Goal: Answer question/provide support: Share knowledge or assist other users

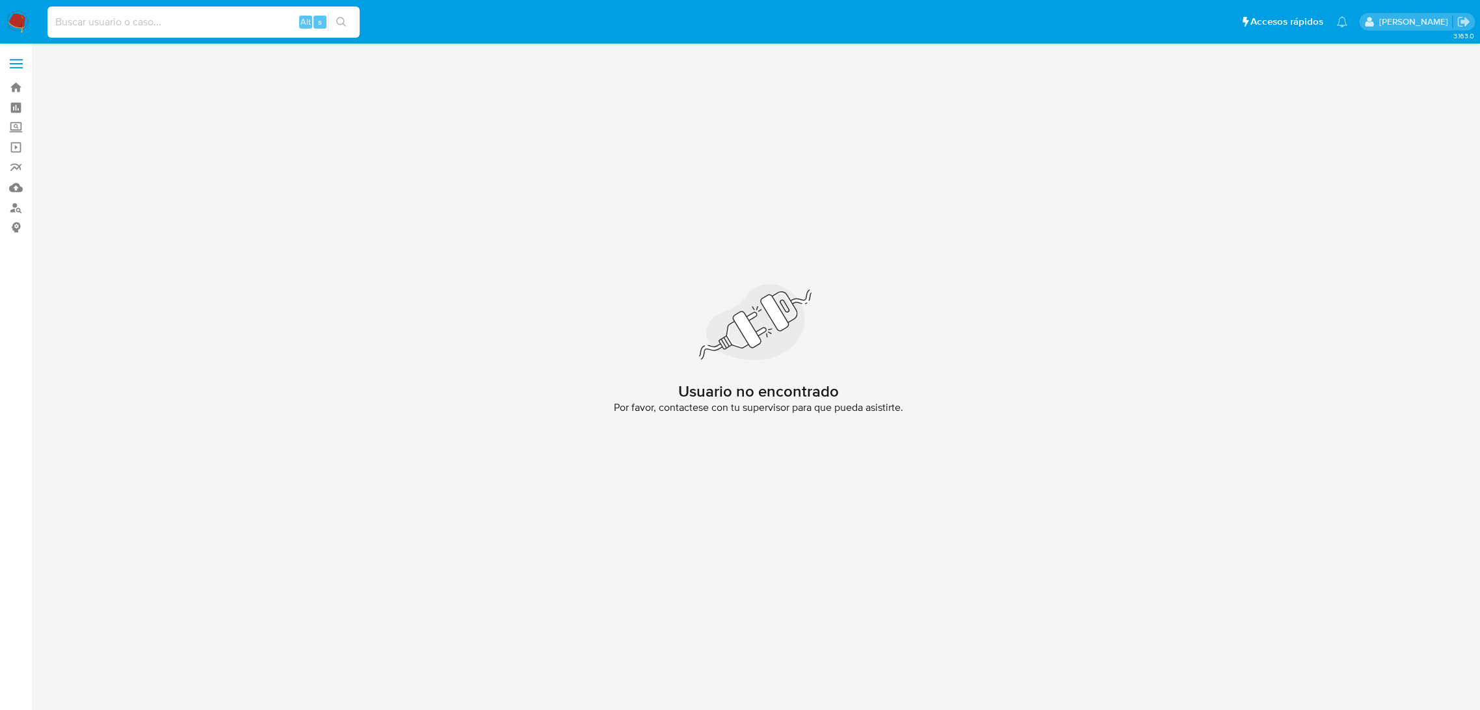
click at [156, 20] on input at bounding box center [203, 22] width 312 height 17
paste input "6p6OsDOTBkTuPgai19Ocza8g"
type input "6p6OsDOTBkTuPgai19Ocza8g"
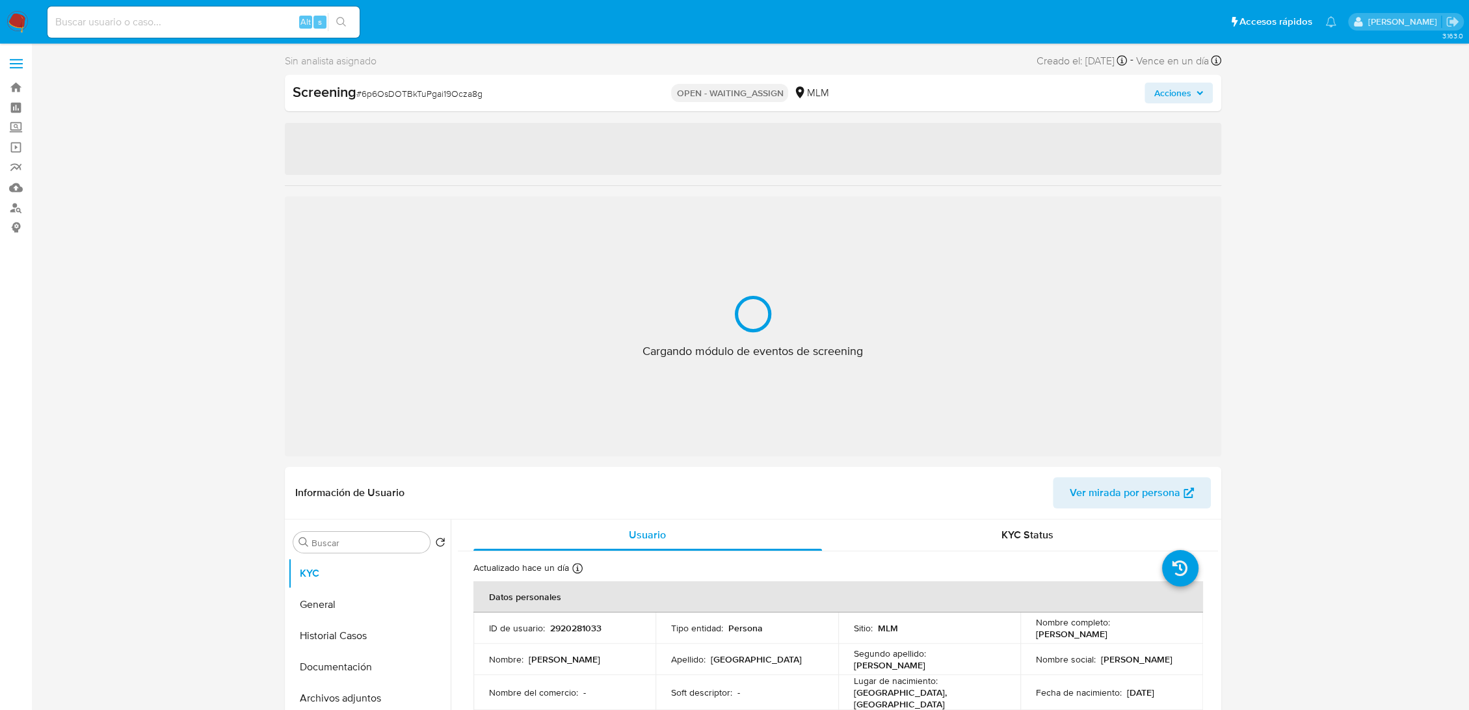
select select "10"
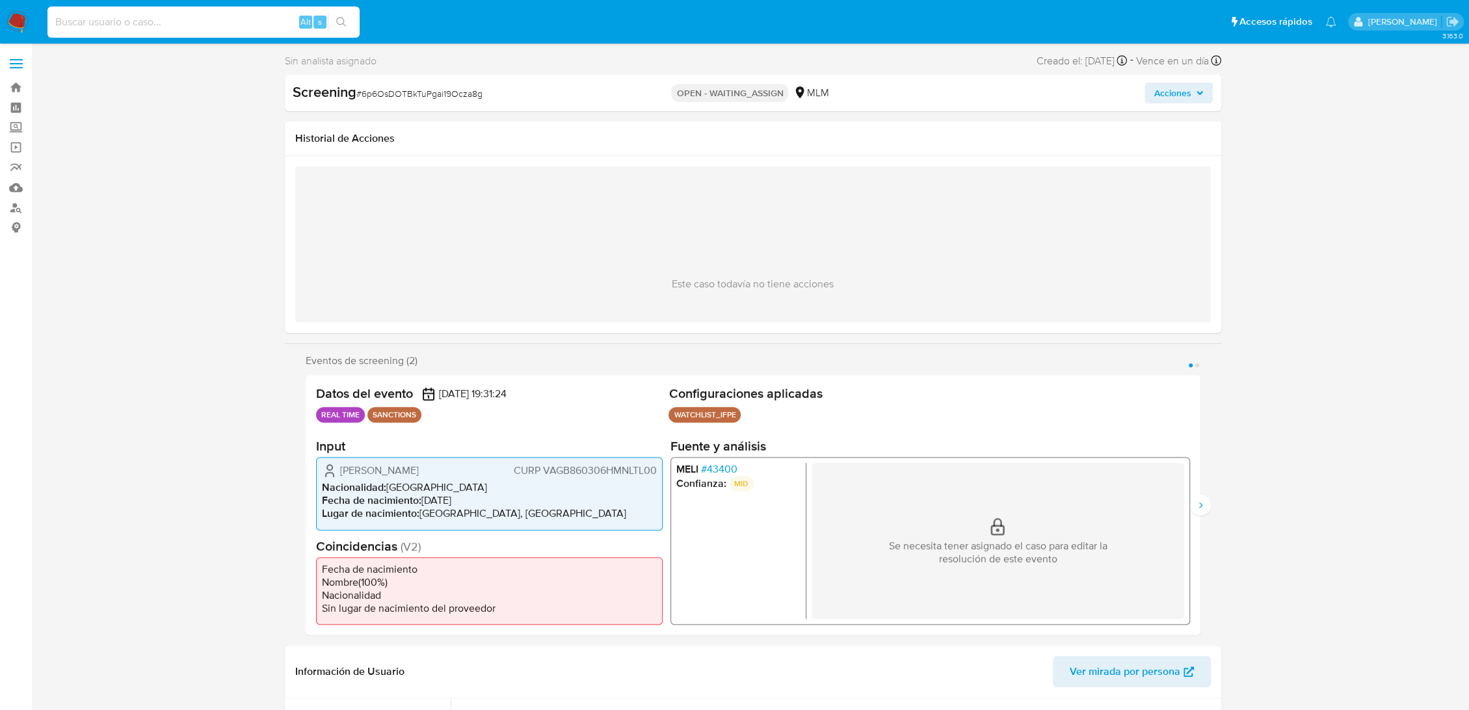
paste input "2920281033"
click at [116, 24] on input at bounding box center [203, 22] width 312 height 17
type input "2920281033"
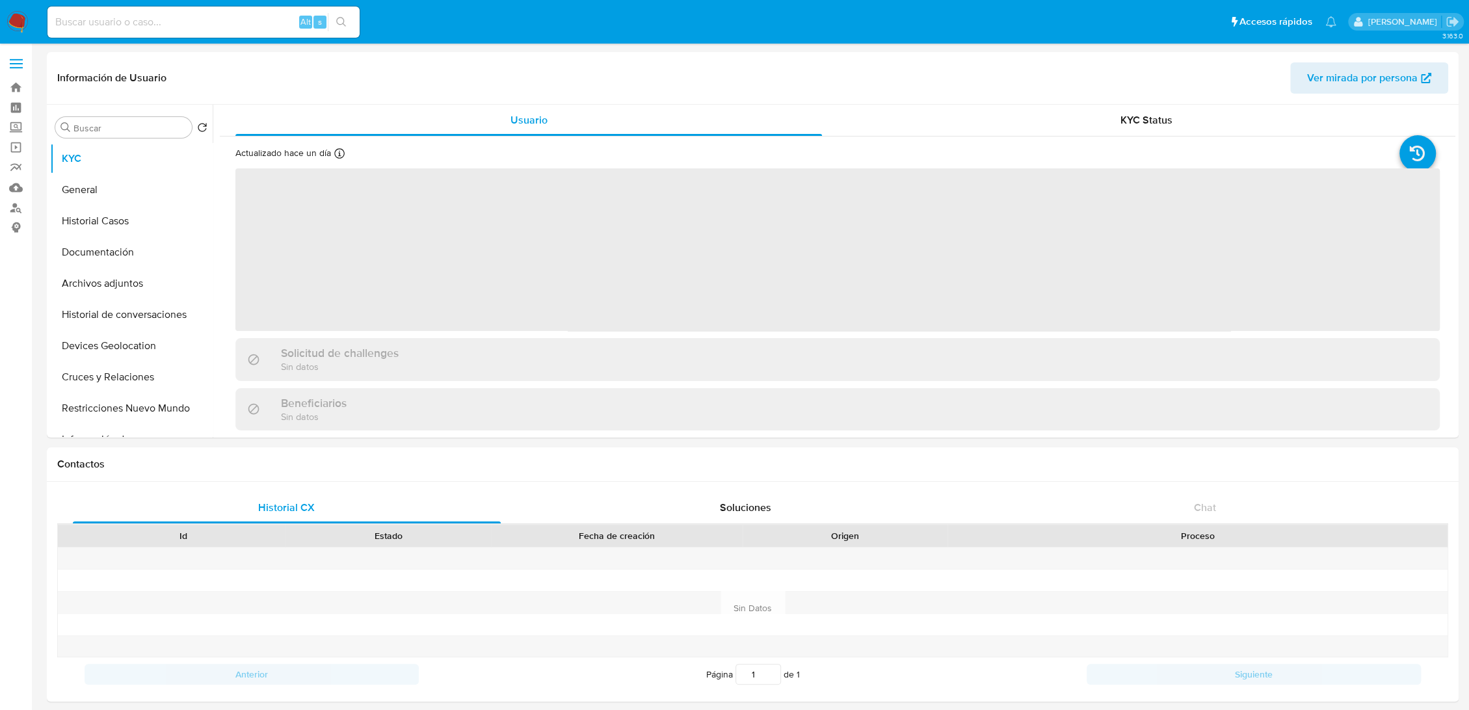
select select "10"
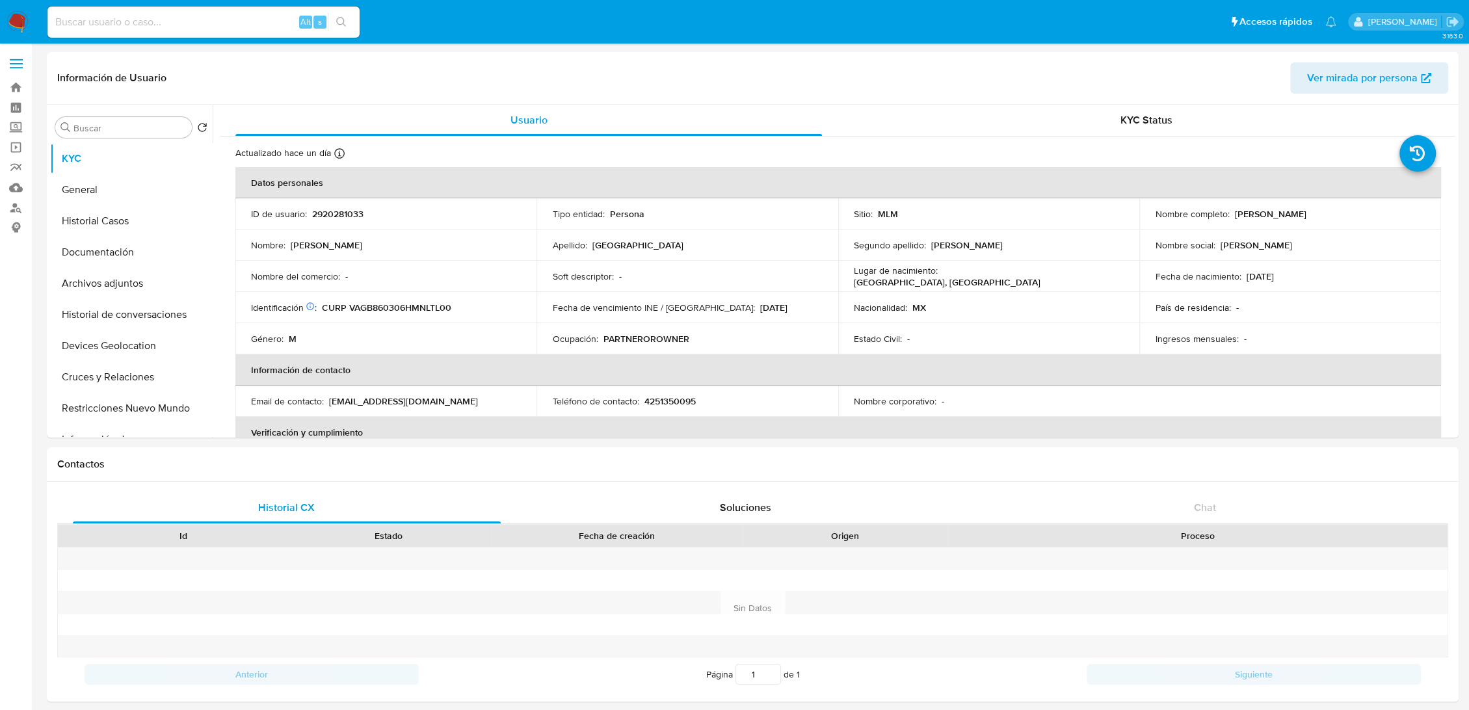
click at [21, 23] on img at bounding box center [18, 22] width 22 height 22
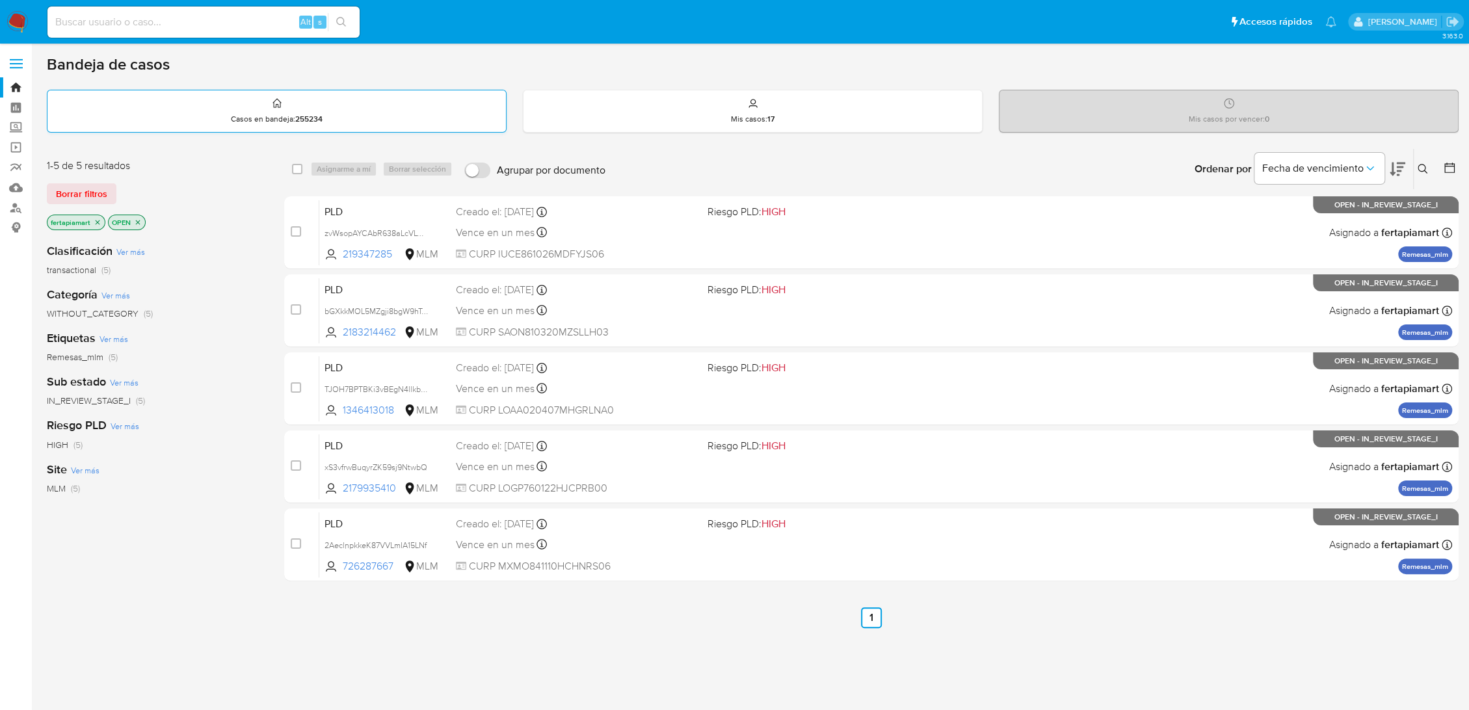
click at [314, 126] on div "Casos en bandeja : 255234" at bounding box center [276, 111] width 458 height 42
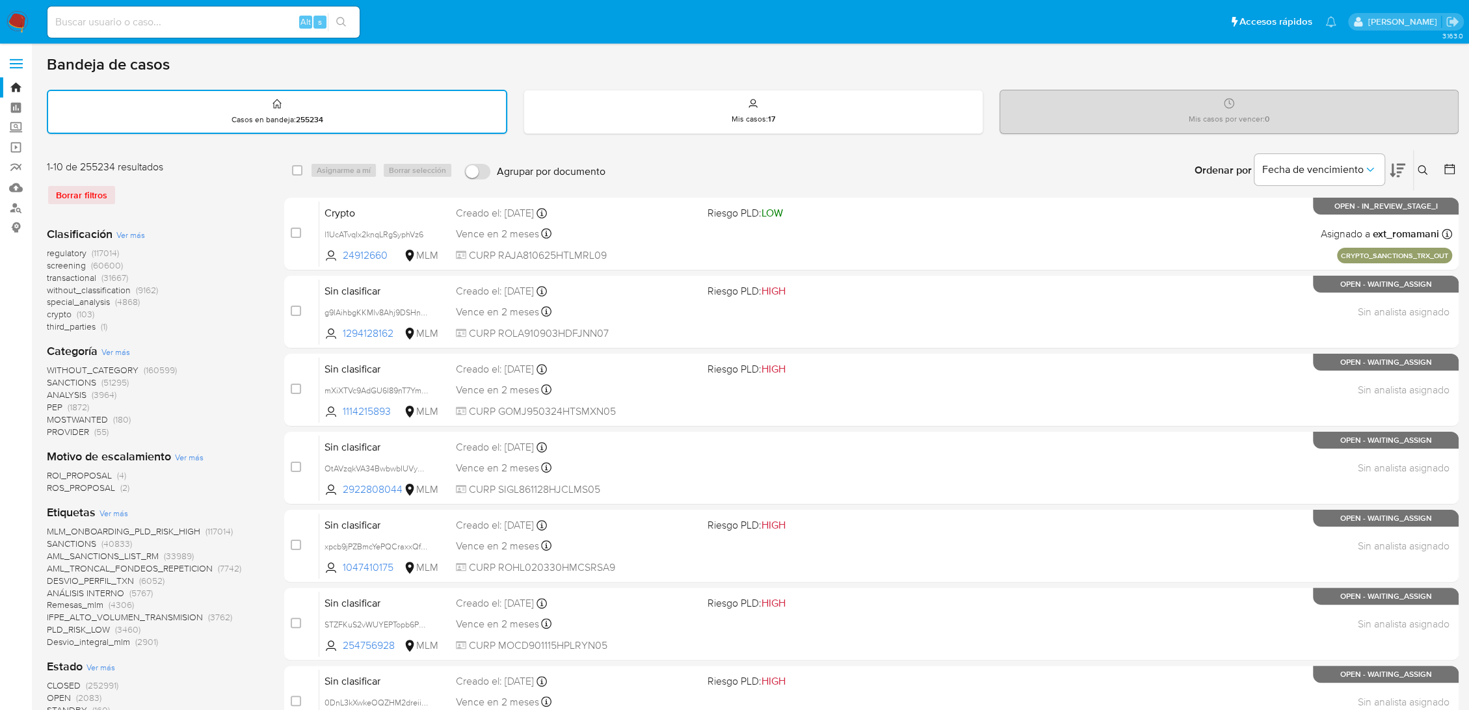
click at [1428, 165] on button at bounding box center [1424, 171] width 21 height 16
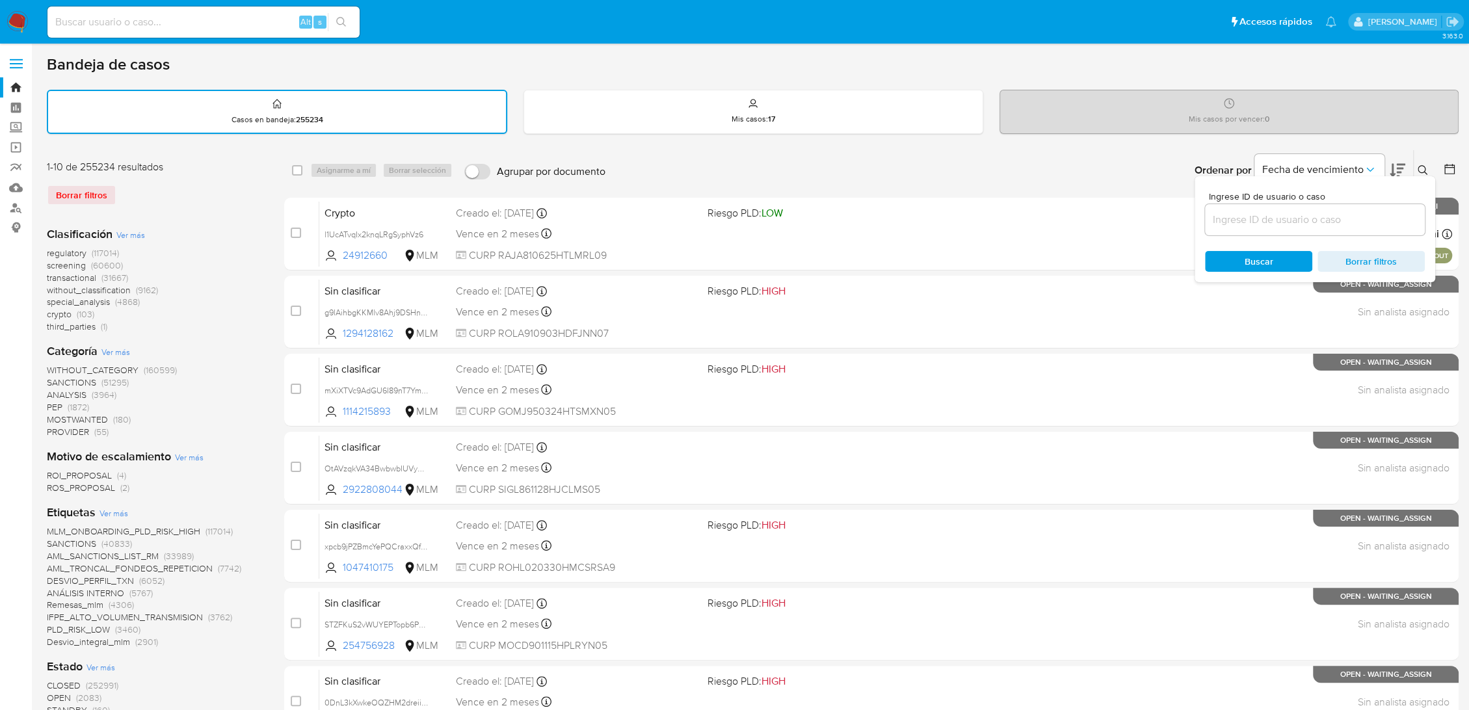
click at [1333, 228] on div at bounding box center [1315, 219] width 220 height 31
click at [1326, 224] on input at bounding box center [1315, 219] width 220 height 17
paste input "2920281033"
type input "2920281033"
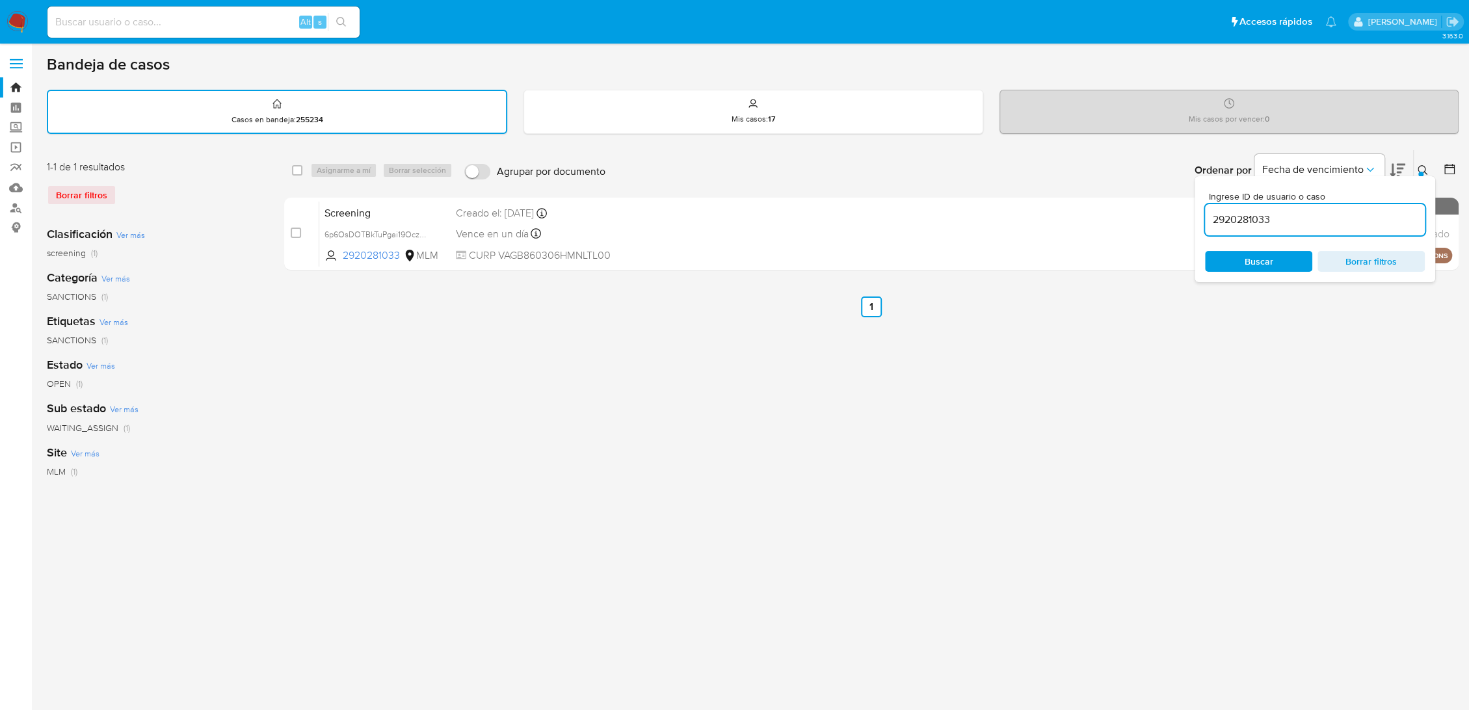
click at [1420, 165] on icon at bounding box center [1423, 170] width 10 height 10
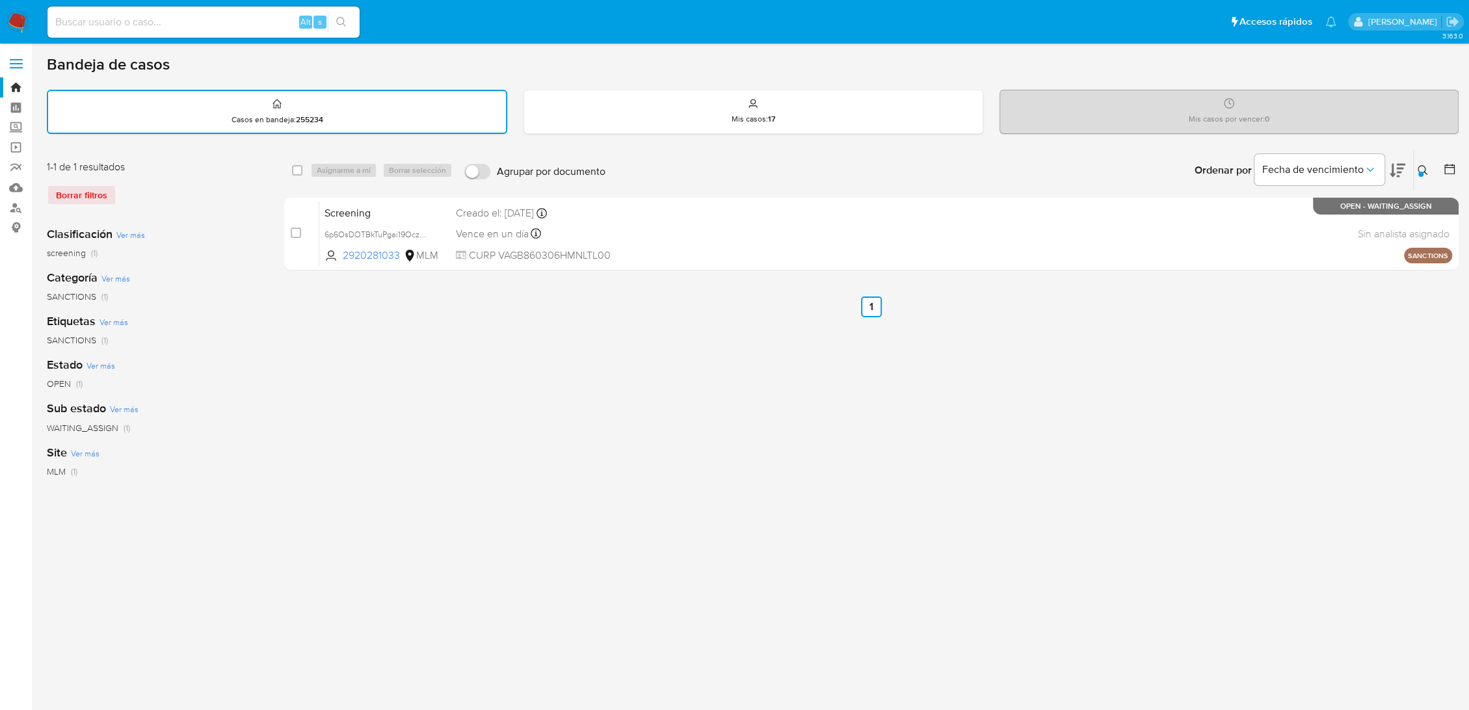
click at [302, 170] on div "select-all-cases-checkbox" at bounding box center [300, 171] width 16 height 16
click at [295, 172] on input "checkbox" at bounding box center [297, 170] width 10 height 10
checkbox input "true"
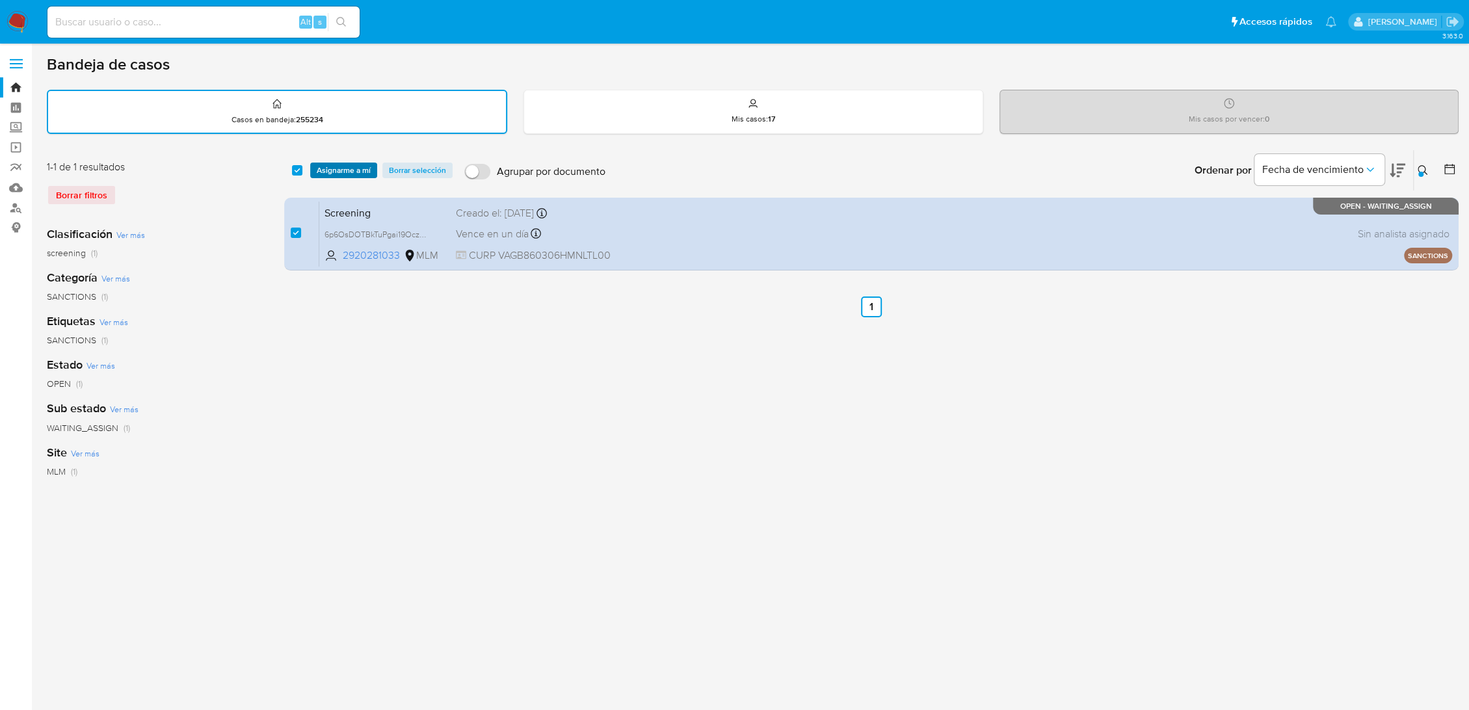
click at [346, 168] on span "Asignarme a mí" at bounding box center [344, 170] width 54 height 13
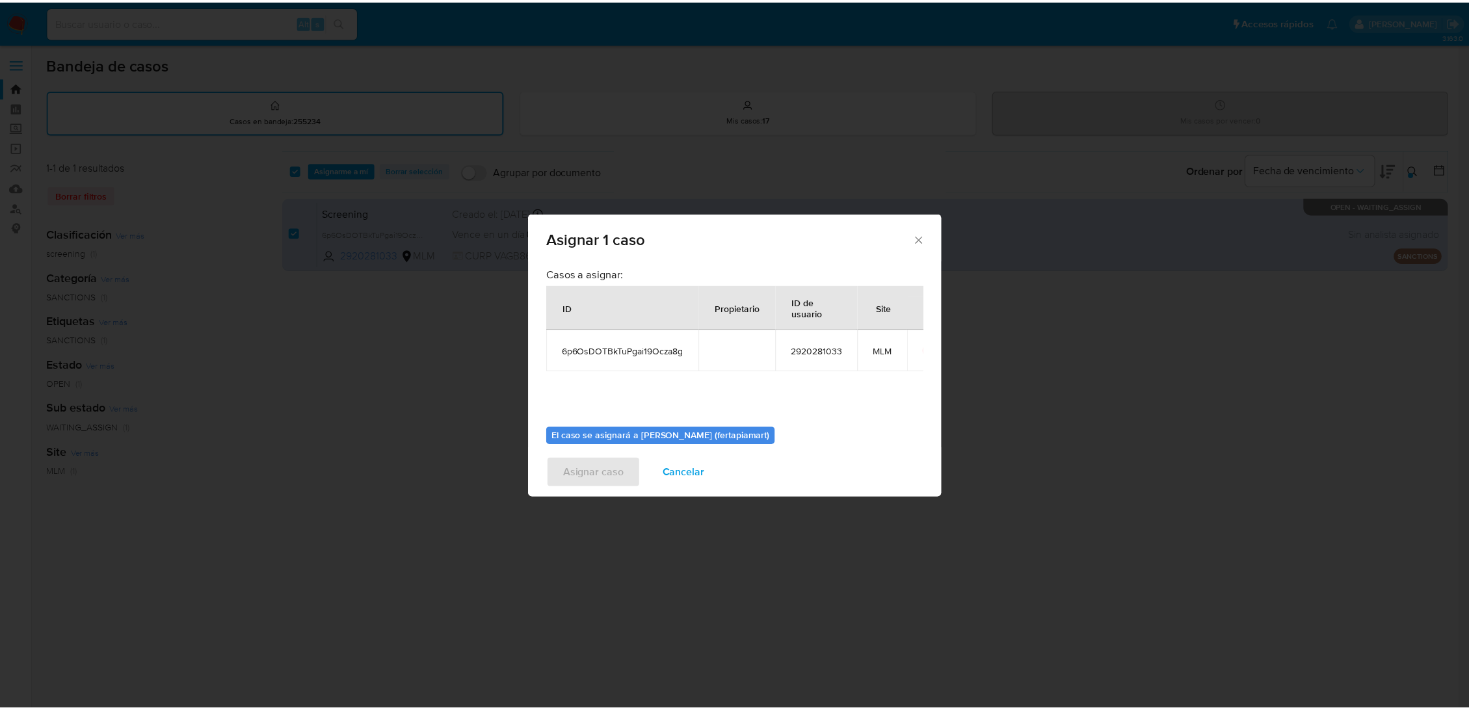
scroll to position [66, 0]
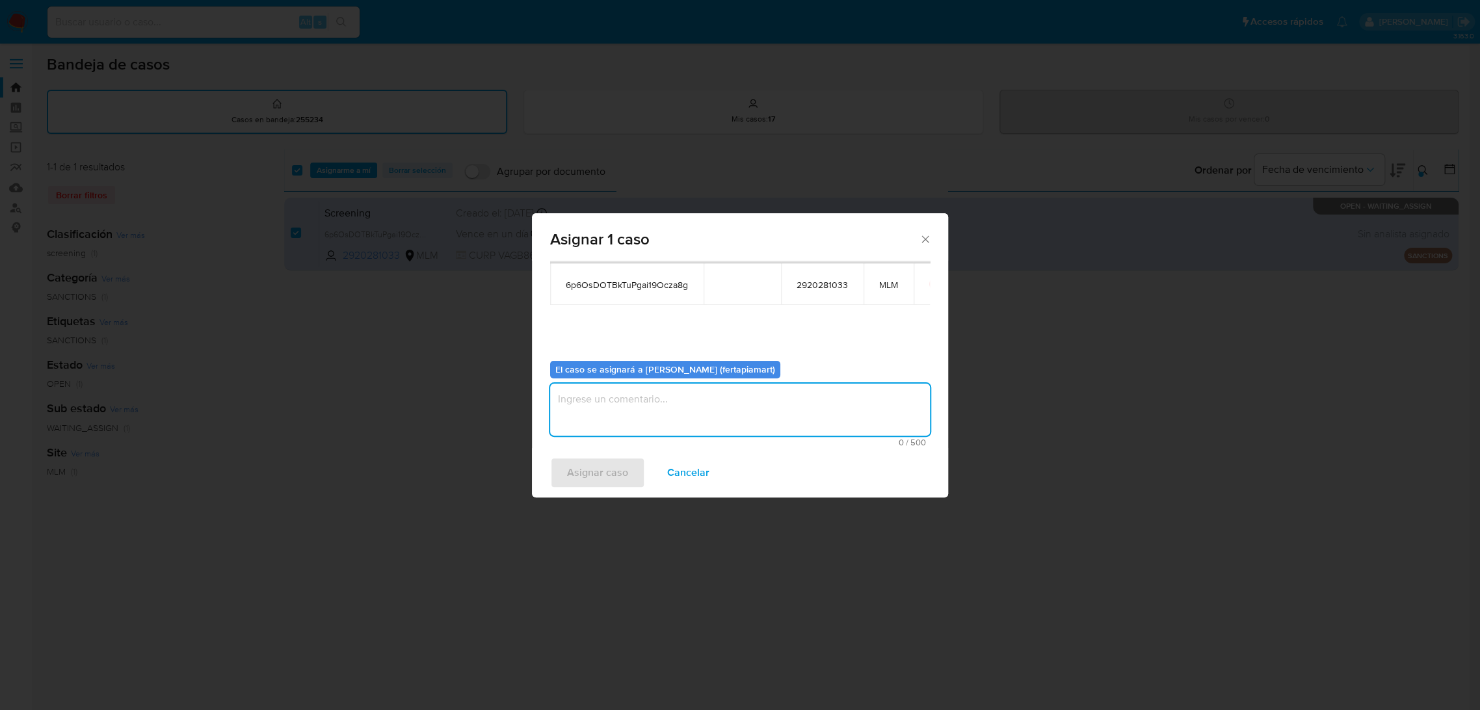
click at [641, 393] on textarea "assign-modal" at bounding box center [740, 410] width 380 height 52
type textarea "FDTM"
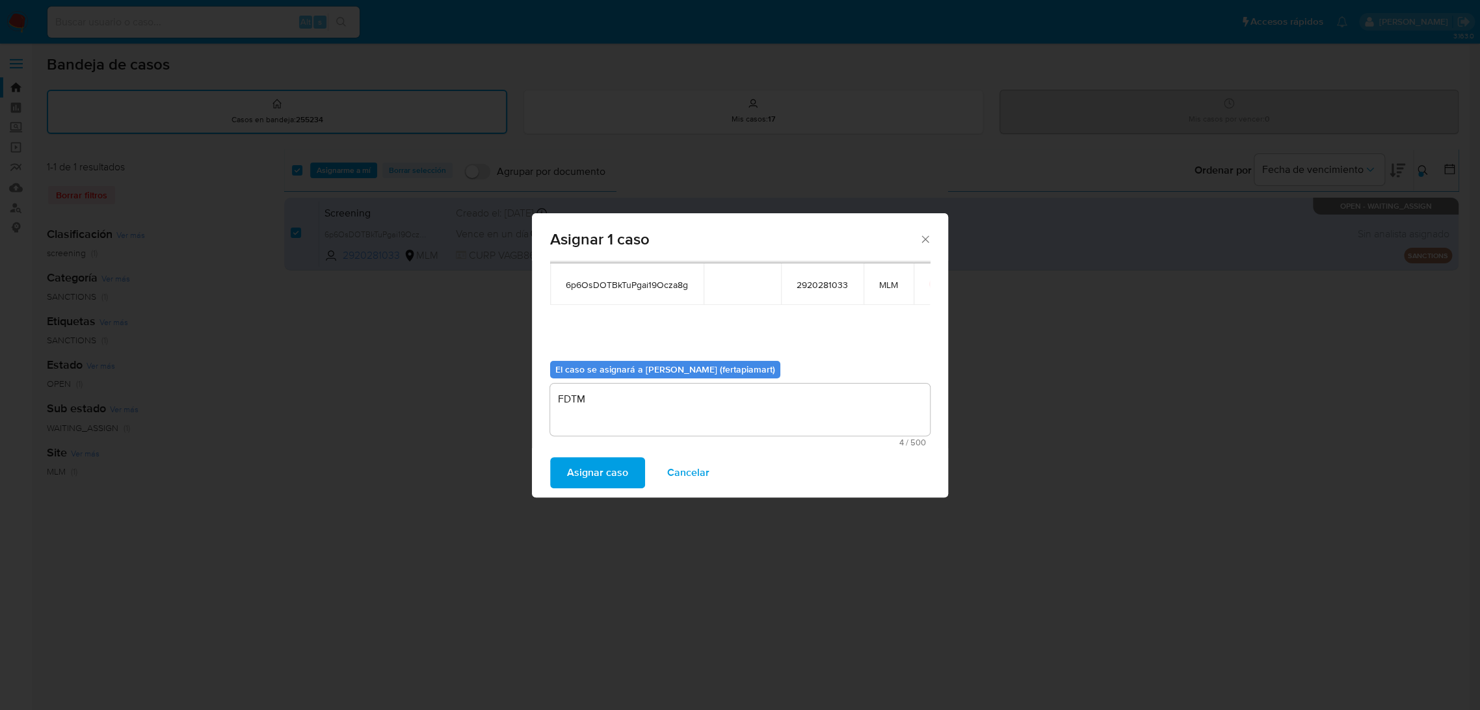
click at [613, 473] on span "Asignar caso" at bounding box center [597, 472] width 61 height 29
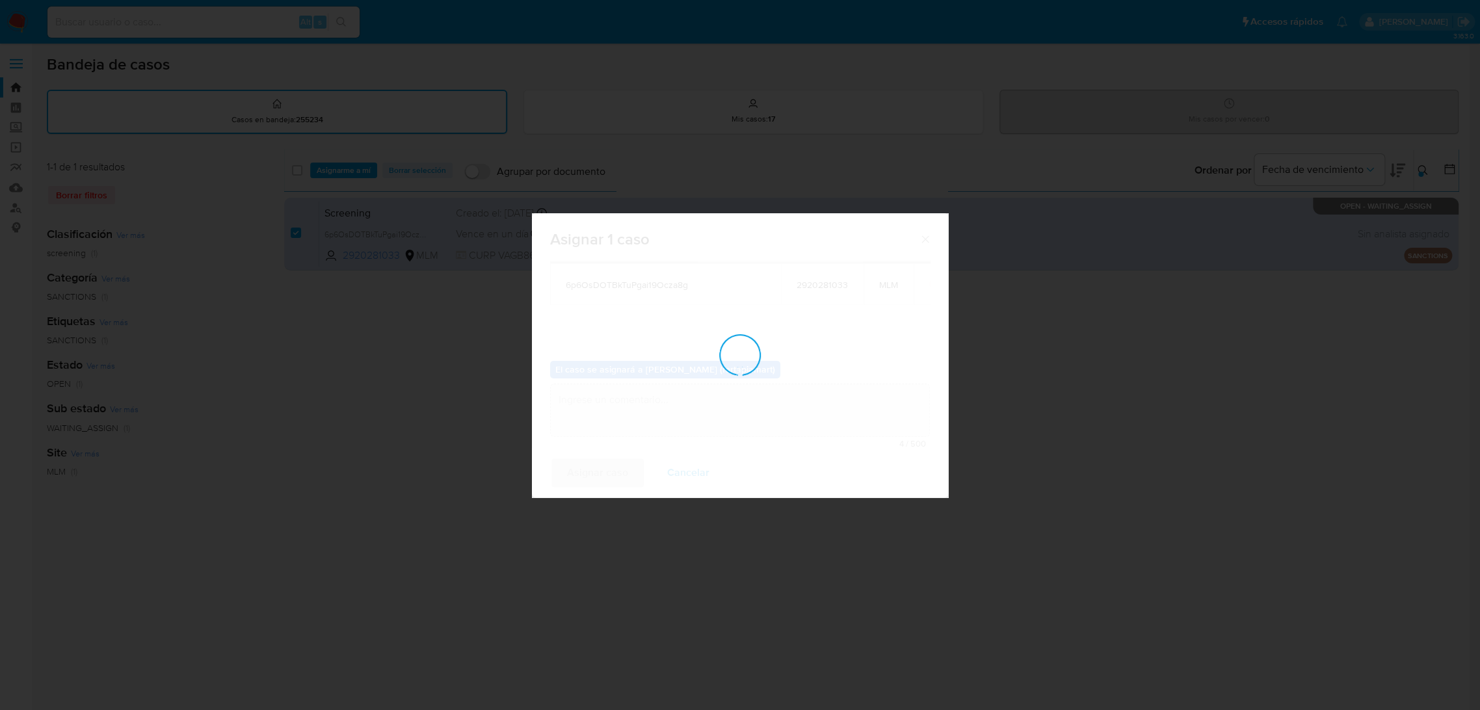
checkbox input "false"
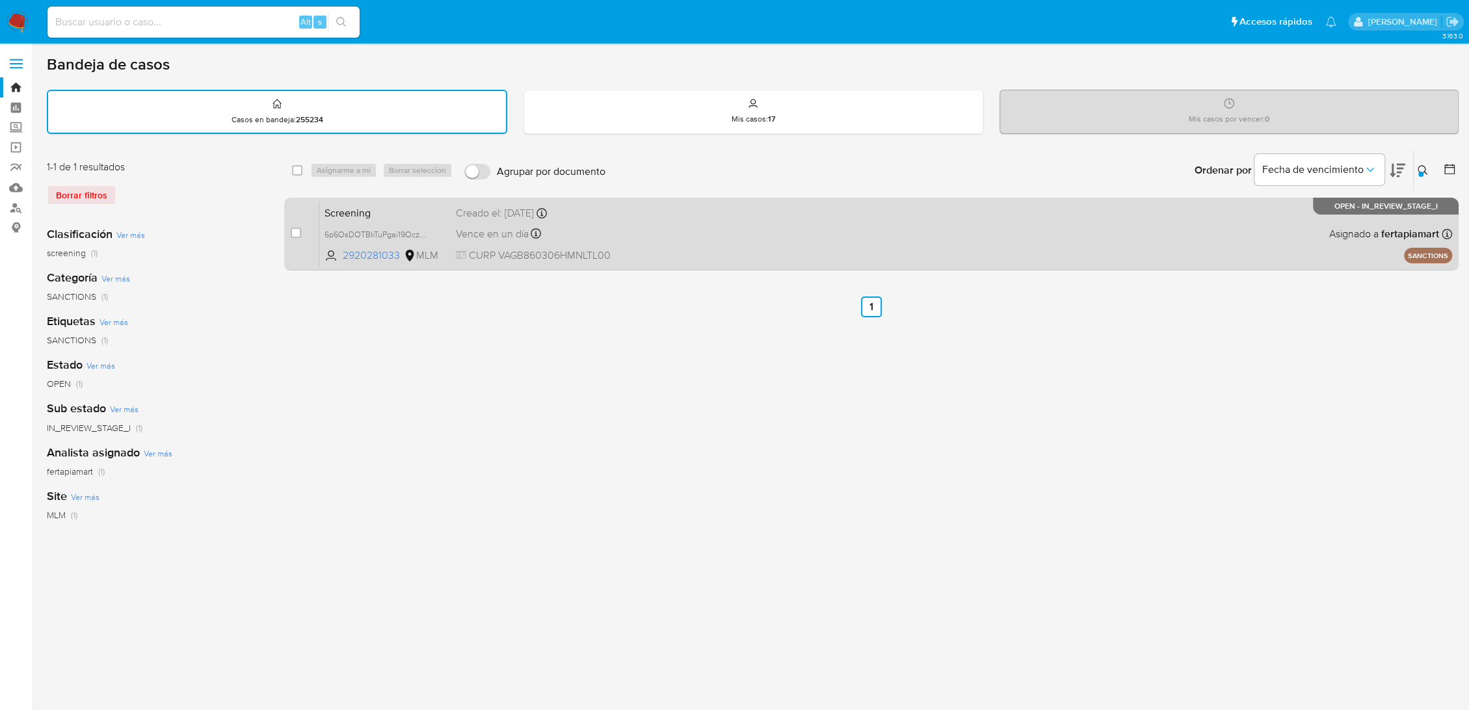
click at [395, 215] on span "Screening" at bounding box center [385, 212] width 121 height 17
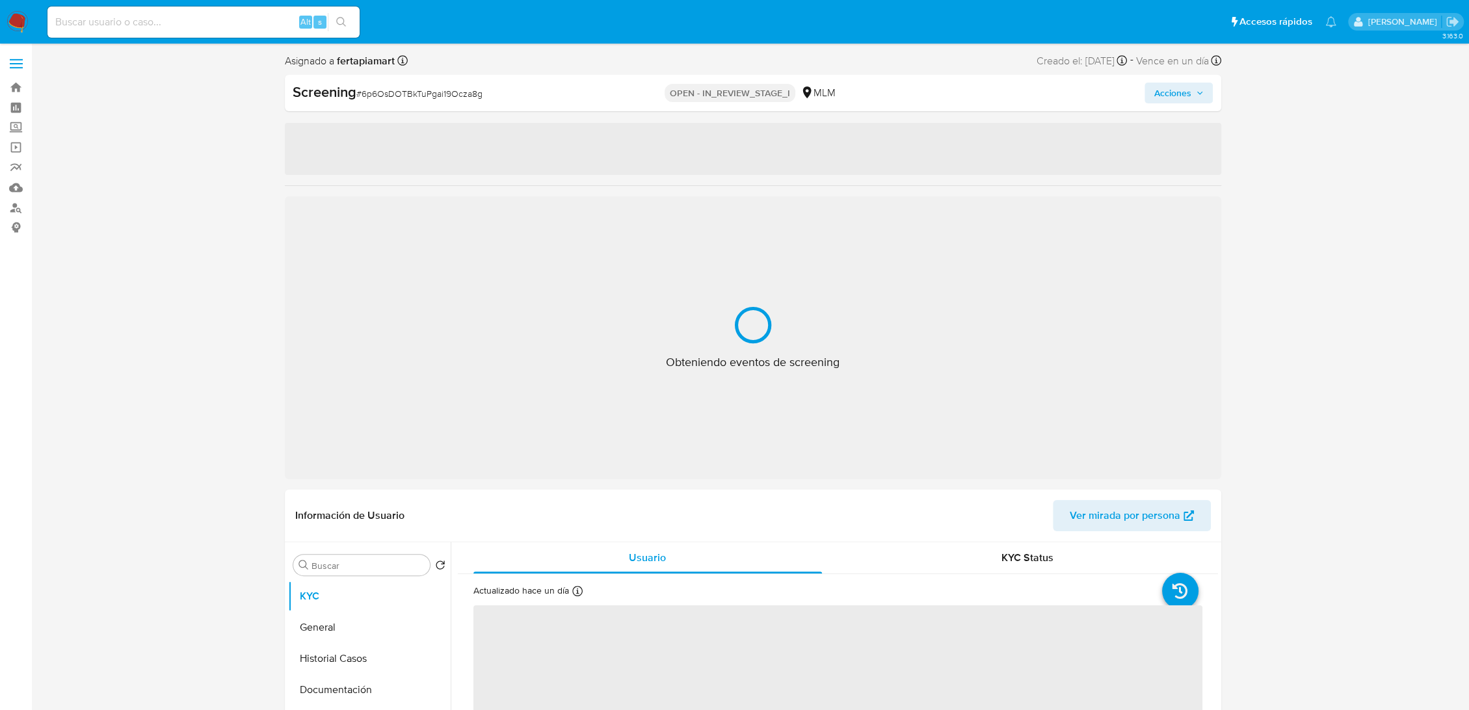
select select "10"
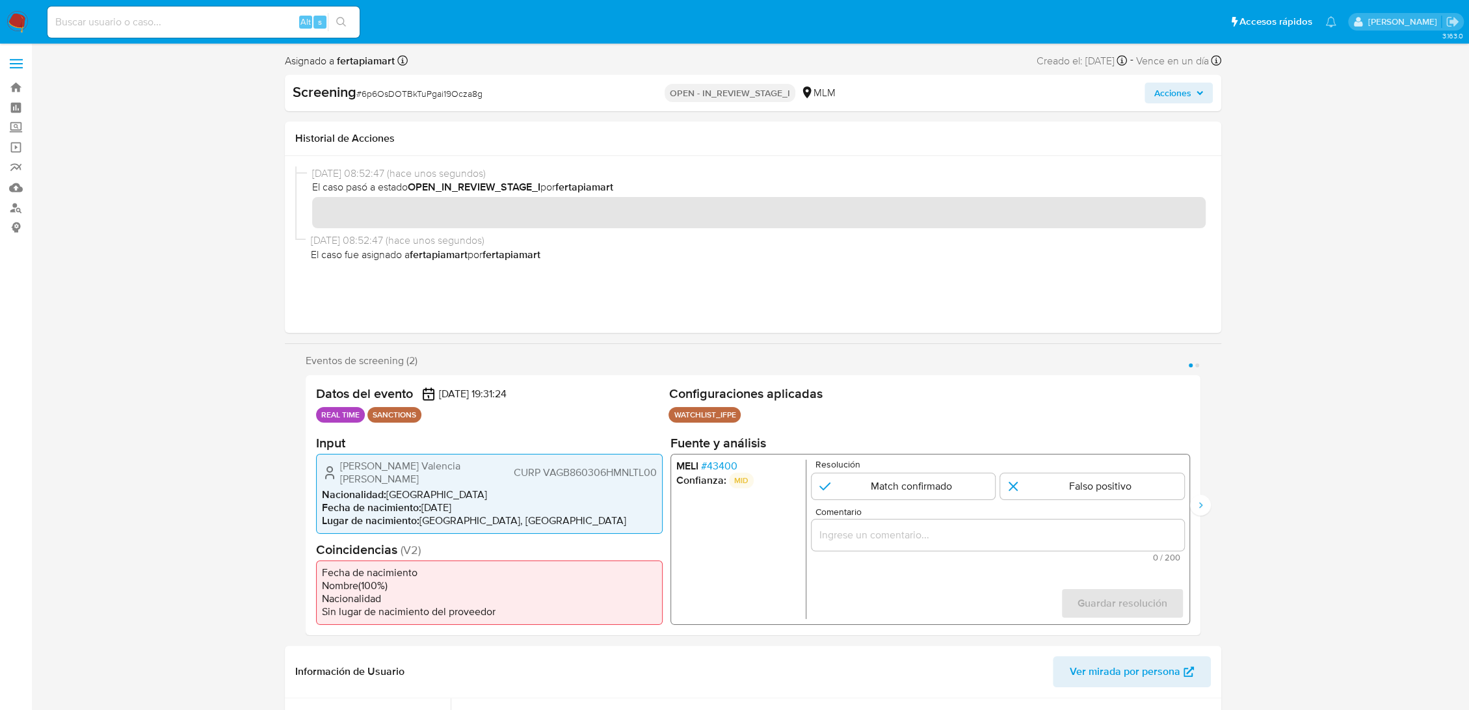
click at [572, 311] on div "13/10/2025 08:52:47 (hace unos segundos) El caso pasó a estado OPEN_IN_REVIEW_S…" at bounding box center [753, 244] width 916 height 156
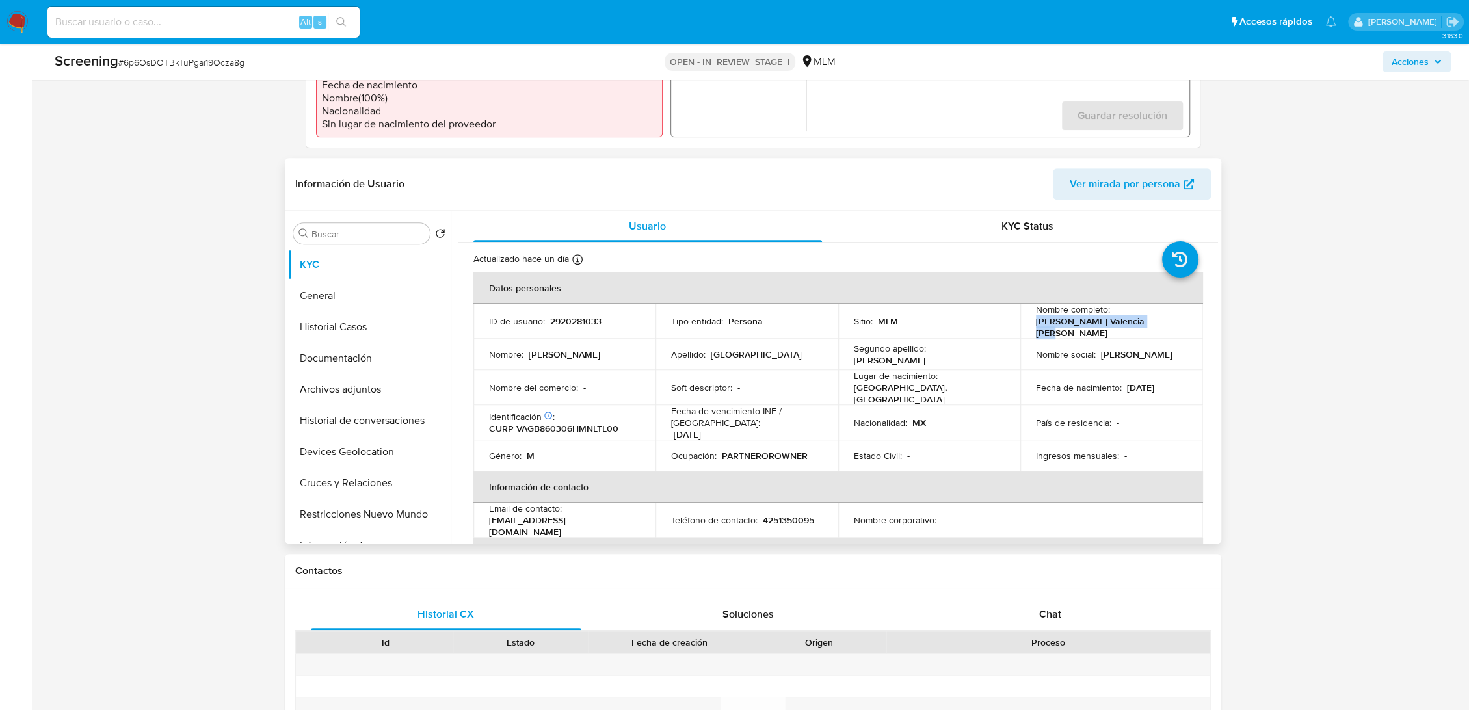
drag, startPoint x: 1141, startPoint y: 323, endPoint x: 1033, endPoint y: 325, distance: 108.6
click at [1036, 325] on div "Nombre completo : Baltazar Valencia Gutierrez" at bounding box center [1112, 321] width 152 height 35
click at [559, 423] on p "CURP VAGB860306HMNLTL00" at bounding box center [553, 429] width 129 height 12
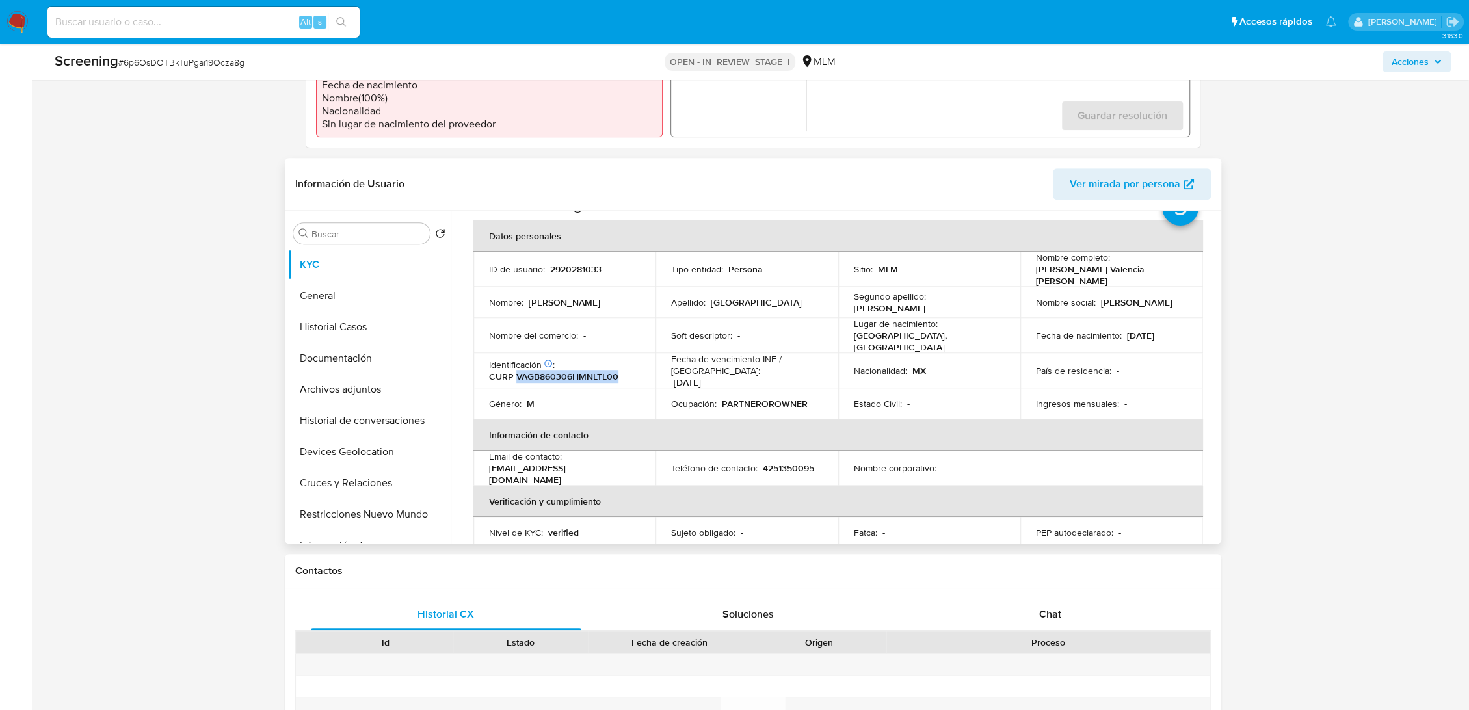
scroll to position [98, 0]
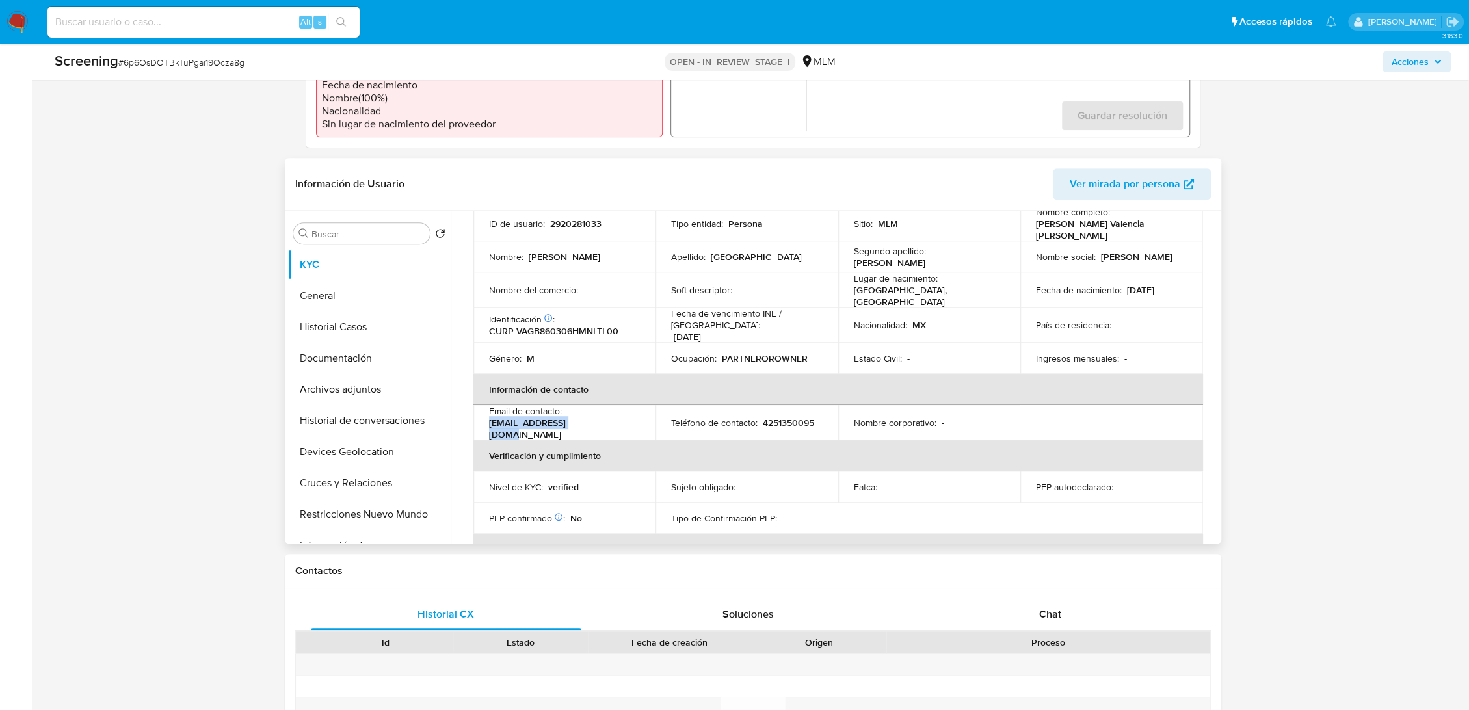
drag, startPoint x: 579, startPoint y: 419, endPoint x: 488, endPoint y: 418, distance: 90.4
click at [489, 418] on p "baltaval06@gmail.com" at bounding box center [562, 428] width 146 height 23
click at [780, 417] on p "4251350095" at bounding box center [788, 423] width 51 height 12
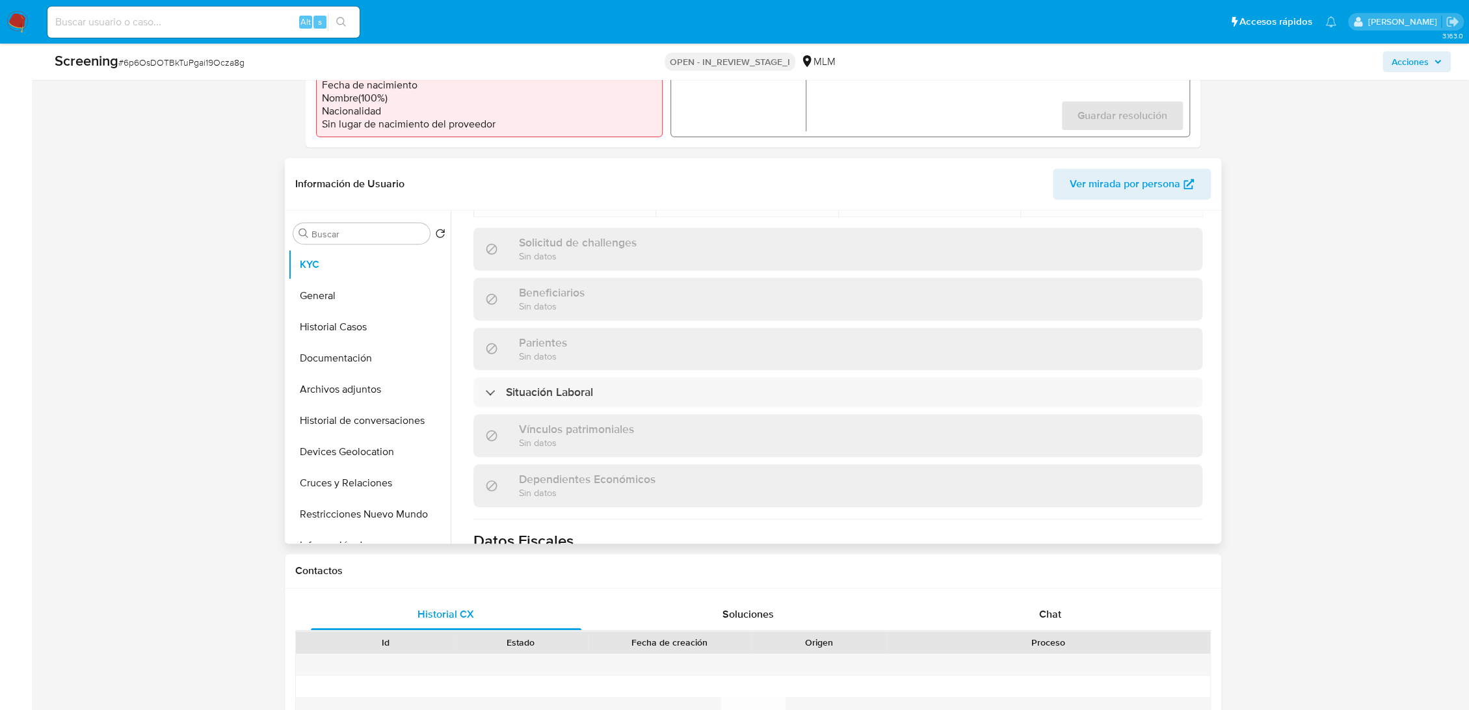
scroll to position [543, 0]
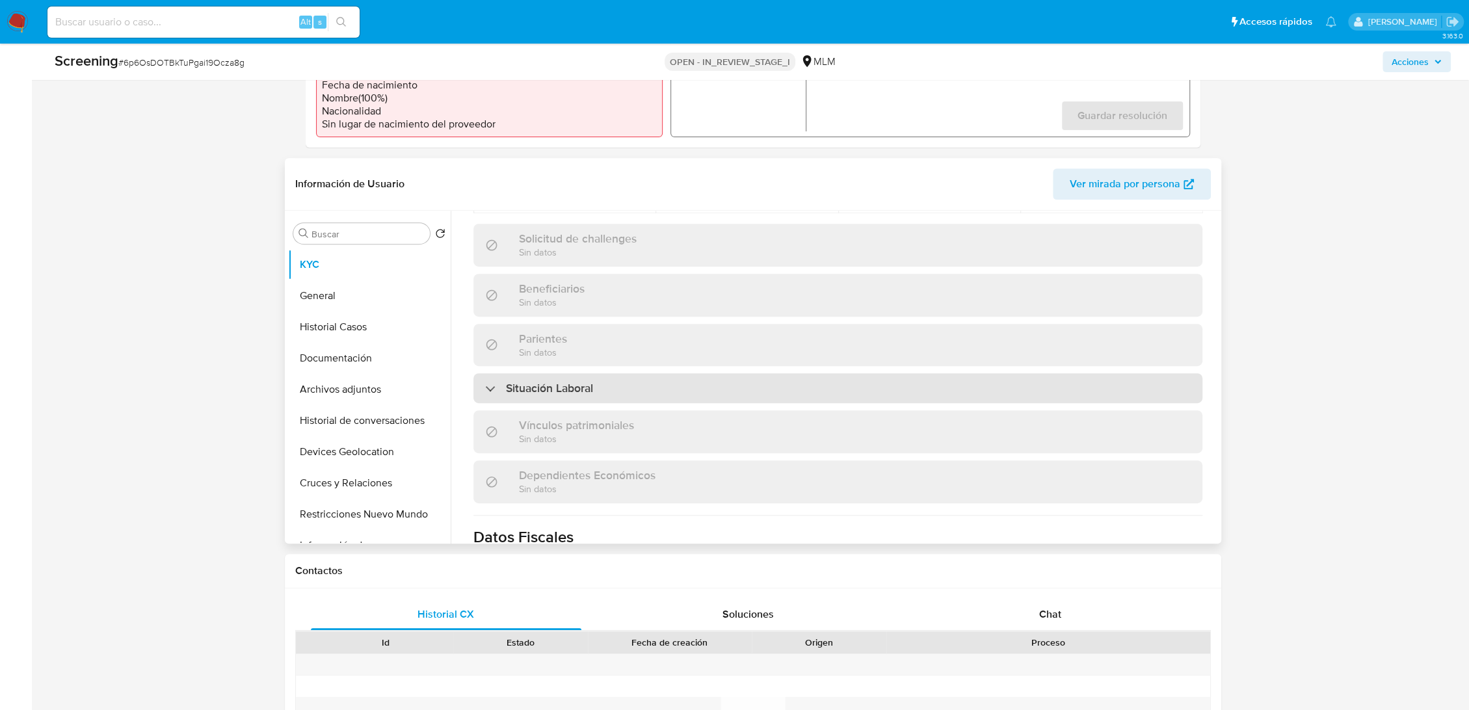
click at [671, 382] on div "Situación Laboral" at bounding box center [837, 388] width 729 height 30
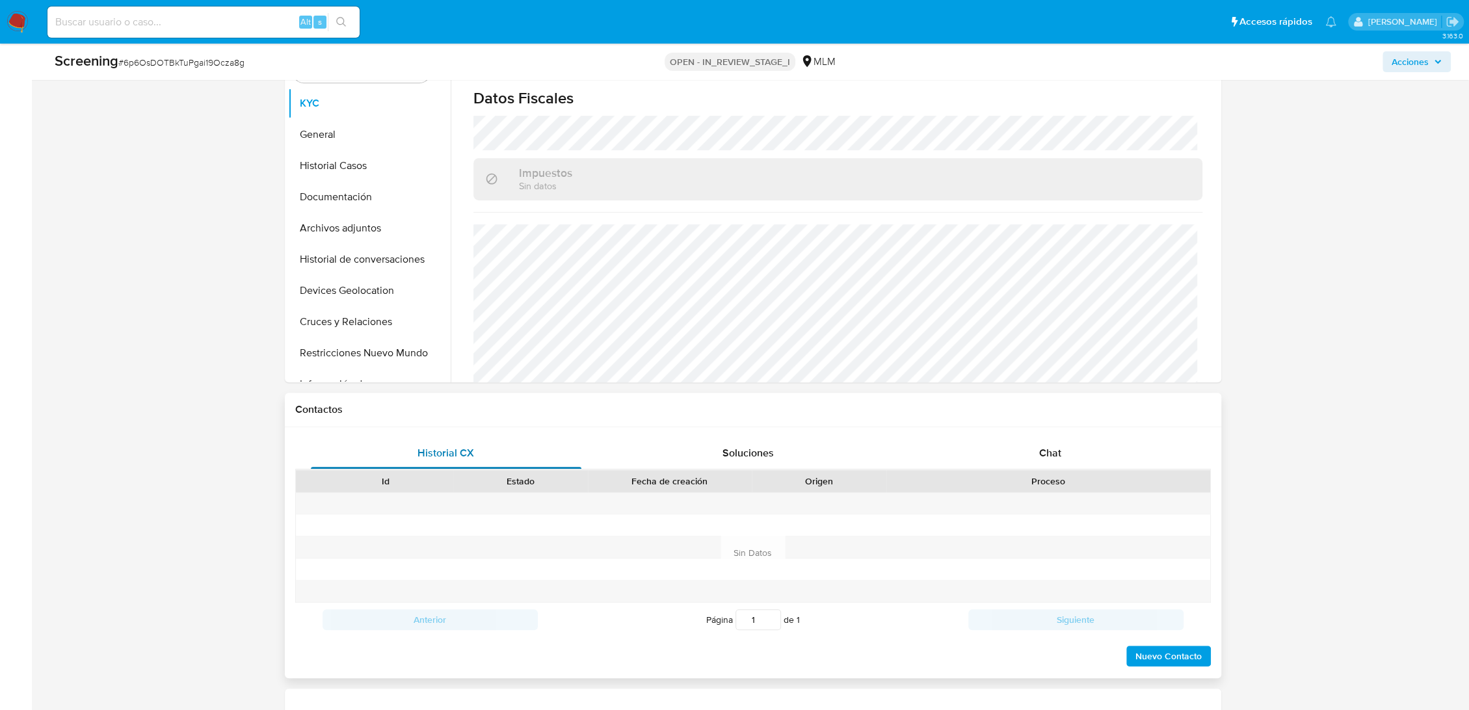
scroll to position [612, 0]
click at [349, 139] on button "General" at bounding box center [364, 135] width 152 height 31
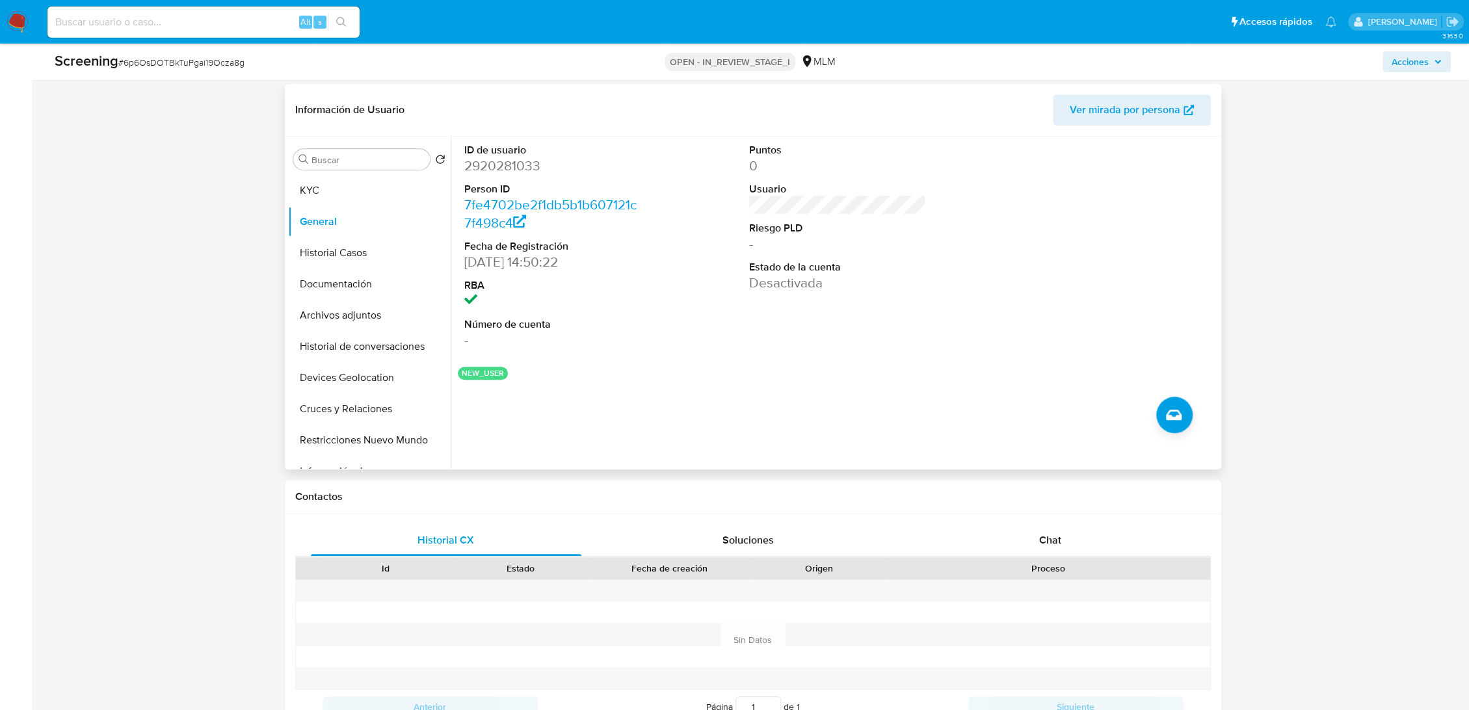
scroll to position [526, 0]
click at [355, 258] on button "Historial Casos" at bounding box center [364, 252] width 152 height 31
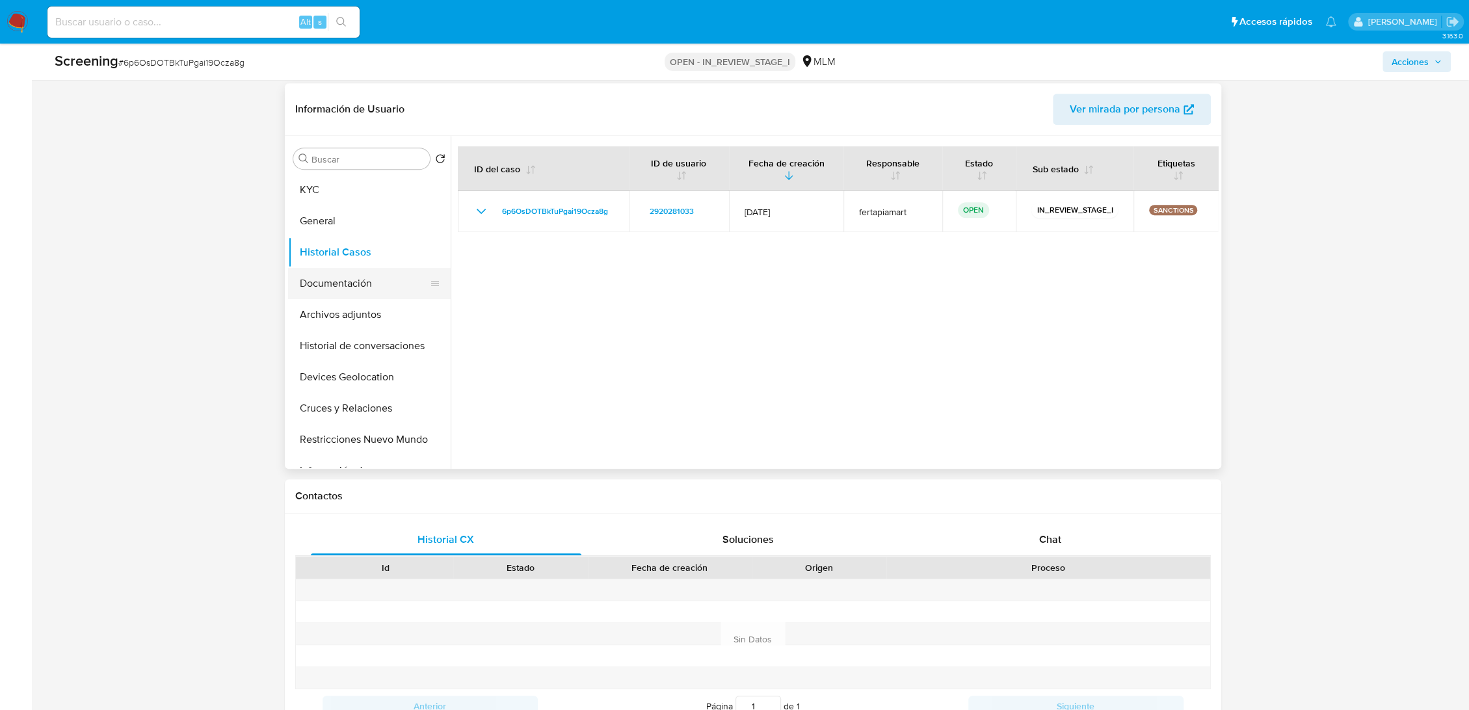
click at [317, 285] on button "Documentación" at bounding box center [364, 283] width 152 height 31
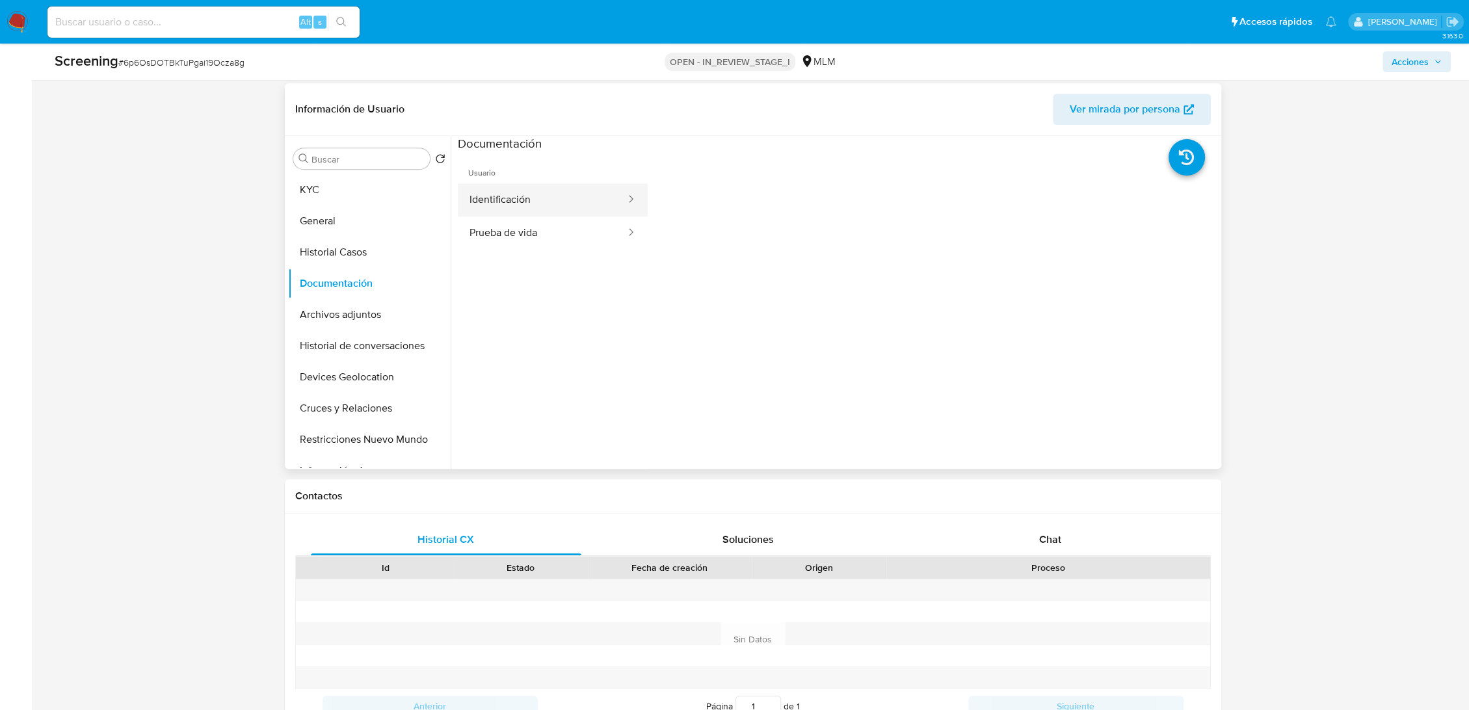
click at [536, 206] on button "Identificación" at bounding box center [542, 199] width 169 height 33
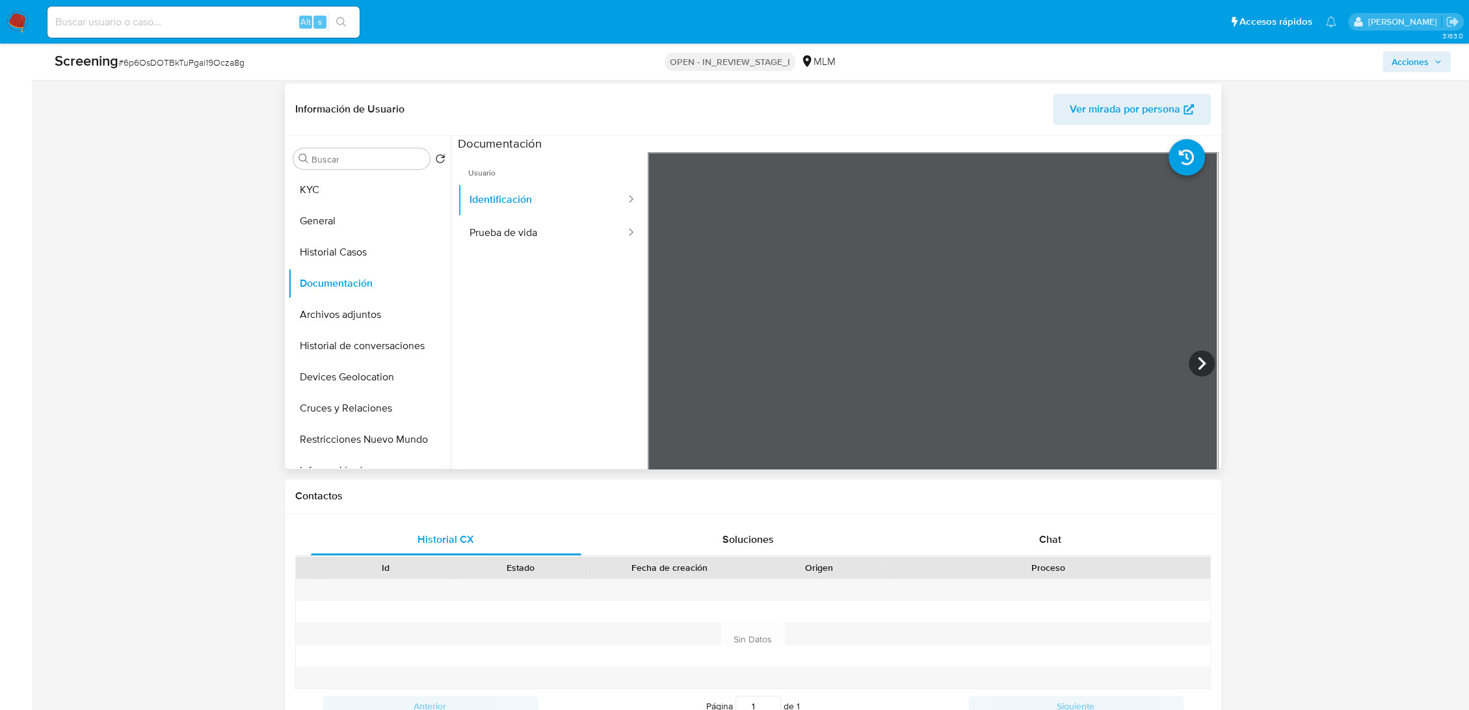
scroll to position [11, 0]
click at [481, 233] on button "Prueba de vida" at bounding box center [542, 233] width 169 height 33
click at [542, 209] on button "Identificación" at bounding box center [542, 199] width 169 height 33
click at [343, 316] on button "Archivos adjuntos" at bounding box center [364, 314] width 152 height 31
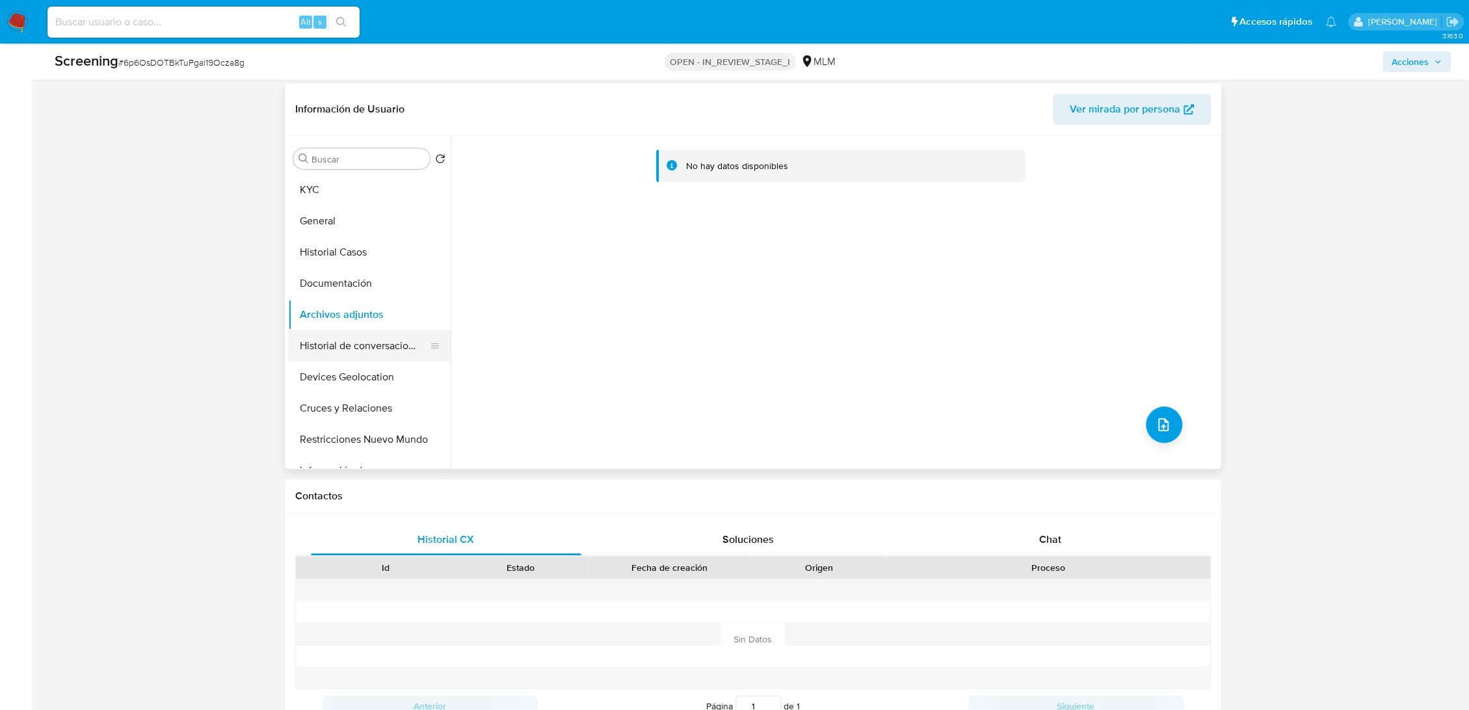
click at [372, 349] on button "Historial de conversaciones" at bounding box center [364, 345] width 152 height 31
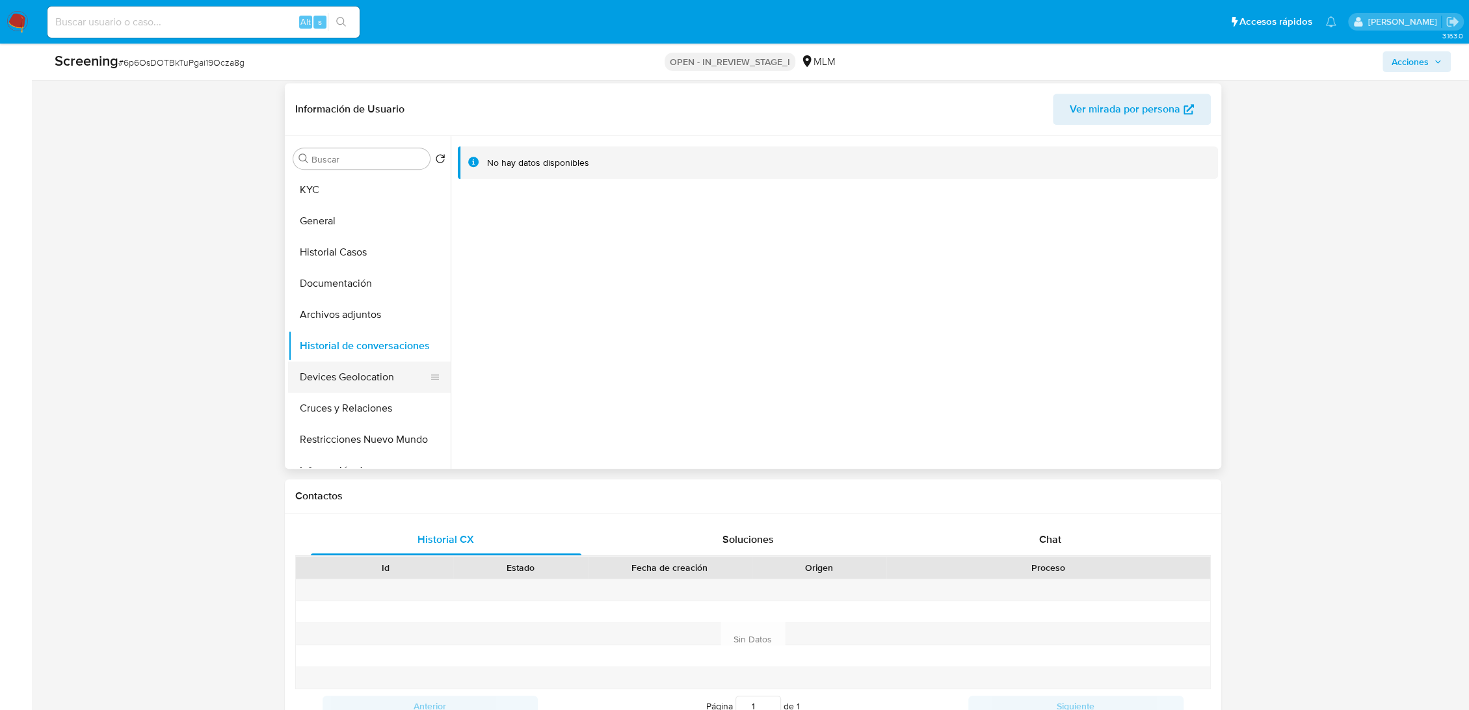
click at [370, 371] on button "Devices Geolocation" at bounding box center [364, 377] width 152 height 31
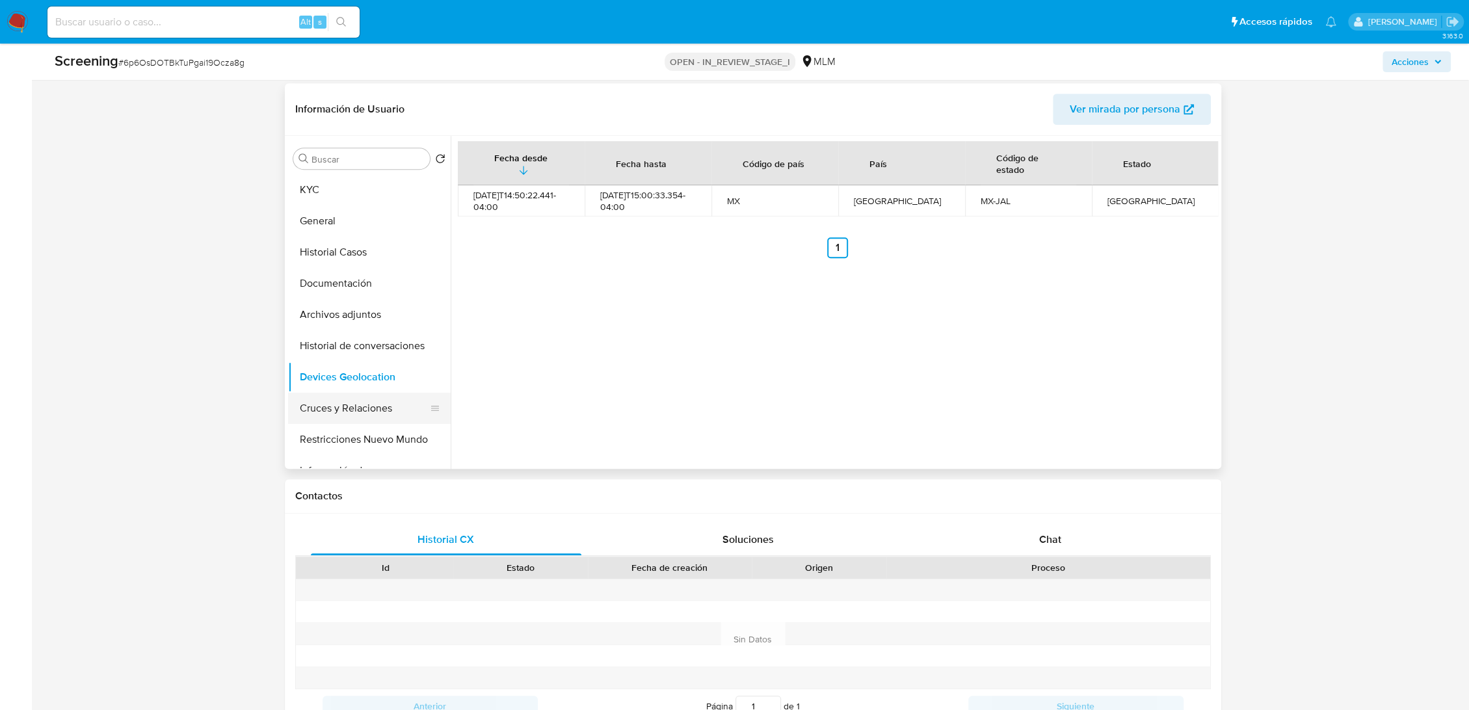
click at [369, 399] on button "Cruces y Relaciones" at bounding box center [364, 408] width 152 height 31
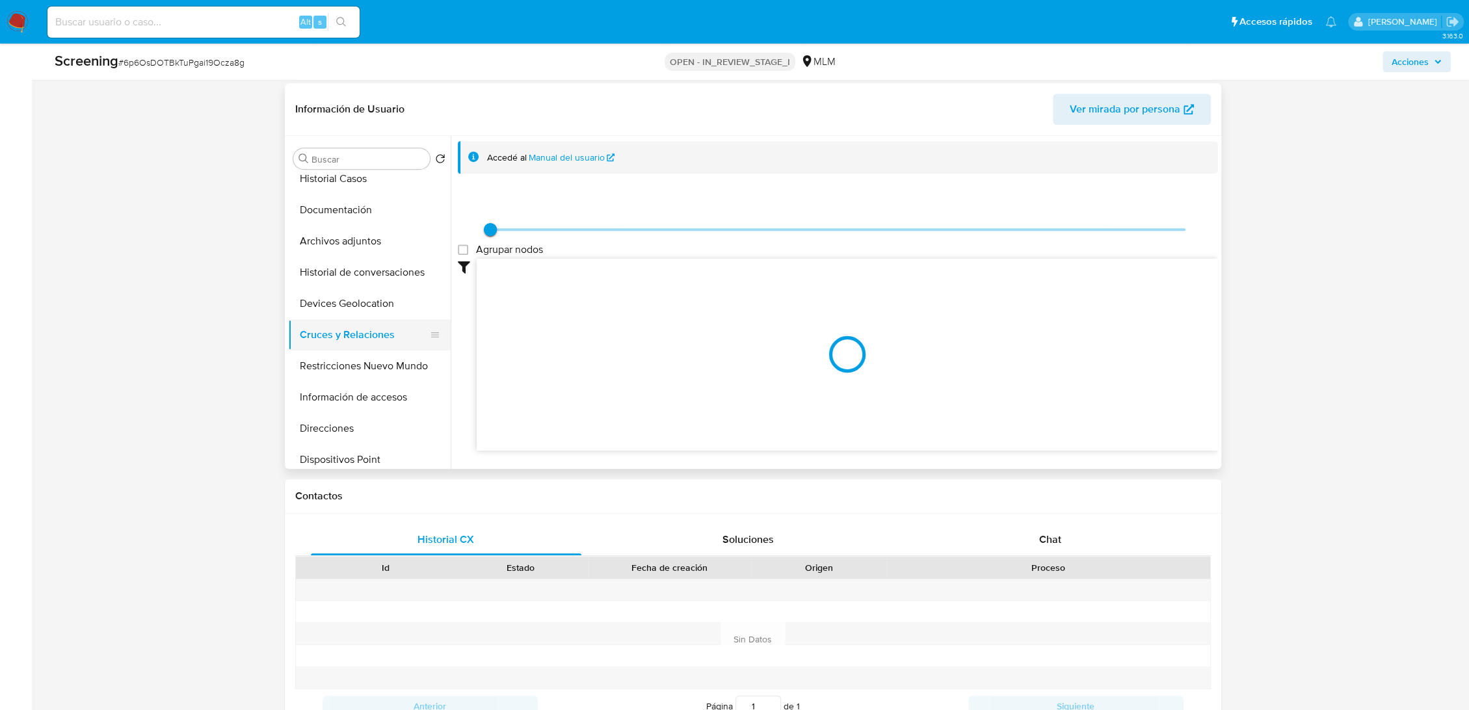
scroll to position [74, 0]
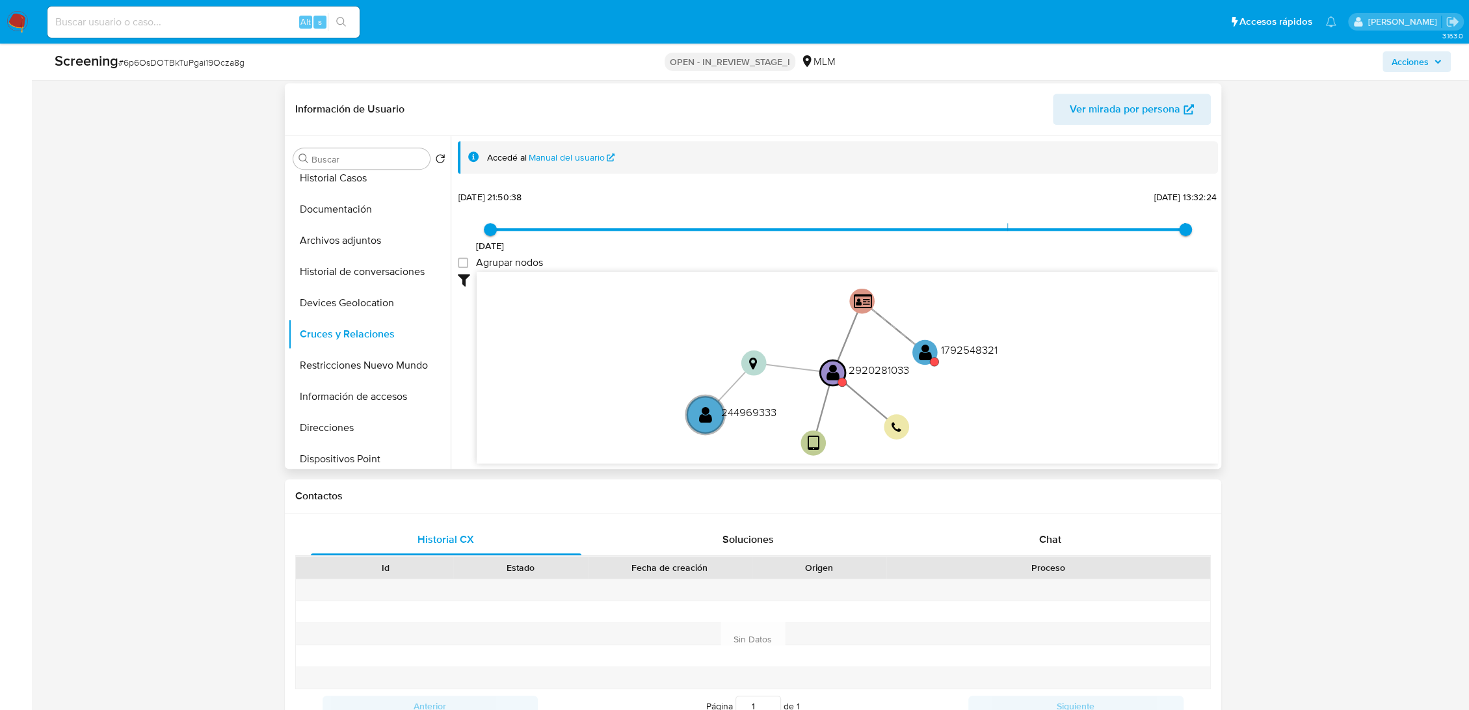
drag, startPoint x: 676, startPoint y: 347, endPoint x: 649, endPoint y: 417, distance: 74.8
click at [649, 417] on icon "user-2920281033  2920281033 device-68d62895563fc82bee1402e8  person-7fe4702be…" at bounding box center [847, 366] width 741 height 189
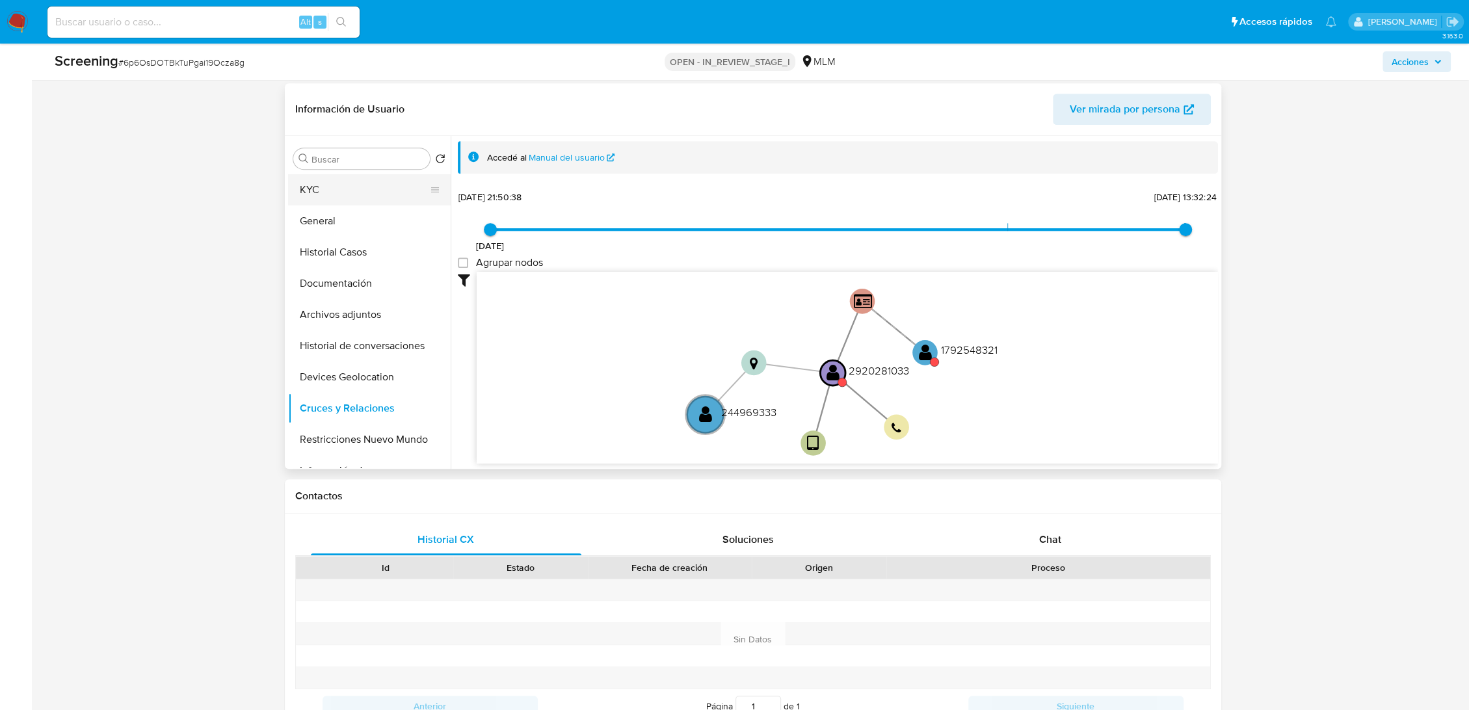
click at [345, 187] on button "KYC" at bounding box center [364, 189] width 152 height 31
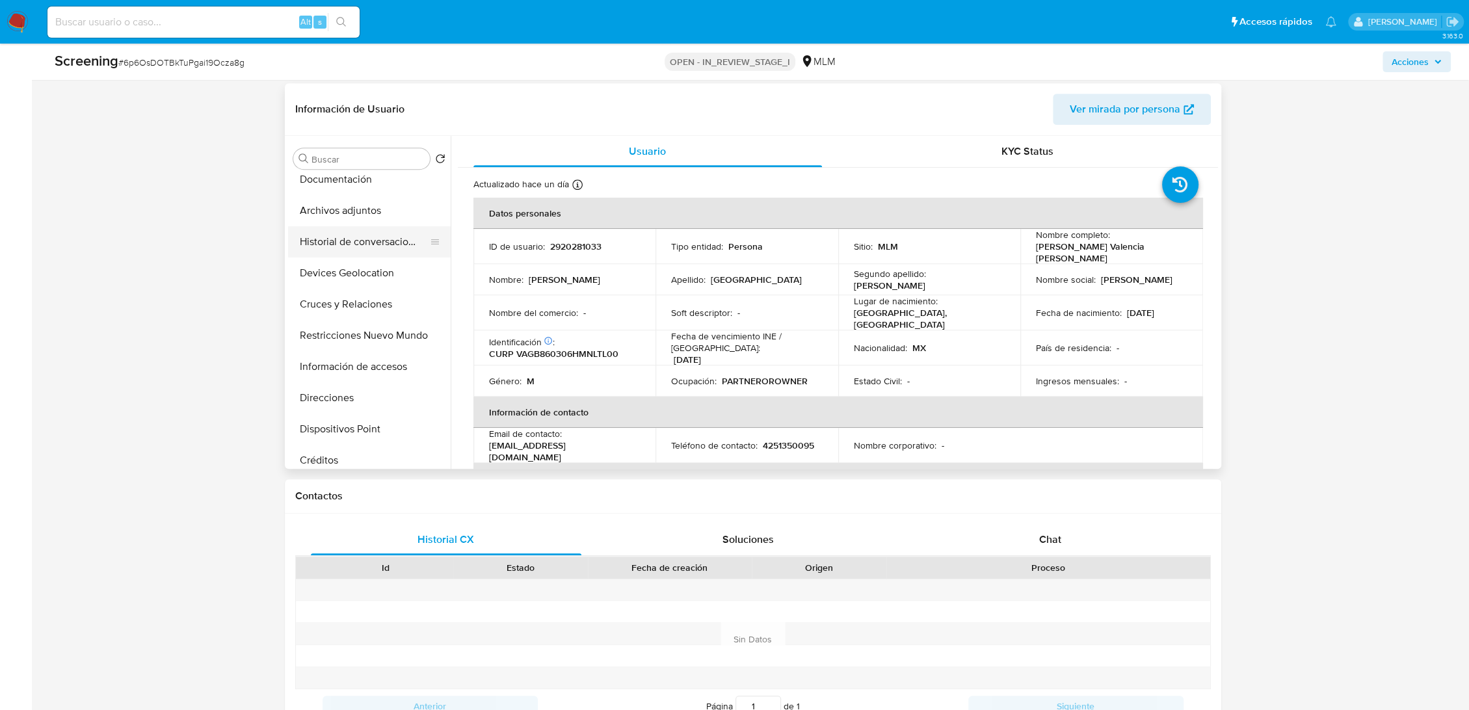
scroll to position [130, 0]
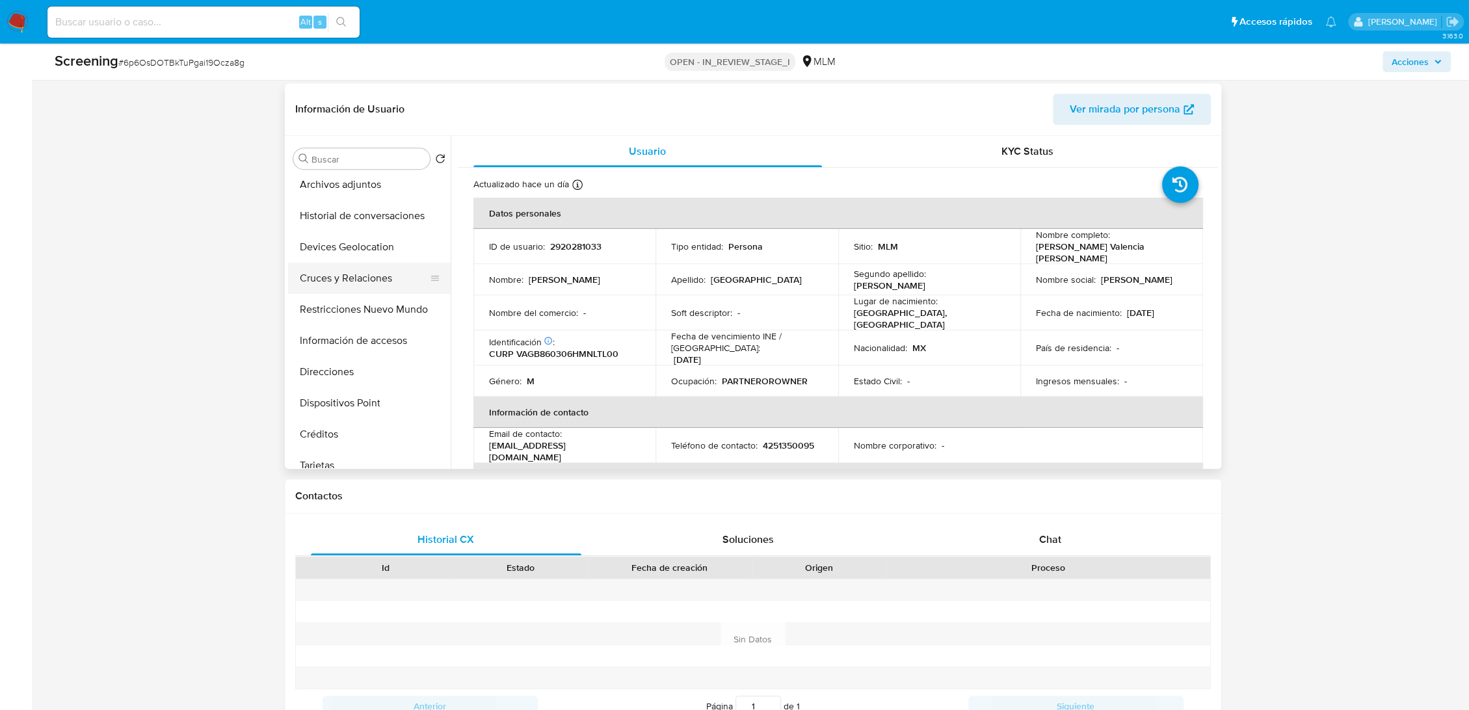
click at [357, 269] on button "Cruces y Relaciones" at bounding box center [364, 278] width 152 height 31
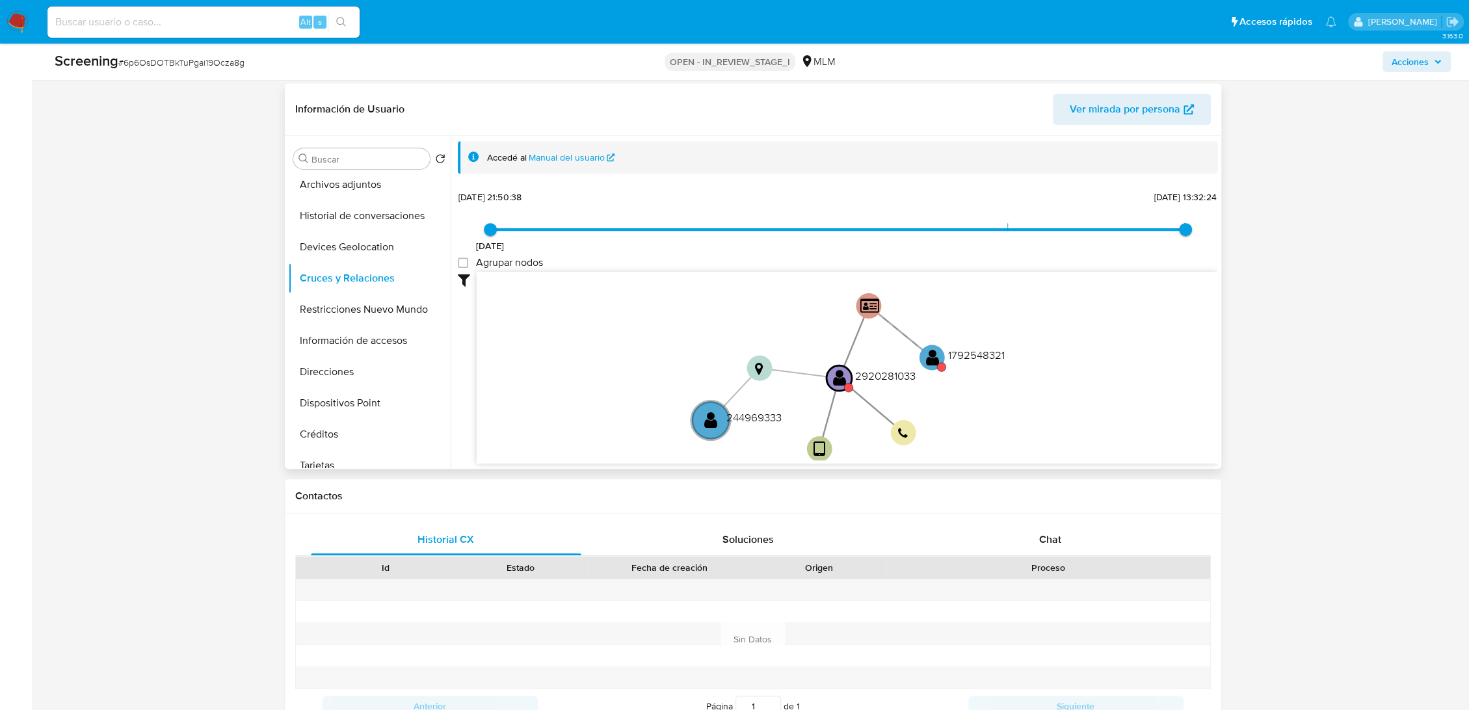
drag, startPoint x: 719, startPoint y: 345, endPoint x: 705, endPoint y: 377, distance: 34.9
click at [705, 377] on icon "user-2920281033  2920281033 device-68d62895563fc82bee1402e8  person-7fe4702be…" at bounding box center [847, 366] width 741 height 189
click at [840, 380] on text "" at bounding box center [838, 378] width 13 height 18
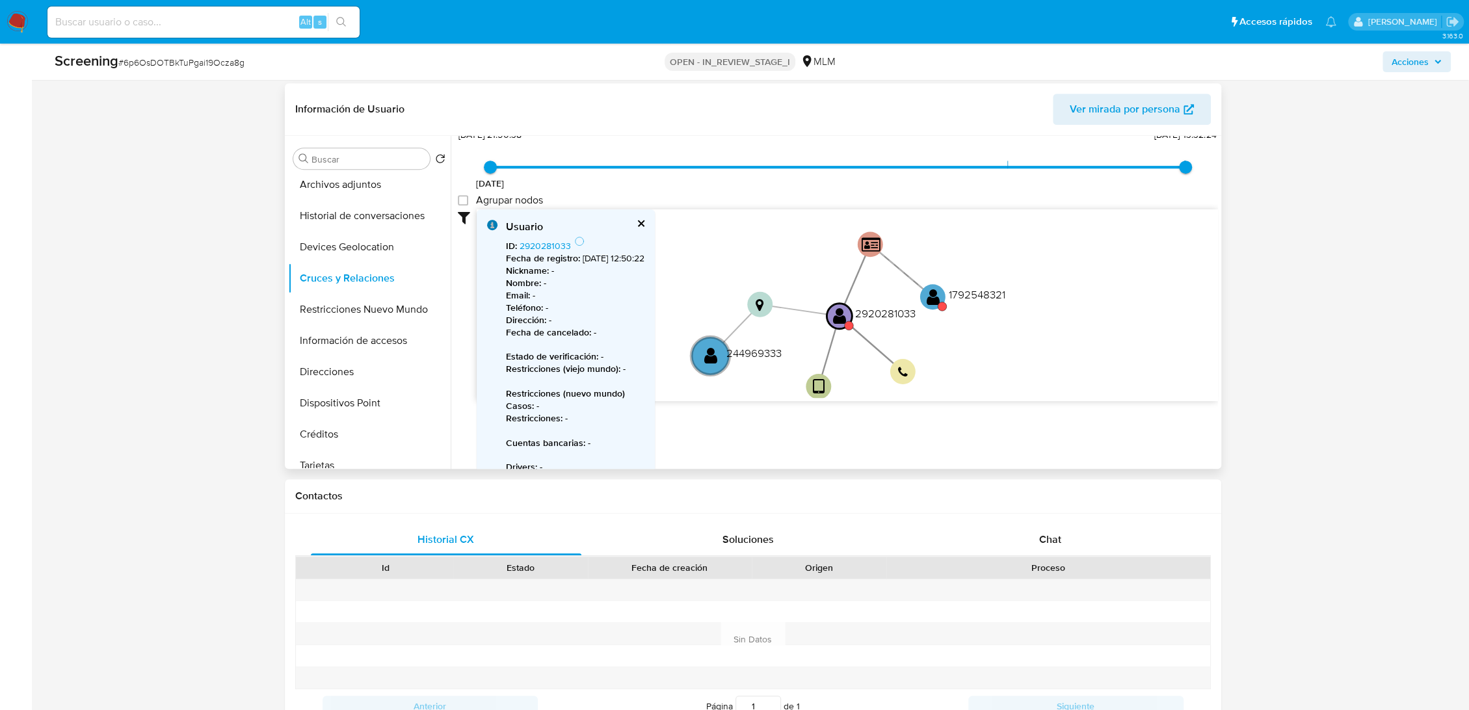
scroll to position [62, 0]
click at [935, 305] on text "" at bounding box center [932, 297] width 13 height 18
click at [380, 312] on button "Restricciones Nuevo Mundo" at bounding box center [364, 309] width 152 height 31
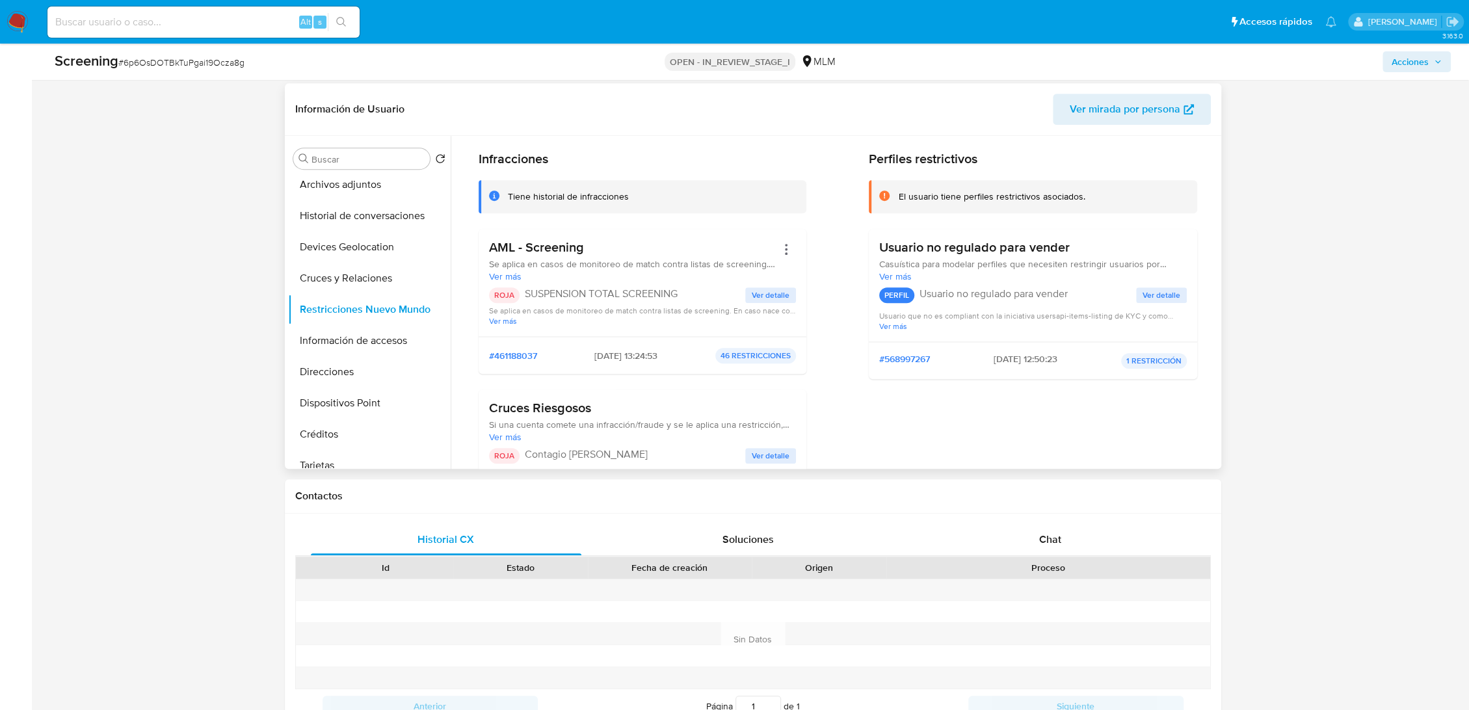
scroll to position [40, 0]
click at [506, 272] on span "Ver más" at bounding box center [633, 277] width 288 height 12
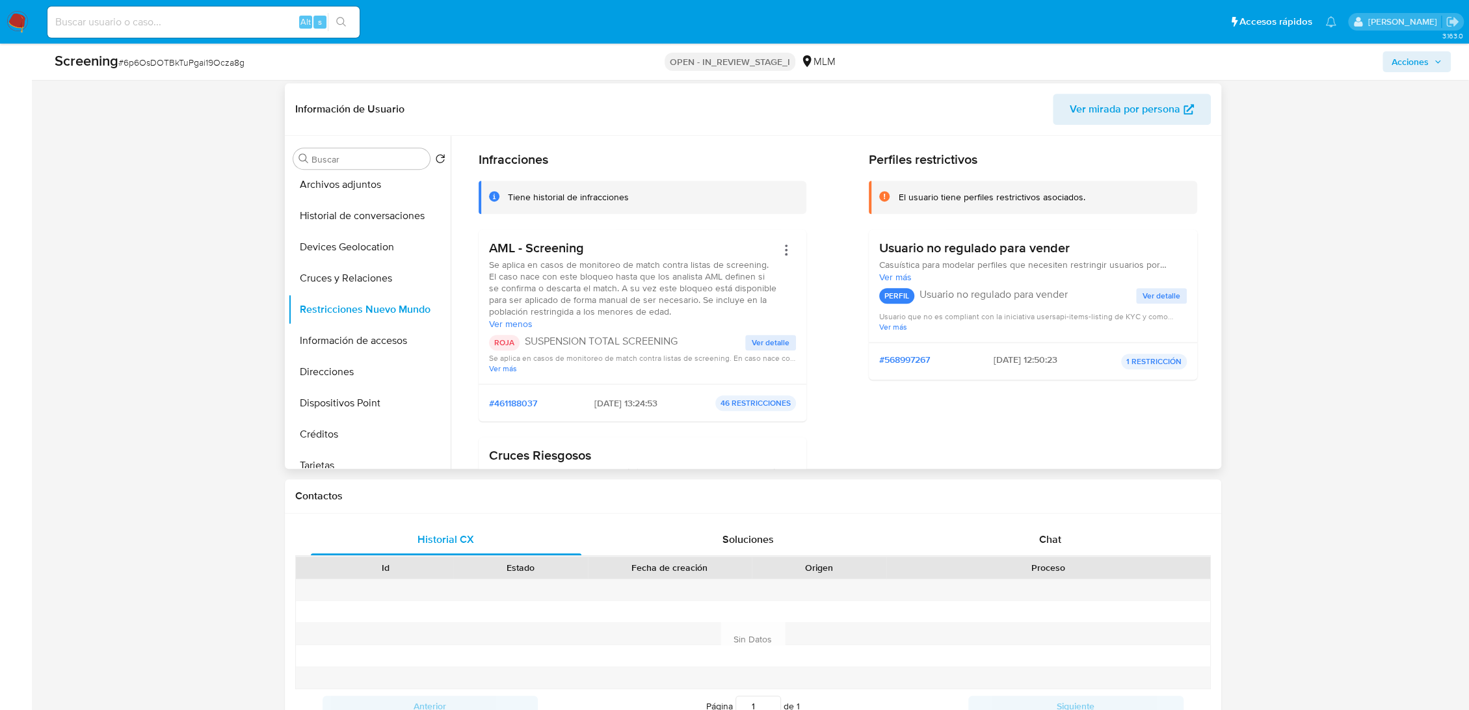
click at [762, 343] on span "Ver detalle" at bounding box center [771, 342] width 38 height 13
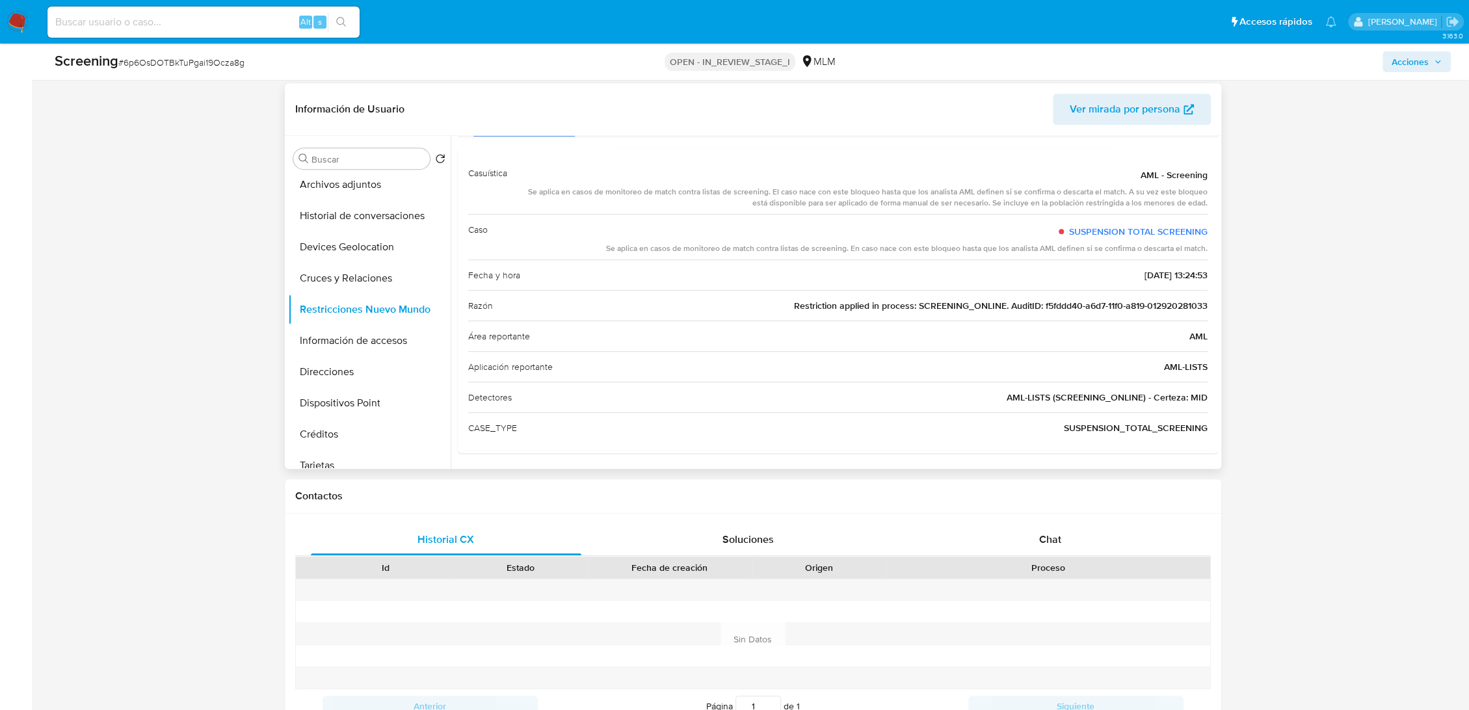
scroll to position [0, 0]
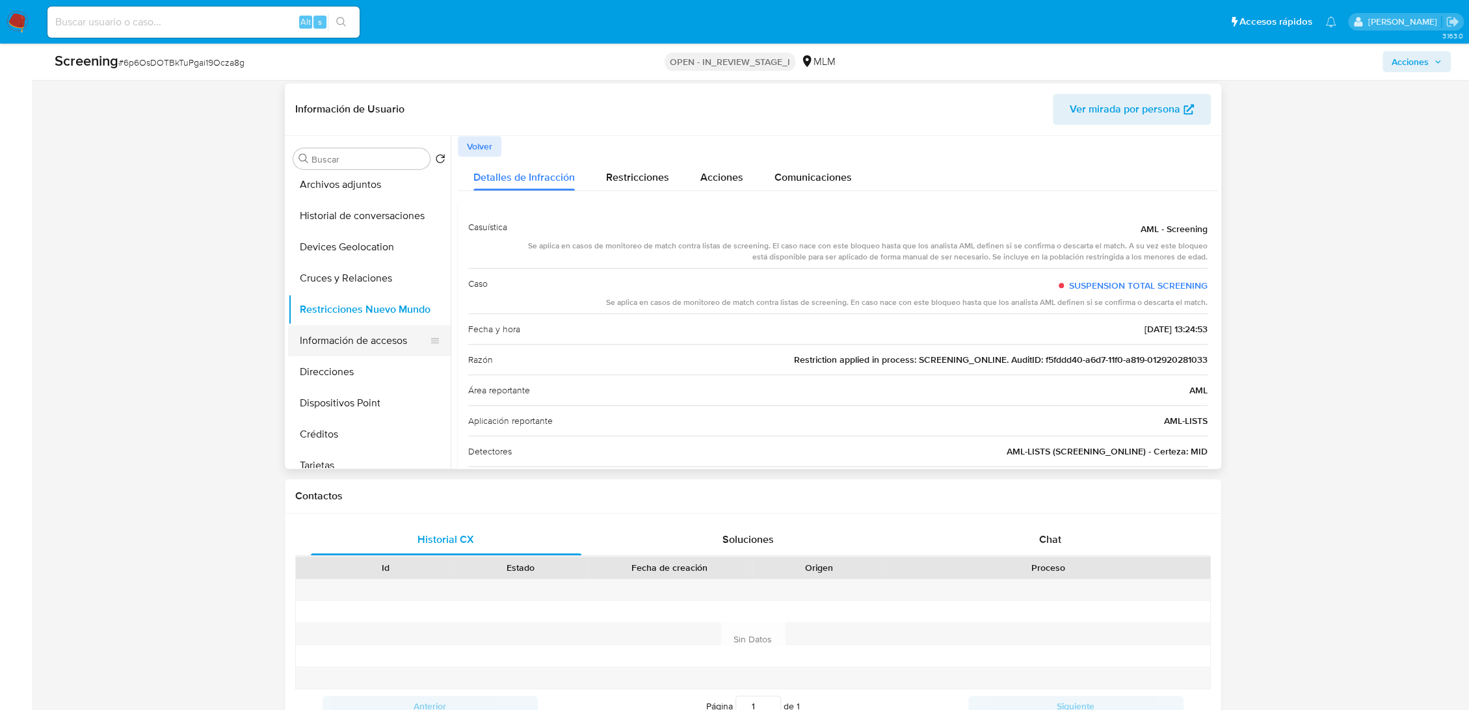
click at [390, 334] on button "Información de accesos" at bounding box center [364, 340] width 152 height 31
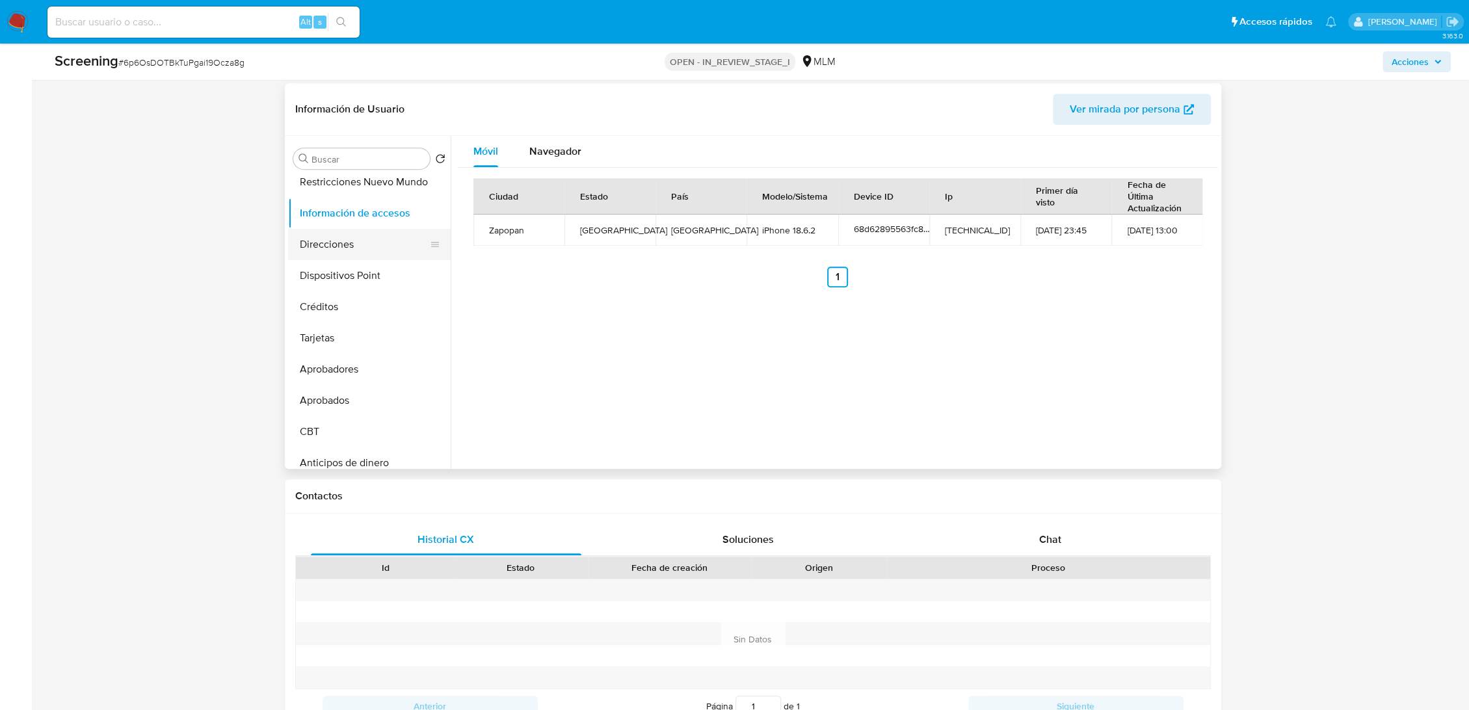
scroll to position [250, 0]
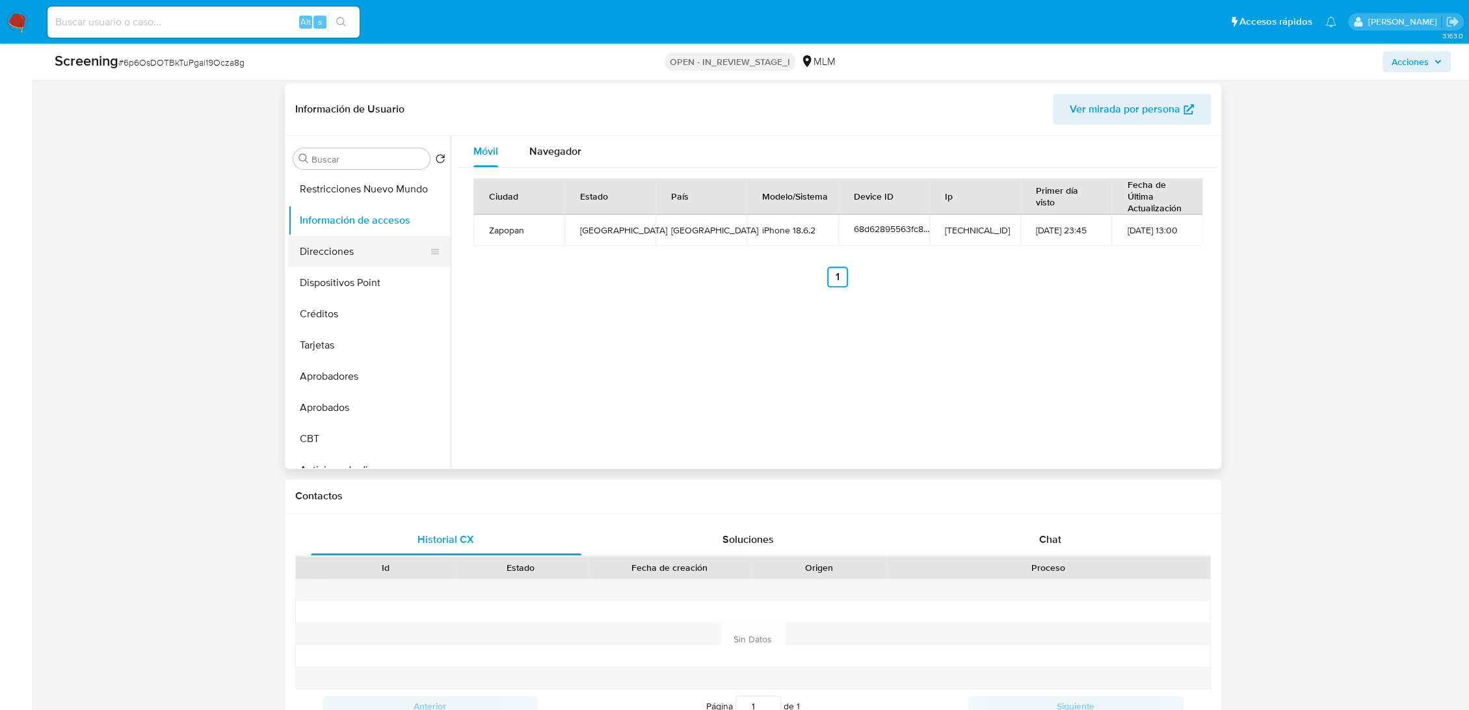
click at [347, 259] on button "Direcciones" at bounding box center [364, 251] width 152 height 31
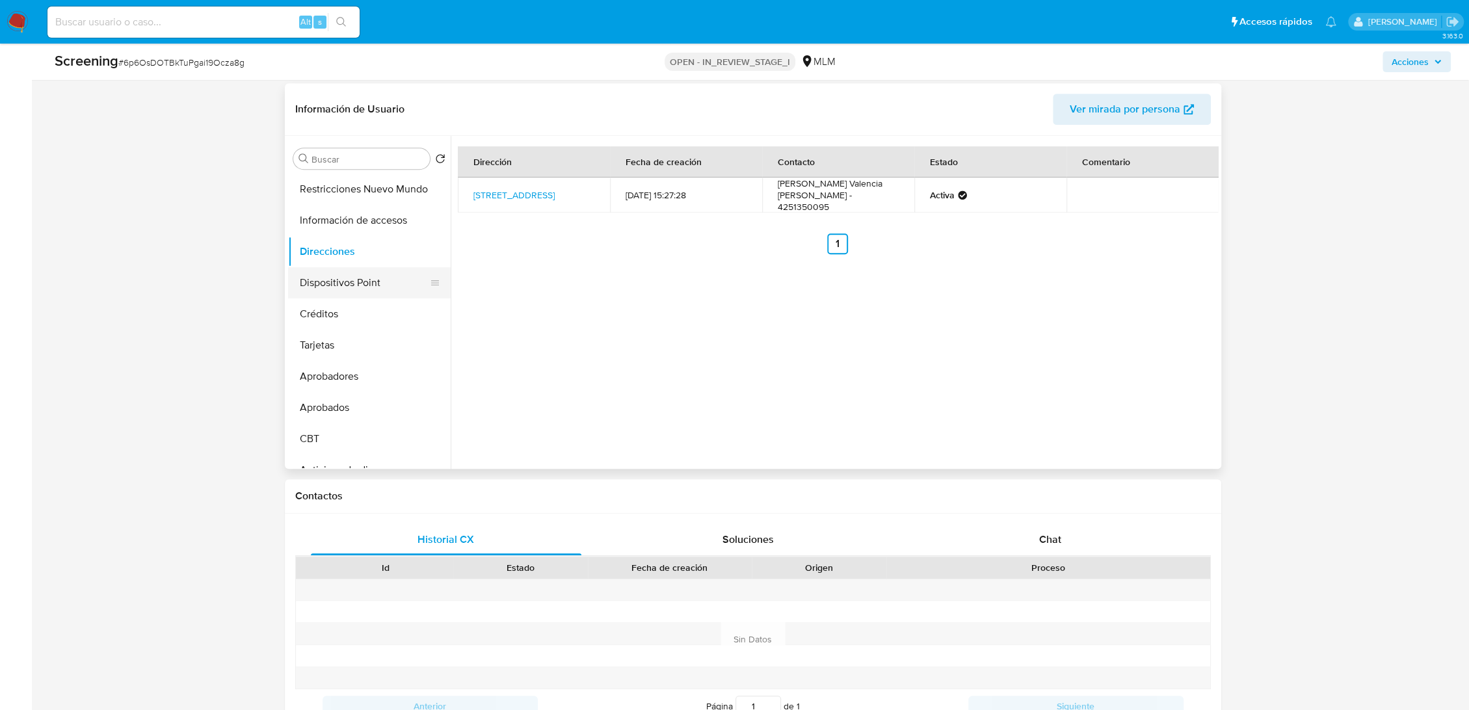
click at [347, 271] on button "Dispositivos Point" at bounding box center [364, 282] width 152 height 31
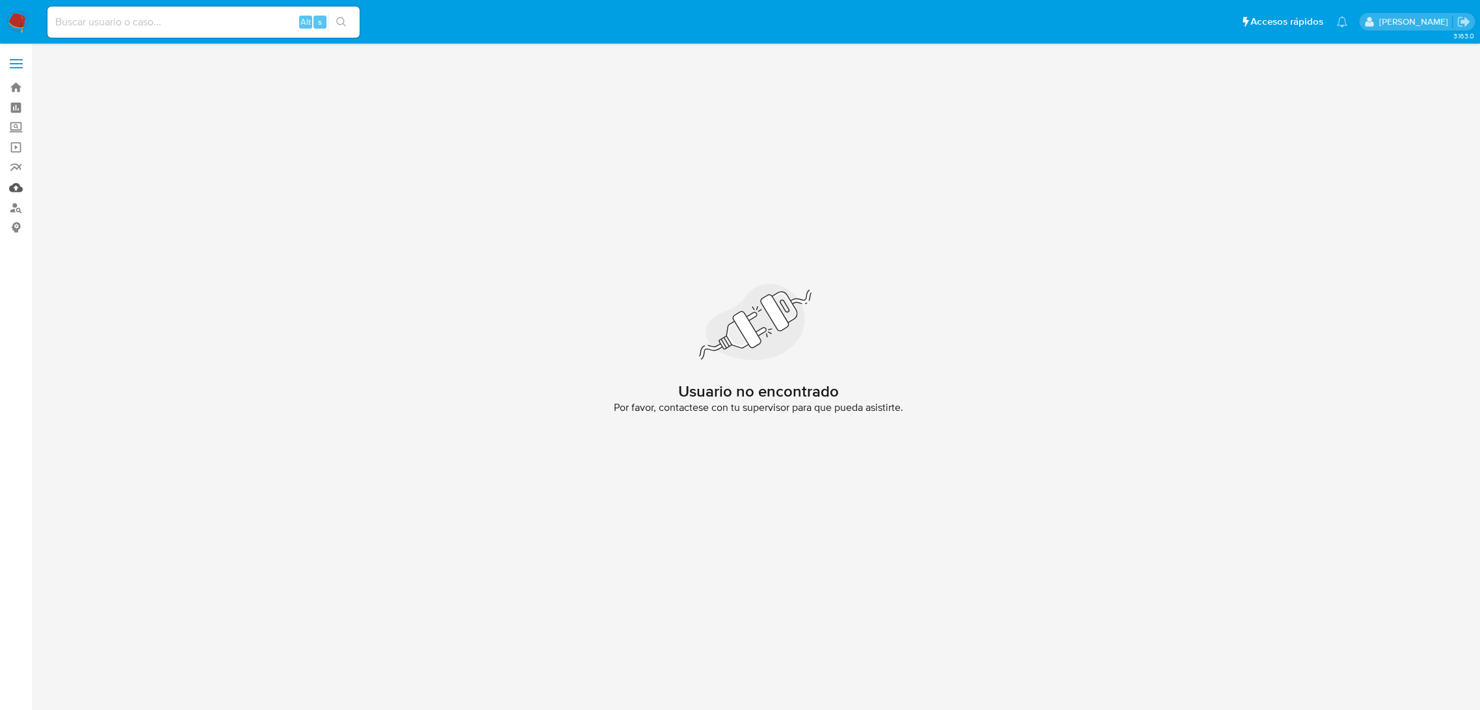
click at [22, 194] on link "Mulan" at bounding box center [77, 188] width 155 height 20
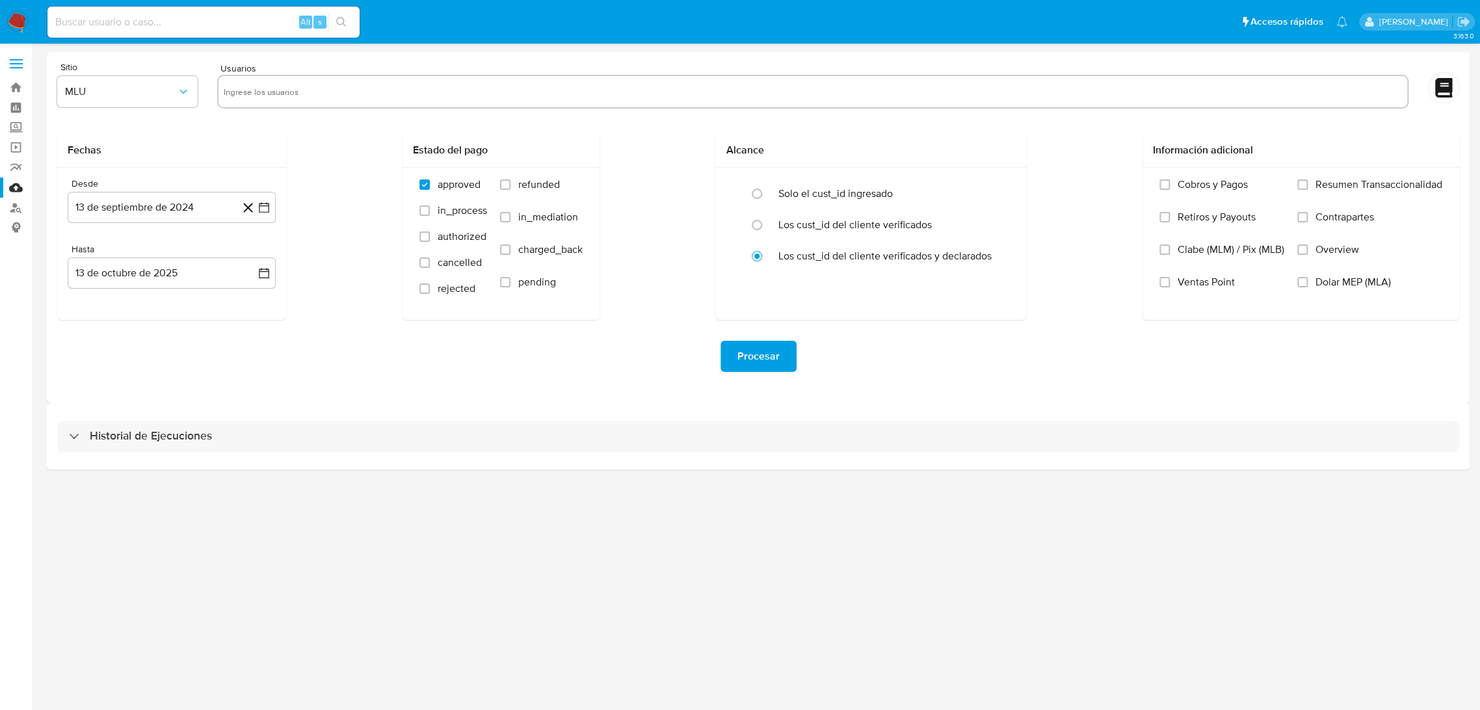
click at [374, 99] on input "text" at bounding box center [813, 91] width 1179 height 21
paste input "2920281033"
type input "2920281033"
click at [375, 98] on input "text" at bounding box center [856, 91] width 1093 height 21
type input "1701684022"
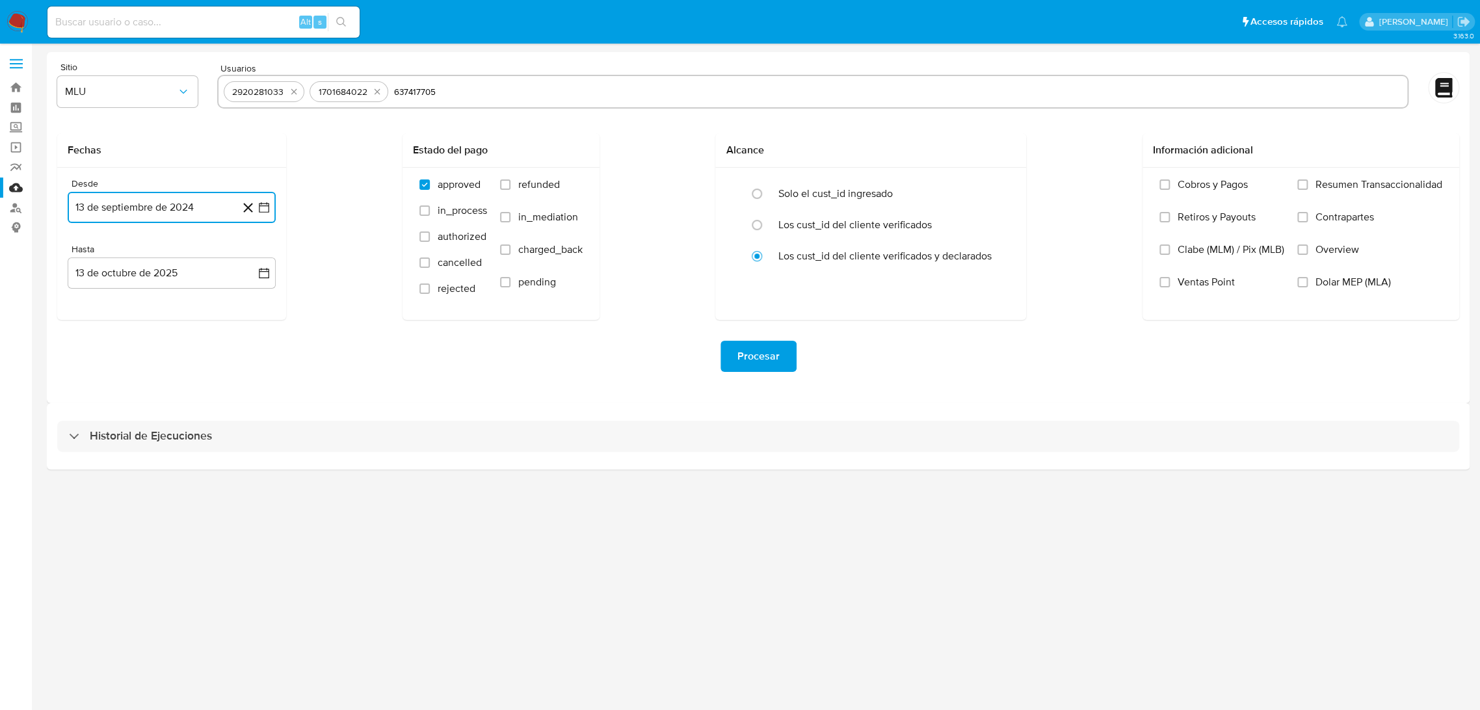
type input "637417705"
type input "1394757492"
click at [179, 211] on button "13 de septiembre de 2024" at bounding box center [172, 207] width 208 height 31
click at [109, 197] on button "13 de septiembre de 2024" at bounding box center [172, 207] width 208 height 31
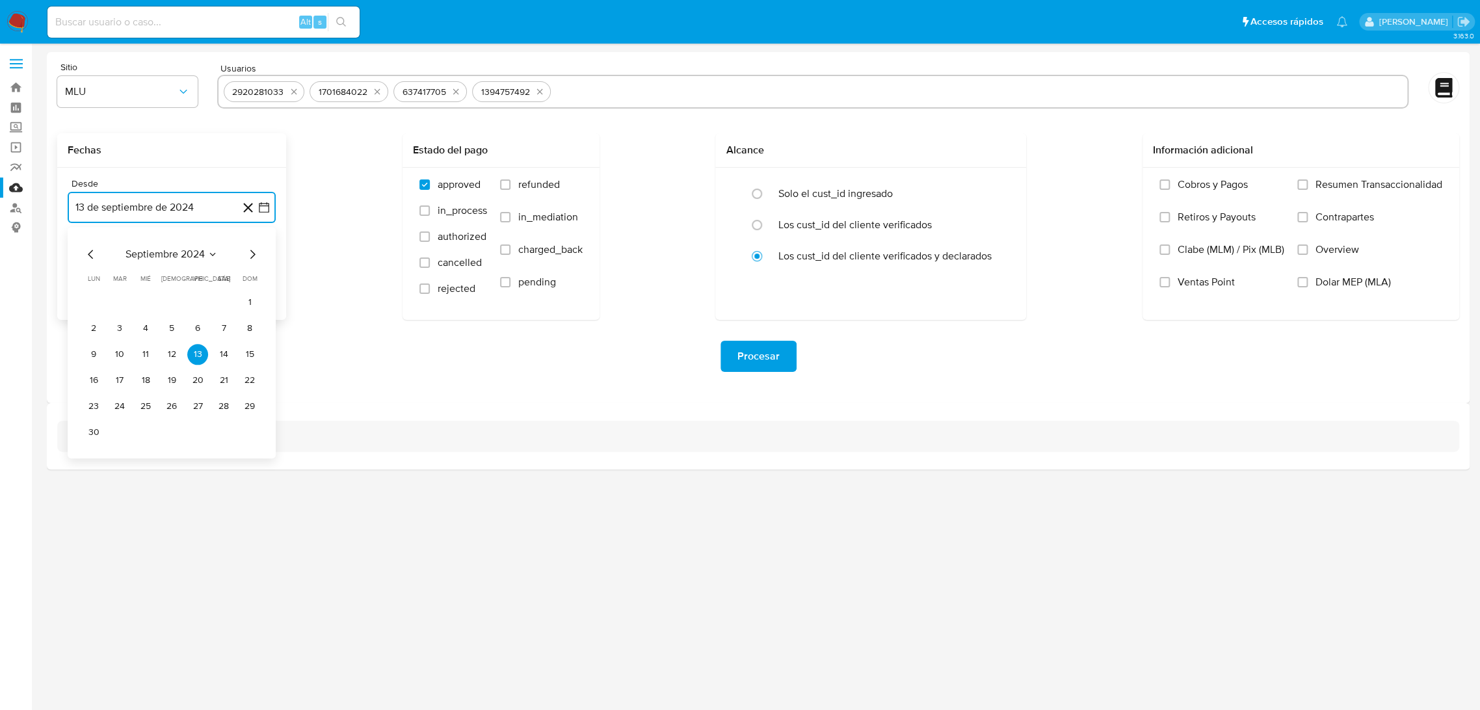
click at [109, 197] on button "13 de septiembre de 2024" at bounding box center [172, 207] width 208 height 31
click at [251, 255] on icon "Mes siguiente" at bounding box center [253, 254] width 16 height 16
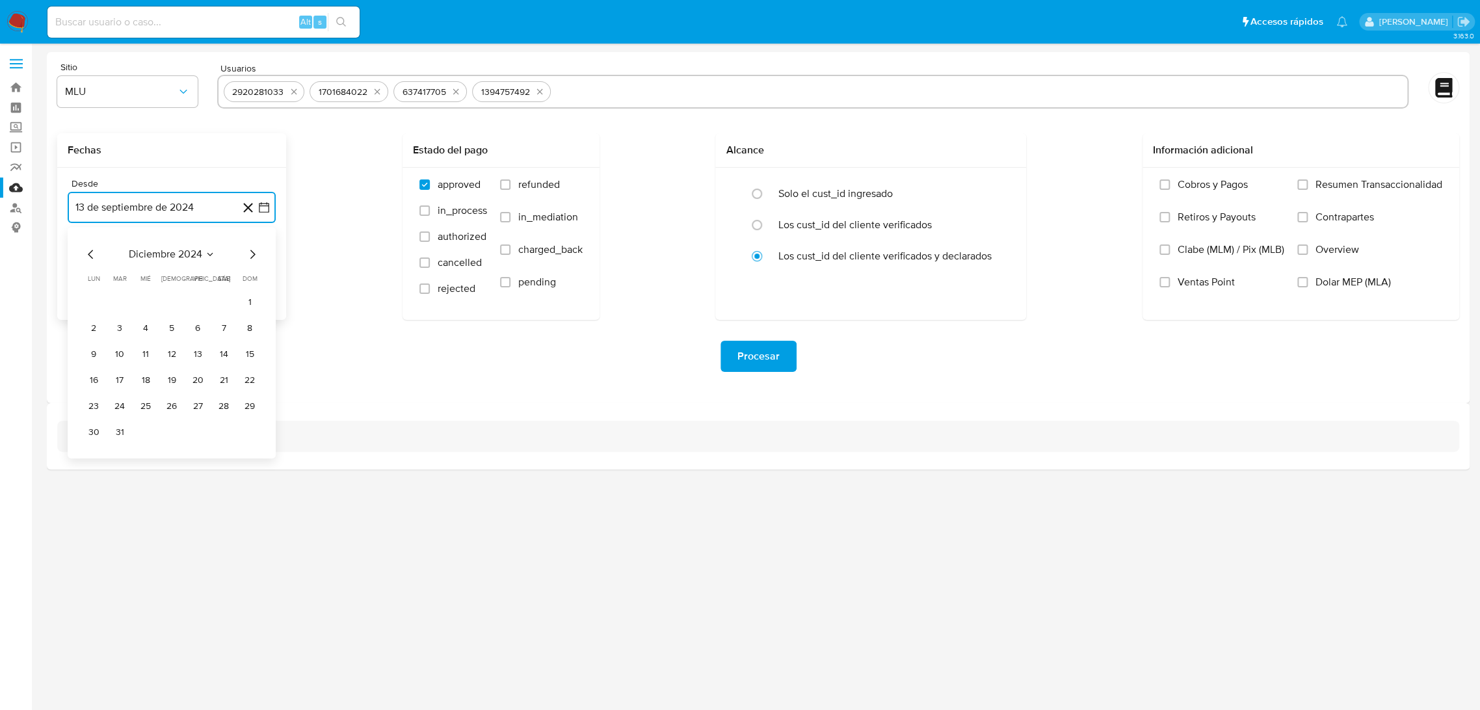
click at [251, 255] on icon "Mes siguiente" at bounding box center [253, 254] width 16 height 16
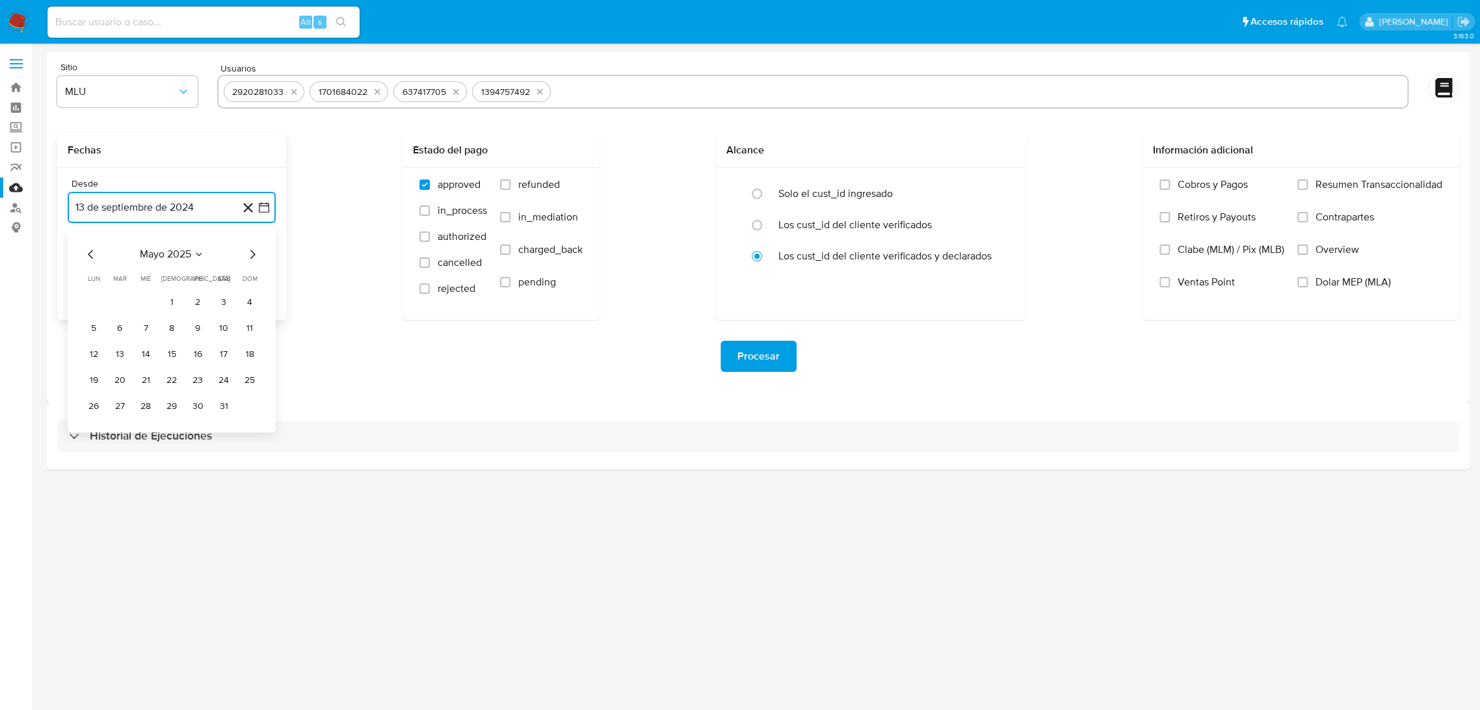
click at [250, 255] on icon "Mes siguiente" at bounding box center [253, 254] width 16 height 16
click at [98, 261] on icon "Mes anterior" at bounding box center [91, 254] width 16 height 16
click at [168, 298] on button "1" at bounding box center [171, 302] width 21 height 21
click at [258, 269] on icon "button" at bounding box center [264, 273] width 13 height 13
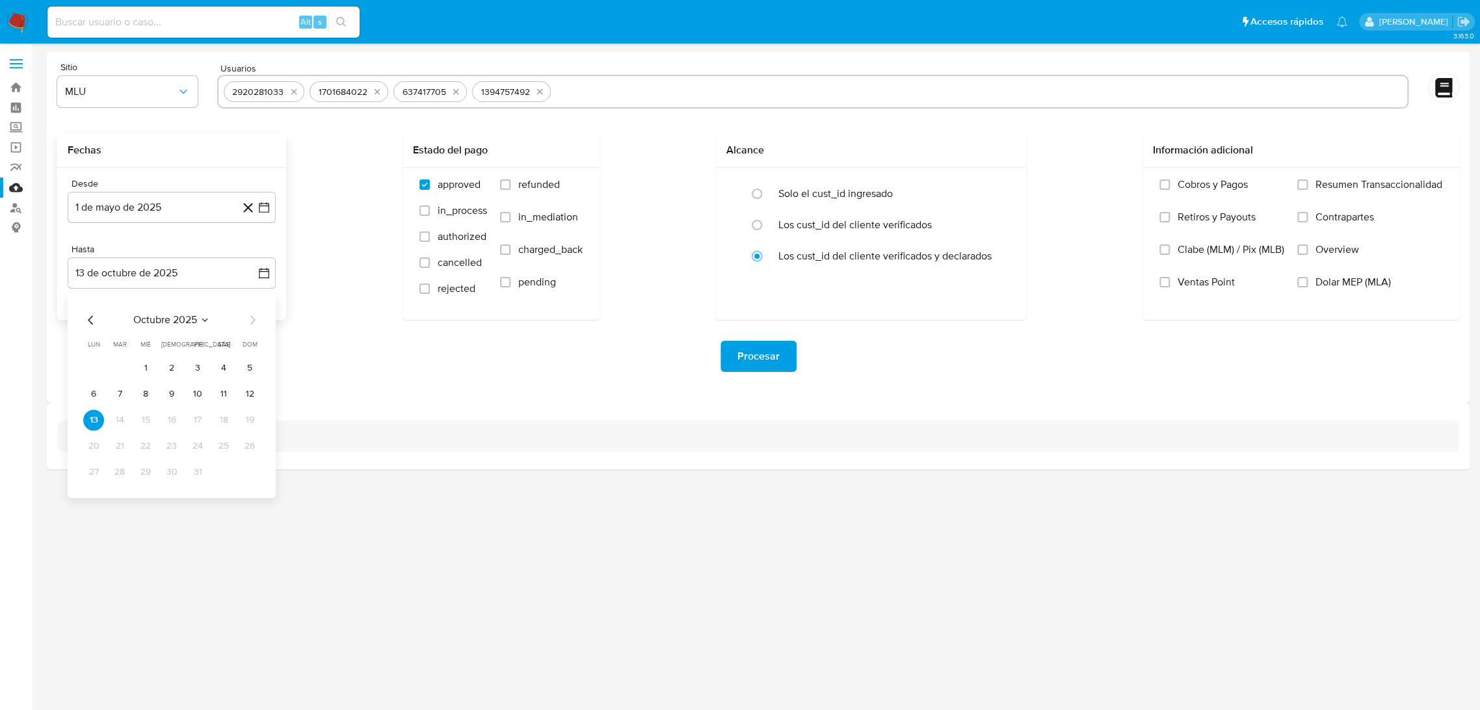
click at [85, 328] on div "octubre 2025 octubre 2025 lun lunes mar martes mié miércoles jue jueves vie vie…" at bounding box center [171, 397] width 177 height 170
click at [88, 326] on icon "Mes anterior" at bounding box center [91, 320] width 16 height 16
click at [247, 472] on button "31" at bounding box center [249, 472] width 21 height 21
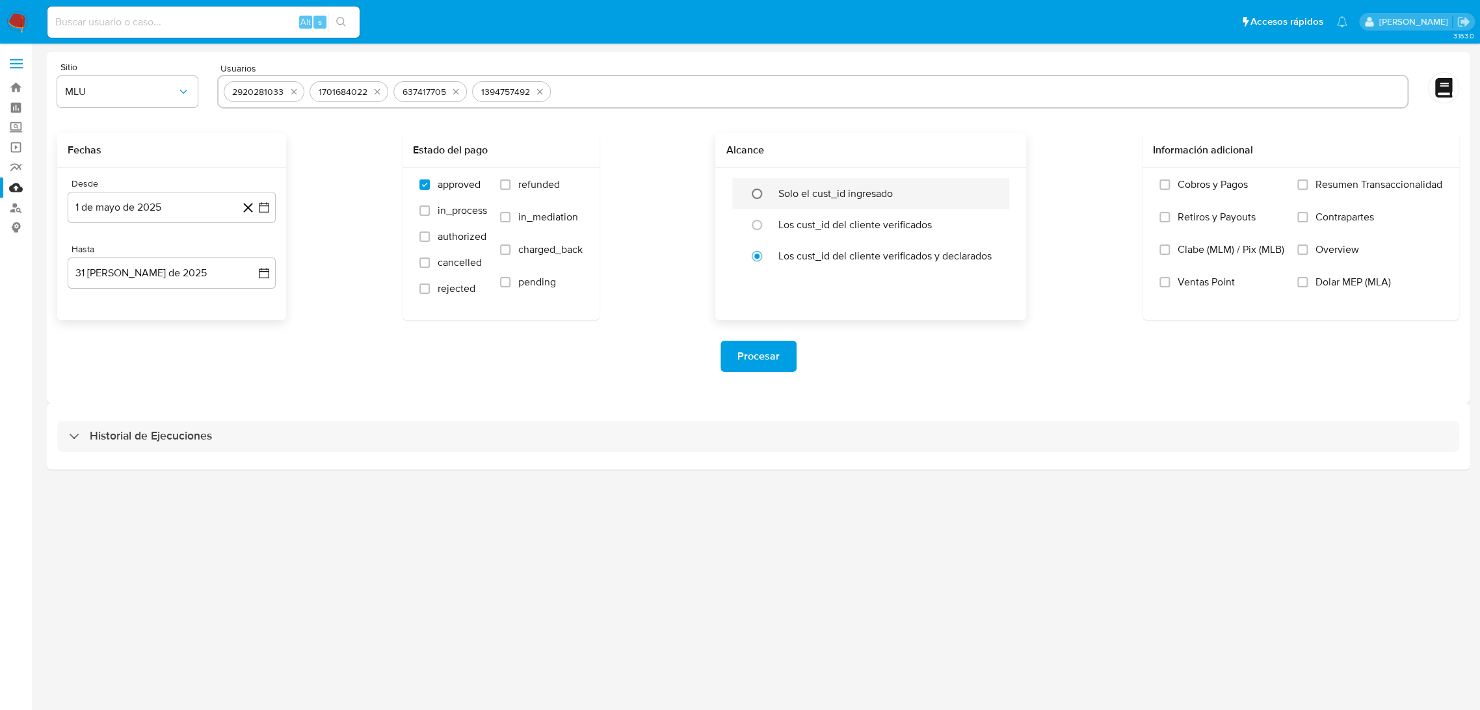
click at [765, 193] on input "radio" at bounding box center [757, 193] width 21 height 21
radio input "true"
click at [749, 351] on span "Procesar" at bounding box center [758, 356] width 42 height 29
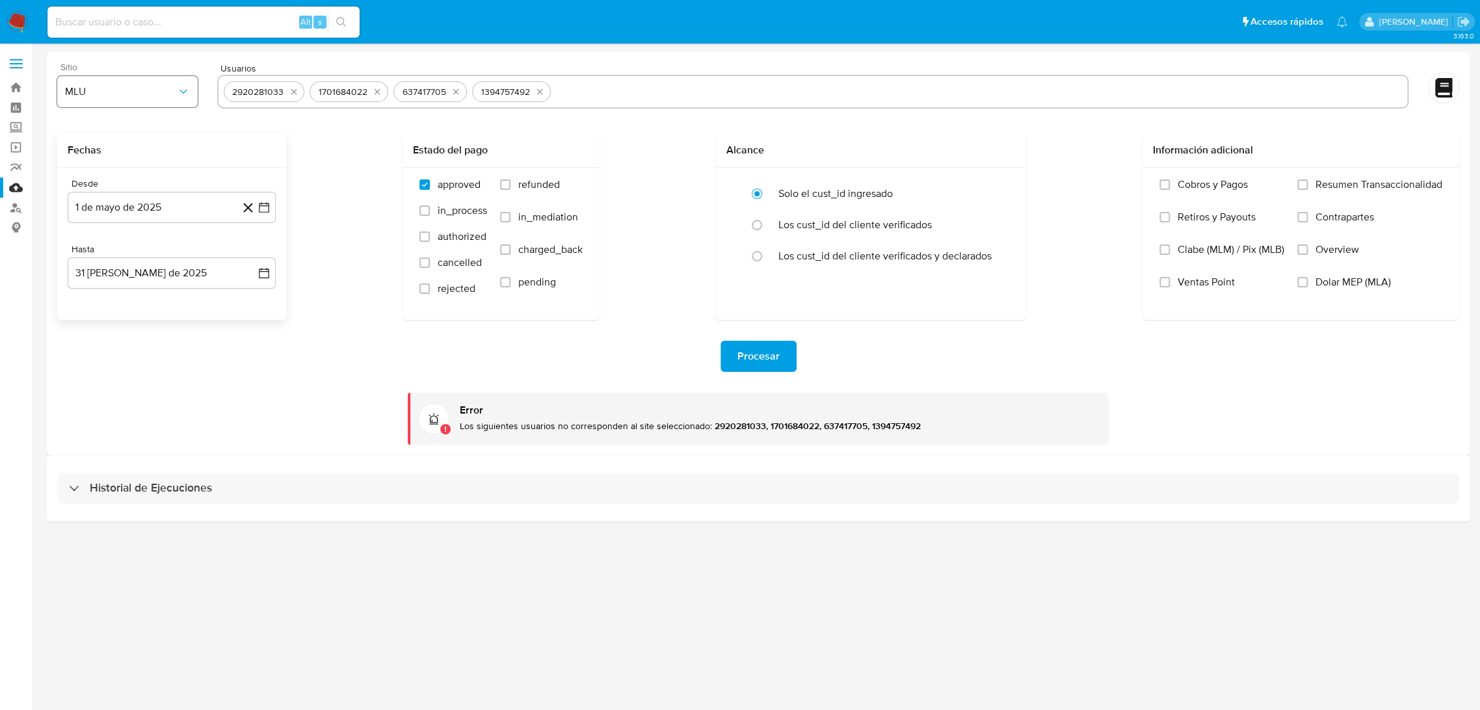
click at [103, 98] on button "MLU" at bounding box center [127, 91] width 140 height 31
click at [744, 362] on span "Procesar" at bounding box center [758, 356] width 42 height 29
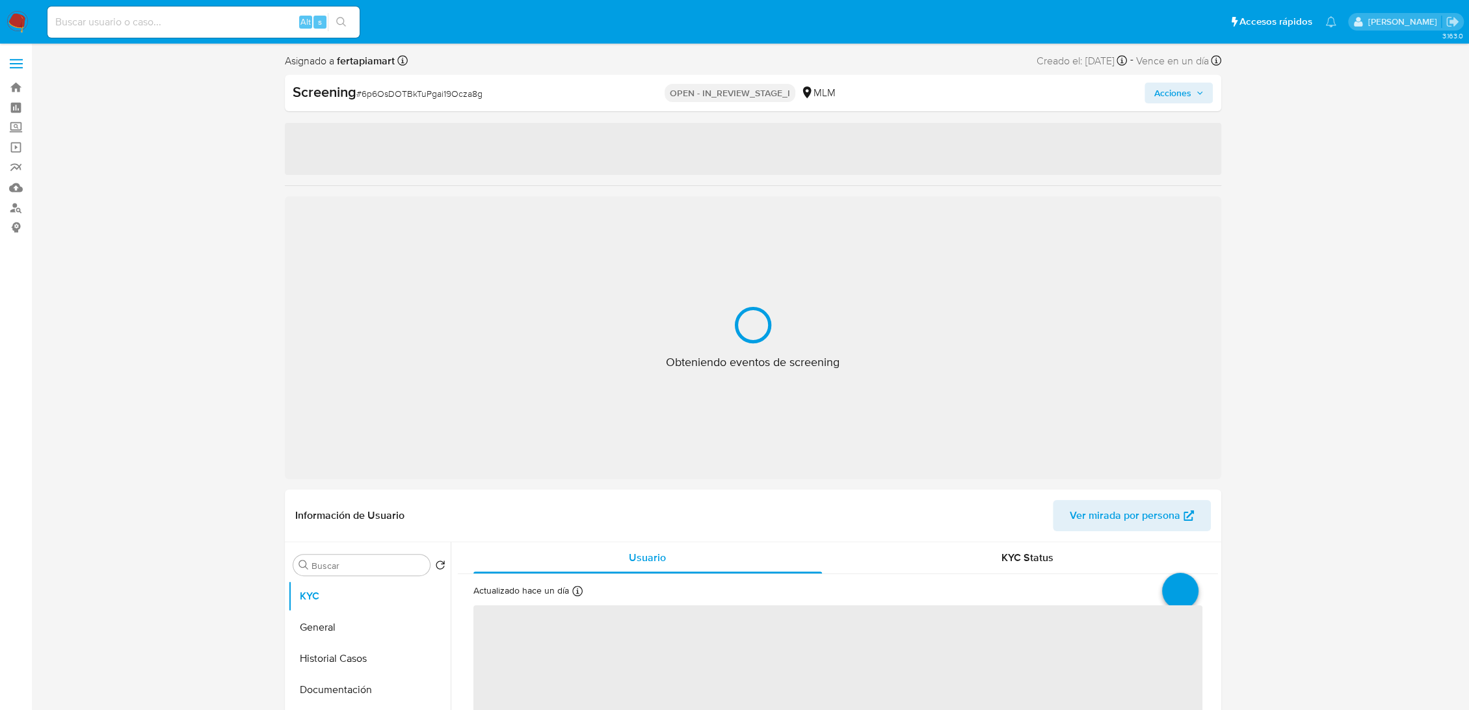
select select "10"
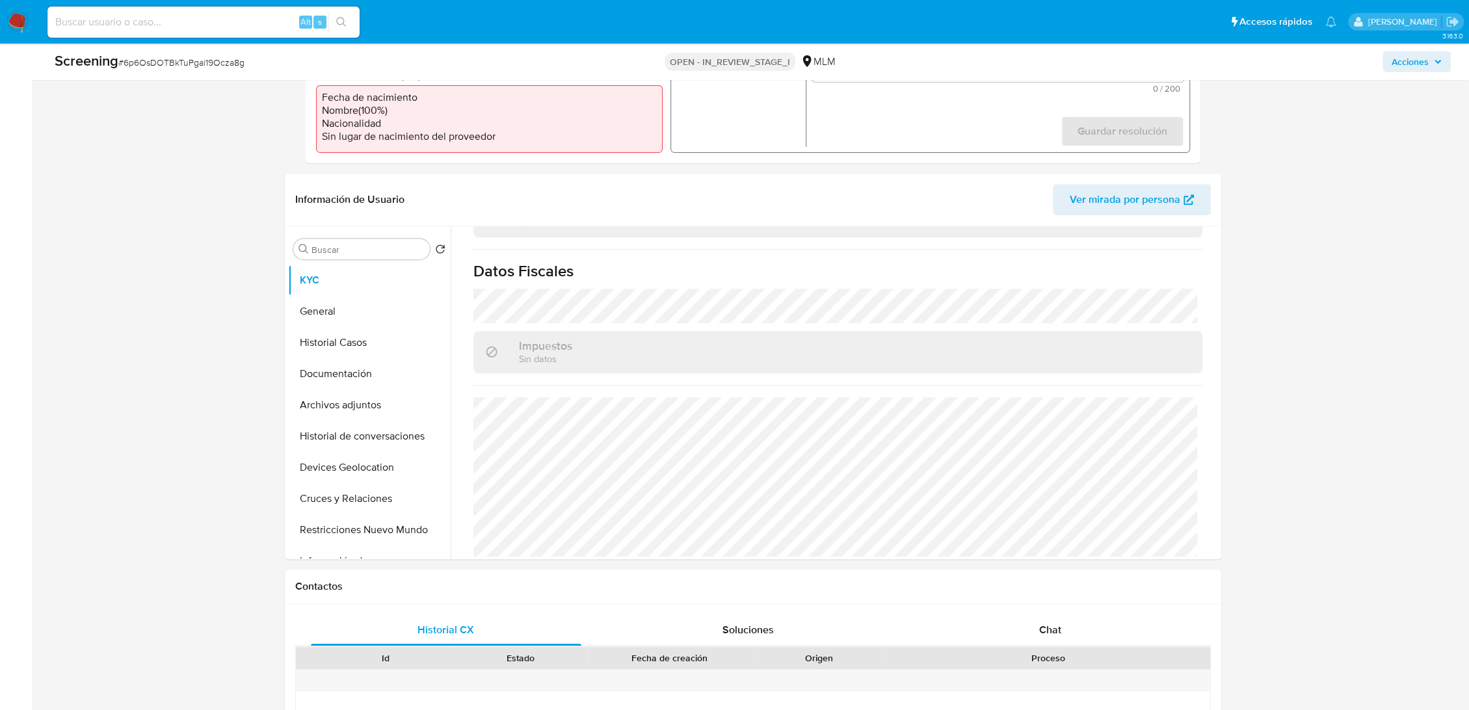
scroll to position [434, 0]
click at [345, 312] on button "General" at bounding box center [364, 313] width 152 height 31
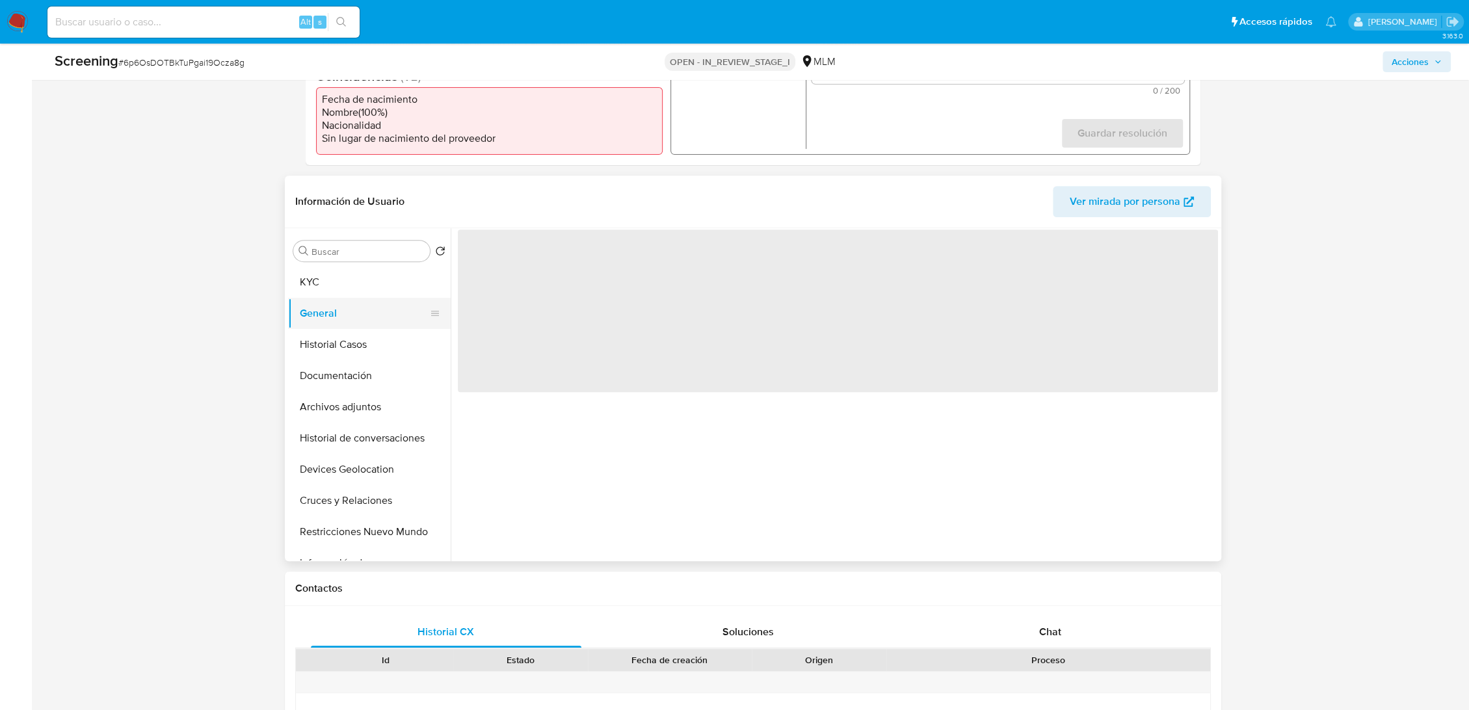
scroll to position [0, 0]
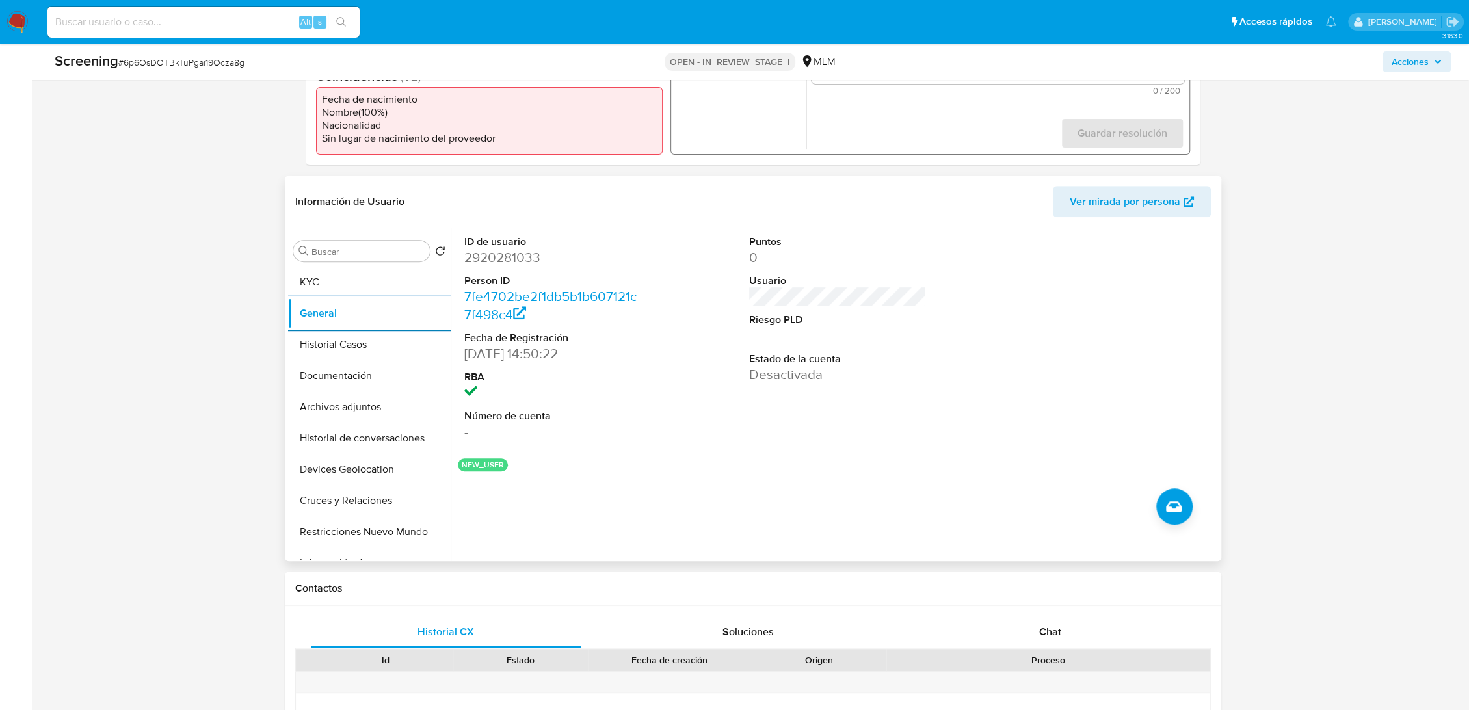
click at [1077, 447] on div at bounding box center [1123, 338] width 190 height 220
click at [354, 343] on button "Historial Casos" at bounding box center [364, 344] width 152 height 31
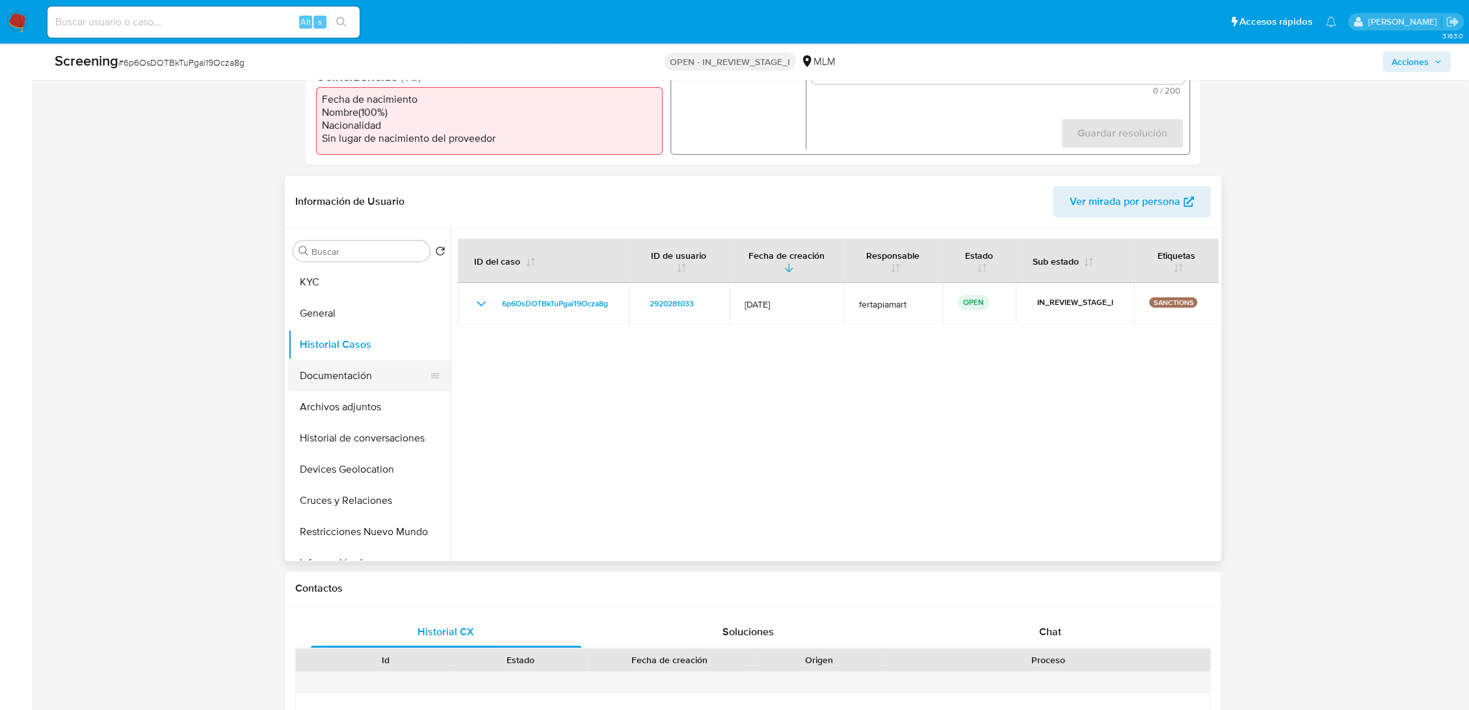
click at [353, 377] on button "Documentación" at bounding box center [364, 375] width 152 height 31
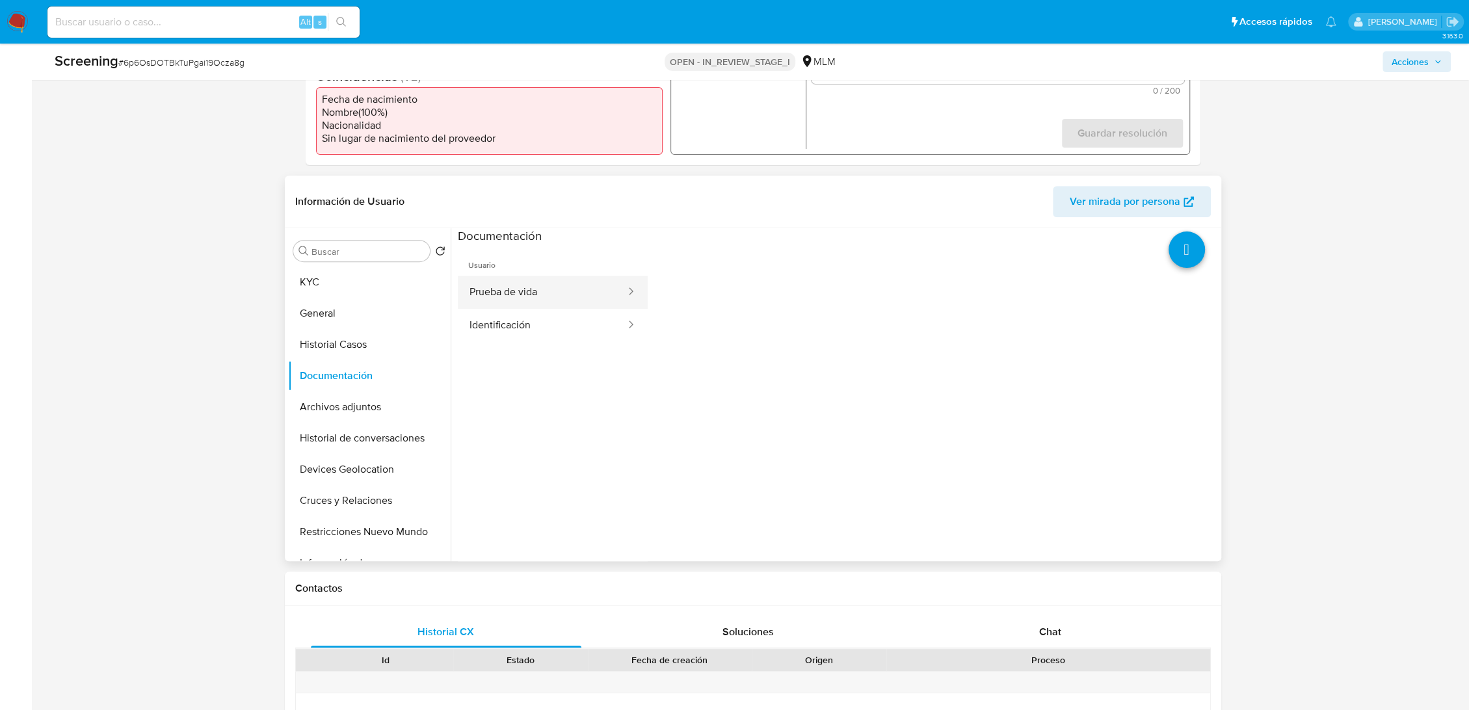
click at [499, 306] on button "Prueba de vida" at bounding box center [542, 292] width 169 height 33
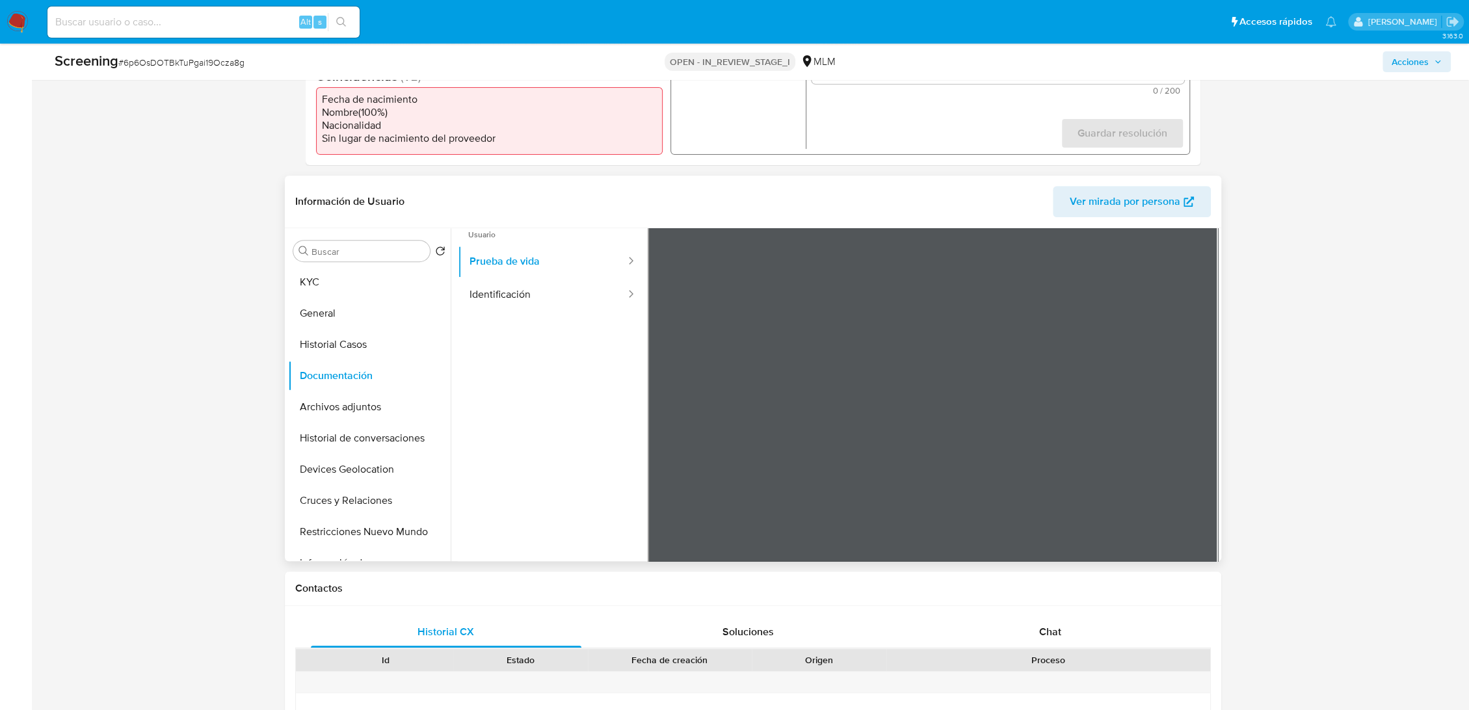
scroll to position [31, 0]
click at [482, 294] on button "Identificación" at bounding box center [542, 294] width 169 height 33
click at [1179, 233] on icon at bounding box center [1187, 218] width 36 height 36
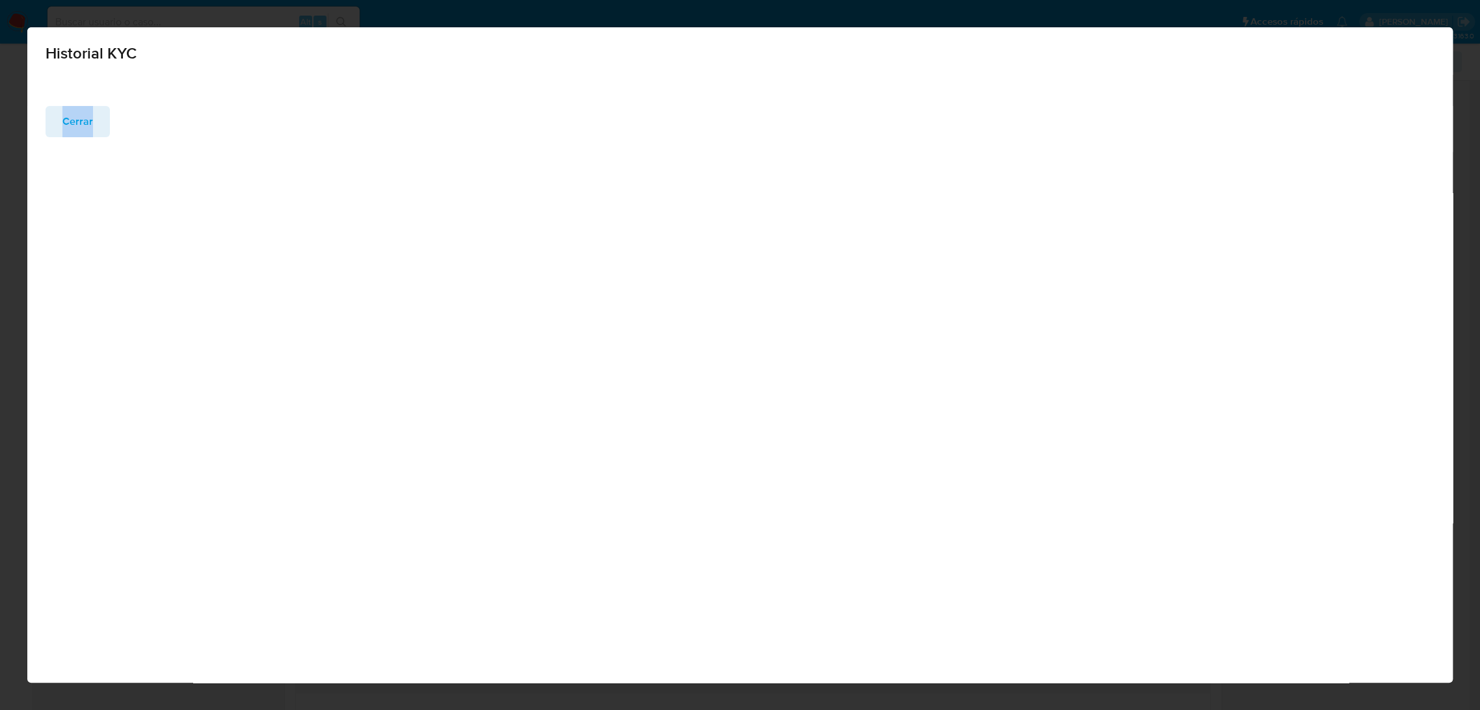
click at [1179, 233] on div "Historial KYC ‌ Cerrar" at bounding box center [740, 355] width 1426 height 656
click at [79, 255] on span "Cerrar" at bounding box center [77, 264] width 31 height 29
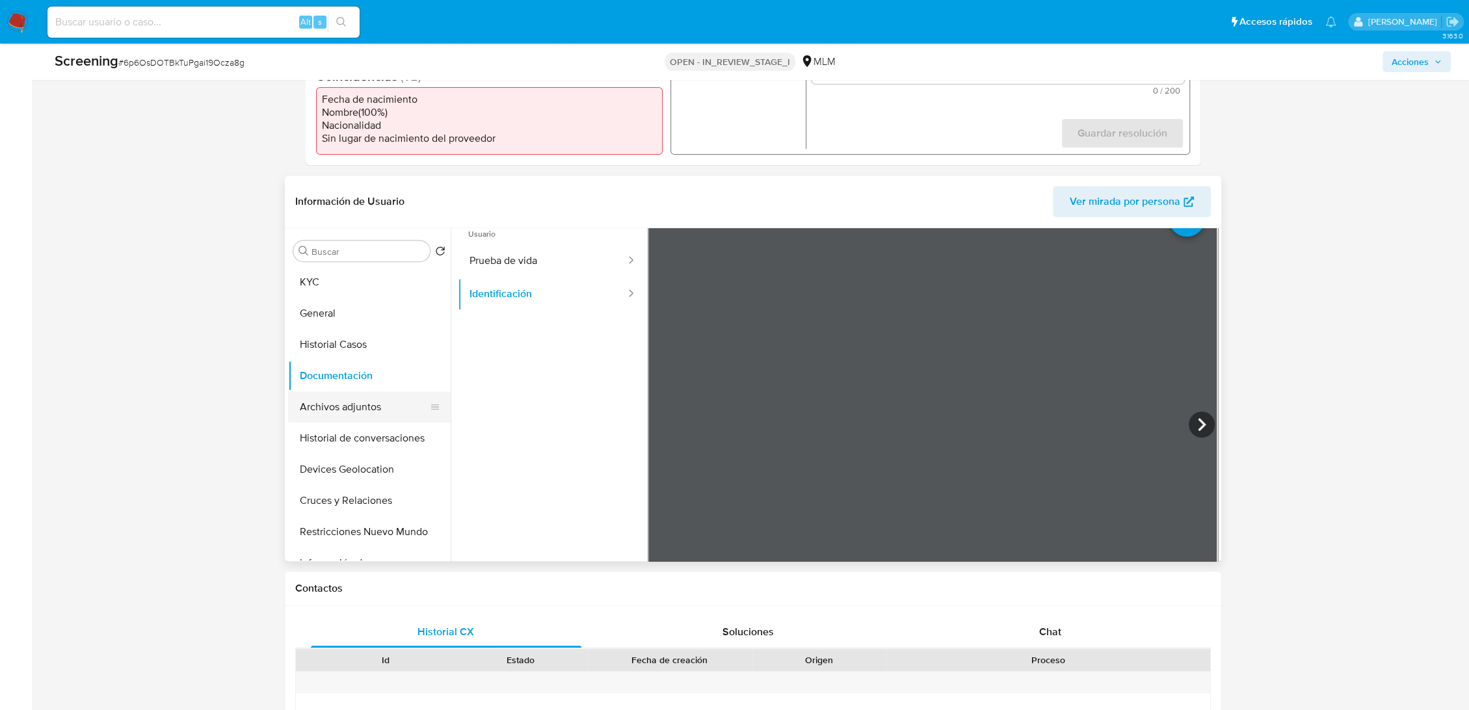
click at [351, 413] on button "Archivos adjuntos" at bounding box center [364, 406] width 152 height 31
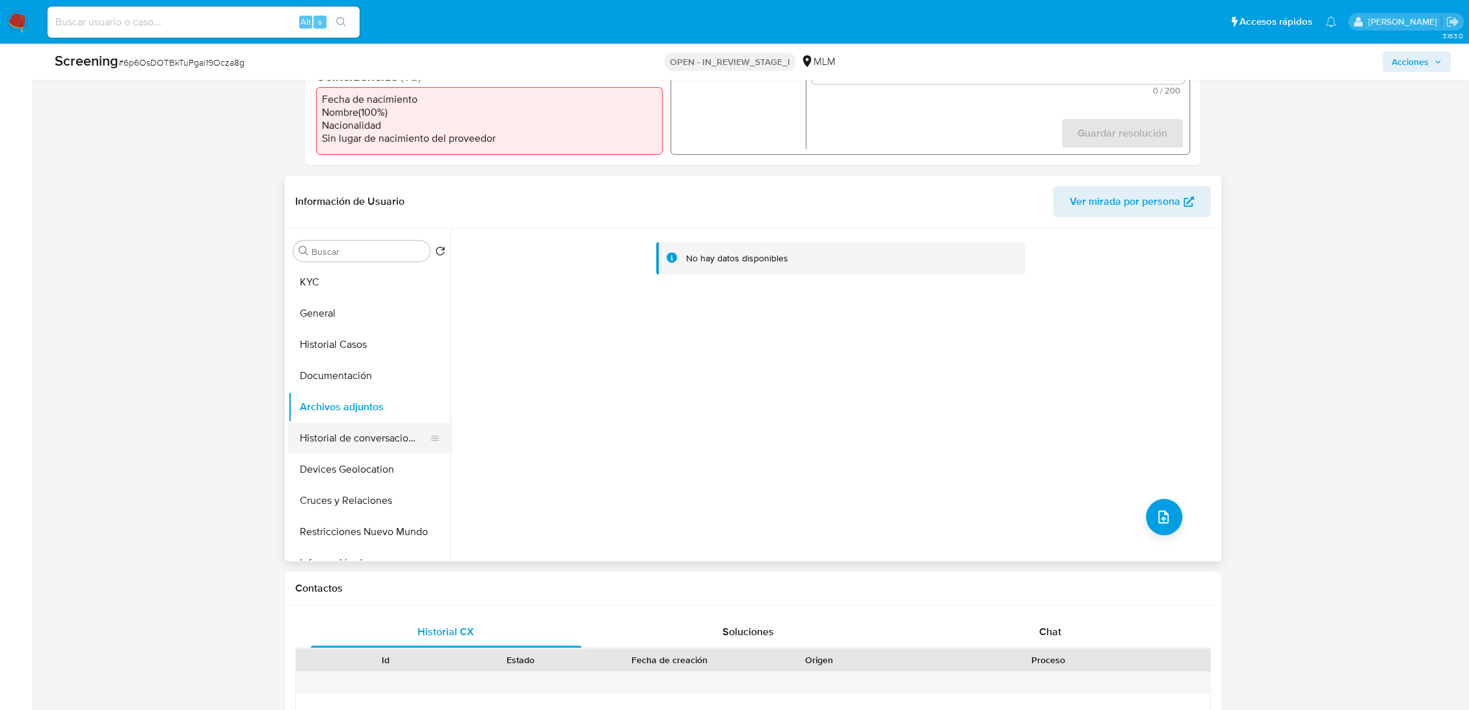
click at [373, 451] on button "Historial de conversaciones" at bounding box center [364, 438] width 152 height 31
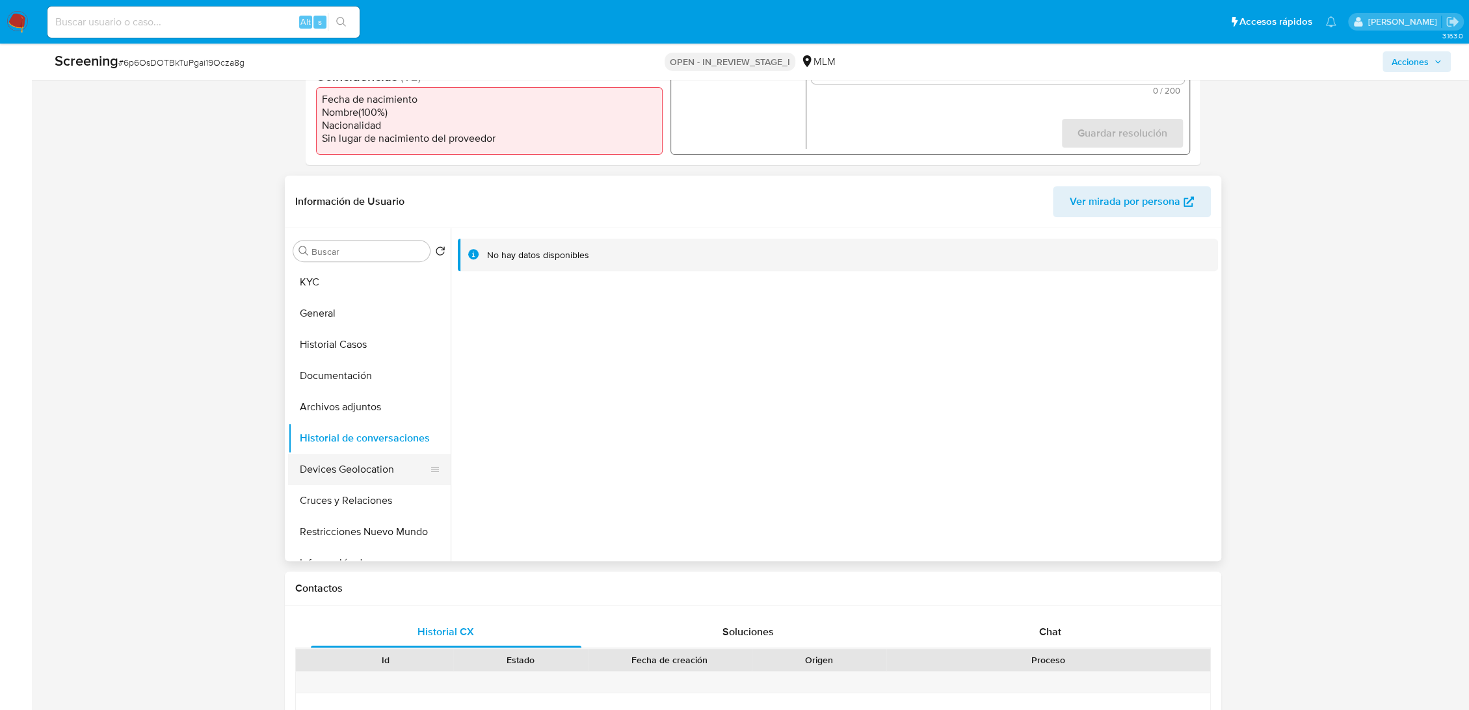
click at [358, 474] on button "Devices Geolocation" at bounding box center [364, 469] width 152 height 31
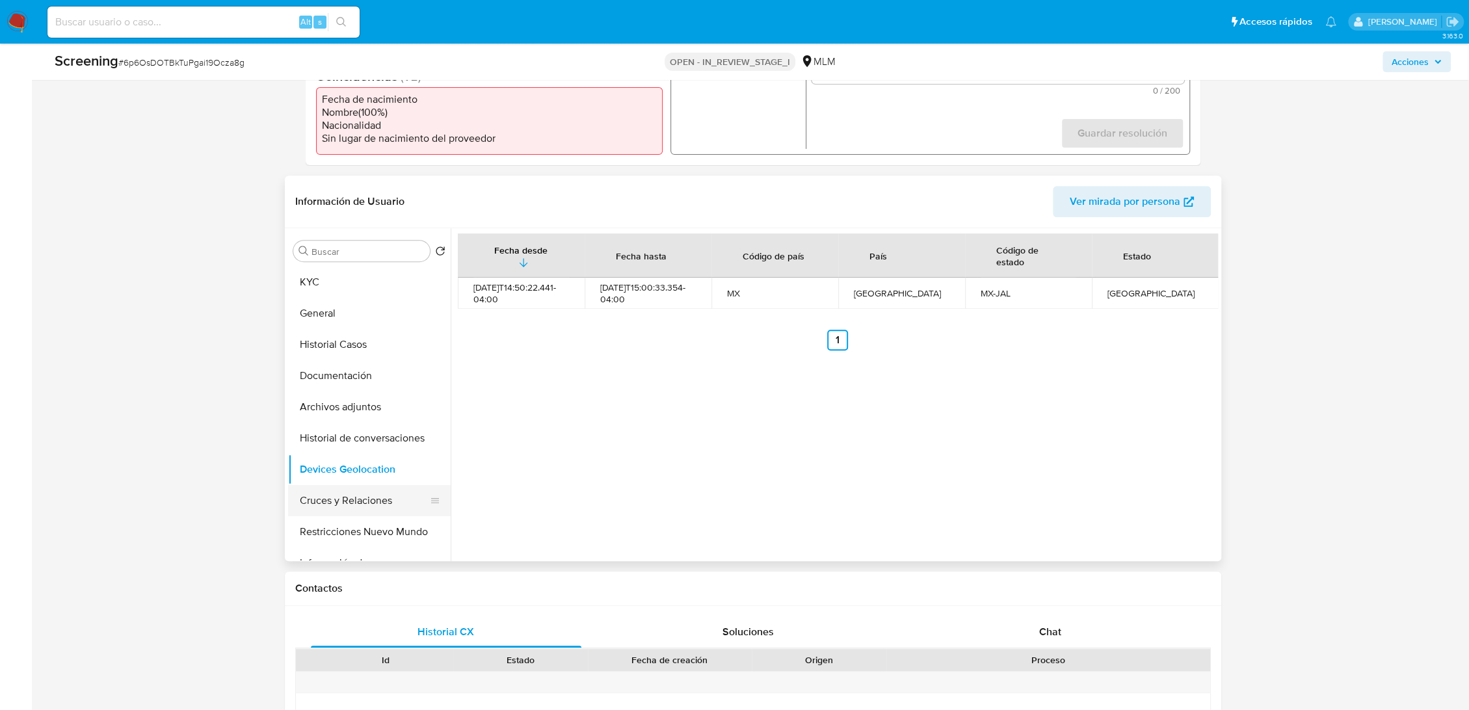
click at [375, 493] on button "Cruces y Relaciones" at bounding box center [364, 500] width 152 height 31
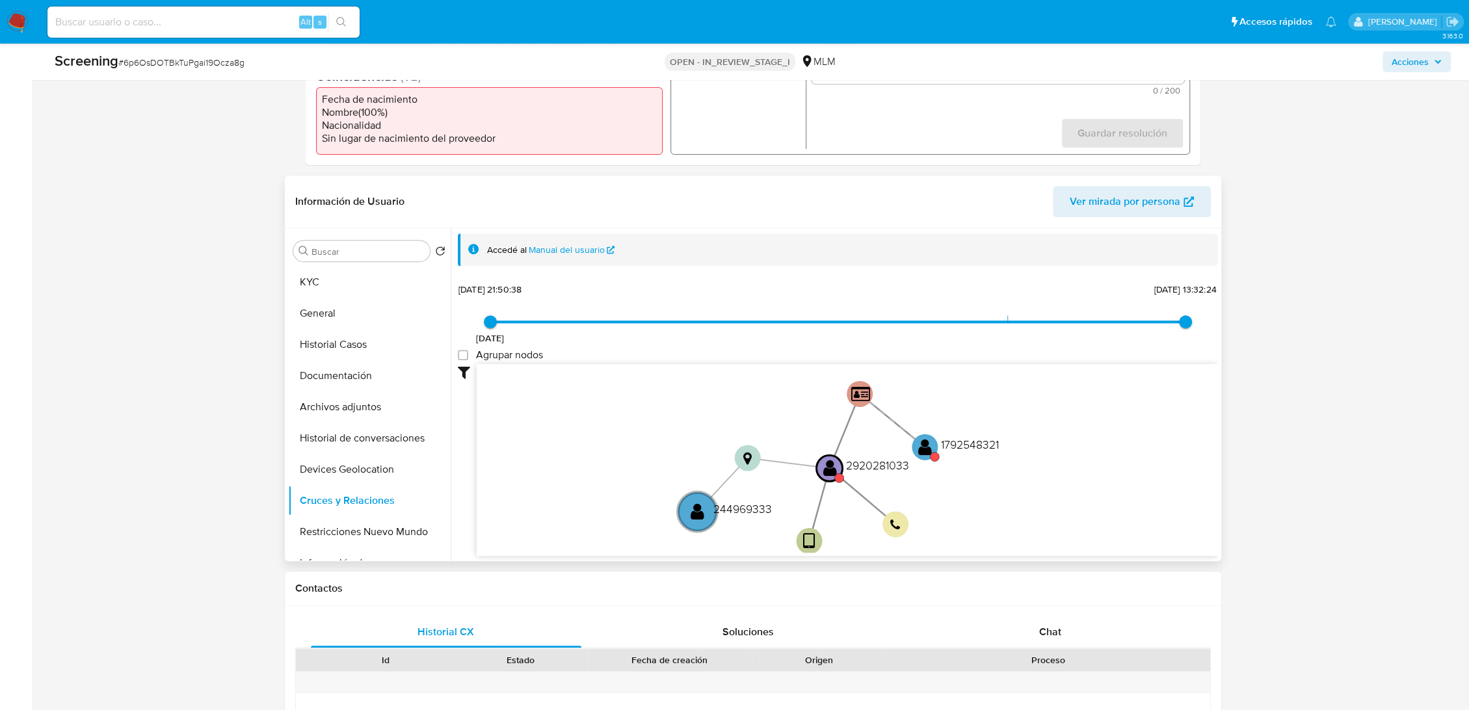
drag, startPoint x: 825, startPoint y: 418, endPoint x: 787, endPoint y: 493, distance: 84.6
click at [787, 493] on icon "user-2920281033  2920281033 device-68d62895563fc82bee1402e8  person-7fe4702be…" at bounding box center [847, 458] width 741 height 189
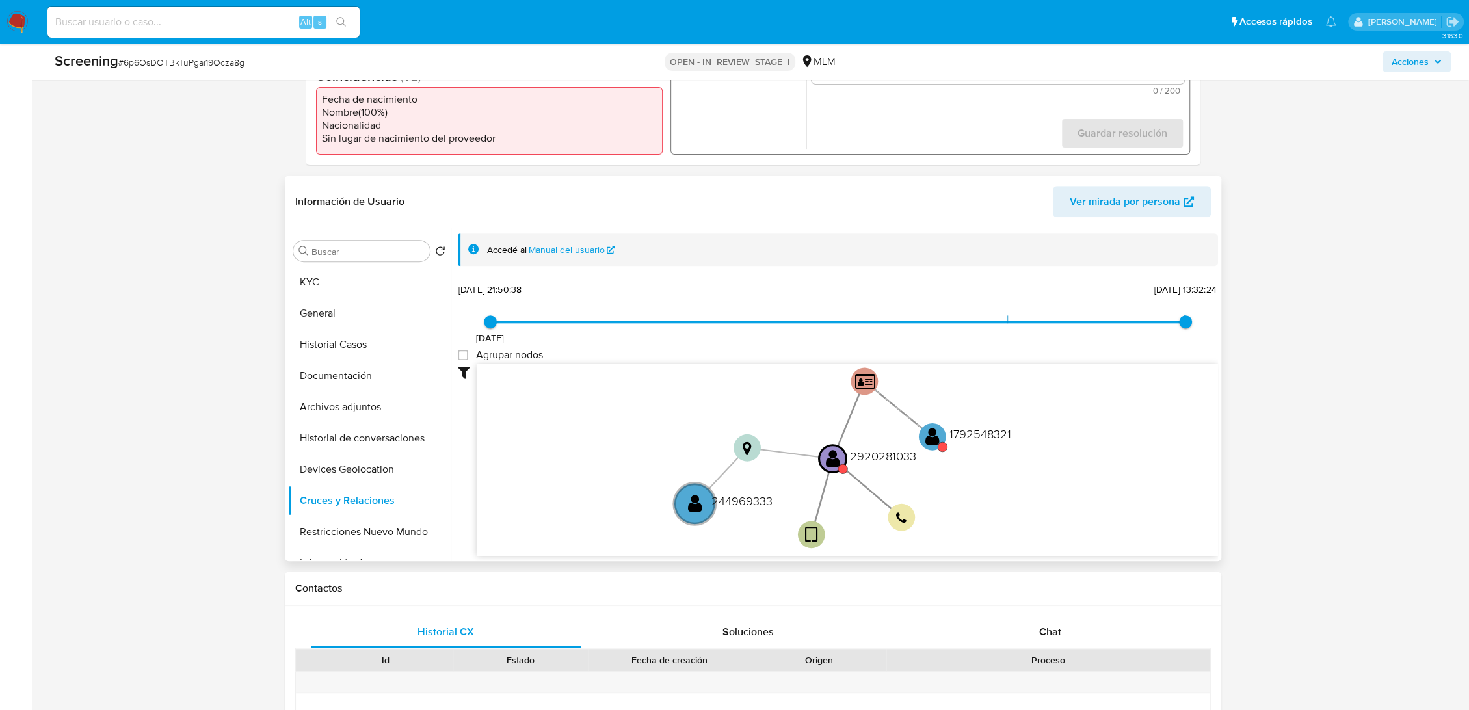
drag, startPoint x: 787, startPoint y: 493, endPoint x: 788, endPoint y: 486, distance: 7.3
click at [788, 486] on icon "user-2920281033  2920281033 device-68d62895563fc82bee1402e8  person-7fe4702be…" at bounding box center [847, 458] width 741 height 189
click at [348, 516] on button "Restricciones Nuevo Mundo" at bounding box center [364, 531] width 152 height 31
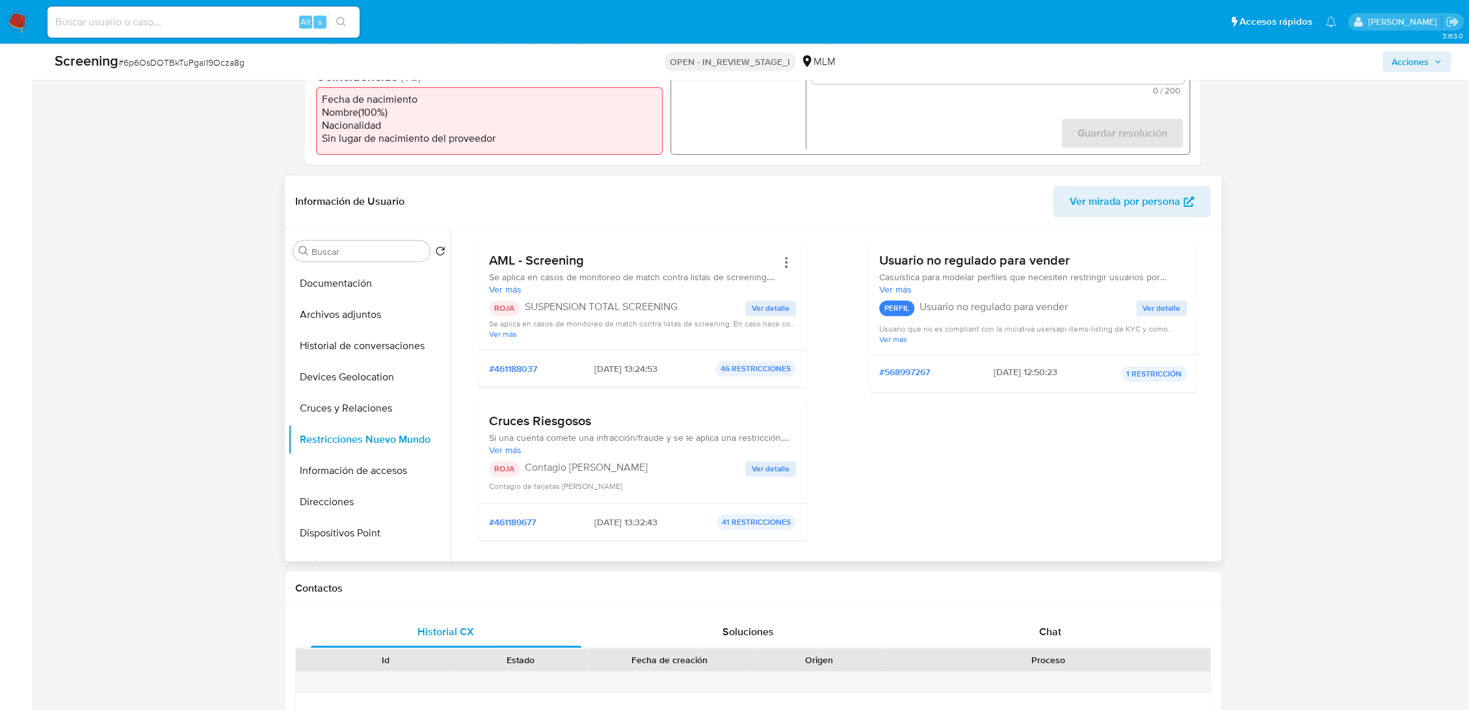
scroll to position [130, 0]
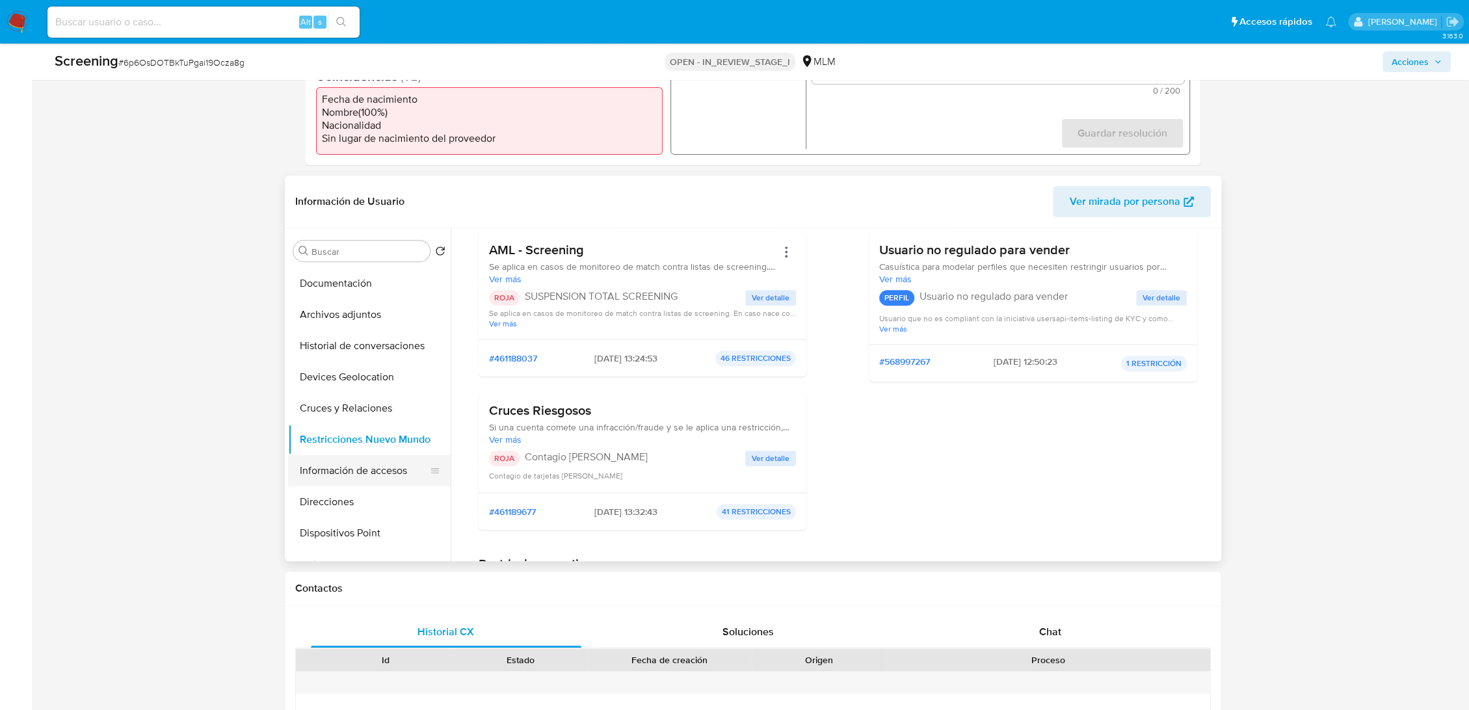
click at [360, 469] on button "Información de accesos" at bounding box center [364, 470] width 152 height 31
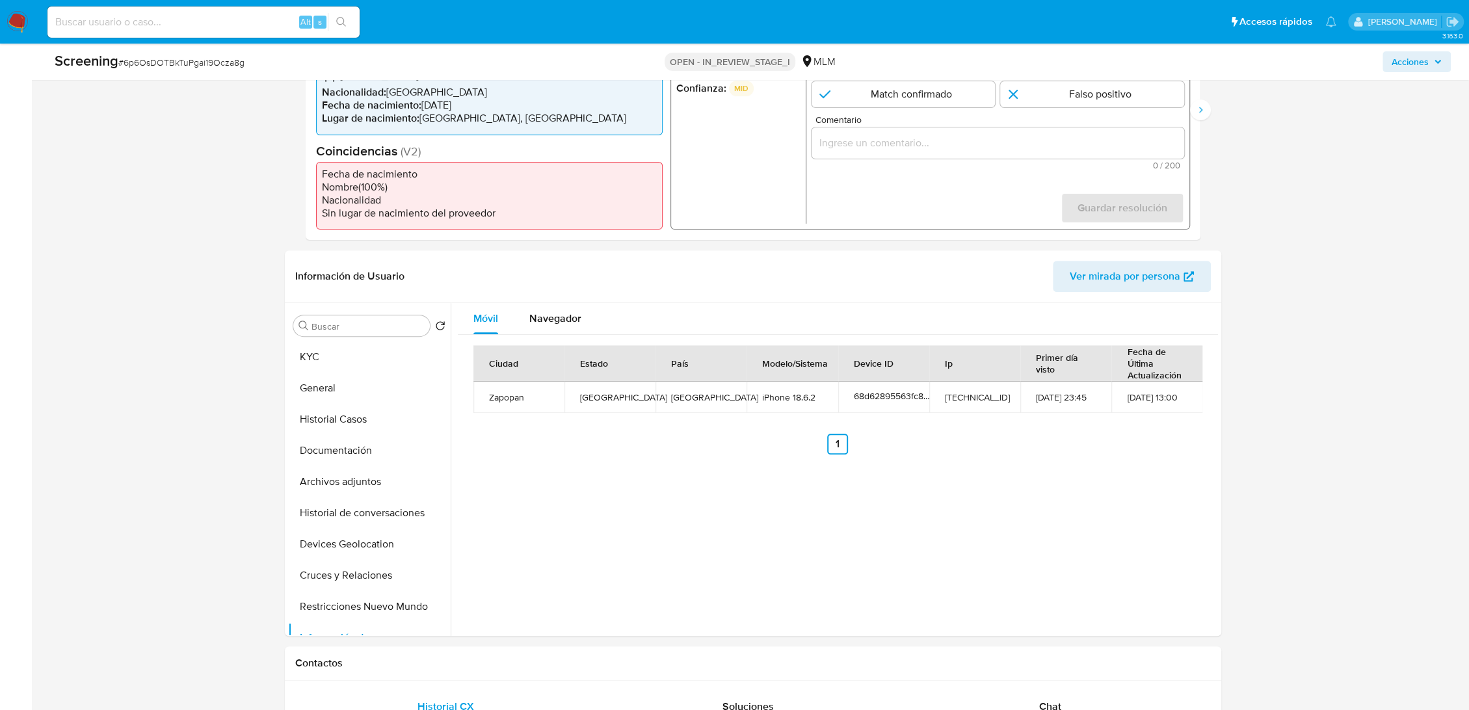
scroll to position [361, 0]
click at [378, 347] on button "KYC" at bounding box center [364, 354] width 152 height 31
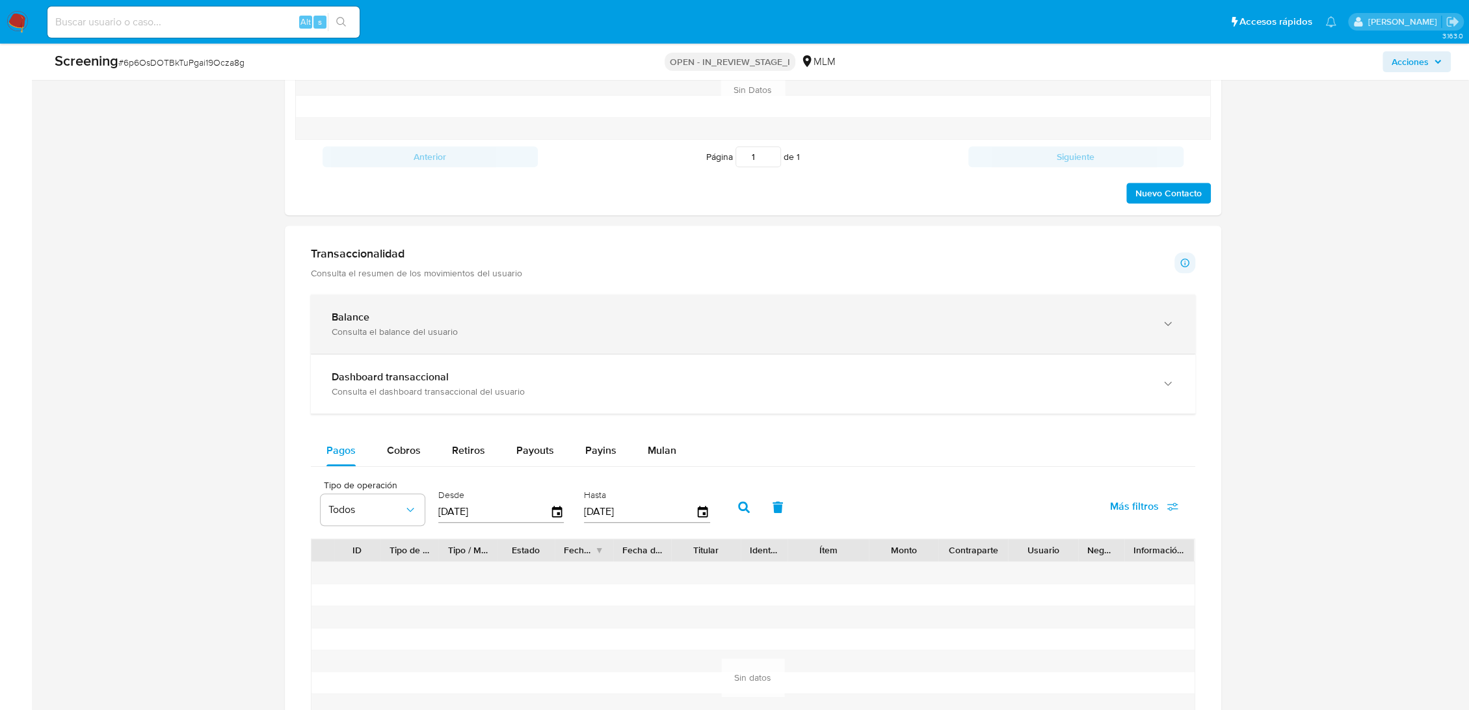
scroll to position [1077, 0]
click at [488, 327] on div "Consulta el balance del usuario" at bounding box center [740, 331] width 817 height 12
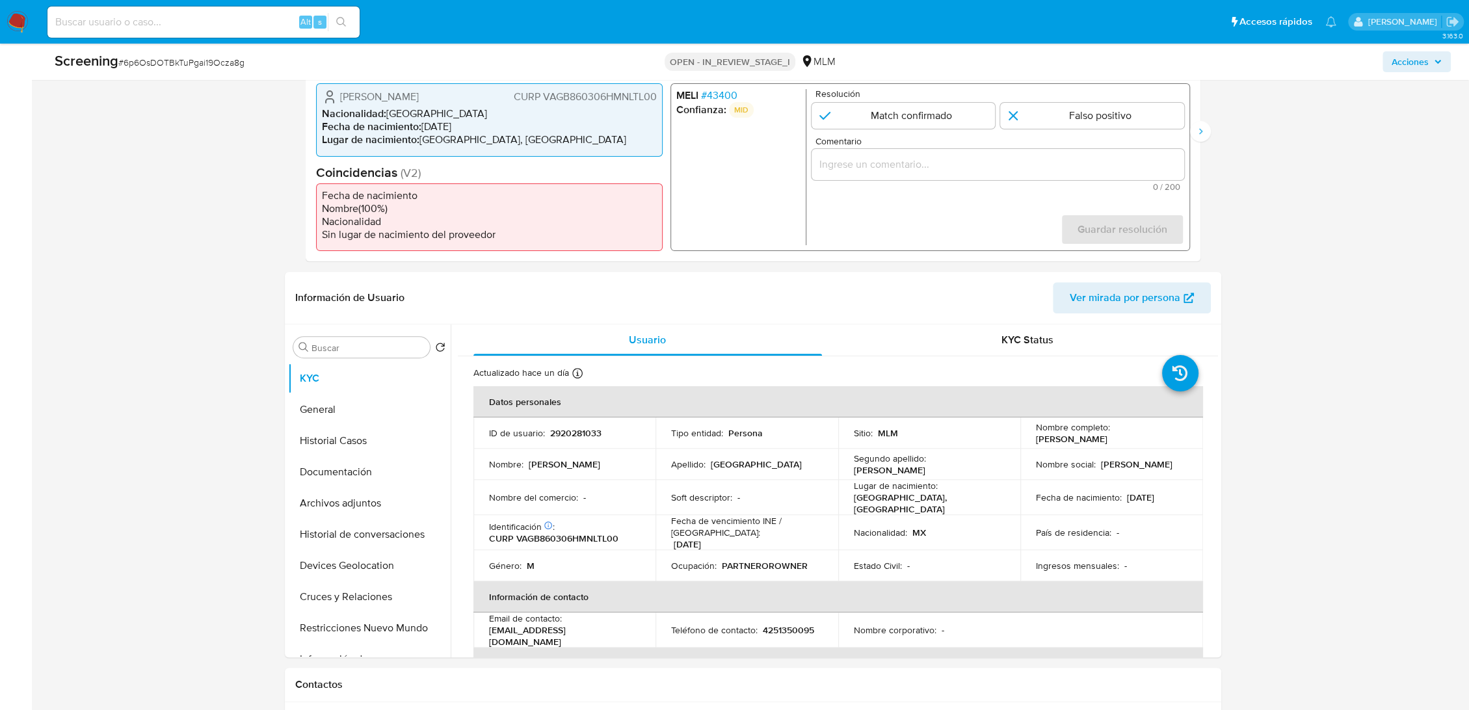
scroll to position [338, 0]
drag, startPoint x: 1141, startPoint y: 437, endPoint x: 1031, endPoint y: 436, distance: 109.9
click at [1036, 436] on div "Nombre completo : Baltazar Valencia Gutierrez" at bounding box center [1112, 432] width 152 height 23
copy p "[PERSON_NAME] Valencia [PERSON_NAME]"
click at [571, 431] on p "2920281033" at bounding box center [575, 433] width 51 height 12
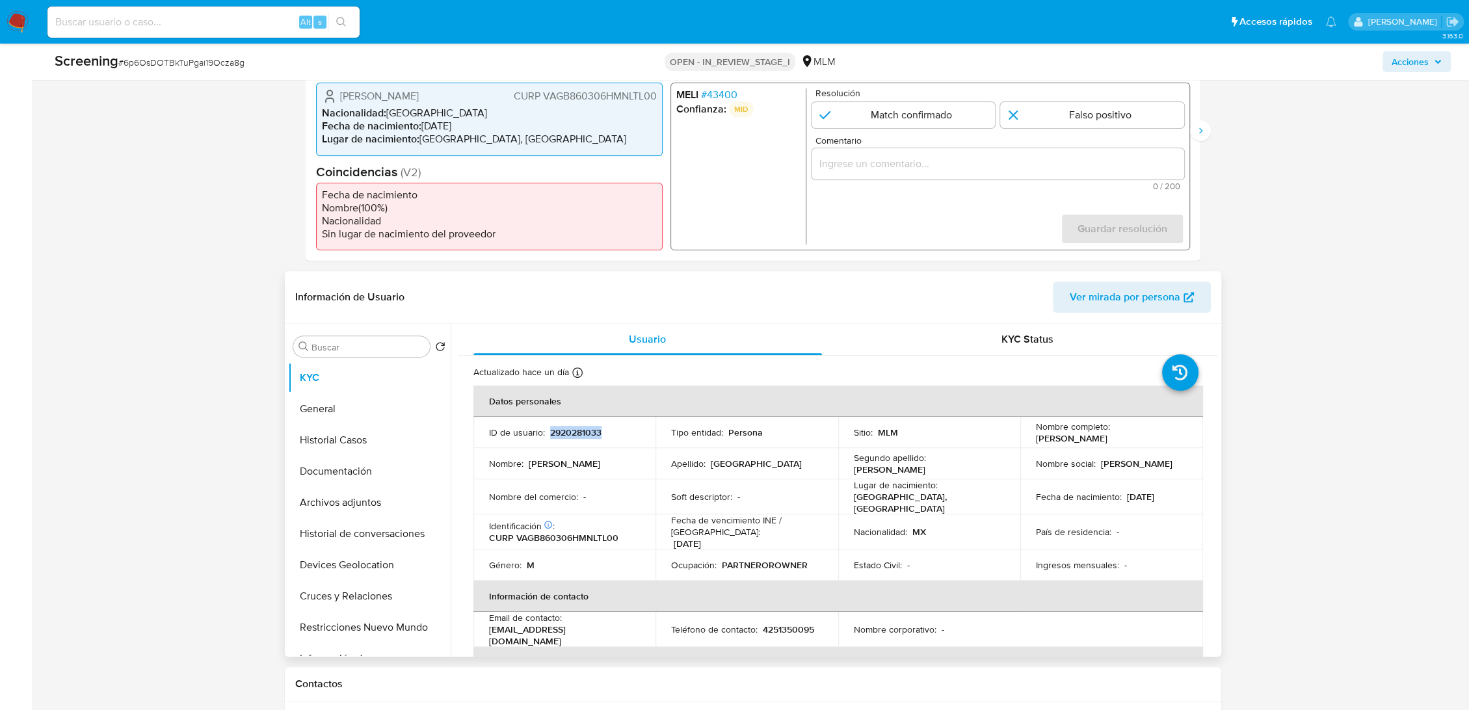
click at [571, 431] on p "2920281033" at bounding box center [575, 433] width 51 height 12
copy p "2920281033"
click at [342, 403] on button "General" at bounding box center [364, 408] width 152 height 31
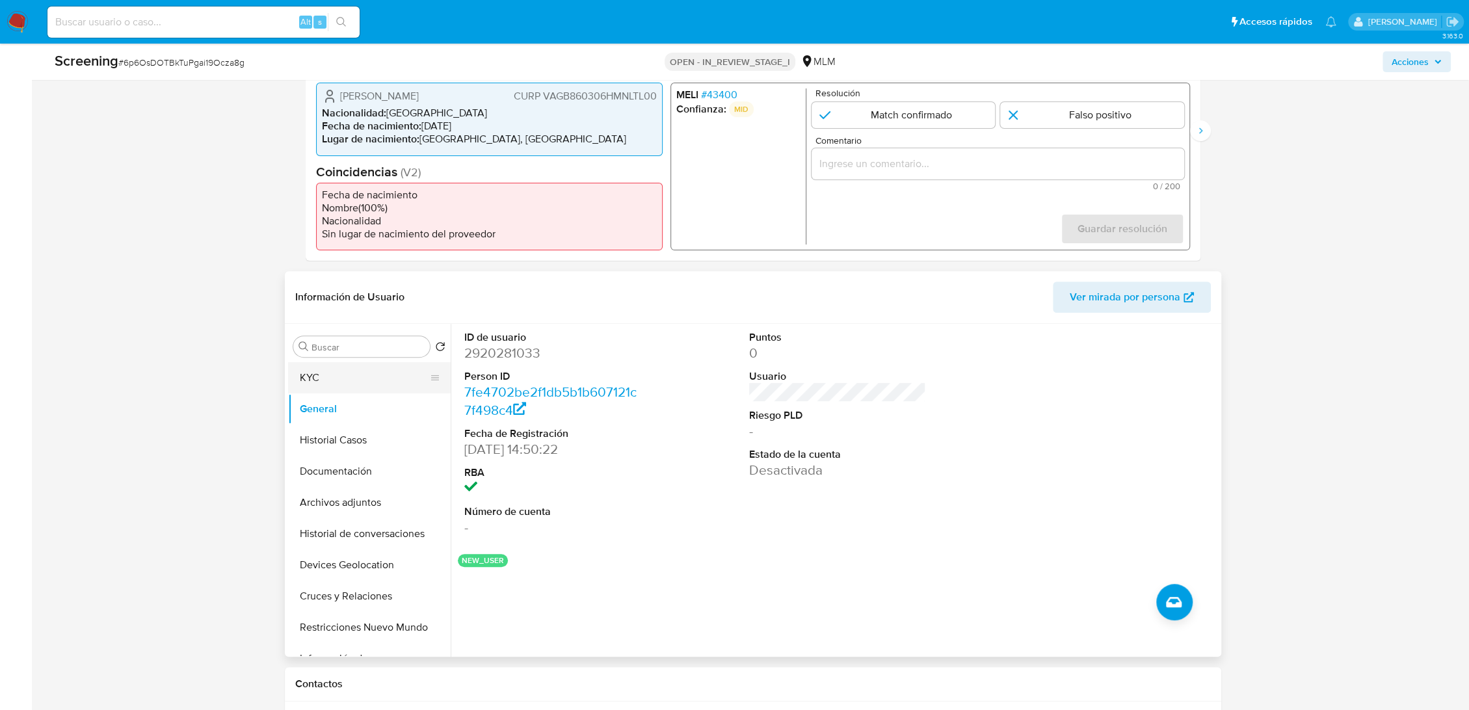
click at [334, 379] on button "KYC" at bounding box center [364, 377] width 152 height 31
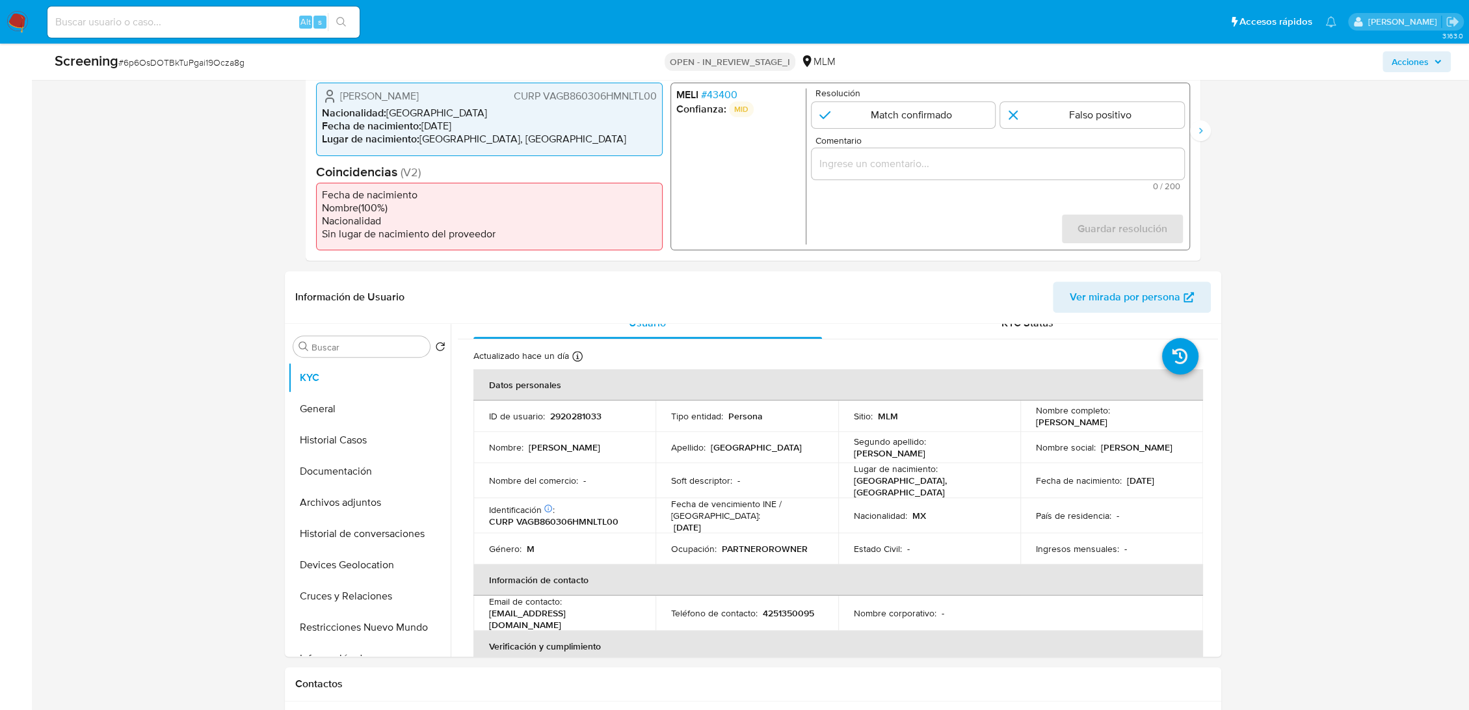
scroll to position [0, 0]
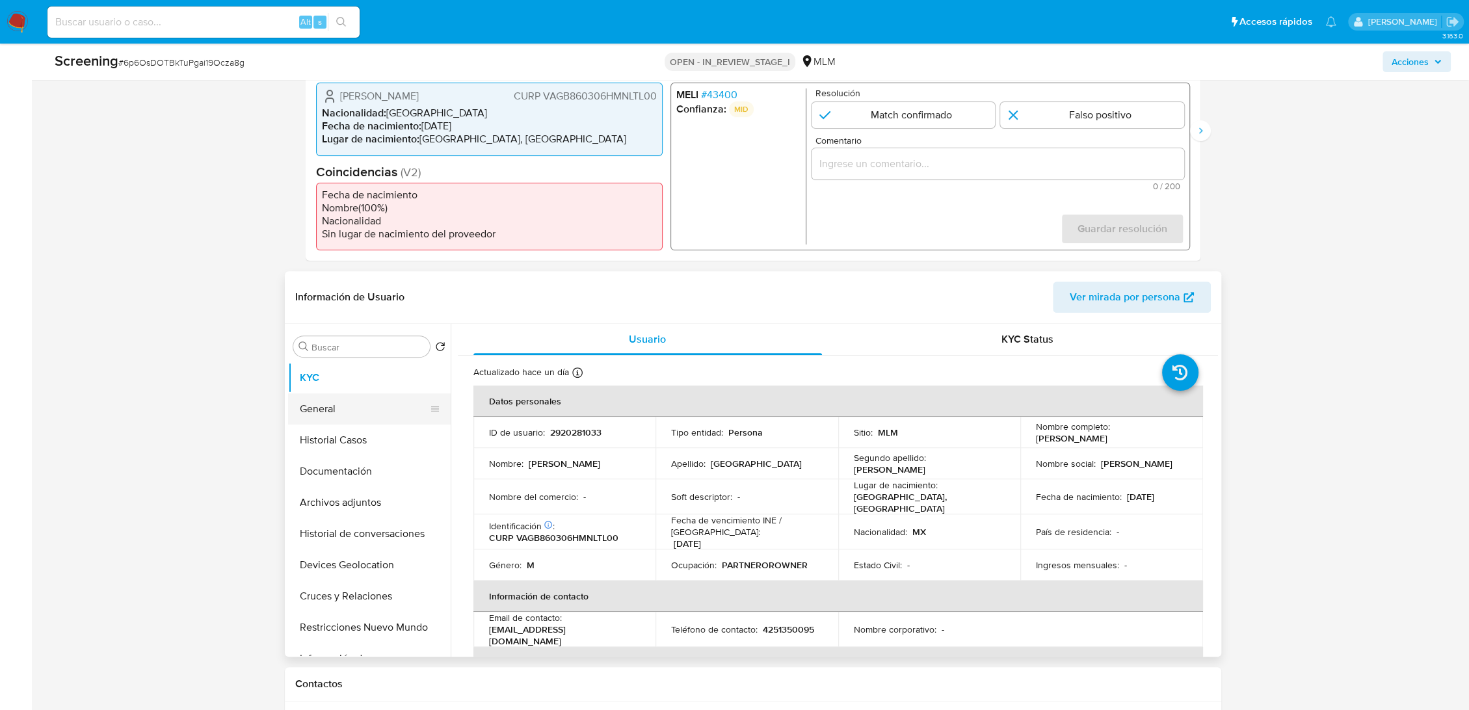
click at [367, 410] on button "General" at bounding box center [364, 408] width 152 height 31
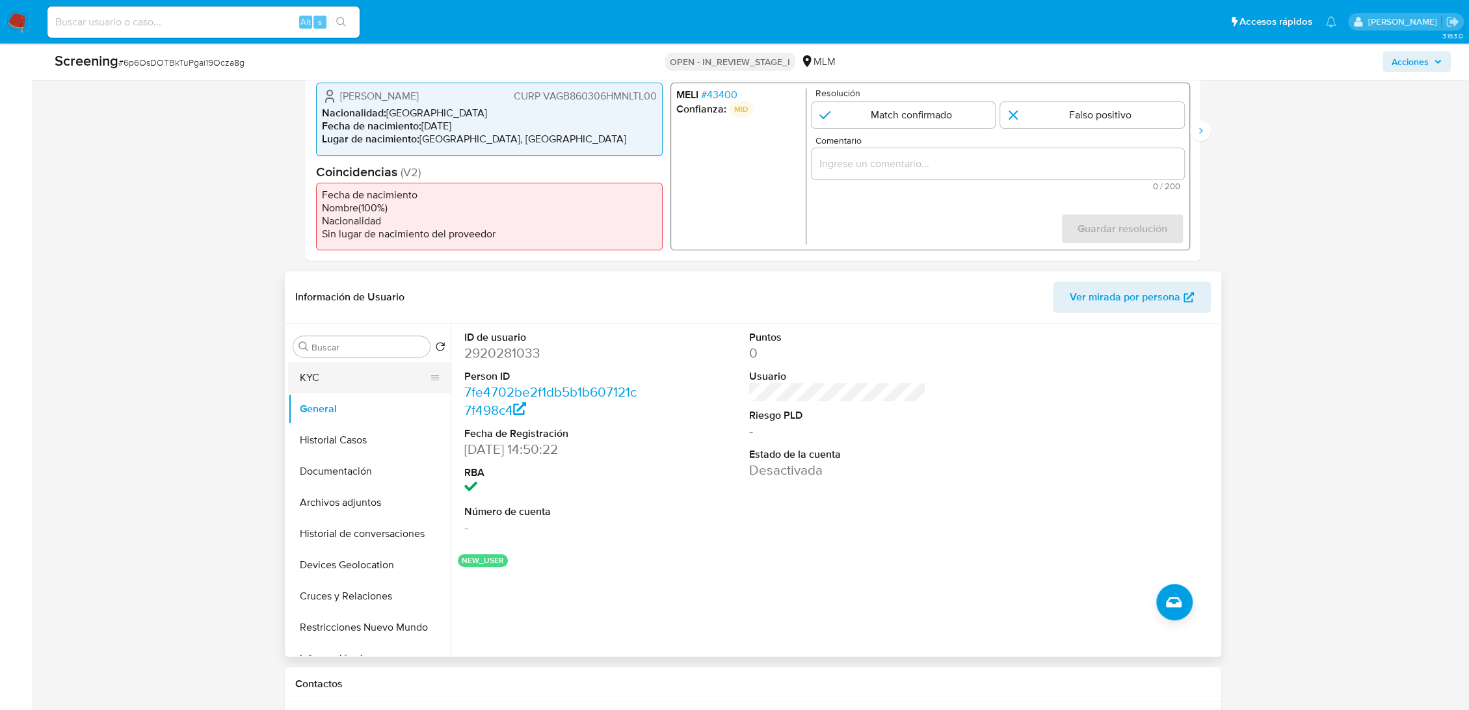
click at [308, 382] on button "KYC" at bounding box center [364, 377] width 152 height 31
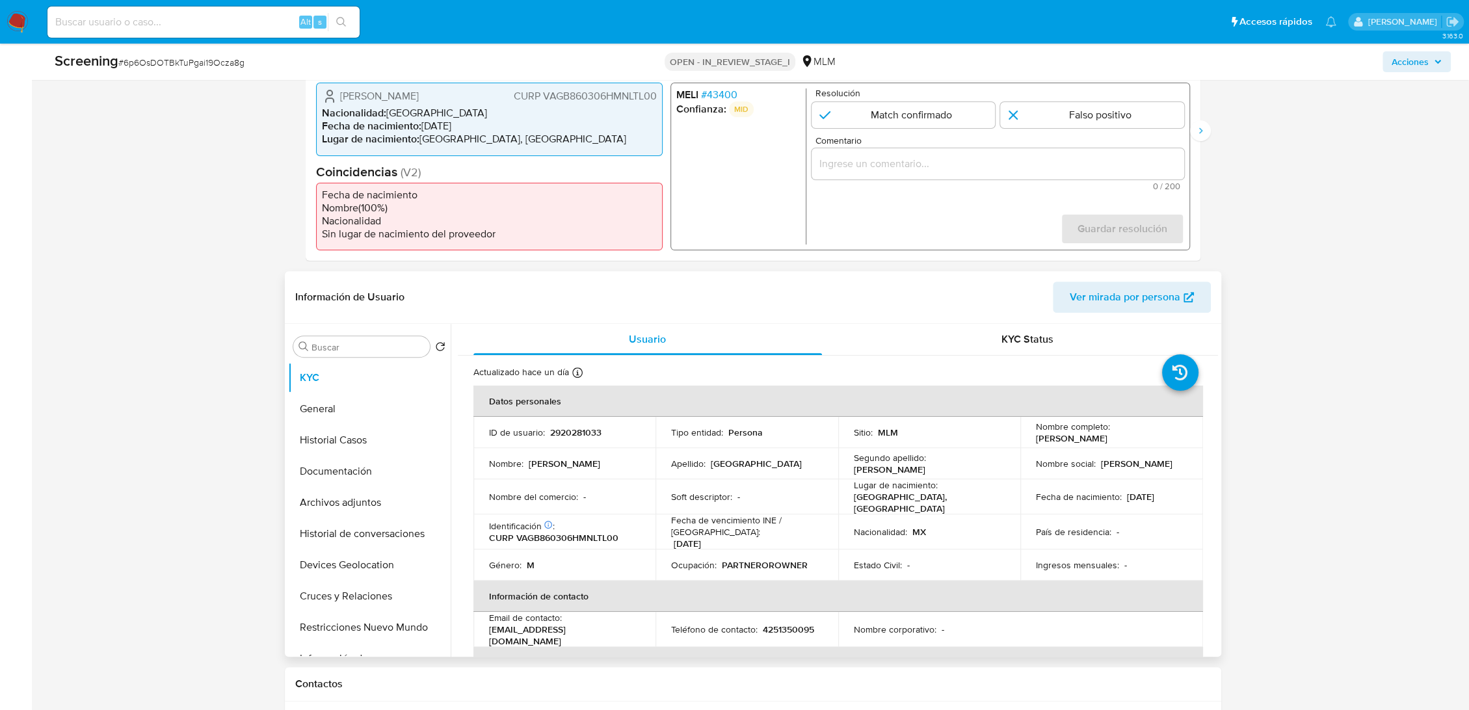
click at [599, 532] on p "CURP VAGB860306HMNLTL00" at bounding box center [553, 538] width 129 height 12
copy p "VAGB860306HMNLTL00"
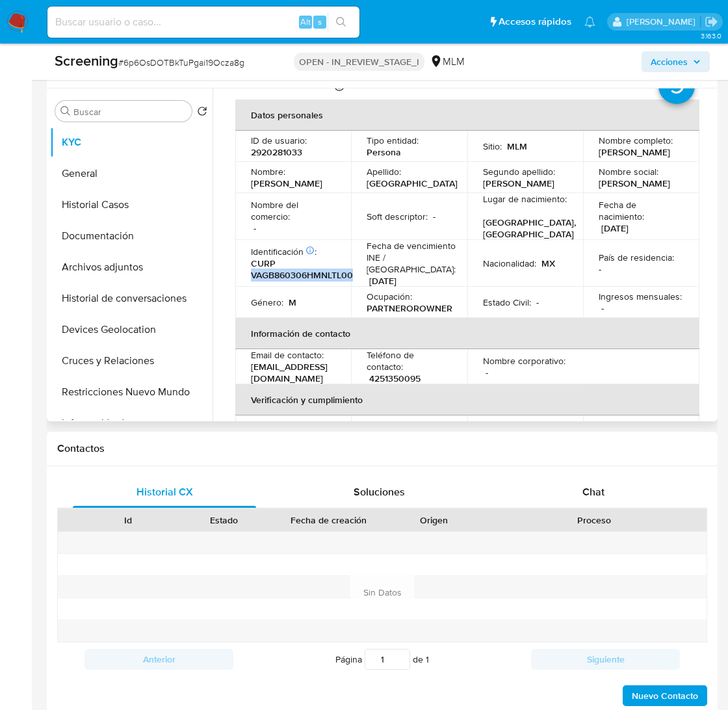
scroll to position [585, 0]
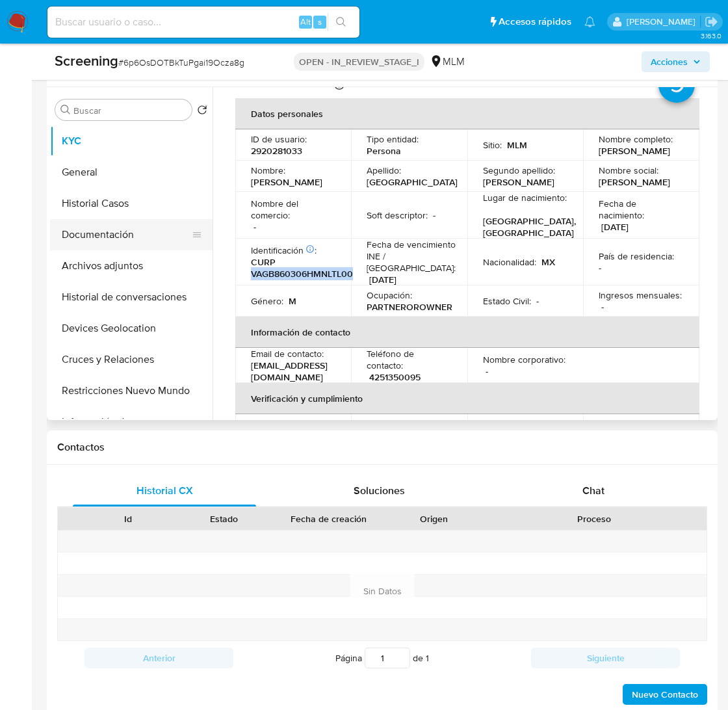
click at [106, 232] on button "Documentación" at bounding box center [126, 234] width 152 height 31
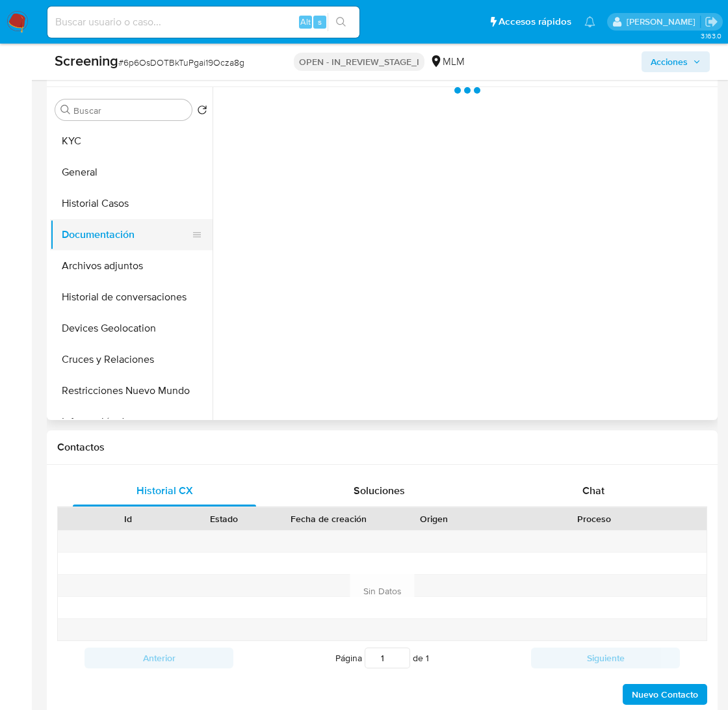
scroll to position [0, 0]
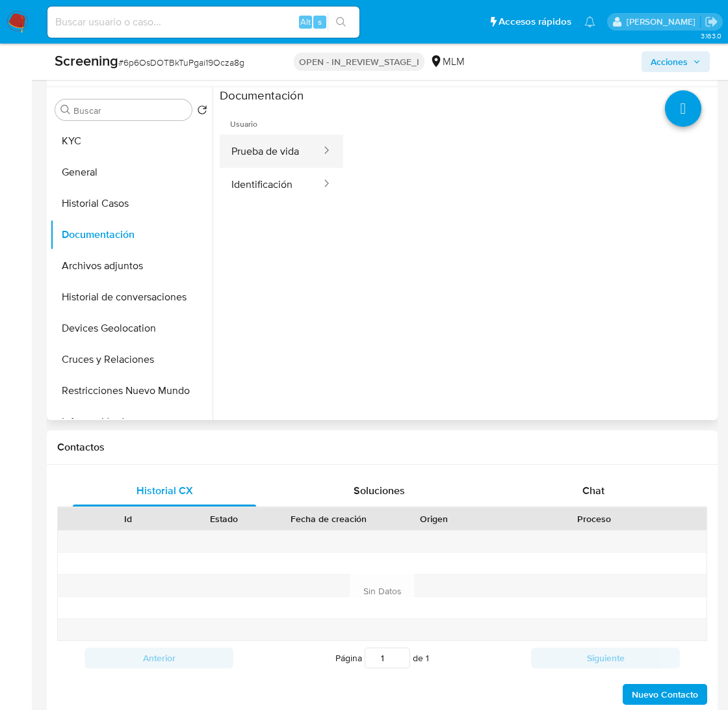
click at [264, 147] on button "Prueba de vida" at bounding box center [271, 151] width 103 height 33
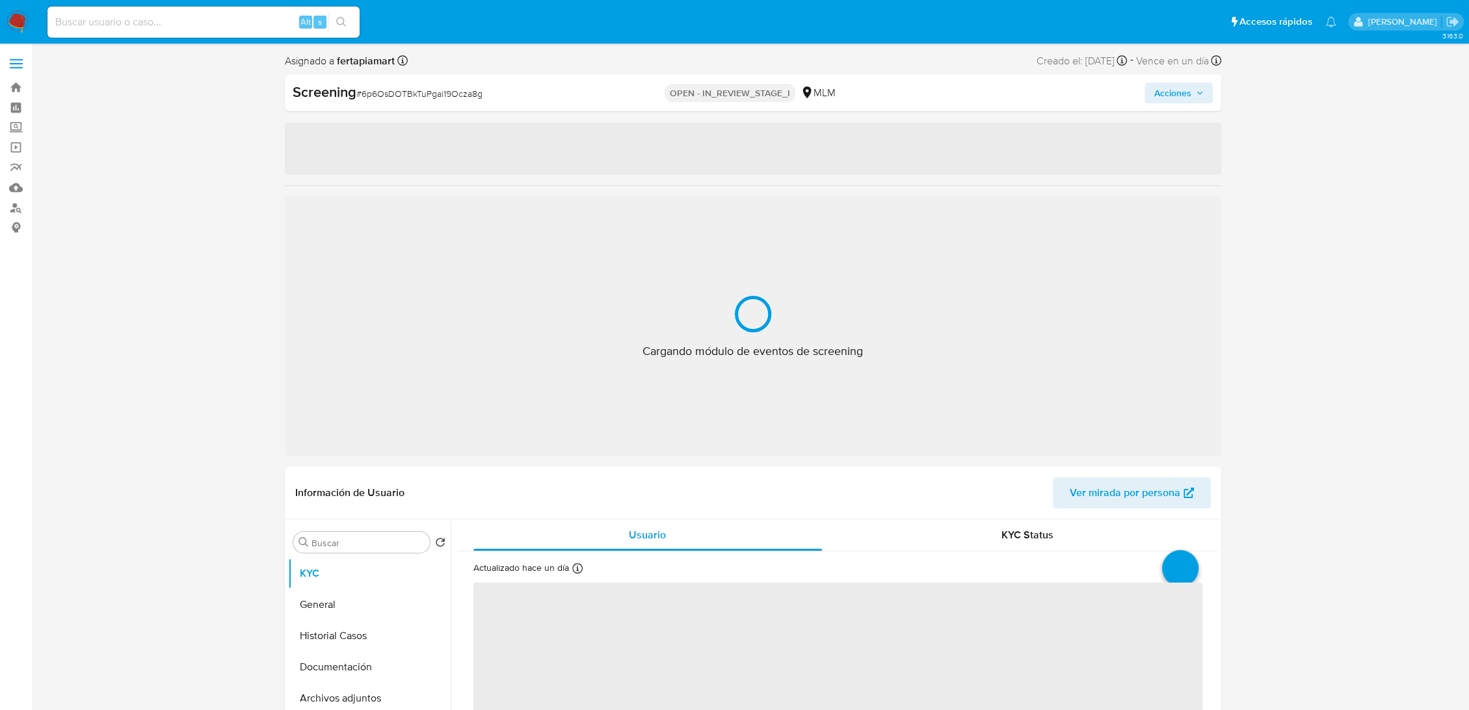
select select "10"
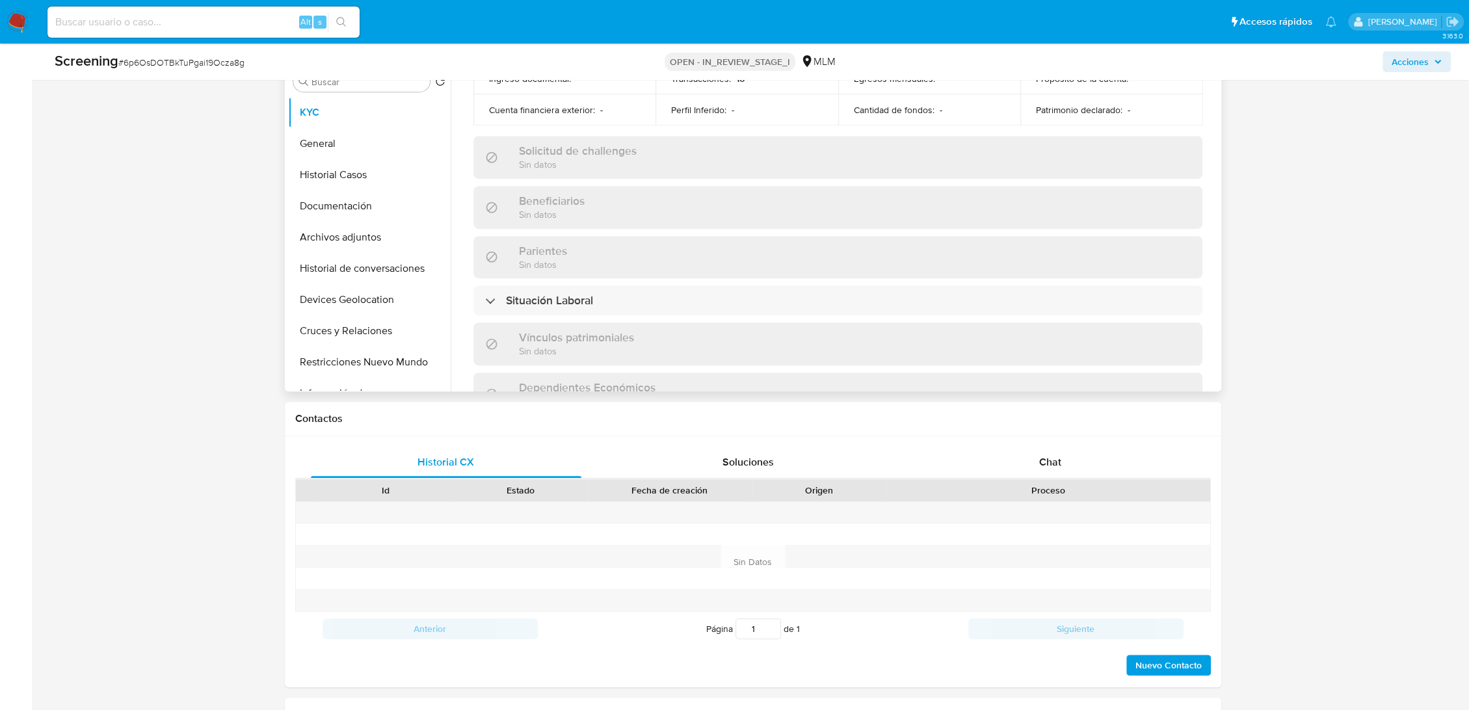
scroll to position [457, 0]
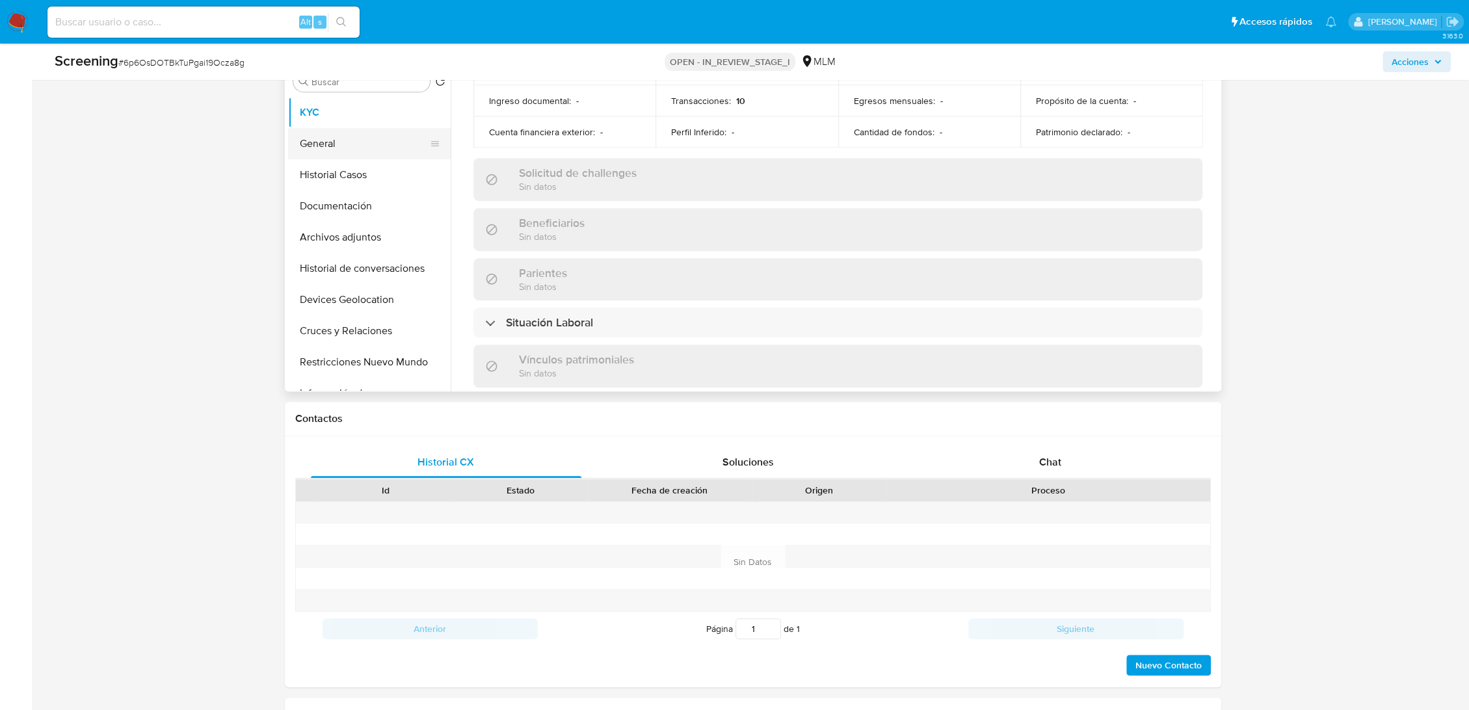
click at [336, 141] on button "General" at bounding box center [364, 143] width 152 height 31
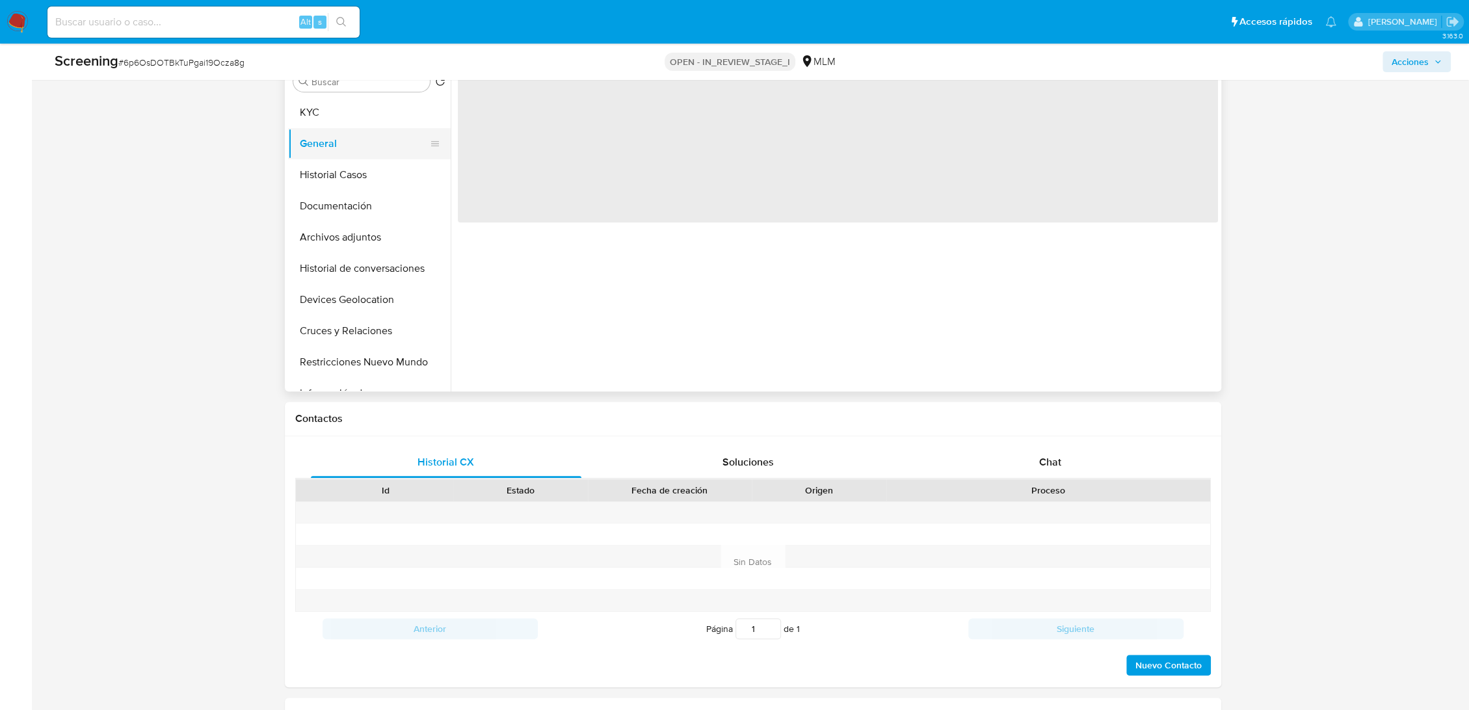
scroll to position [0, 0]
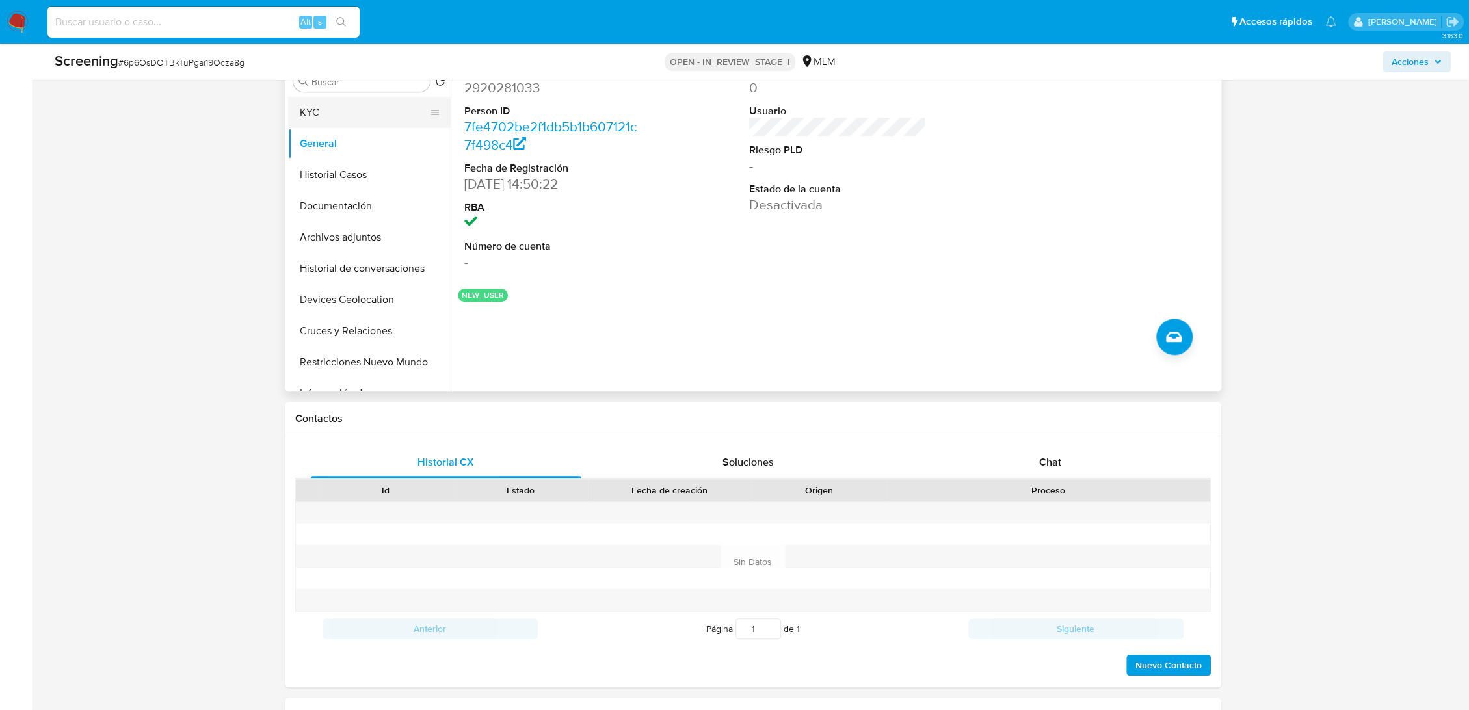
click at [332, 113] on button "KYC" at bounding box center [364, 112] width 152 height 31
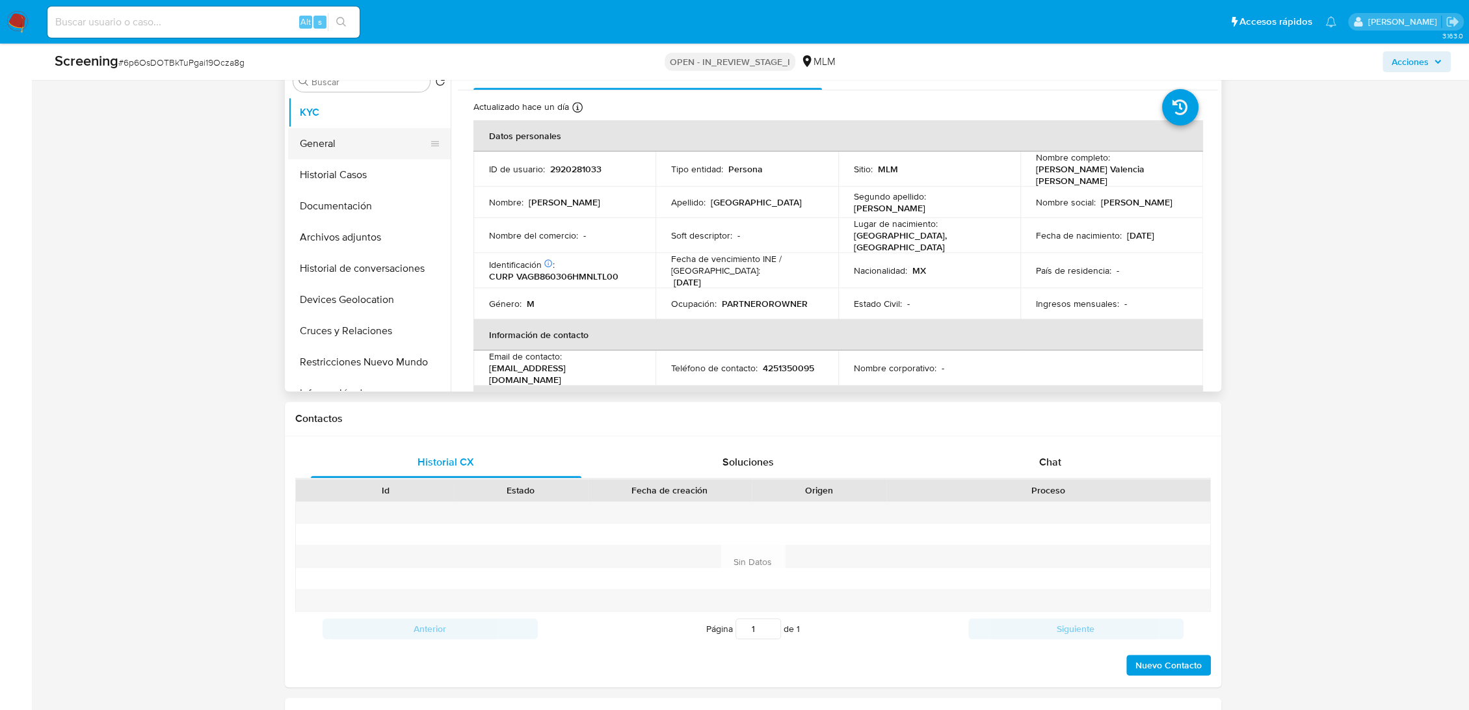
click at [328, 151] on button "General" at bounding box center [364, 143] width 152 height 31
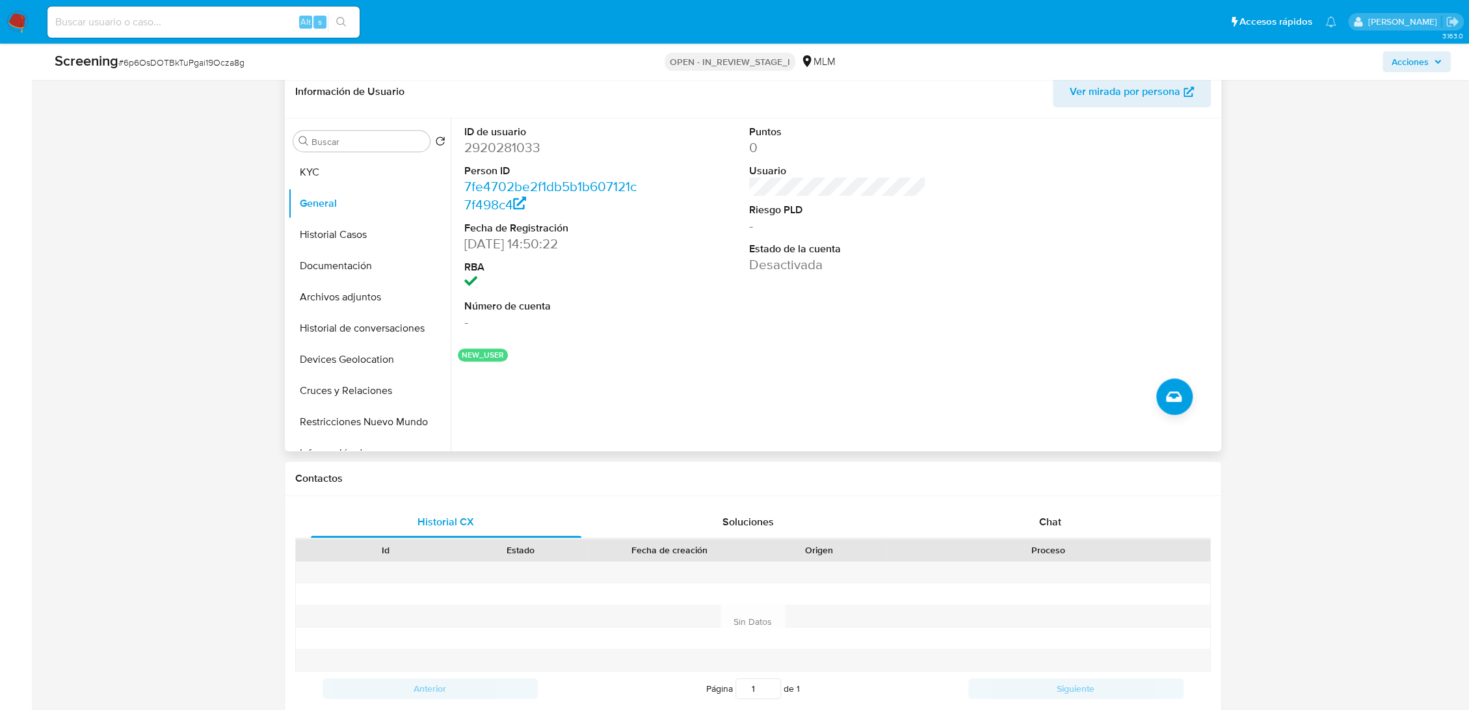
scroll to position [540, 0]
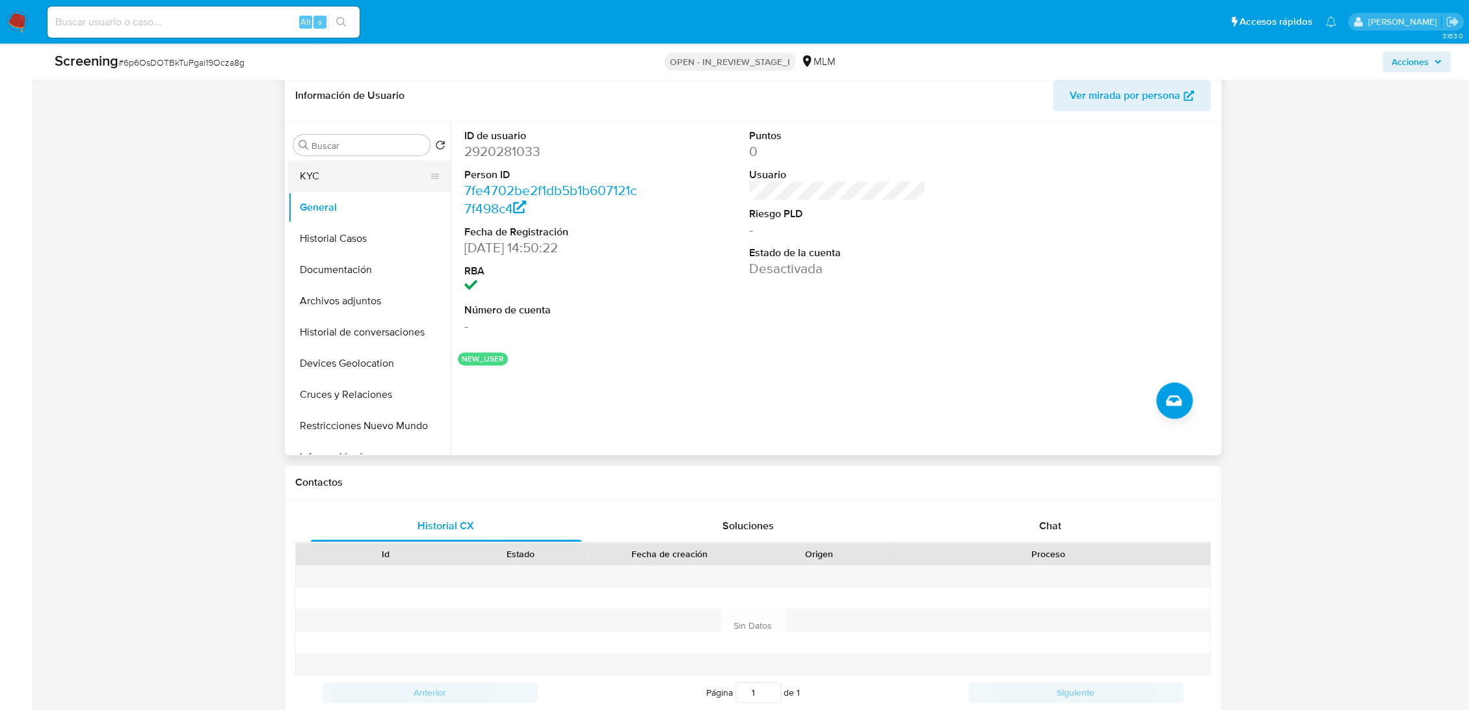
click at [336, 181] on button "KYC" at bounding box center [364, 176] width 152 height 31
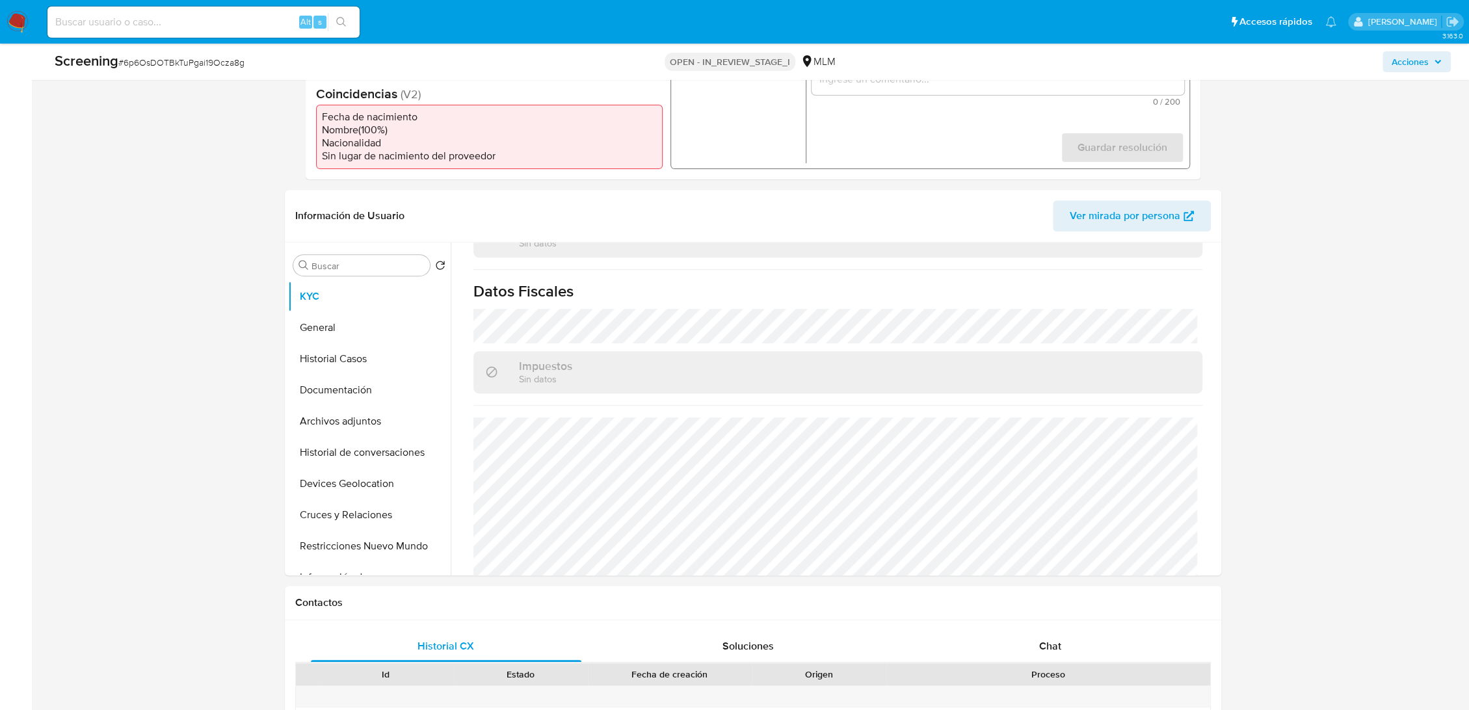
scroll to position [449, 0]
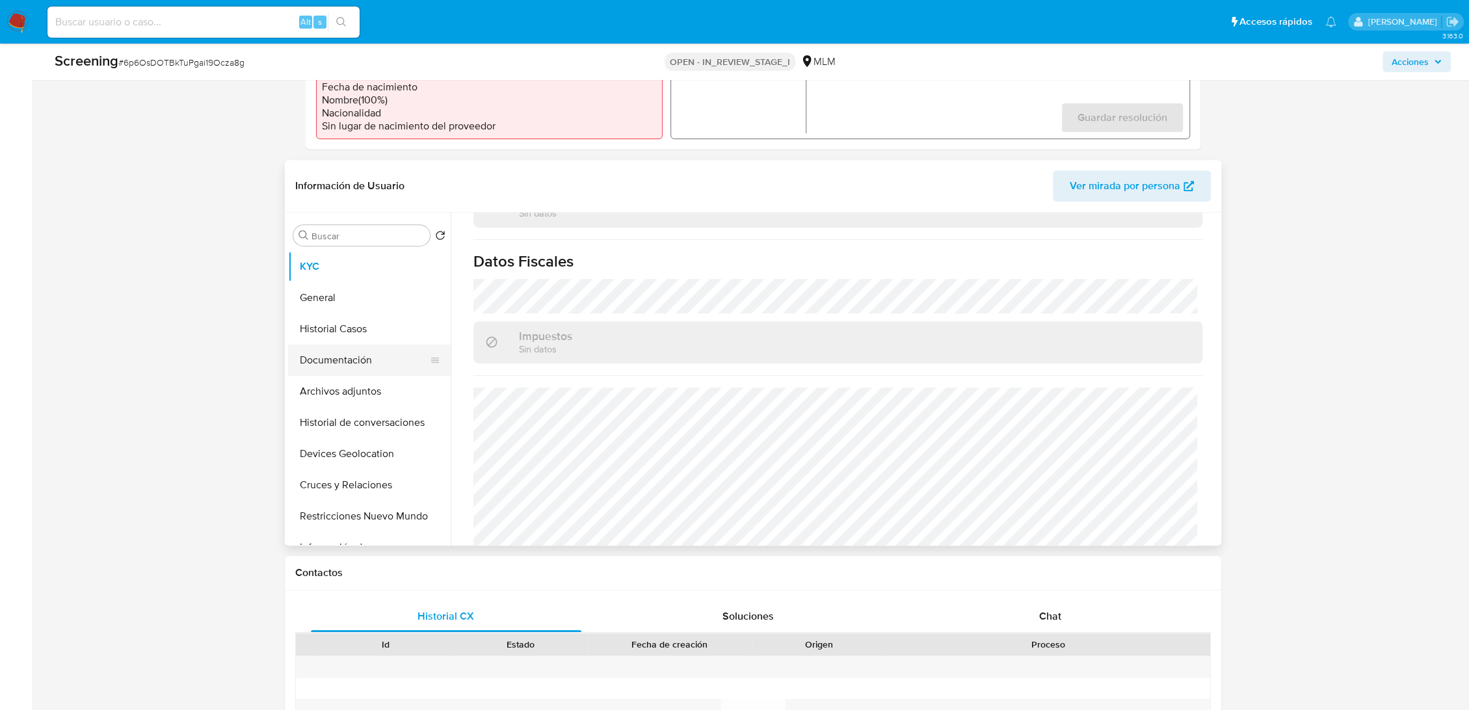
click at [366, 352] on button "Documentación" at bounding box center [364, 360] width 152 height 31
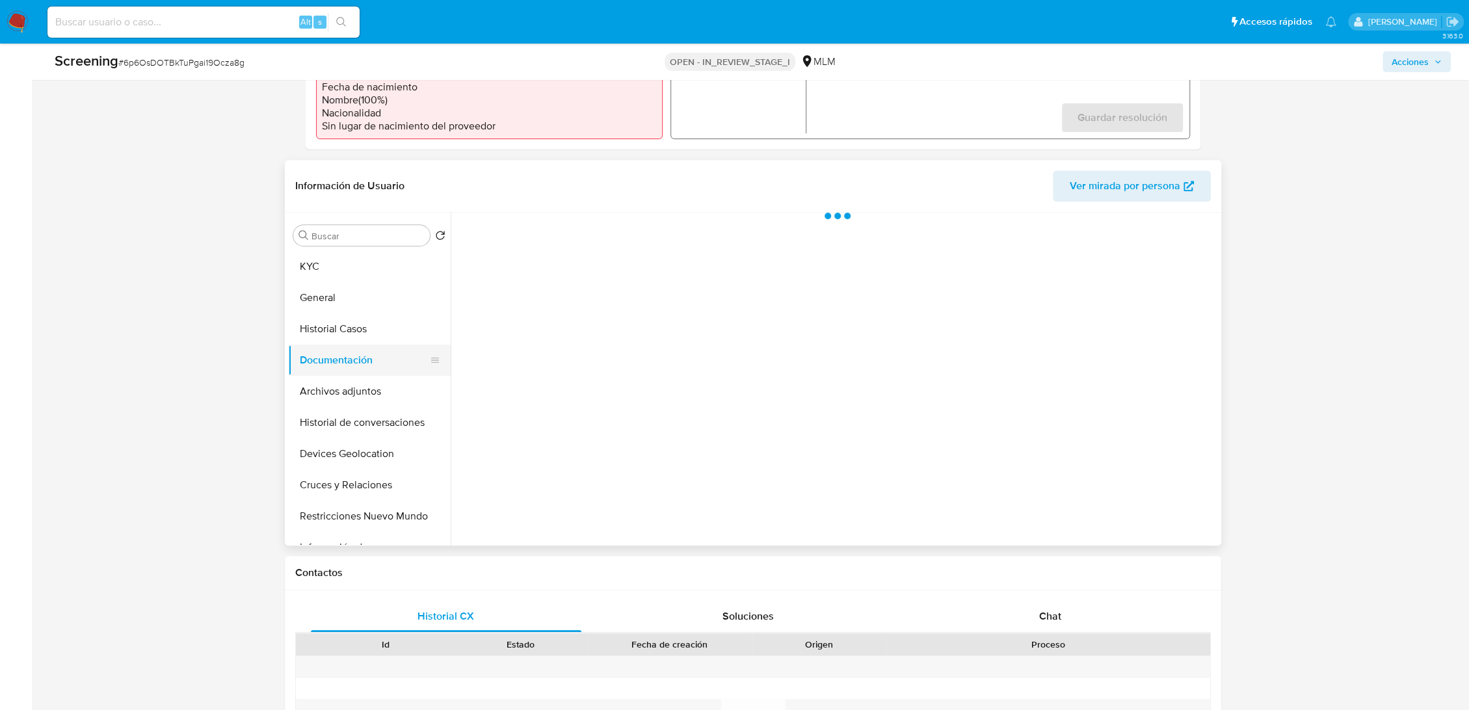
scroll to position [0, 0]
click at [359, 334] on button "Historial Casos" at bounding box center [364, 328] width 152 height 31
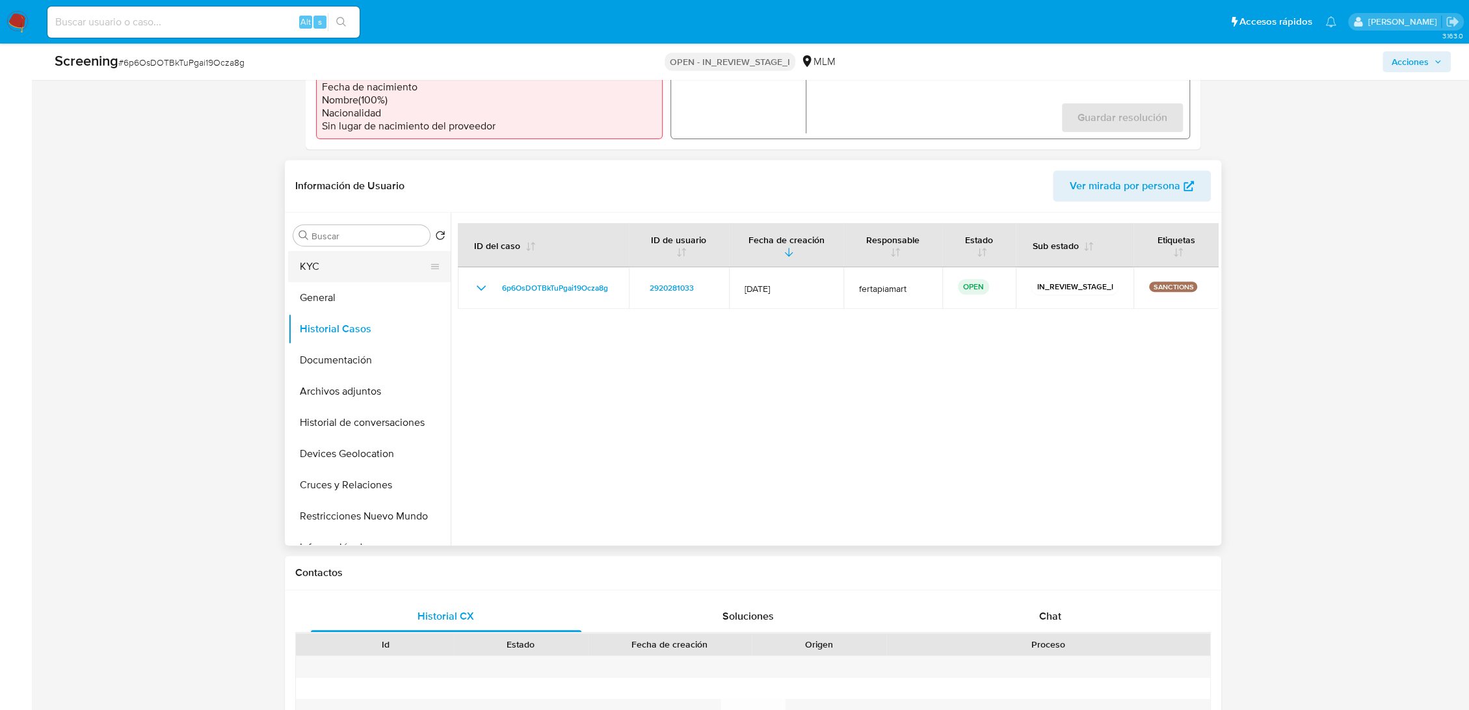
click at [339, 267] on button "KYC" at bounding box center [364, 266] width 152 height 31
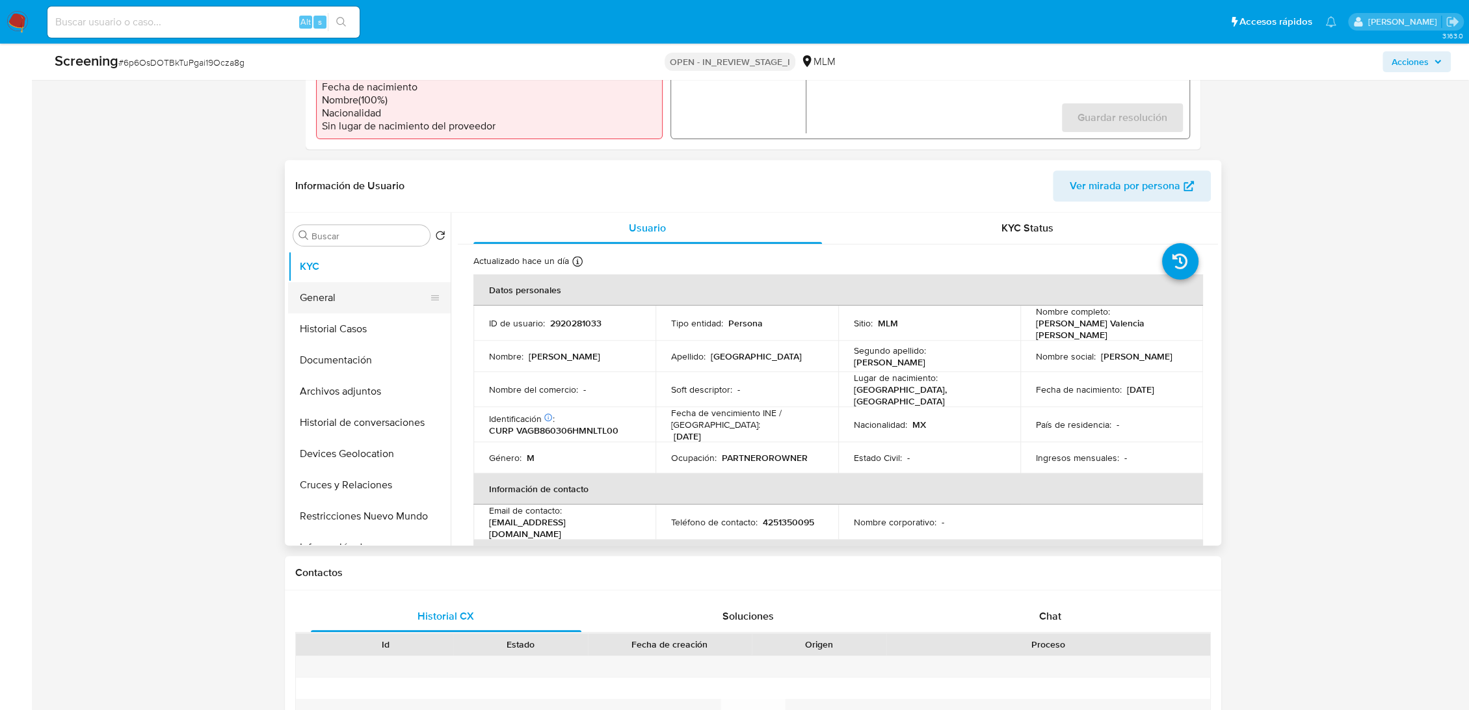
click at [334, 287] on button "General" at bounding box center [364, 297] width 152 height 31
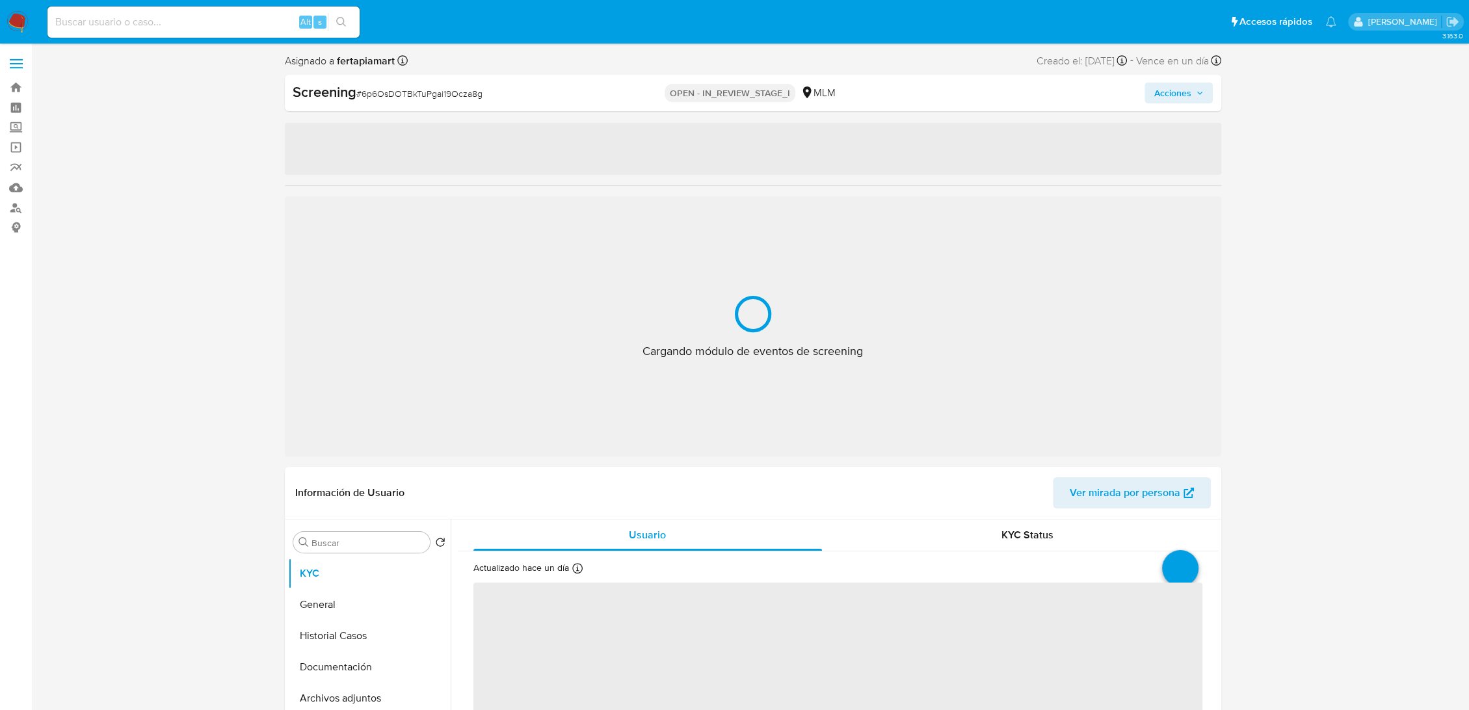
select select "10"
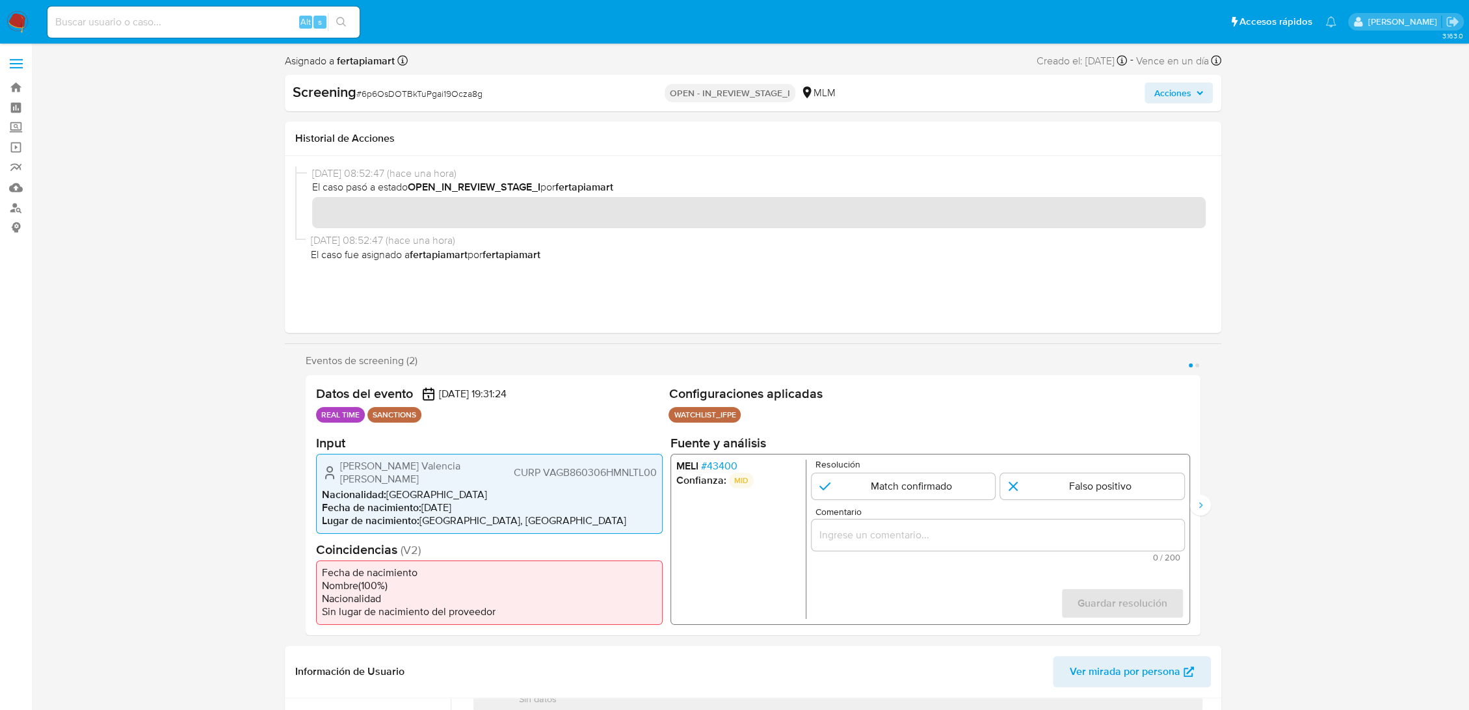
click at [427, 91] on span "# 6p6OsDOTBkTuPgai19Ocza8g" at bounding box center [419, 93] width 126 height 13
copy span "6p6OsDOTBkTuPgai19Ocza8g"
paste input "6p6OsDOTBkTuPgai19Ocza8g"
click at [153, 24] on input "6p6OsDOTBkTuPgai19Ocza8g" at bounding box center [203, 22] width 312 height 17
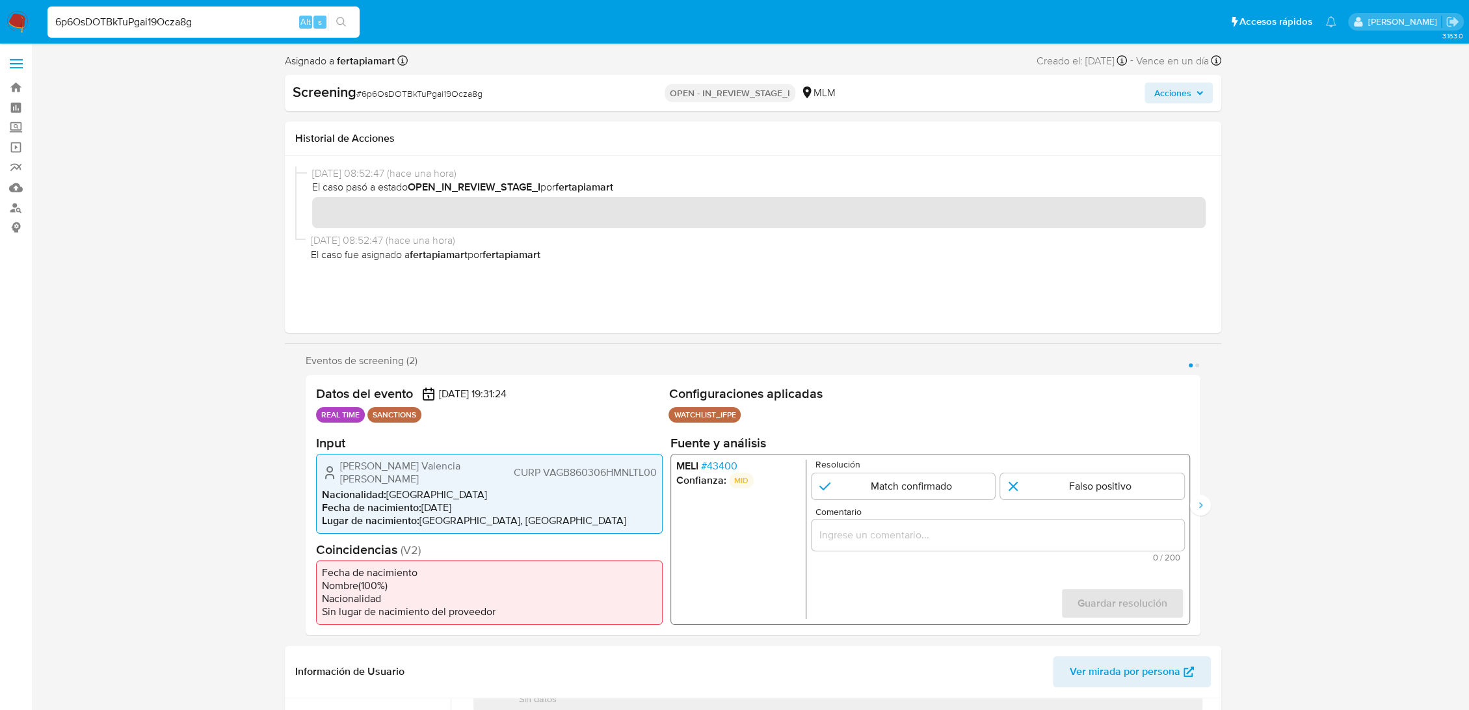
type input "6p6OsDOTBkTuPgai19Ocza8g"
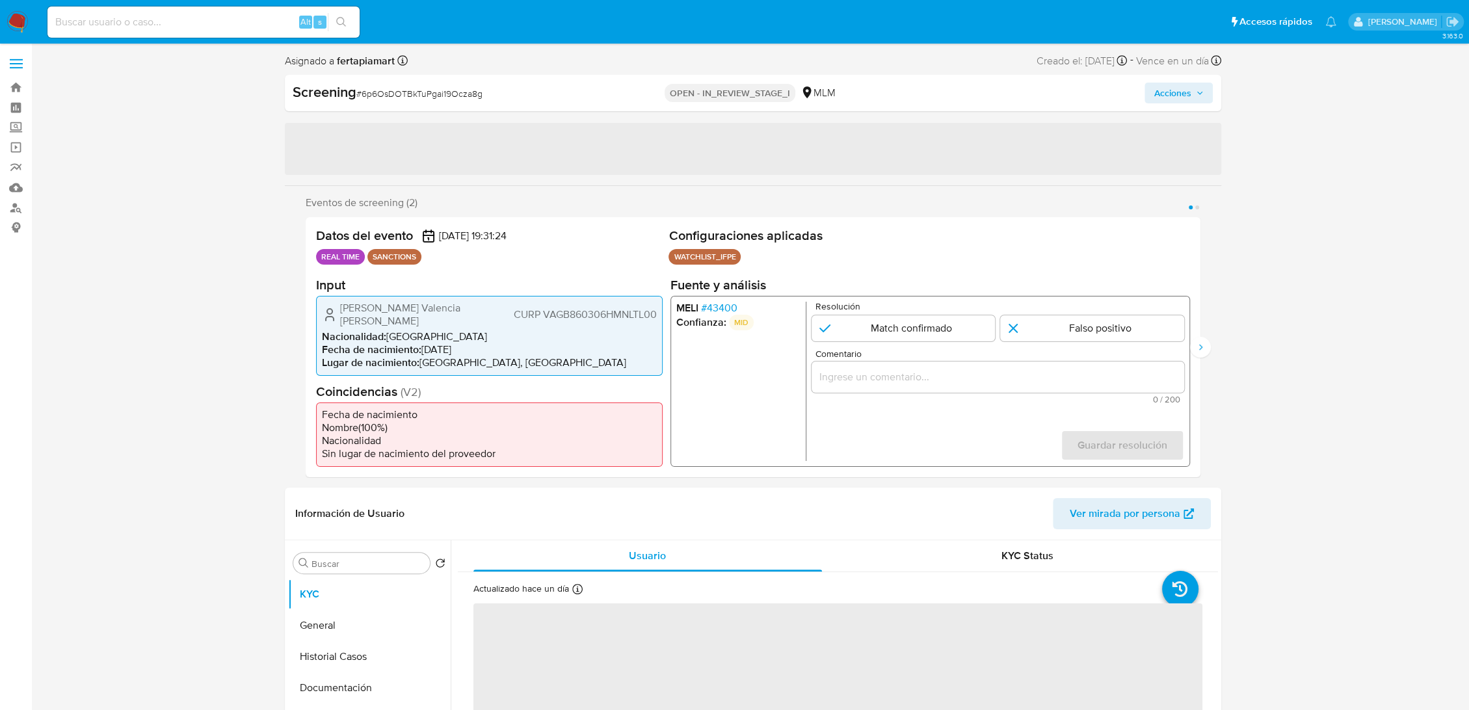
select select "10"
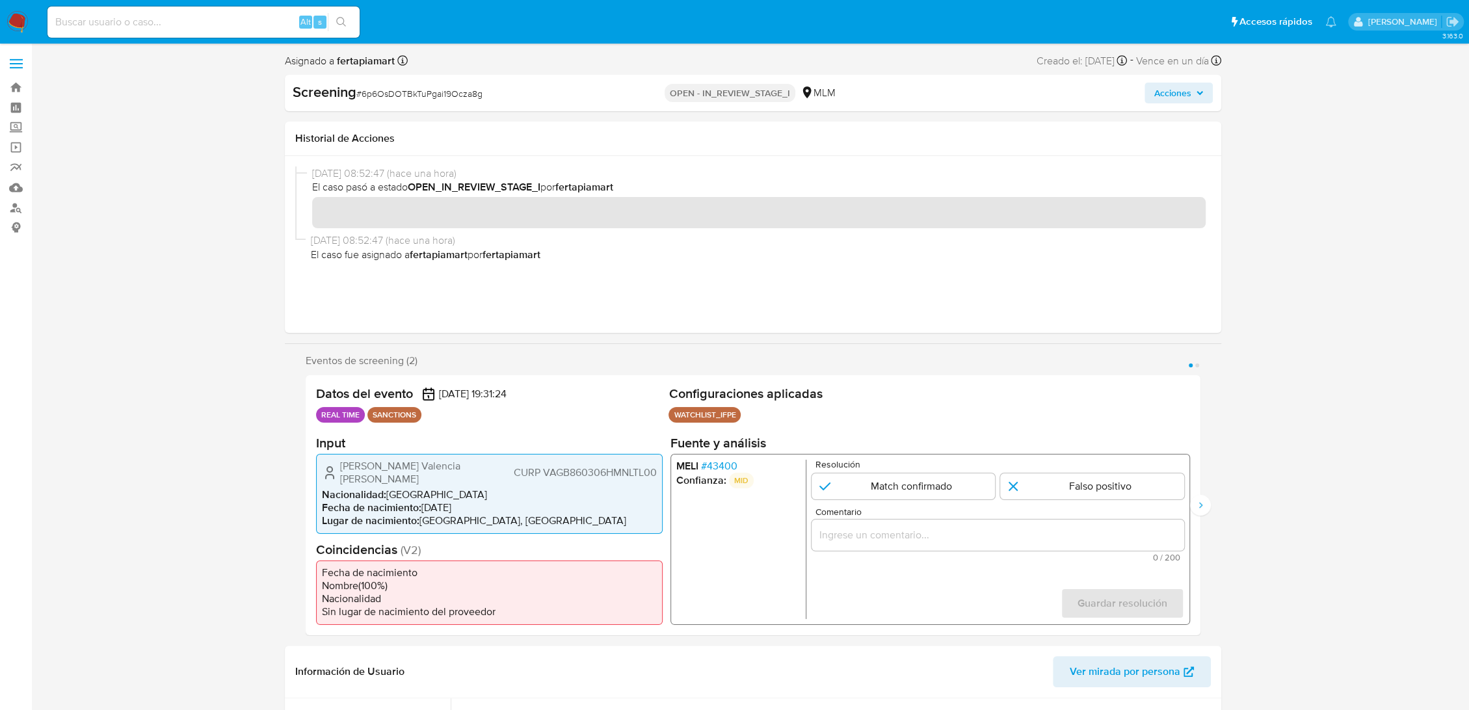
click at [17, 22] on img at bounding box center [18, 22] width 22 height 22
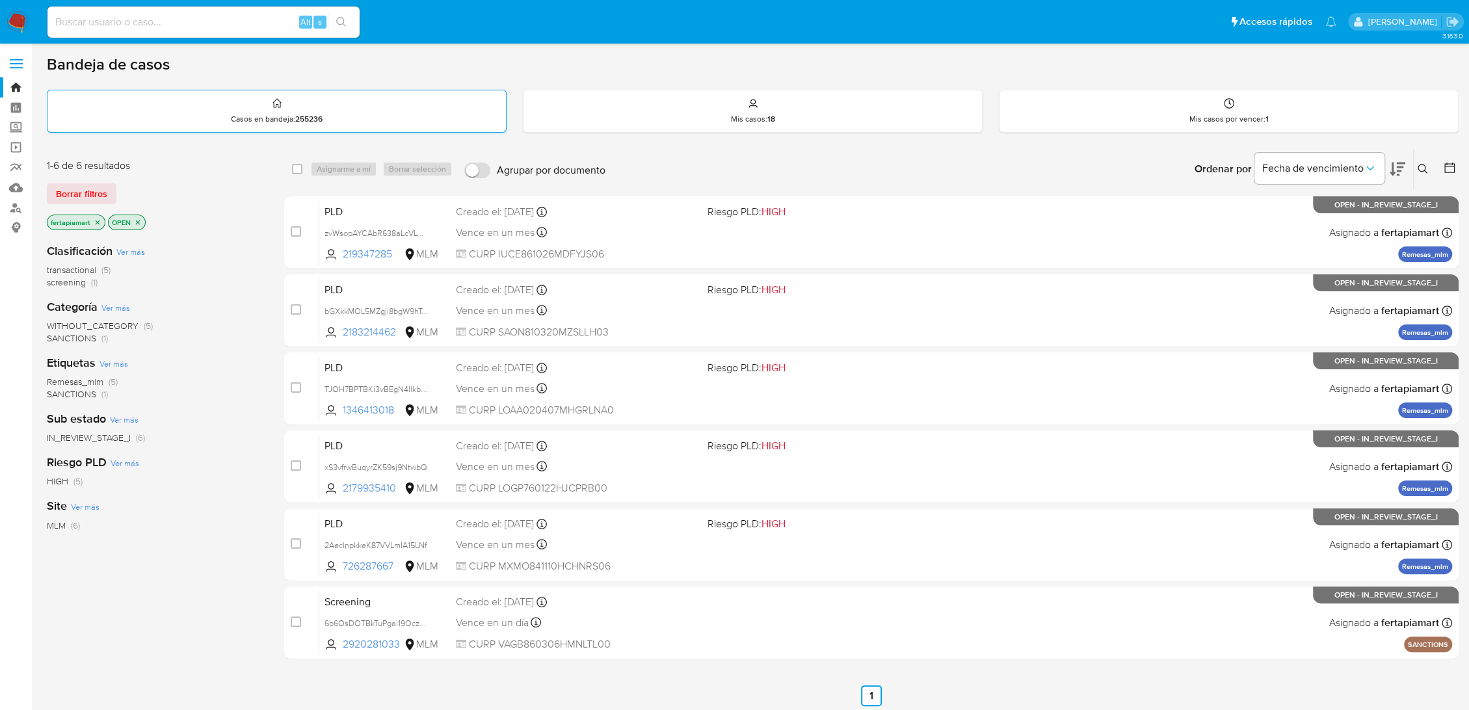
click at [298, 119] on strong "255236" at bounding box center [308, 119] width 27 height 12
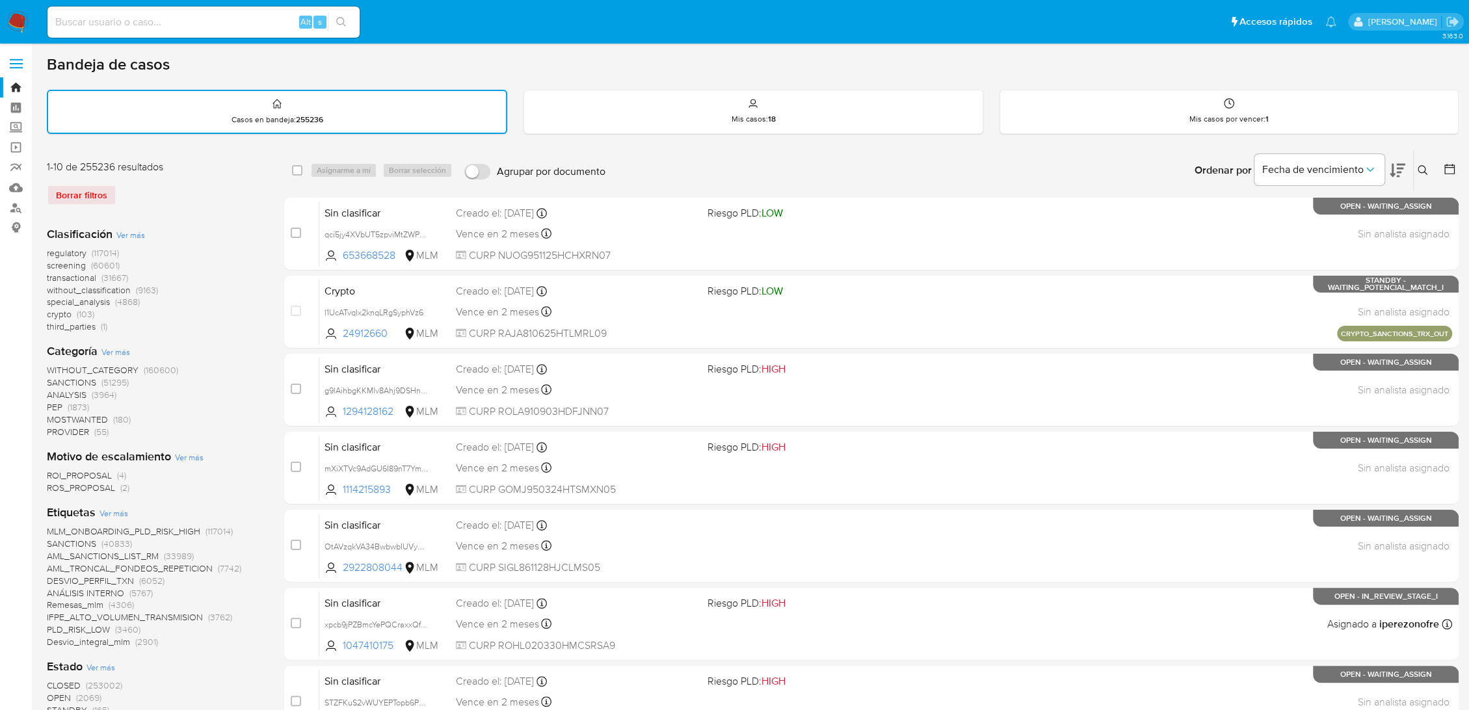
click at [1420, 168] on icon at bounding box center [1423, 170] width 10 height 10
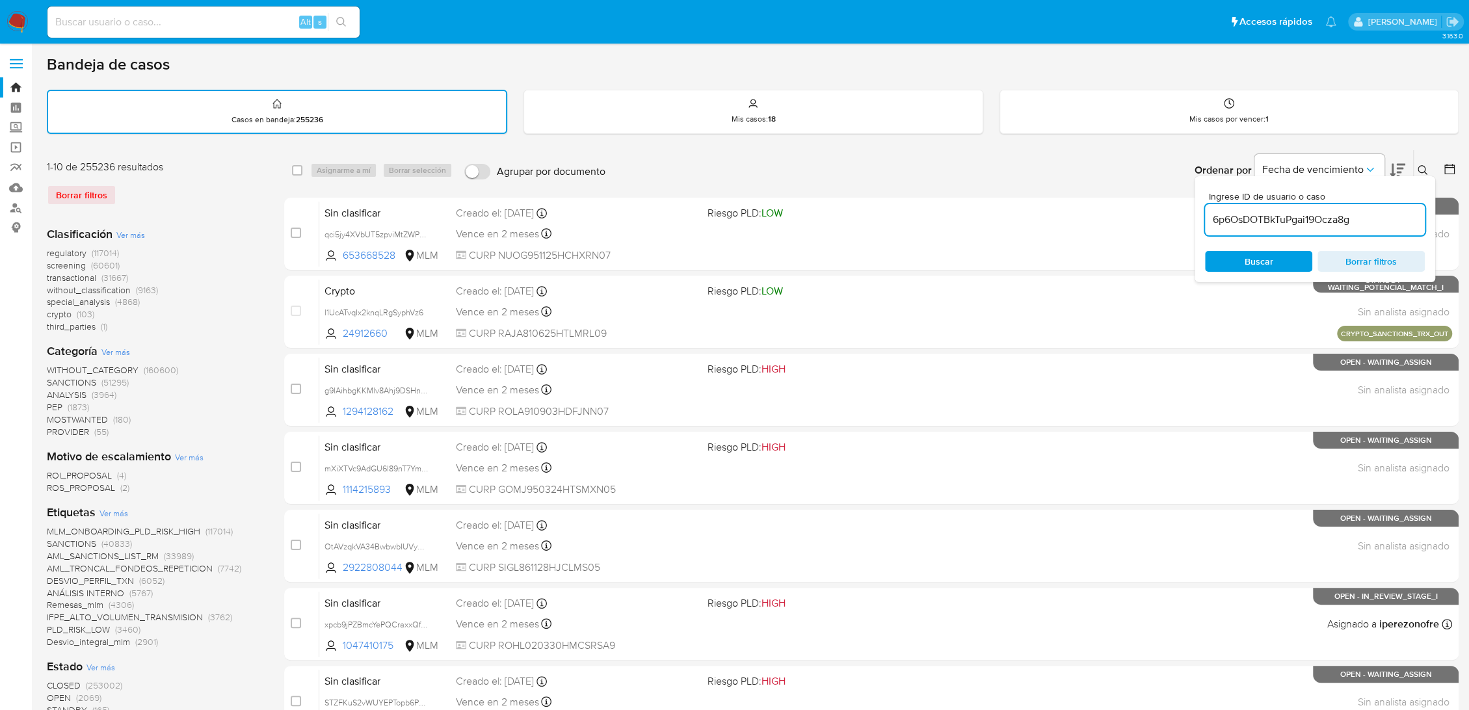
click at [1271, 221] on input "6p6OsDOTBkTuPgai19Ocza8g" at bounding box center [1315, 219] width 220 height 17
type input "6p6OsDOTBkTuPgai19Ocza8g"
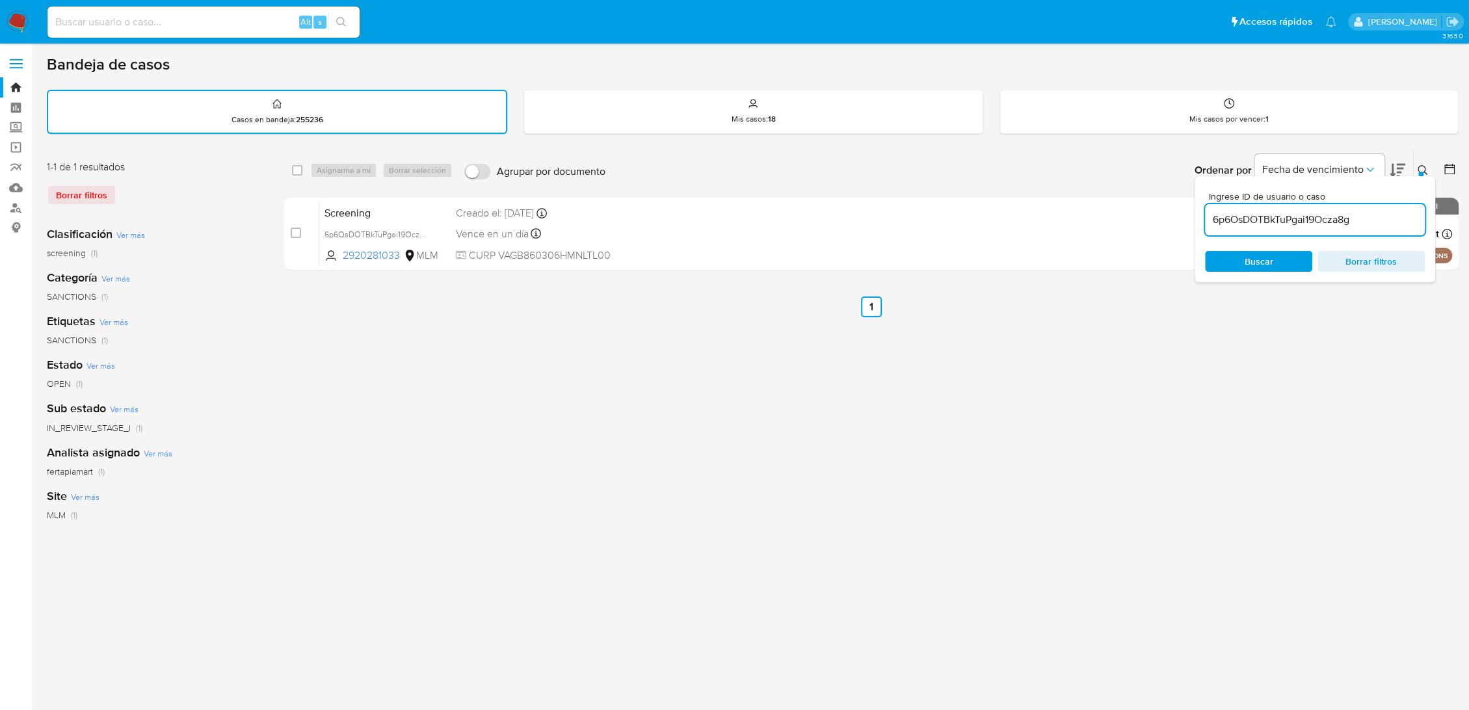
click at [961, 362] on div "select-all-cases-checkbox Asignarme a mí Borrar selección Agrupar por documento…" at bounding box center [871, 435] width 1174 height 571
click at [1423, 170] on icon at bounding box center [1423, 170] width 10 height 10
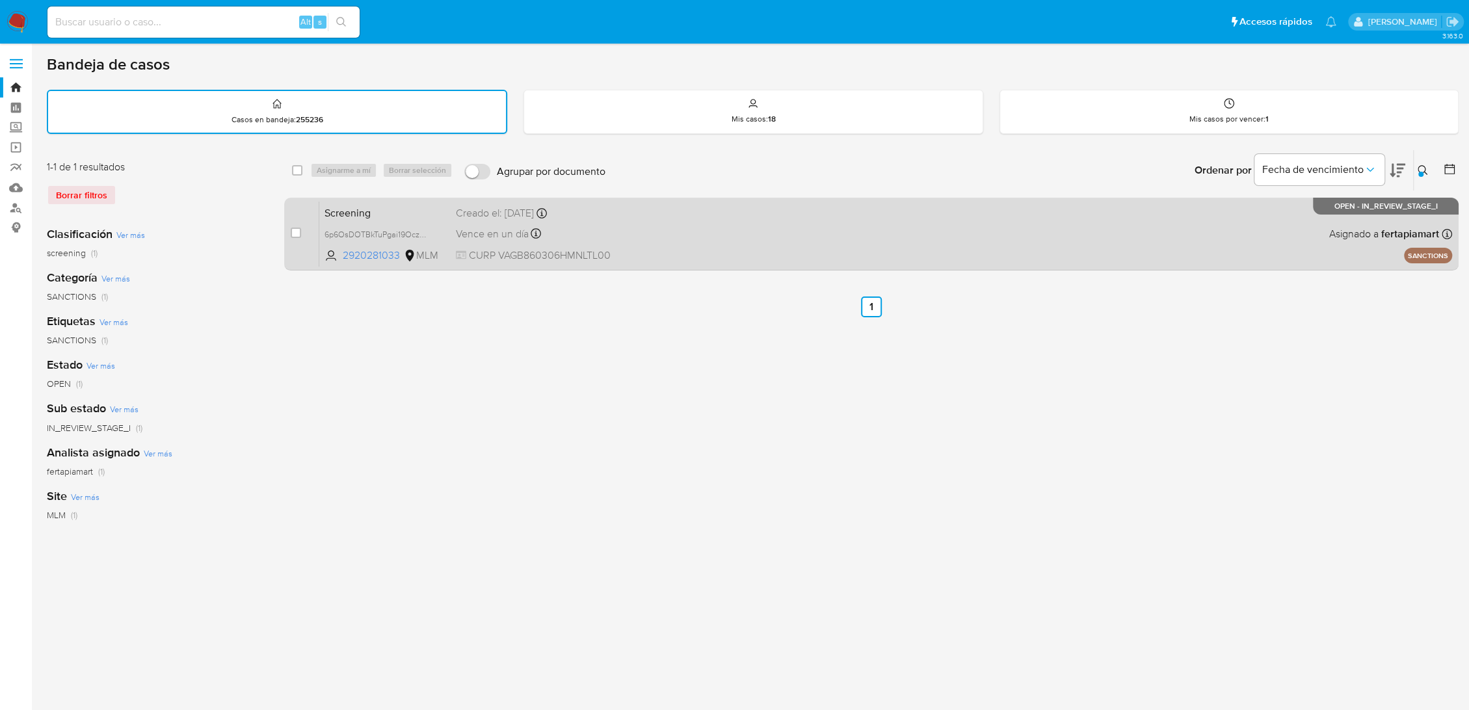
click at [636, 222] on div "Screening 6p6OsDOTBkTuPgai19Ocza8g 2920281033 MLM Creado el: 11/10/2025 Creado …" at bounding box center [885, 234] width 1133 height 66
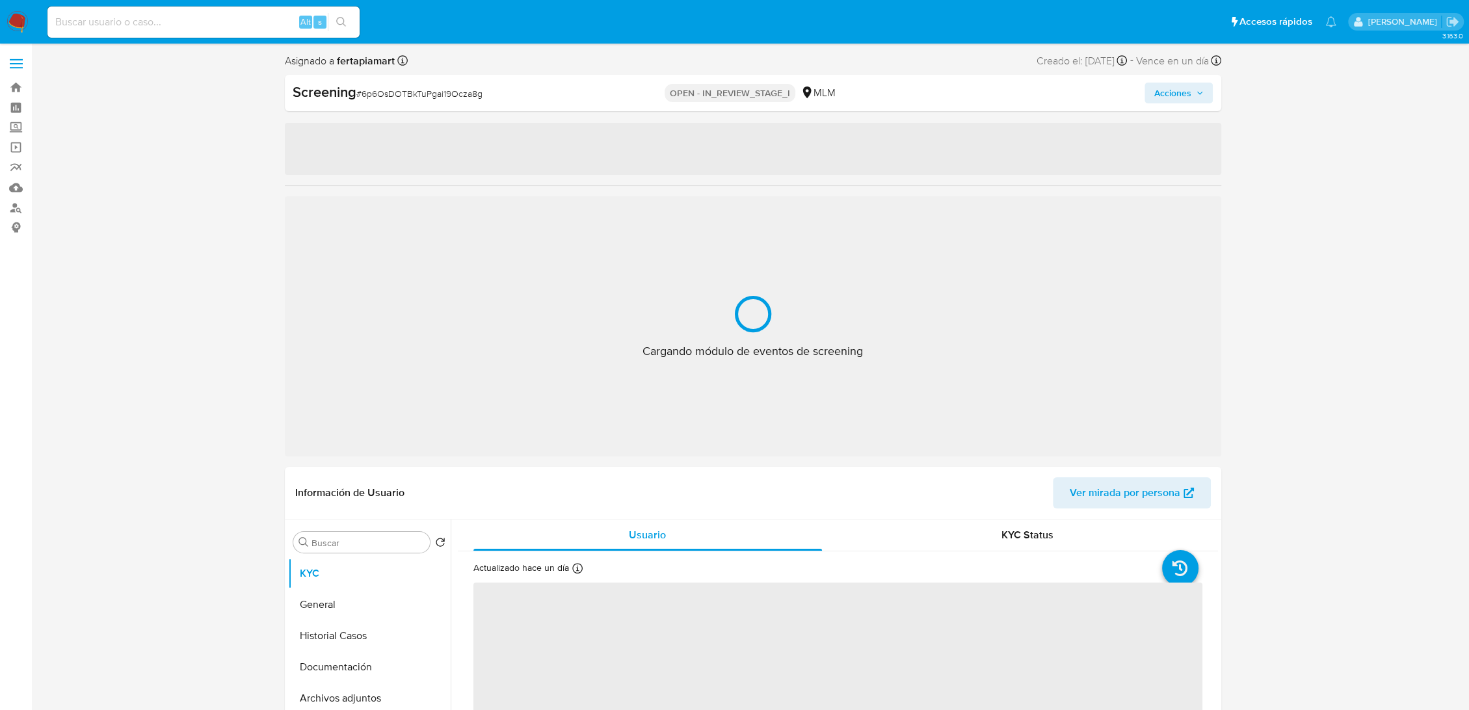
select select "10"
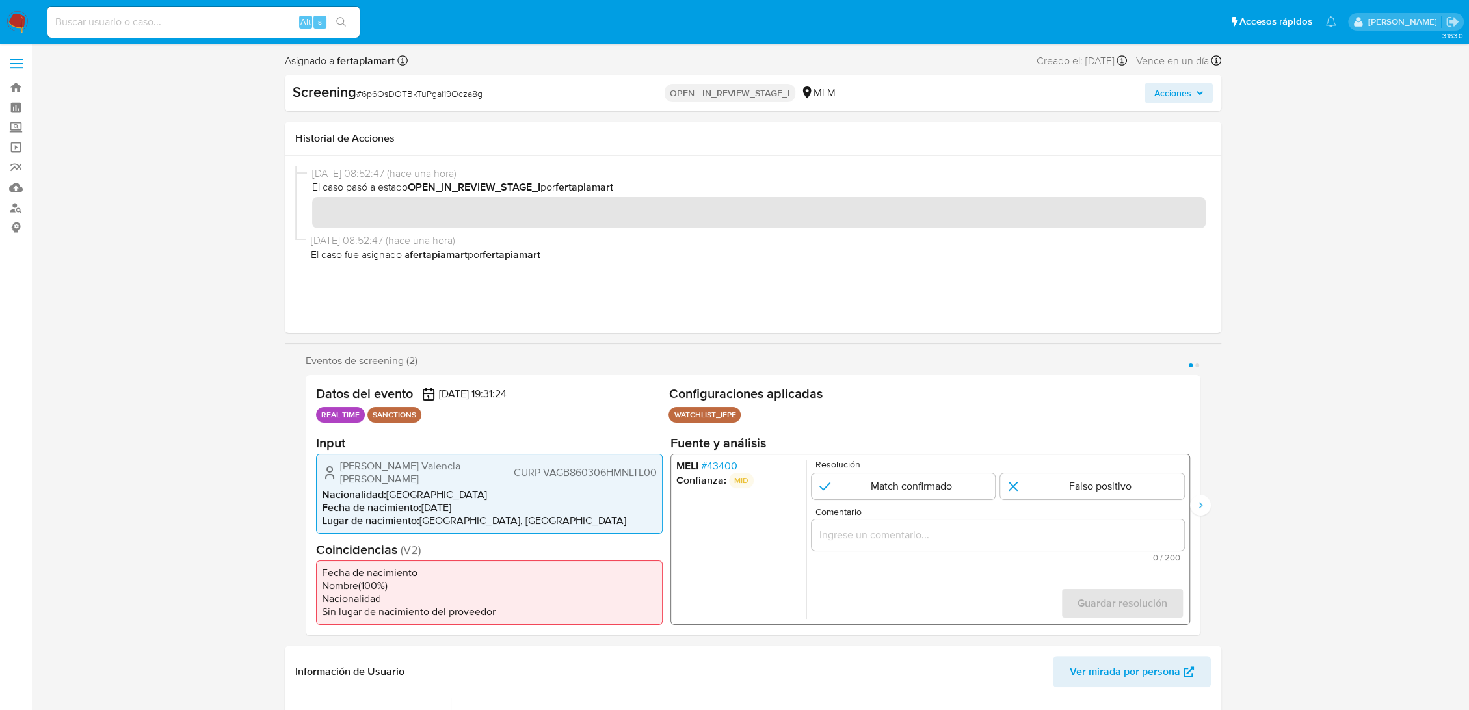
click at [364, 359] on span "Eventos de screening (2)" at bounding box center [362, 360] width 112 height 13
click at [1198, 366] on button "Página 2" at bounding box center [1197, 366] width 4 height 4
click at [1197, 364] on button "Página 2" at bounding box center [1197, 366] width 4 height 4
click at [1197, 501] on icon "Siguiente" at bounding box center [1200, 505] width 10 height 10
click at [307, 504] on icon "Anterior" at bounding box center [305, 505] width 10 height 10
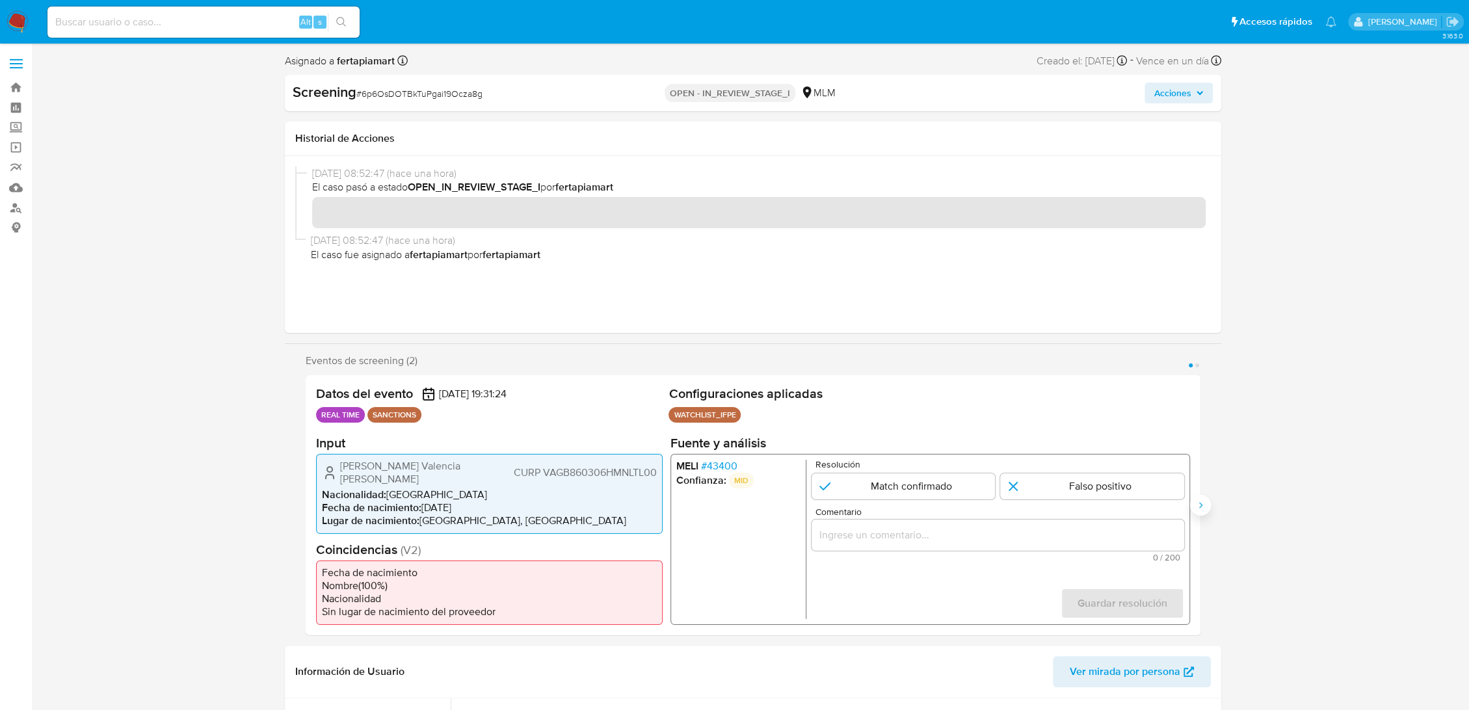
click at [1202, 511] on button "Siguiente" at bounding box center [1200, 505] width 21 height 21
click at [302, 501] on icon "Anterior" at bounding box center [305, 505] width 10 height 10
click at [721, 468] on span "# 43400" at bounding box center [718, 465] width 36 height 13
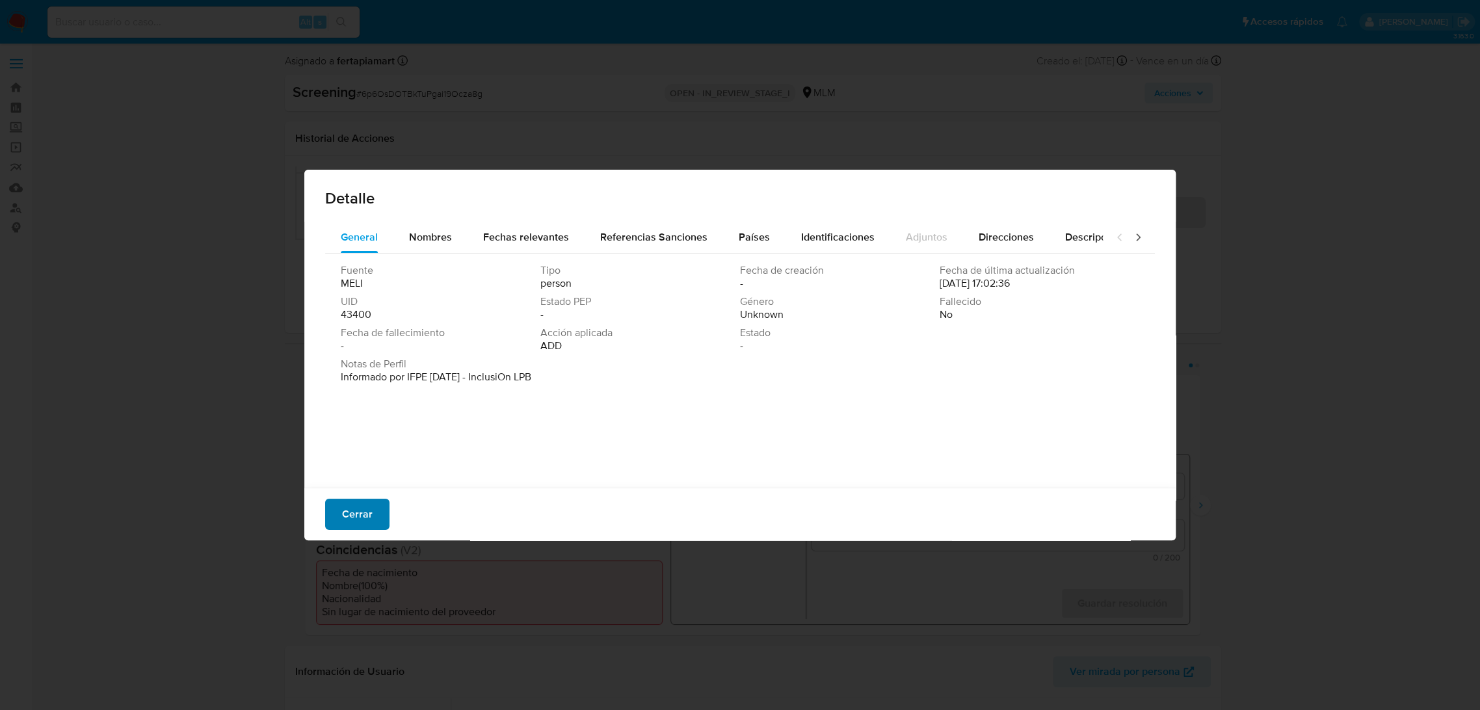
click at [364, 508] on span "Cerrar" at bounding box center [357, 514] width 31 height 29
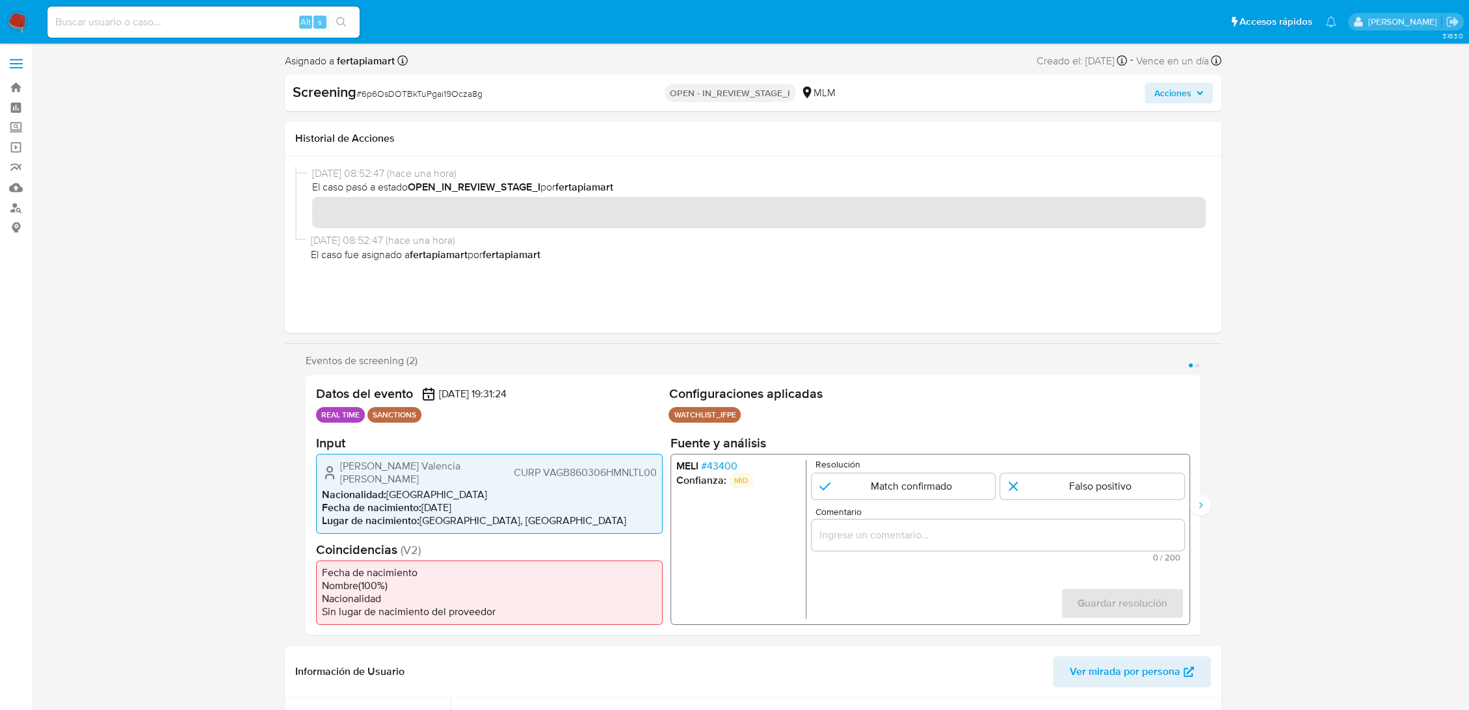
click at [723, 472] on span "# 43400" at bounding box center [718, 465] width 36 height 13
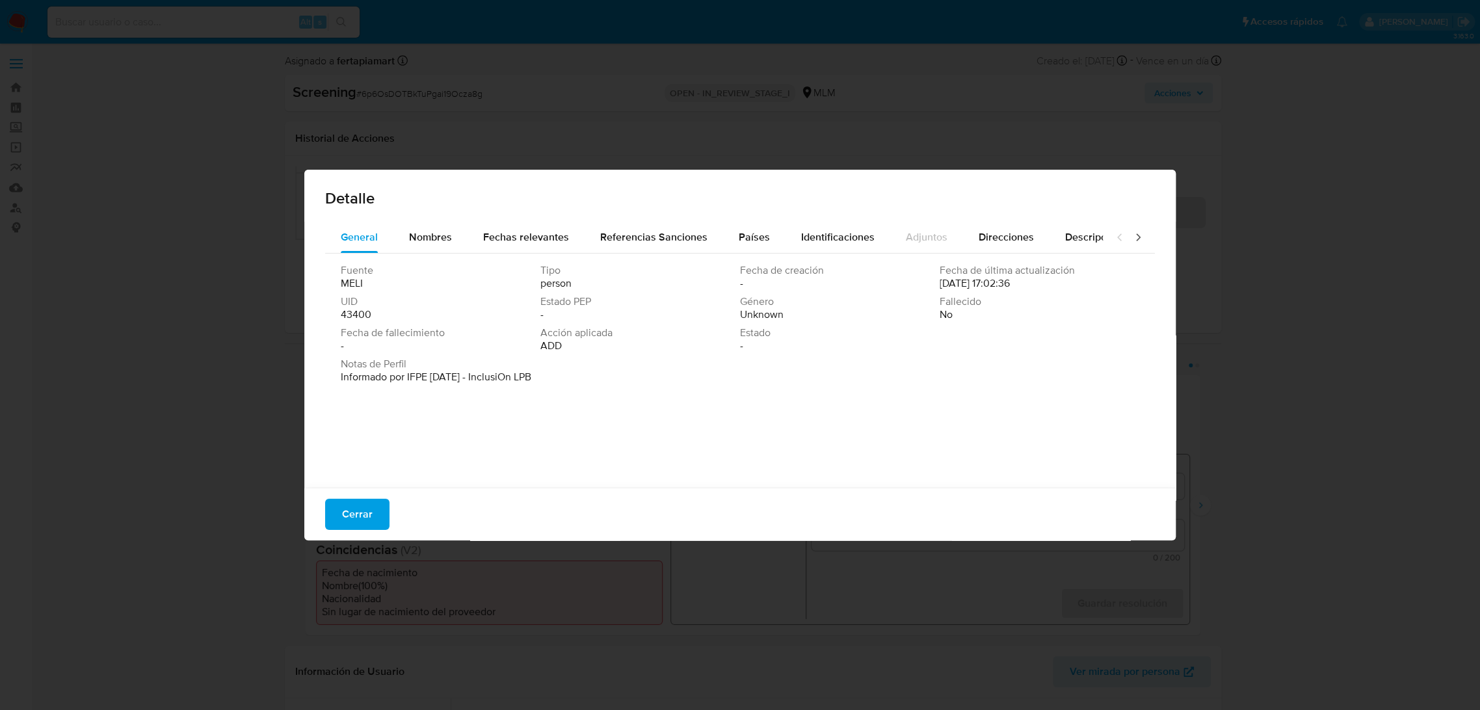
click at [1132, 240] on icon at bounding box center [1138, 237] width 13 height 13
click at [1113, 239] on icon at bounding box center [1119, 237] width 13 height 13
click at [542, 235] on span "Fechas relevantes" at bounding box center [526, 237] width 86 height 15
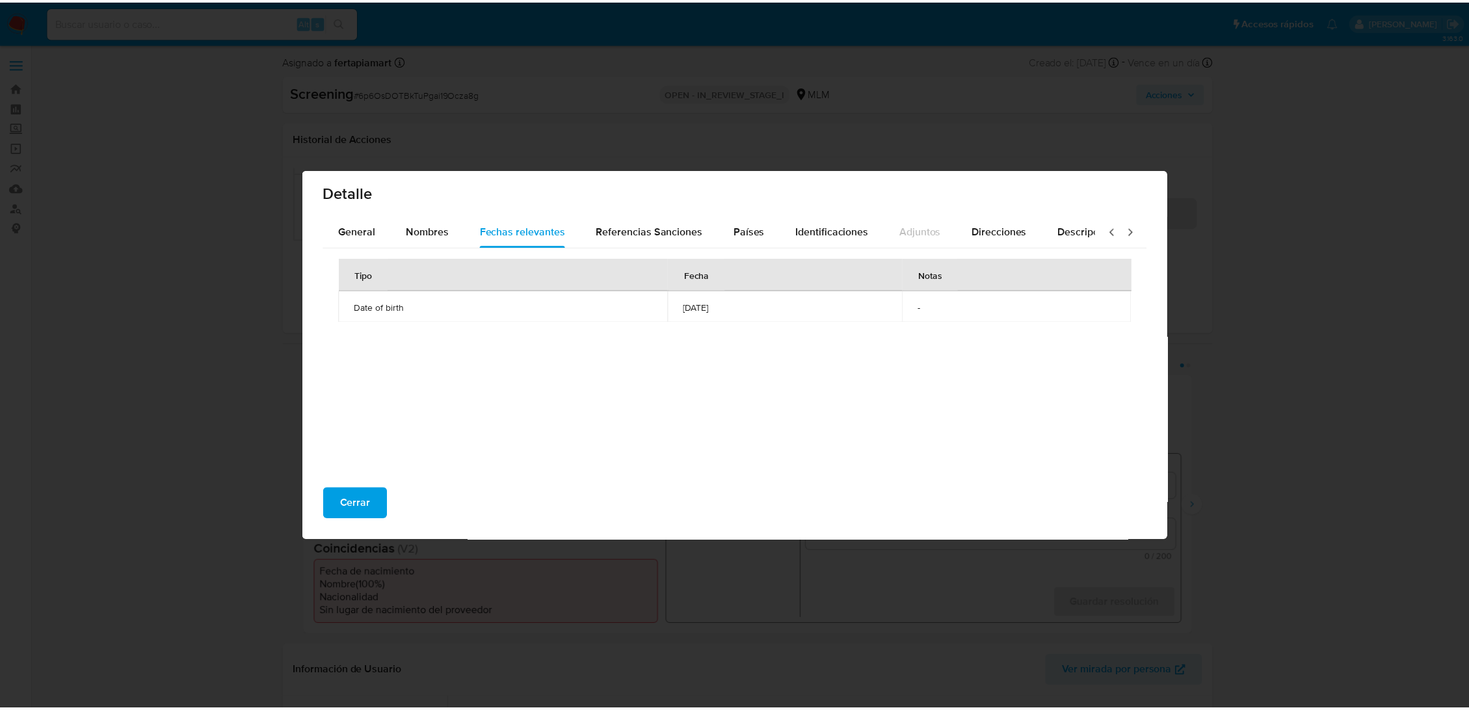
scroll to position [7, 0]
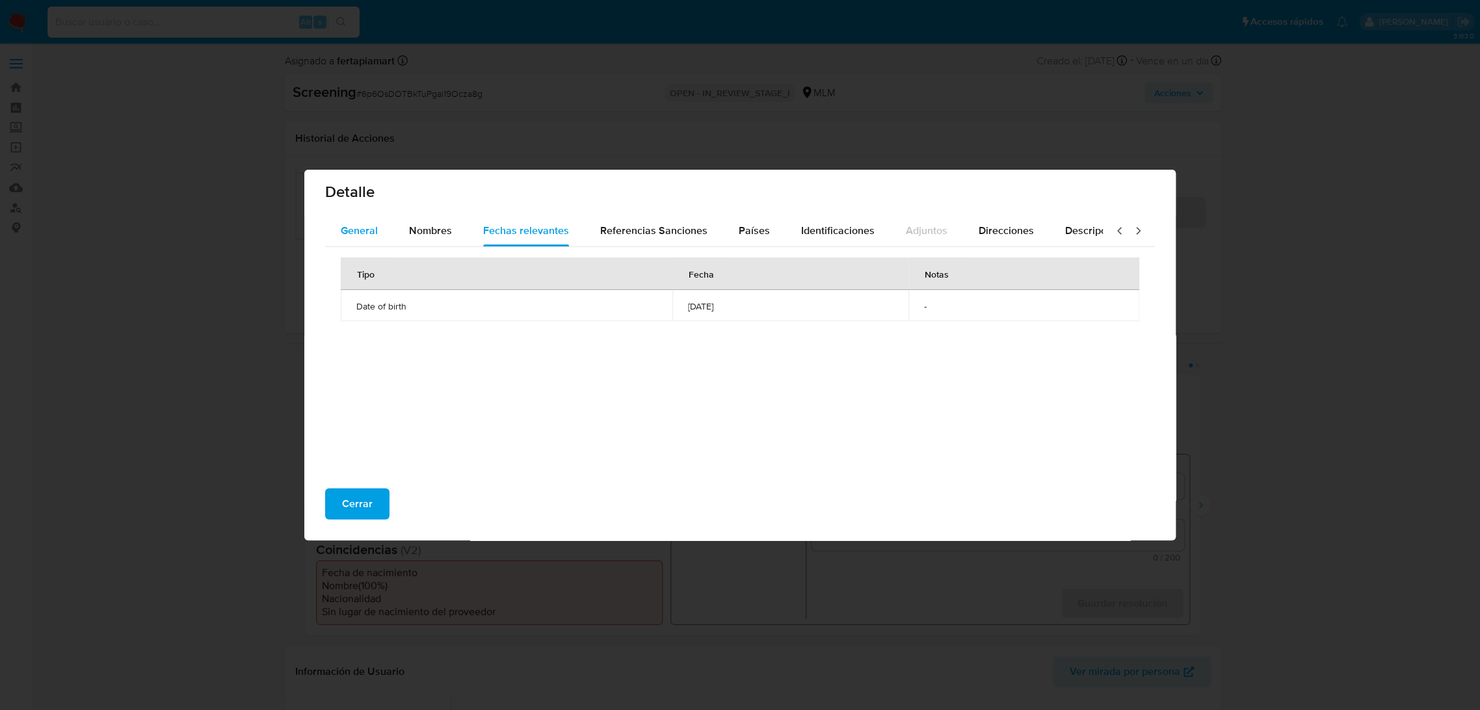
click at [365, 235] on span "General" at bounding box center [359, 230] width 37 height 15
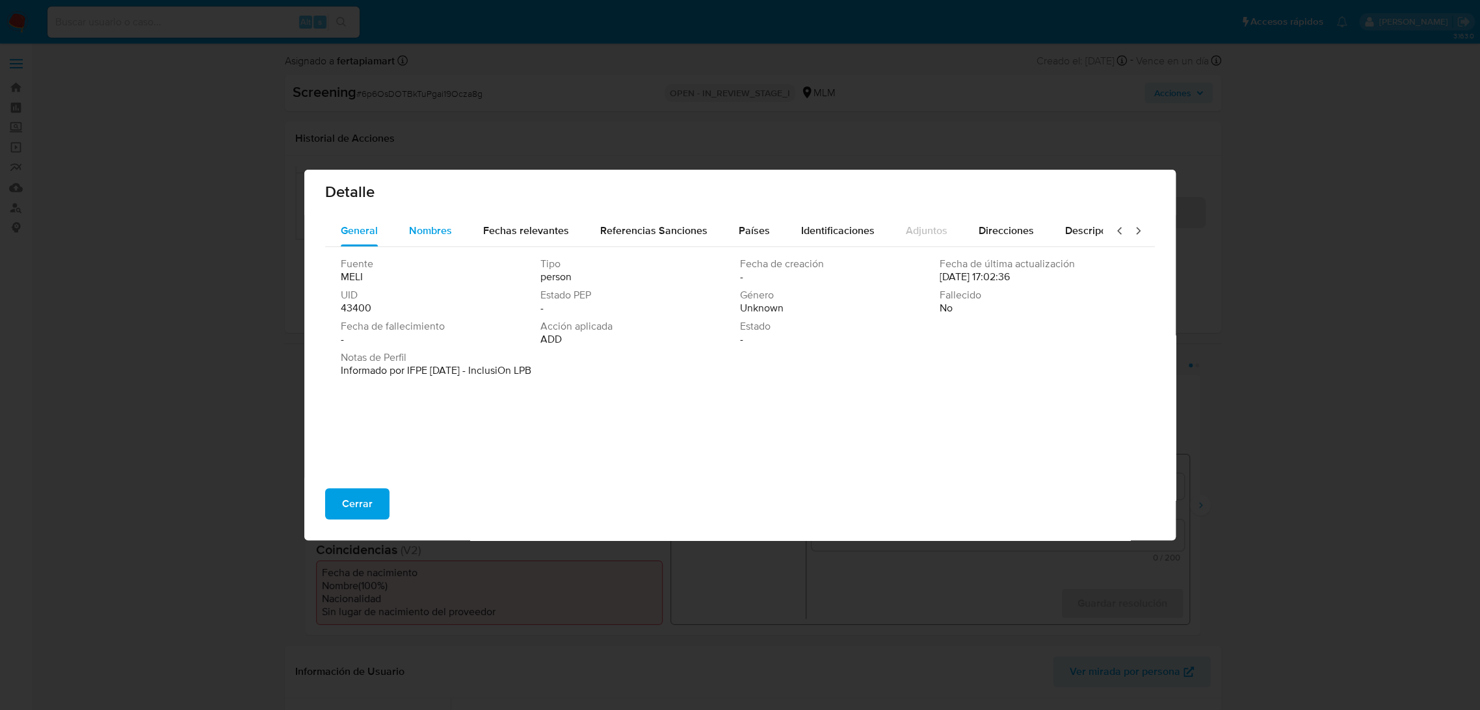
click at [429, 236] on span "Nombres" at bounding box center [430, 230] width 43 height 15
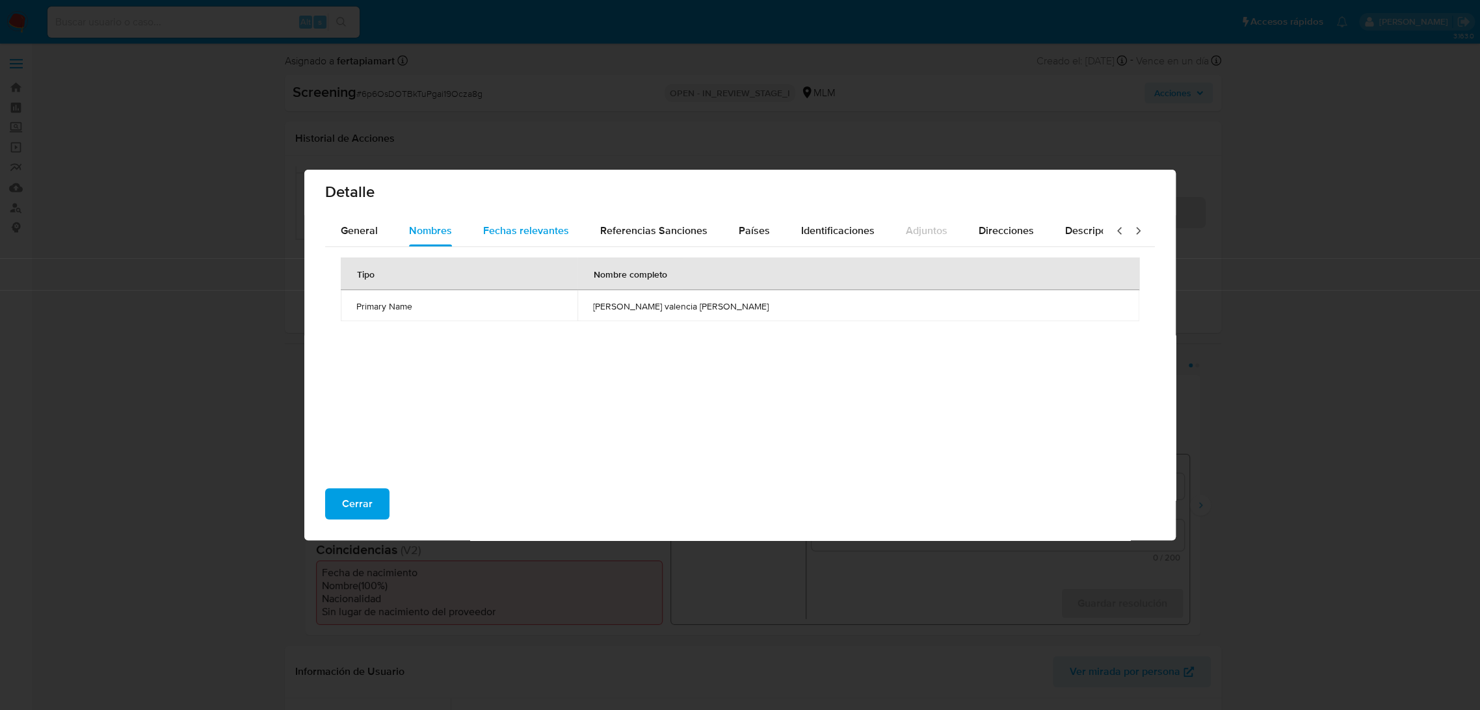
click at [513, 233] on span "Fechas relevantes" at bounding box center [526, 230] width 86 height 15
click at [370, 231] on span "General" at bounding box center [359, 230] width 37 height 15
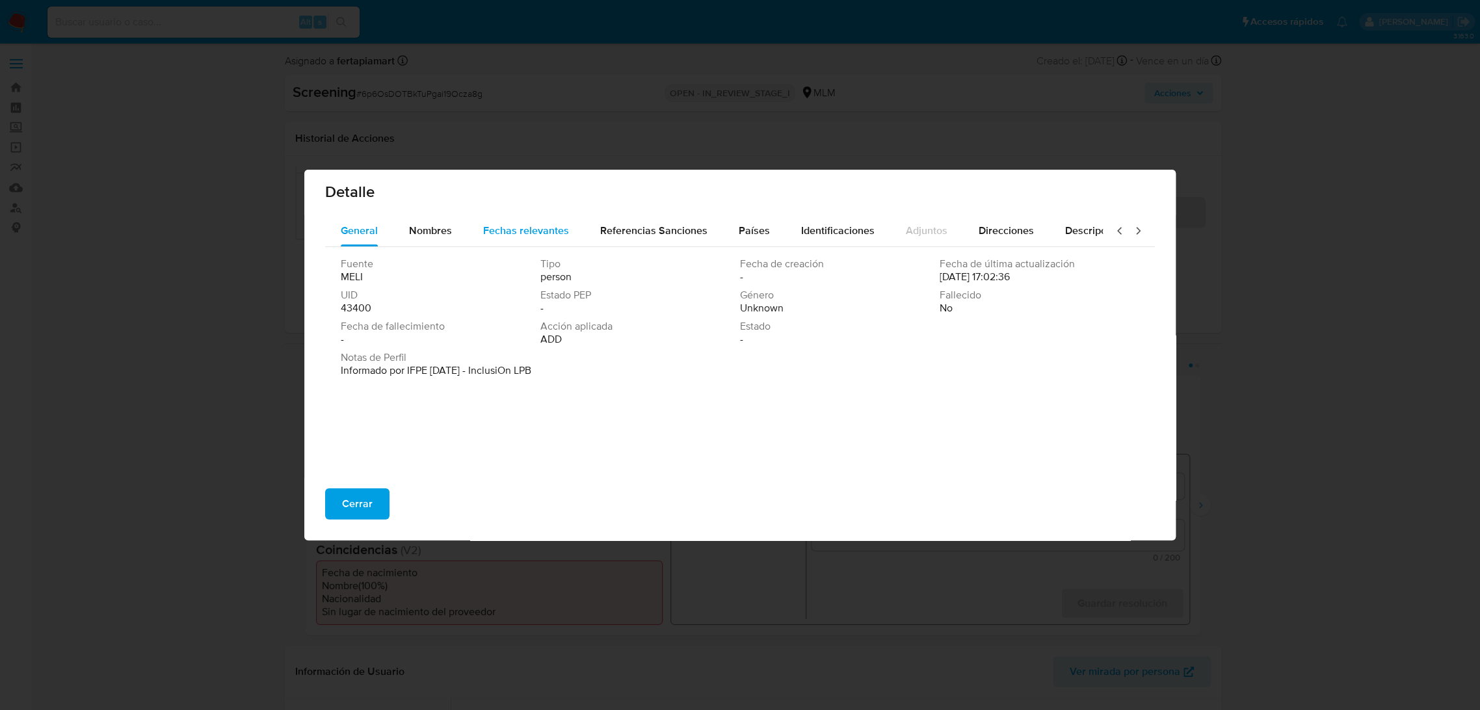
click at [499, 233] on span "Fechas relevantes" at bounding box center [526, 230] width 86 height 15
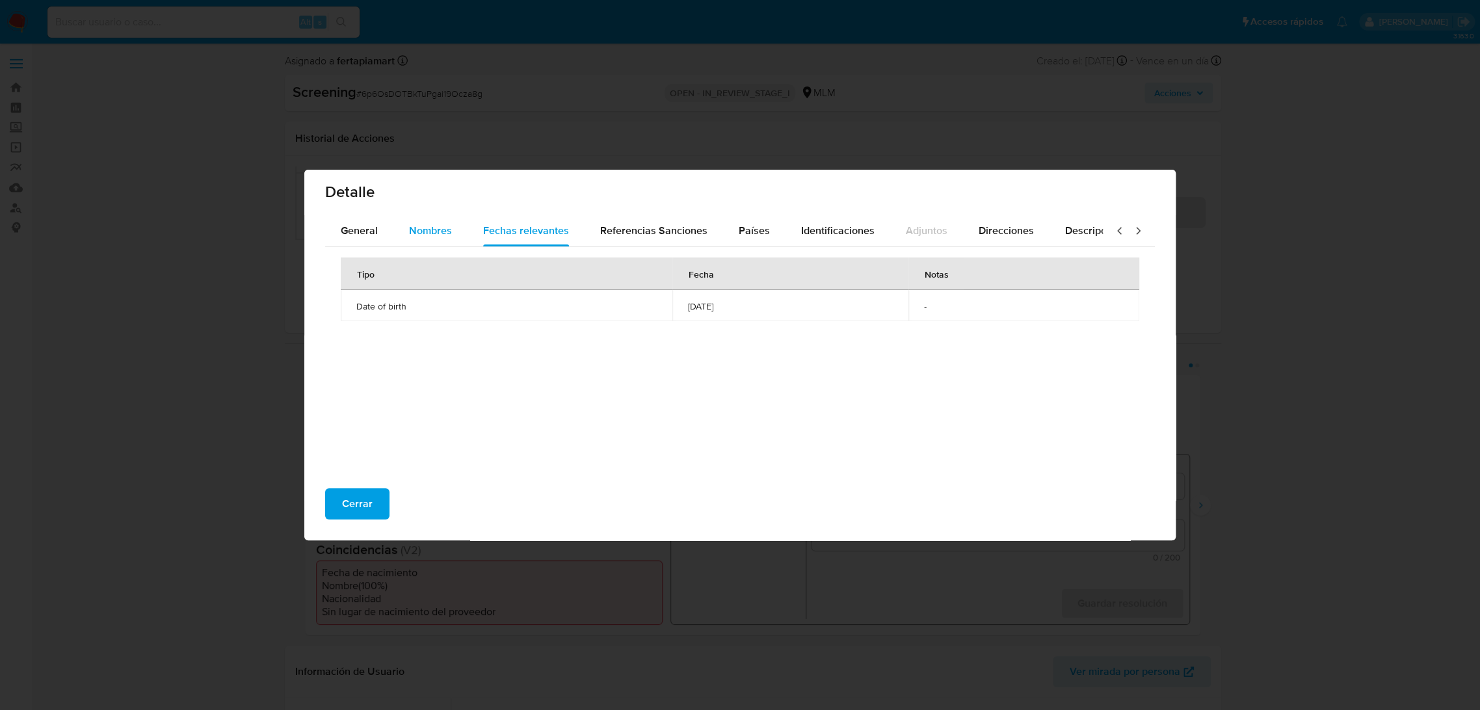
click at [438, 234] on span "Nombres" at bounding box center [430, 230] width 43 height 15
click at [509, 243] on div "Fechas relevantes" at bounding box center [526, 230] width 86 height 31
click at [646, 223] on span "Referencias Sanciones" at bounding box center [653, 230] width 107 height 15
click at [819, 226] on span "Identificaciones" at bounding box center [837, 230] width 73 height 15
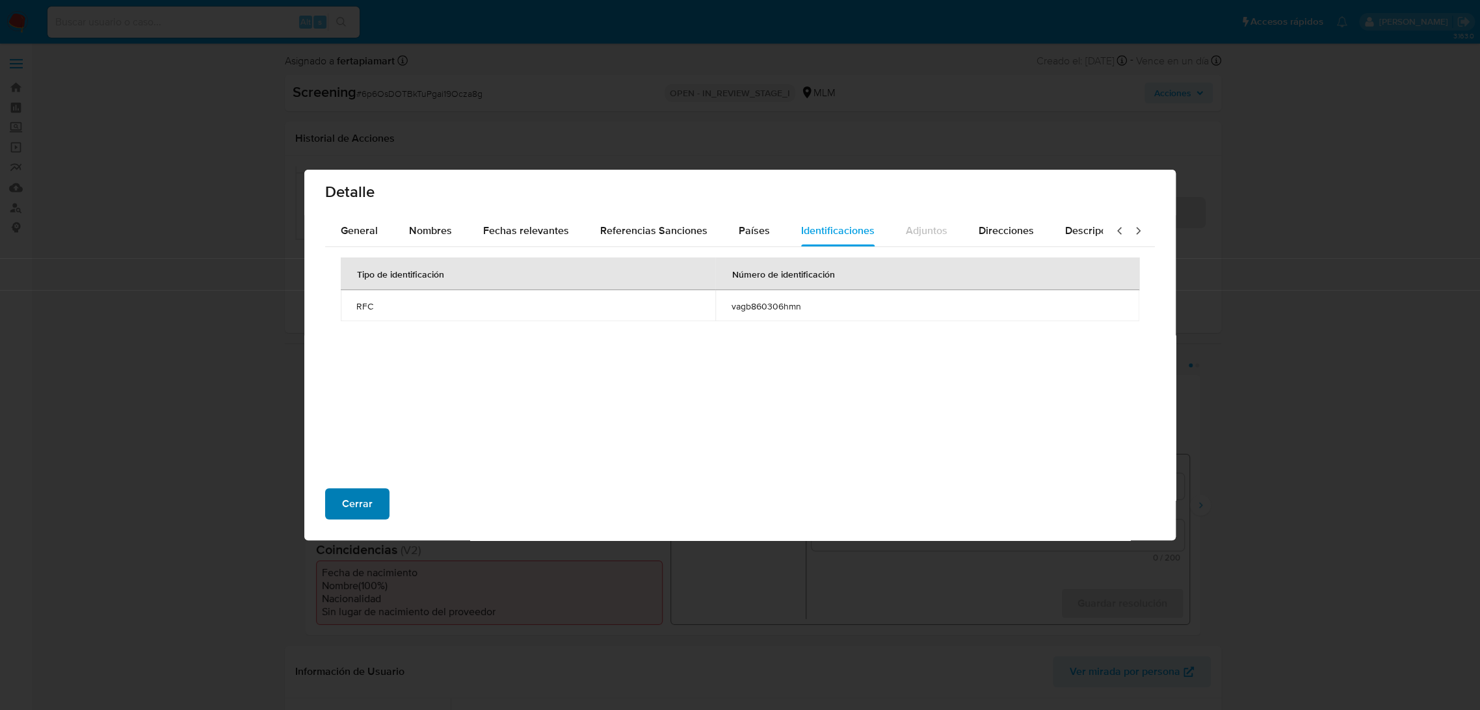
click at [354, 502] on span "Cerrar" at bounding box center [357, 504] width 31 height 29
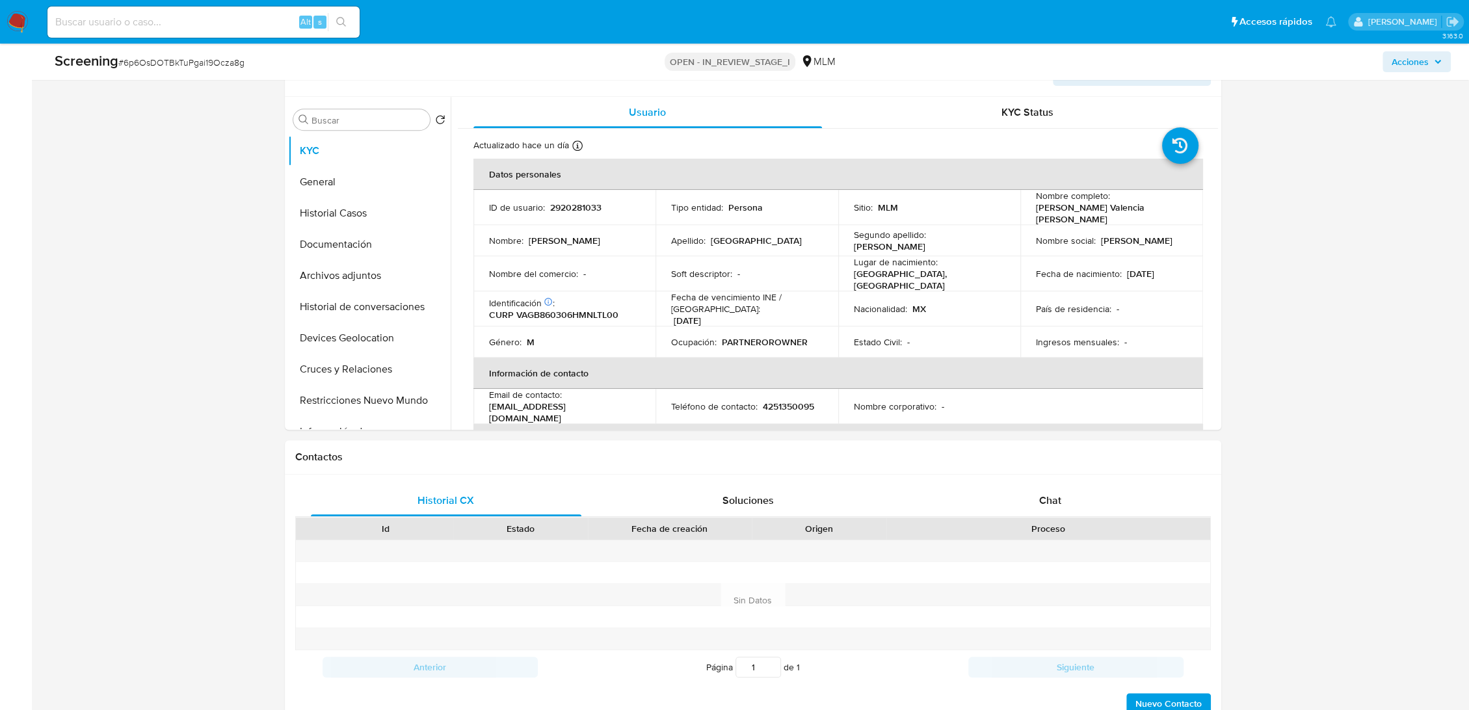
scroll to position [561, 0]
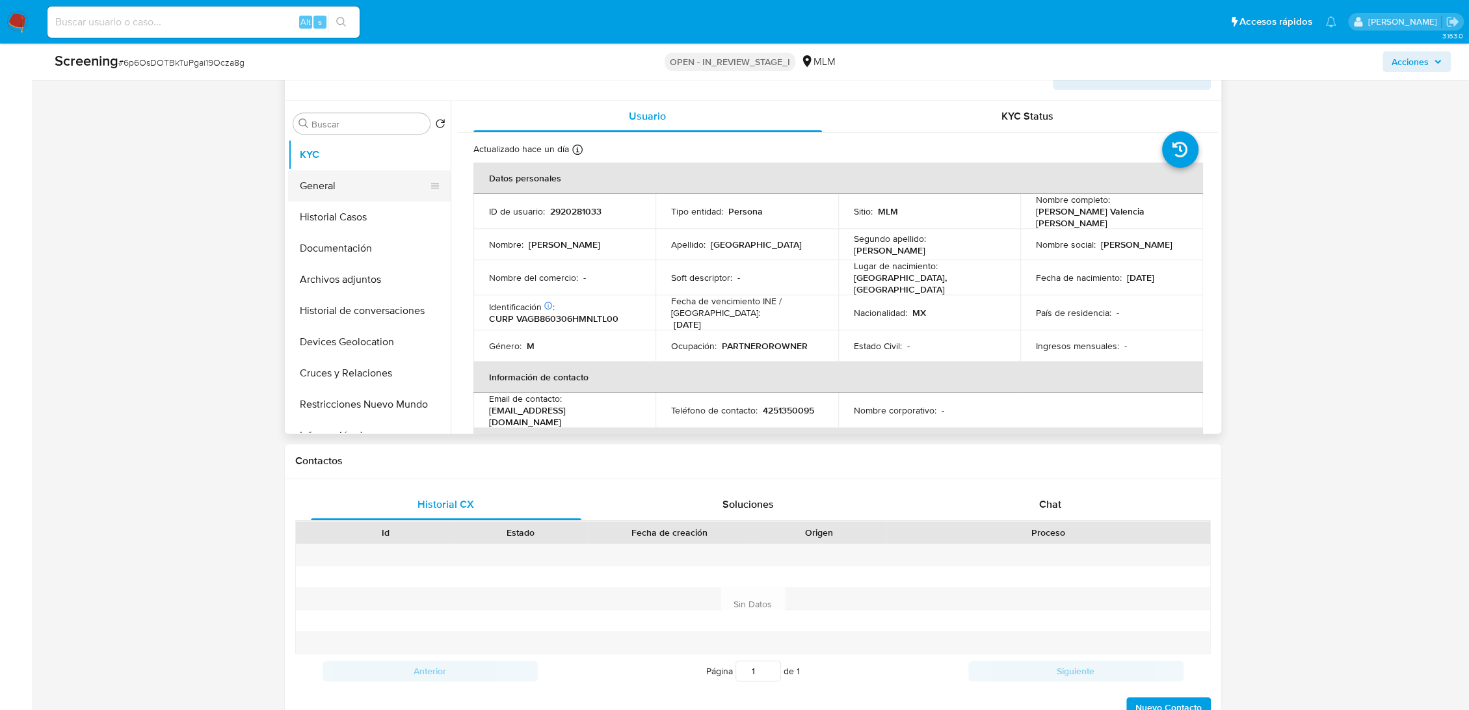
click at [347, 194] on button "General" at bounding box center [364, 185] width 152 height 31
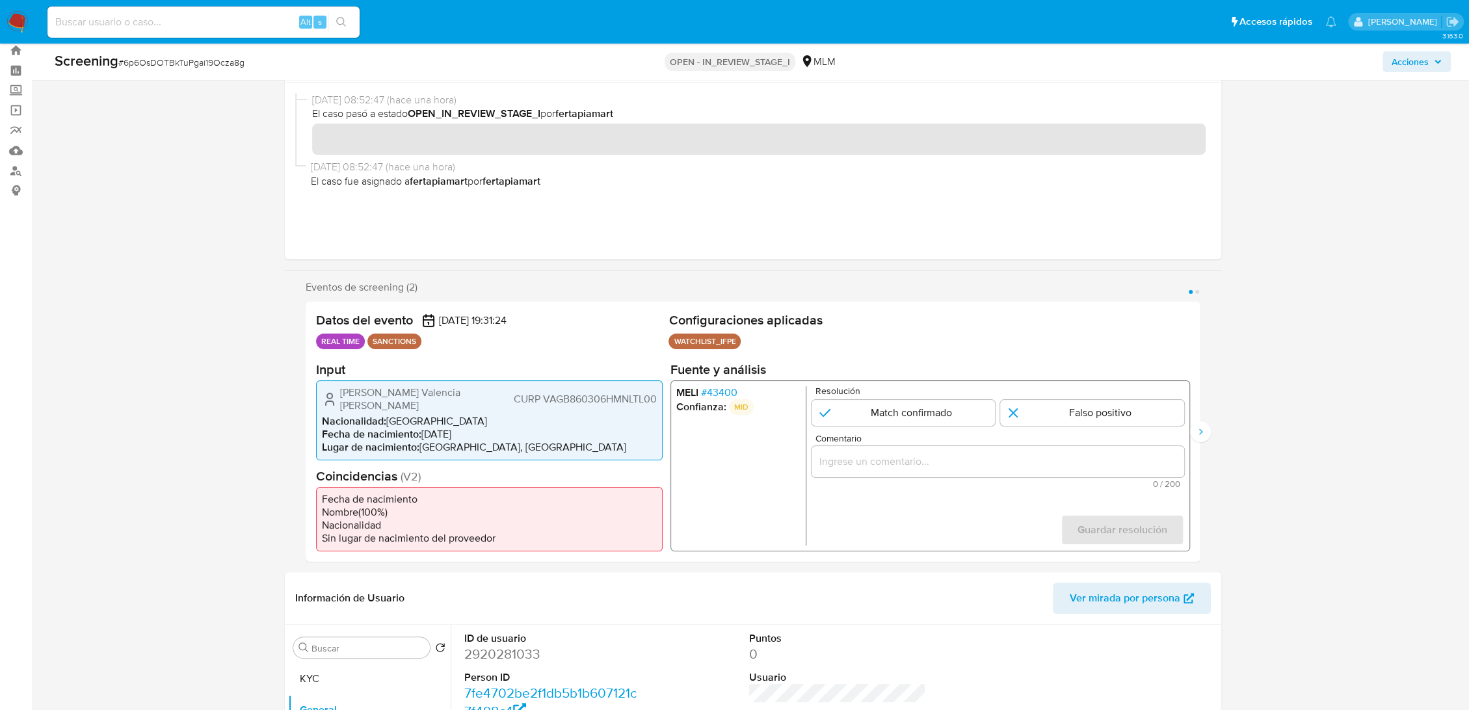
scroll to position [35, 0]
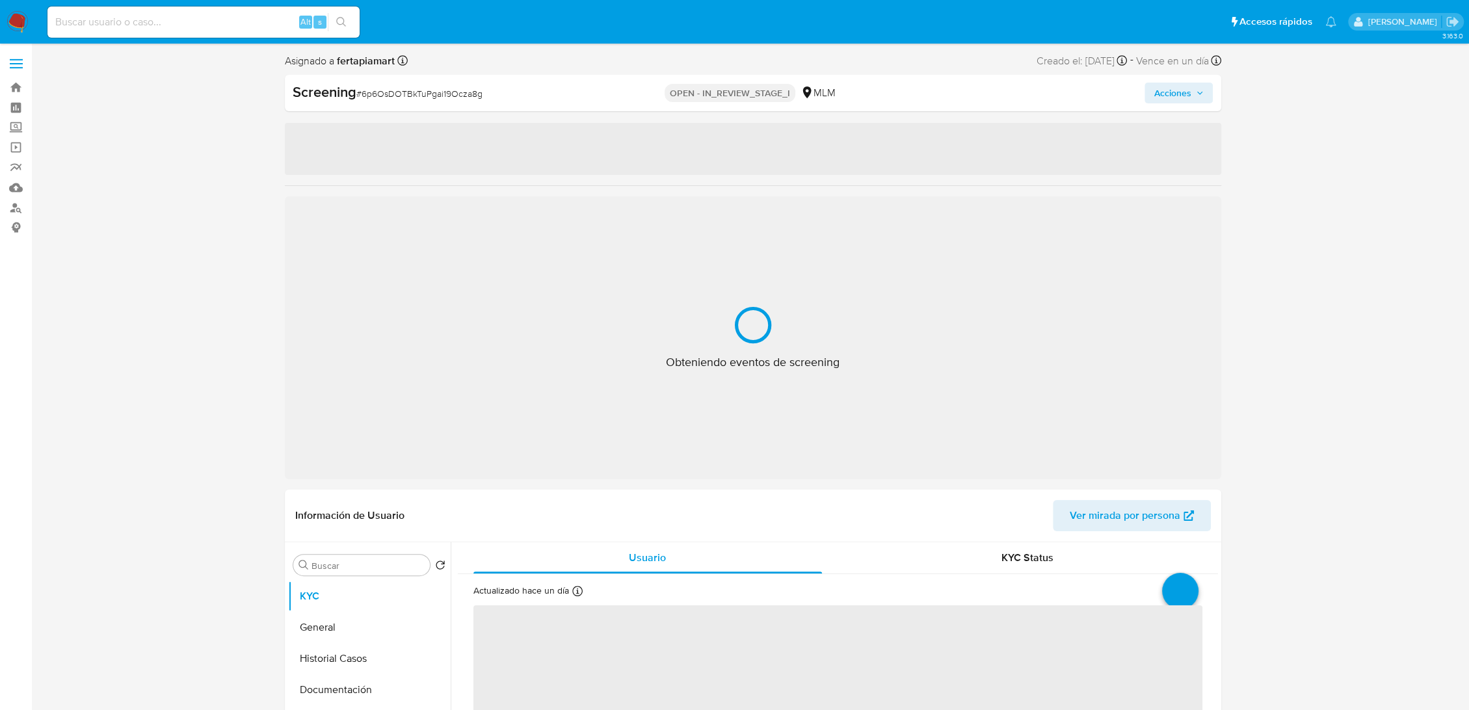
select select "10"
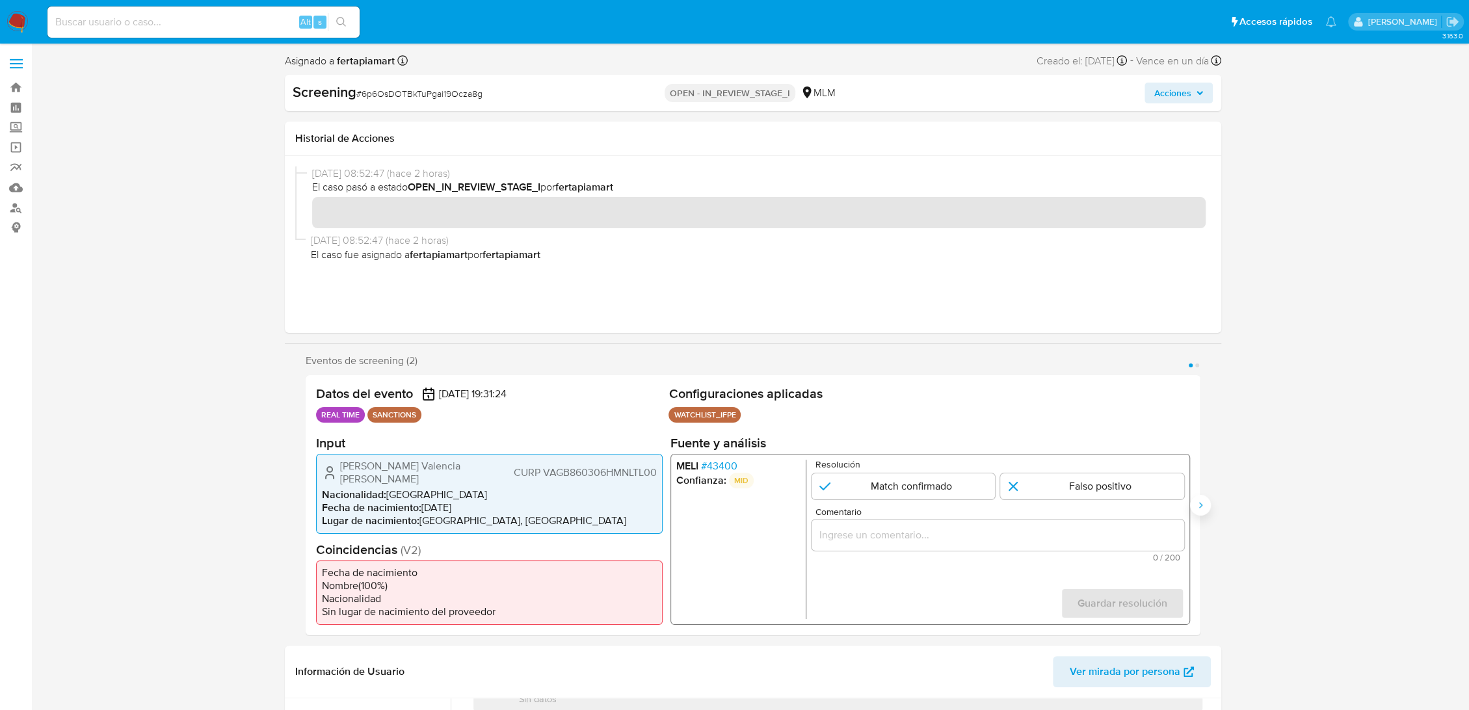
click at [1200, 502] on icon "Siguiente" at bounding box center [1200, 505] width 10 height 10
click at [301, 507] on icon "Anterior" at bounding box center [305, 505] width 10 height 10
click at [705, 467] on span "# 43400" at bounding box center [718, 465] width 36 height 13
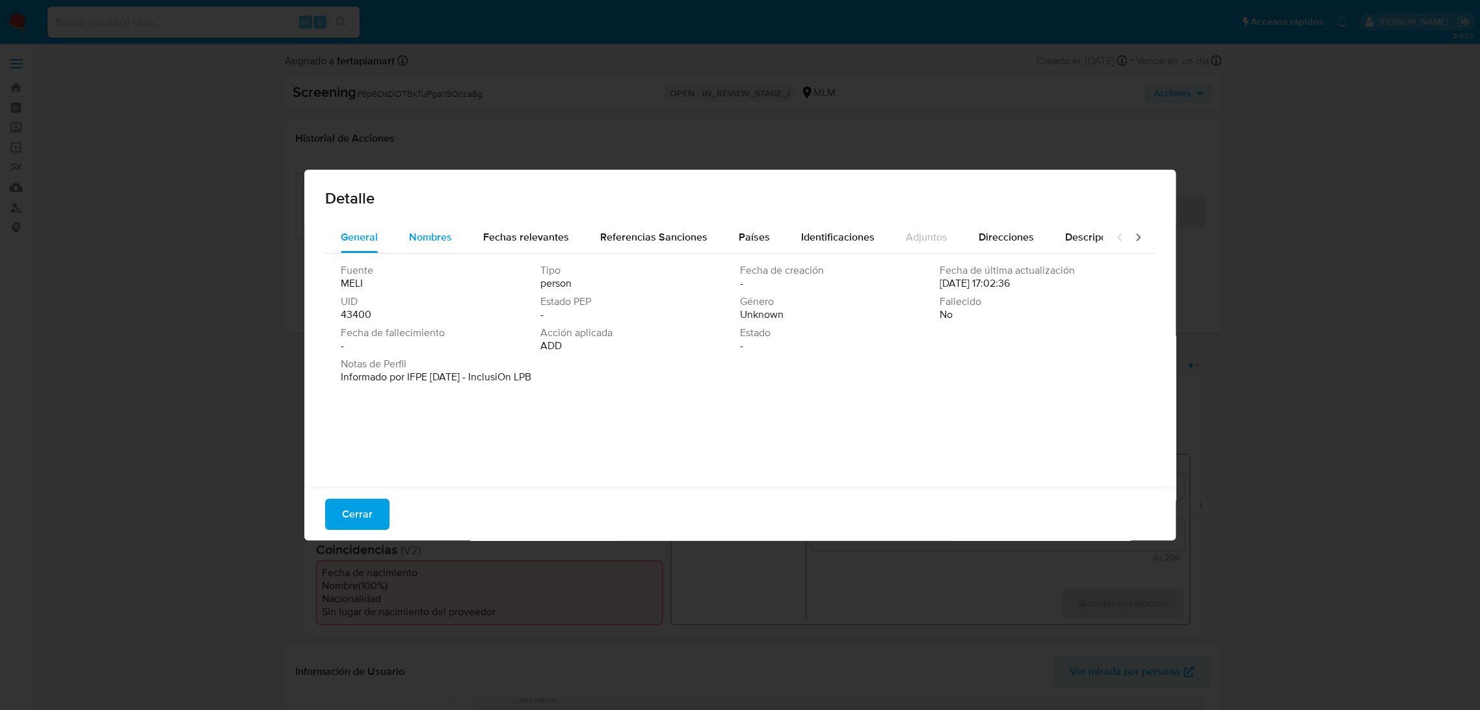
click at [451, 244] on button "Nombres" at bounding box center [430, 237] width 74 height 31
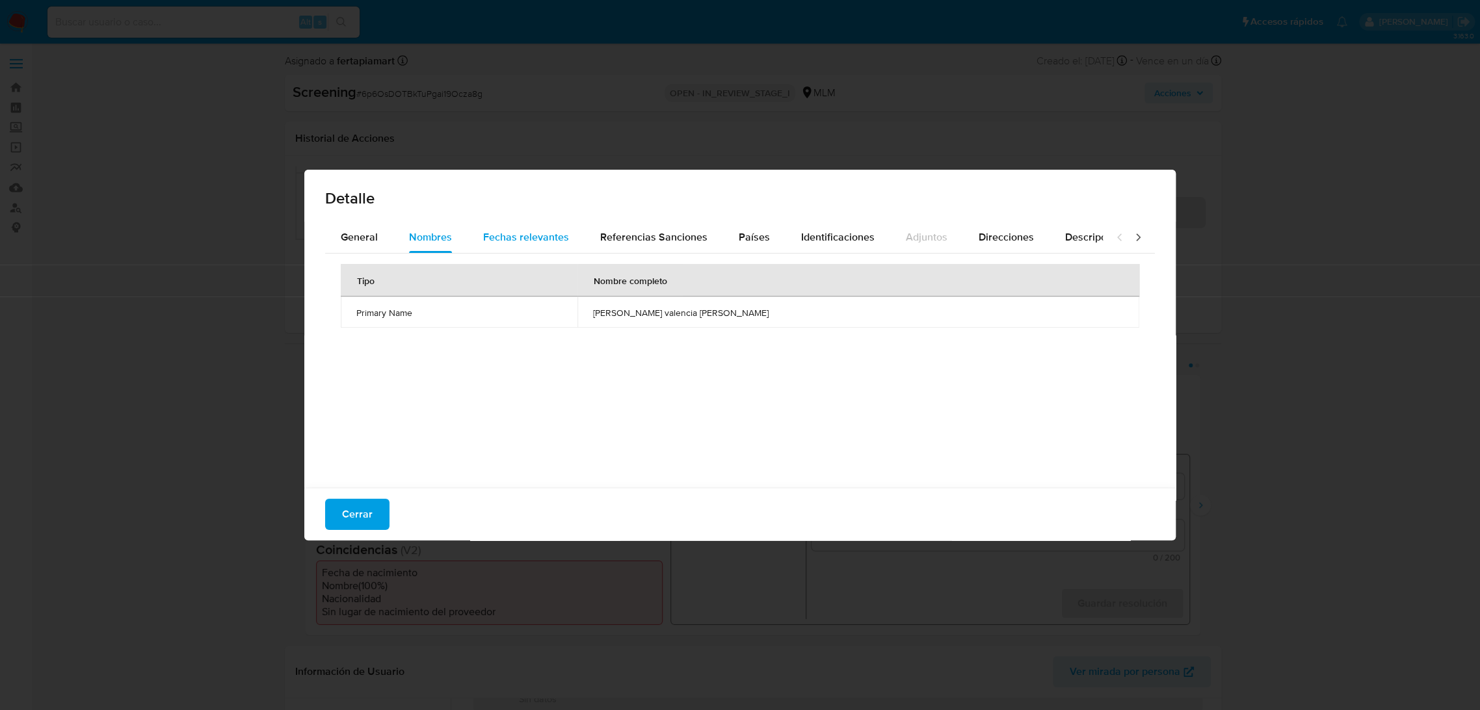
click at [502, 240] on span "Fechas relevantes" at bounding box center [526, 237] width 86 height 15
click at [369, 238] on span "General" at bounding box center [359, 237] width 37 height 15
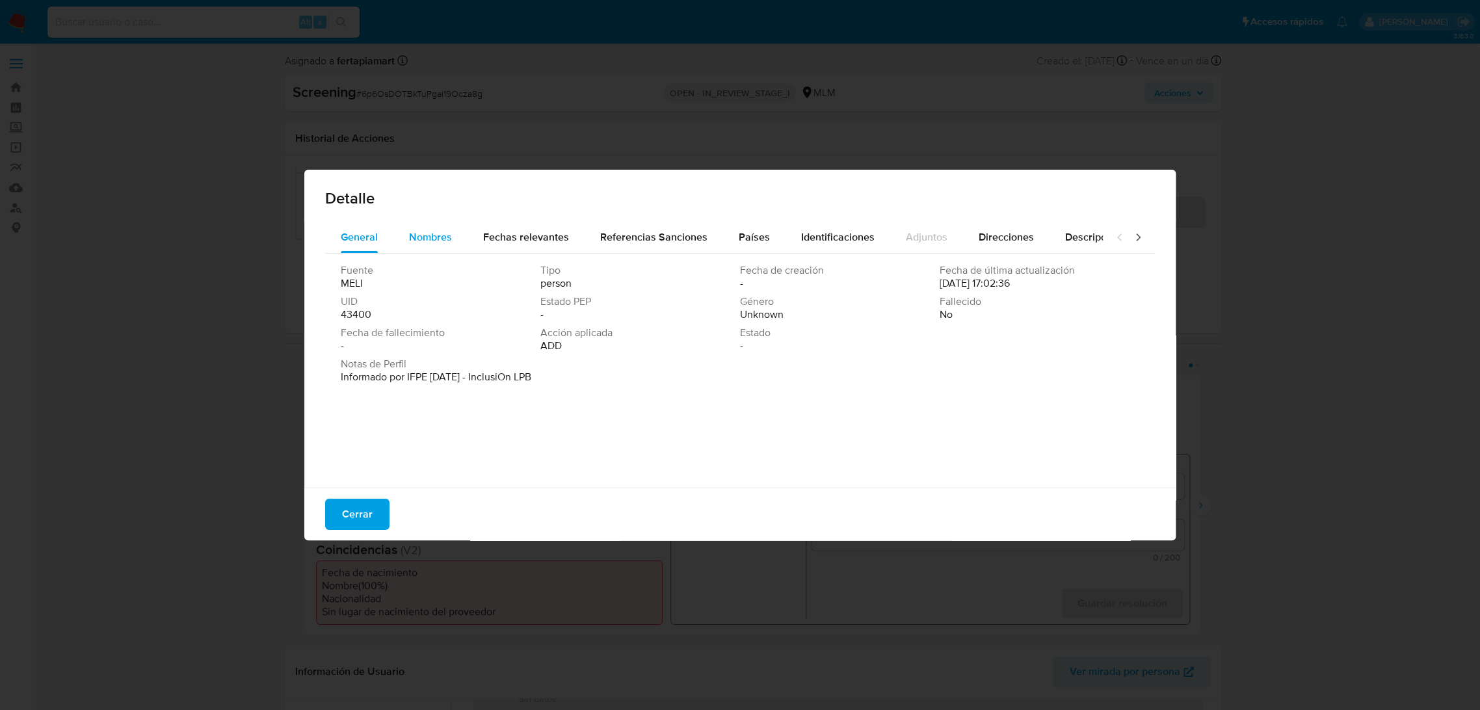
click at [411, 240] on span "Nombres" at bounding box center [430, 237] width 43 height 15
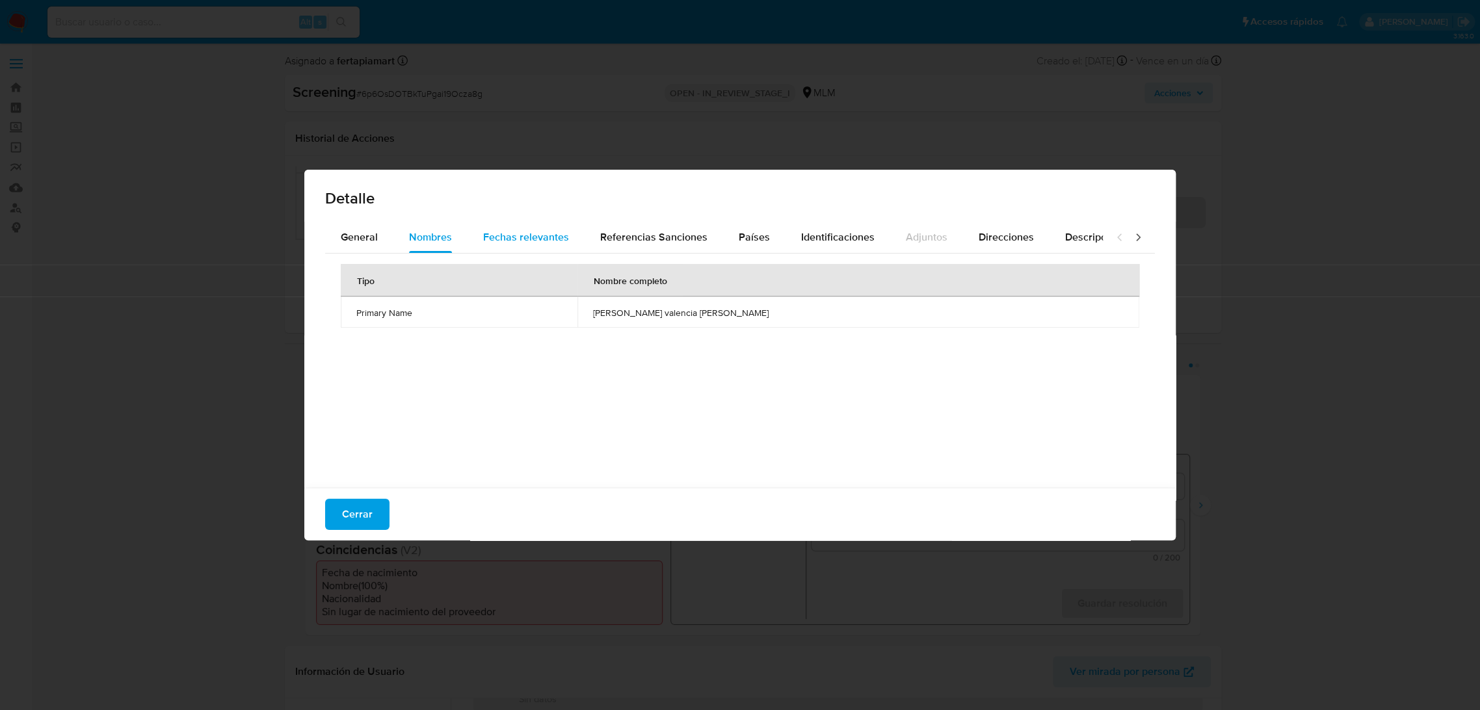
click at [505, 242] on span "Fechas relevantes" at bounding box center [526, 237] width 86 height 15
click at [460, 241] on button "Nombres" at bounding box center [430, 237] width 74 height 31
click at [373, 512] on button "Cerrar" at bounding box center [357, 514] width 64 height 31
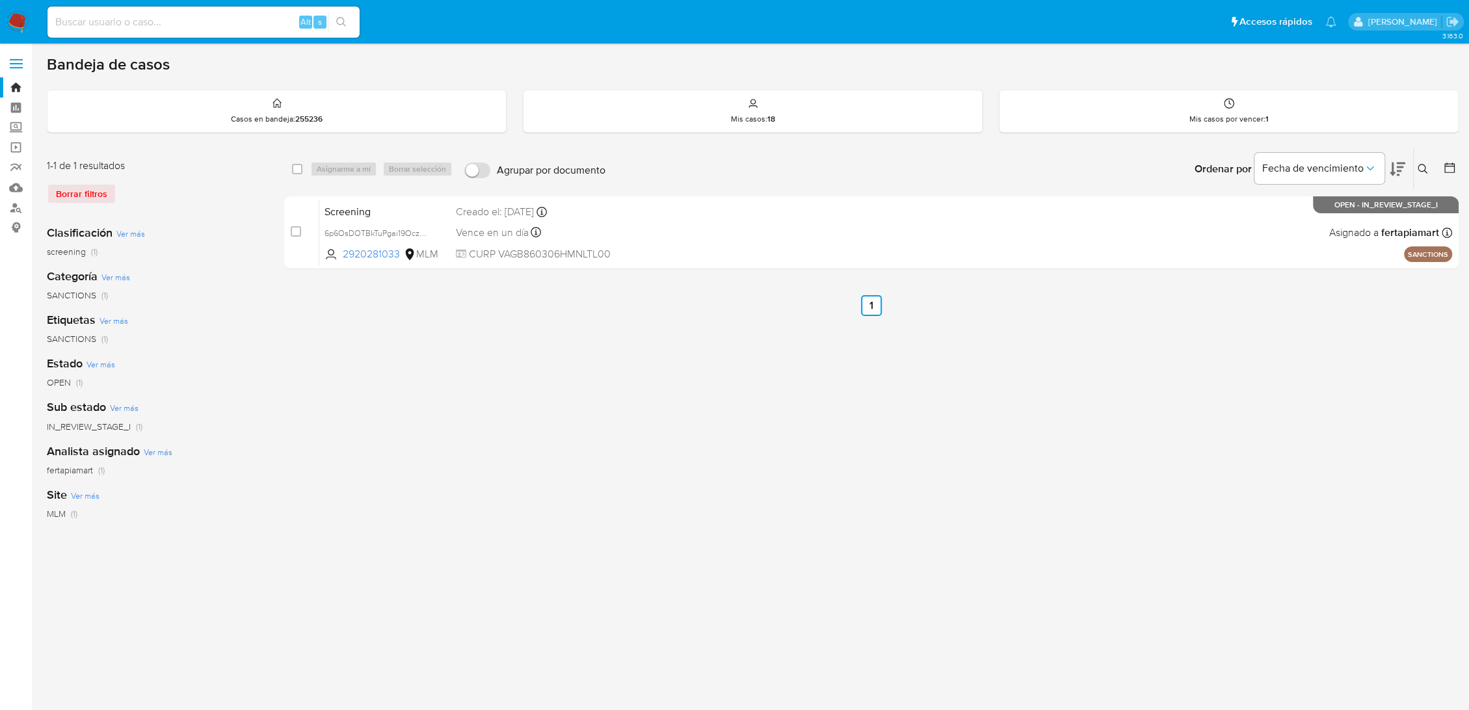
click at [14, 16] on img at bounding box center [18, 22] width 22 height 22
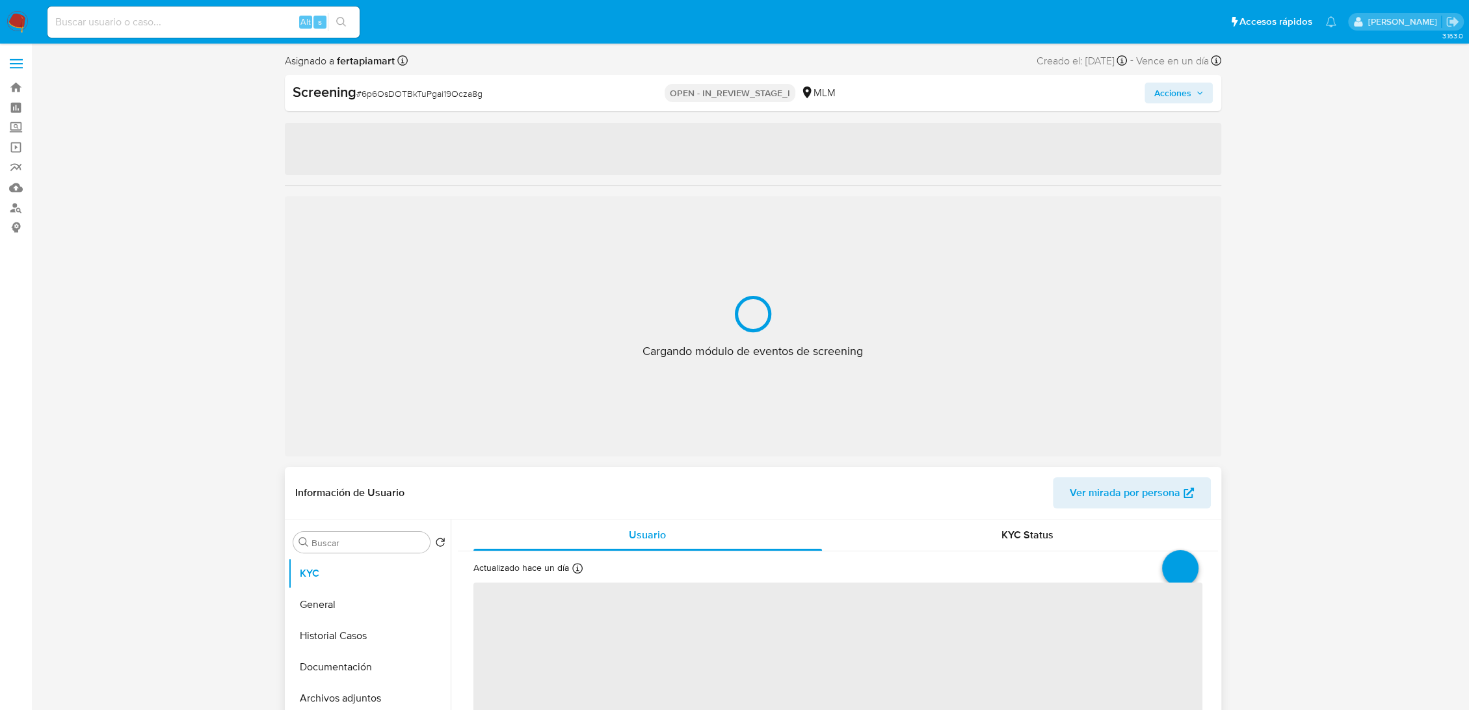
select select "10"
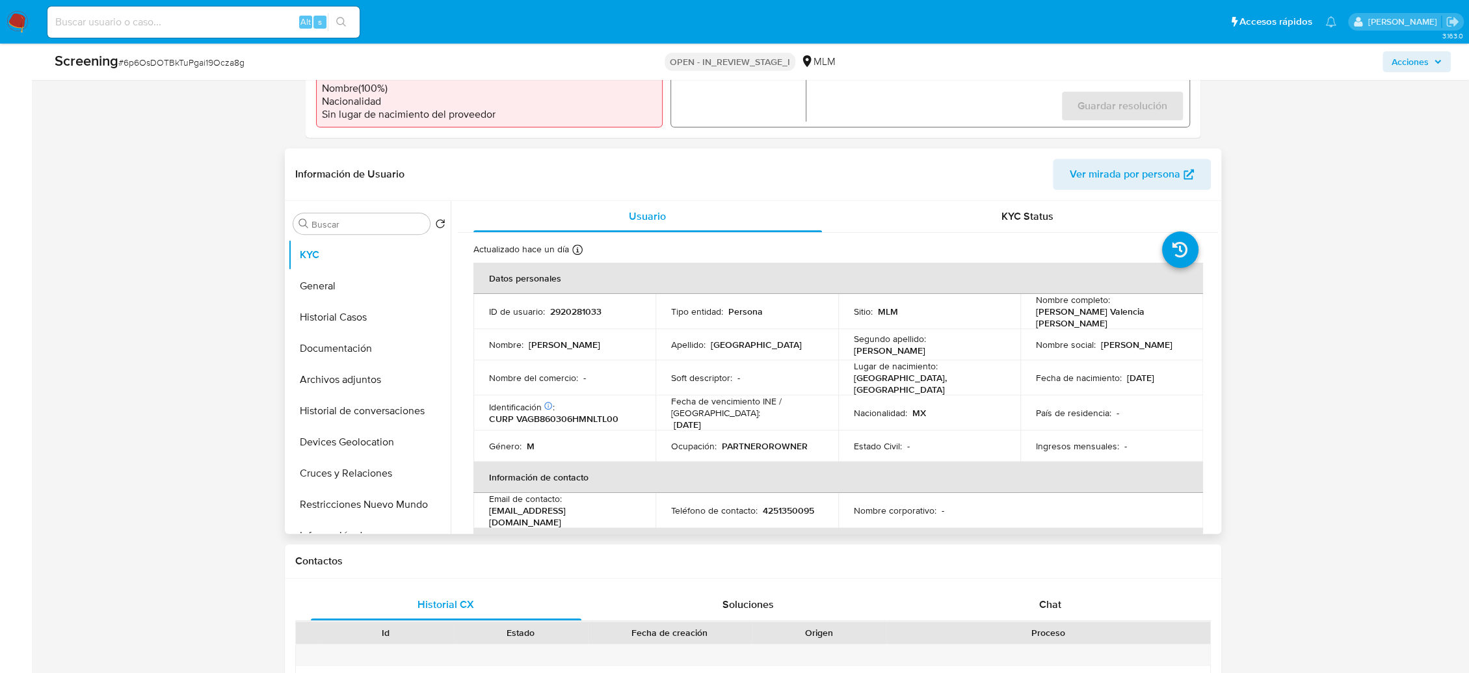
drag, startPoint x: 1119, startPoint y: 372, endPoint x: 1171, endPoint y: 371, distance: 52.0
click at [1171, 372] on div "Fecha de nacimiento : 06/03/1986" at bounding box center [1112, 378] width 152 height 12
drag, startPoint x: 516, startPoint y: 407, endPoint x: 622, endPoint y: 409, distance: 105.4
click at [622, 409] on div "Identificación CIC: 276414098 : CURP VAGB860306HMNLTL00" at bounding box center [565, 412] width 152 height 23
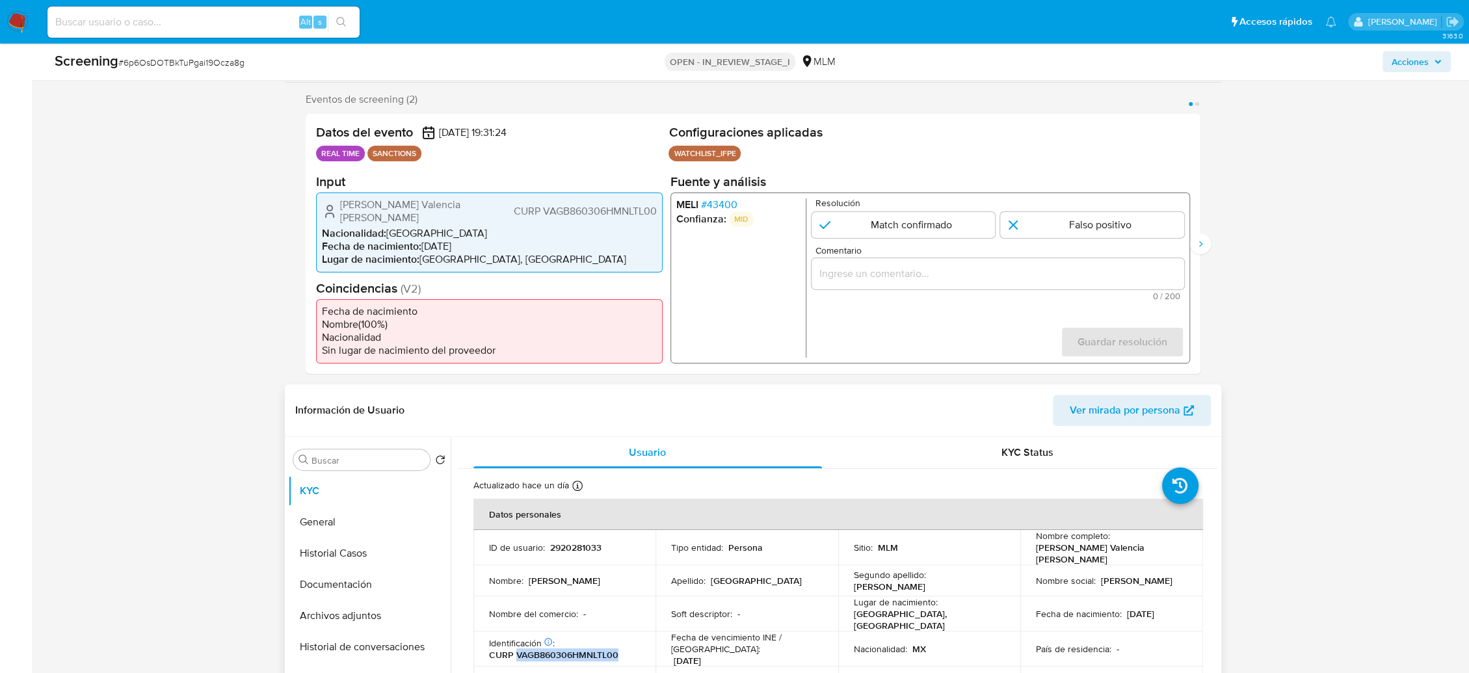
scroll to position [211, 0]
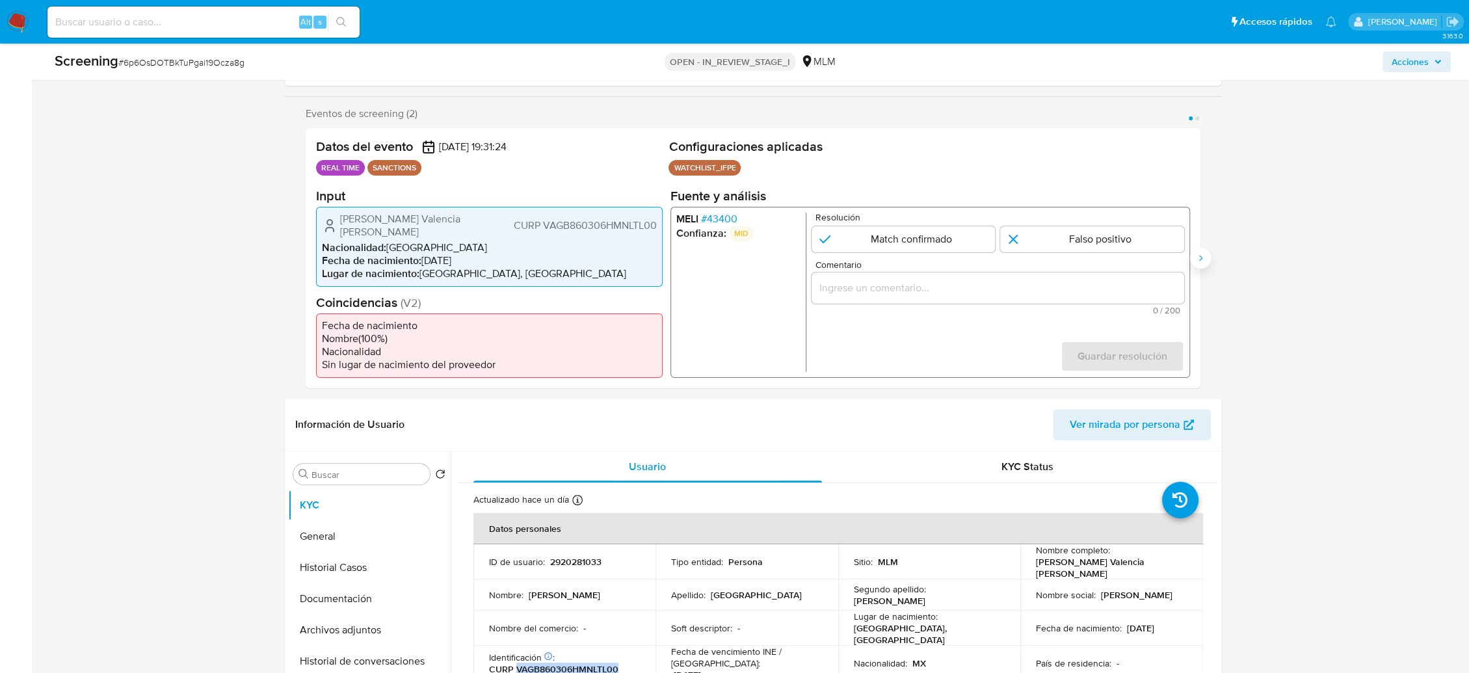
click at [1195, 261] on icon "Siguiente" at bounding box center [1200, 258] width 10 height 10
click at [300, 258] on icon "Anterior" at bounding box center [305, 258] width 10 height 10
click at [718, 222] on span "# 43400" at bounding box center [718, 218] width 36 height 13
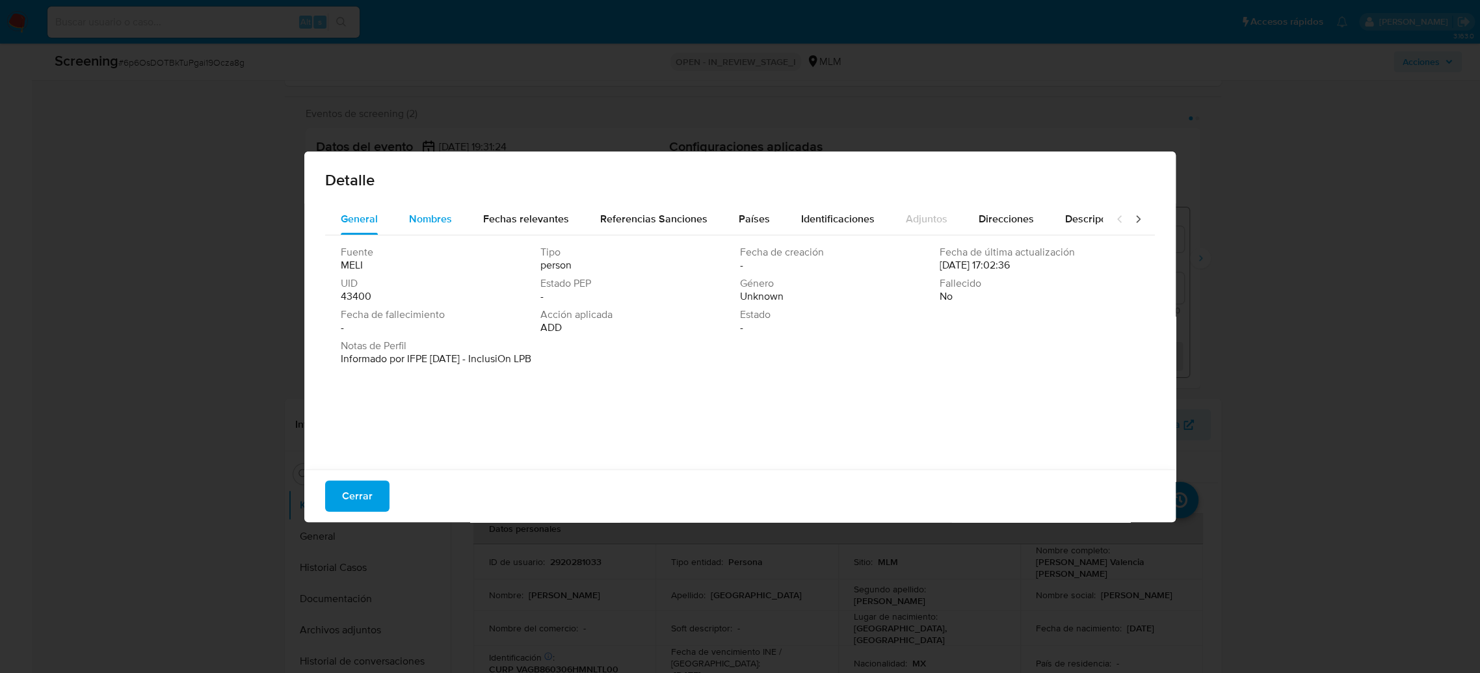
click at [430, 223] on span "Nombres" at bounding box center [430, 218] width 43 height 15
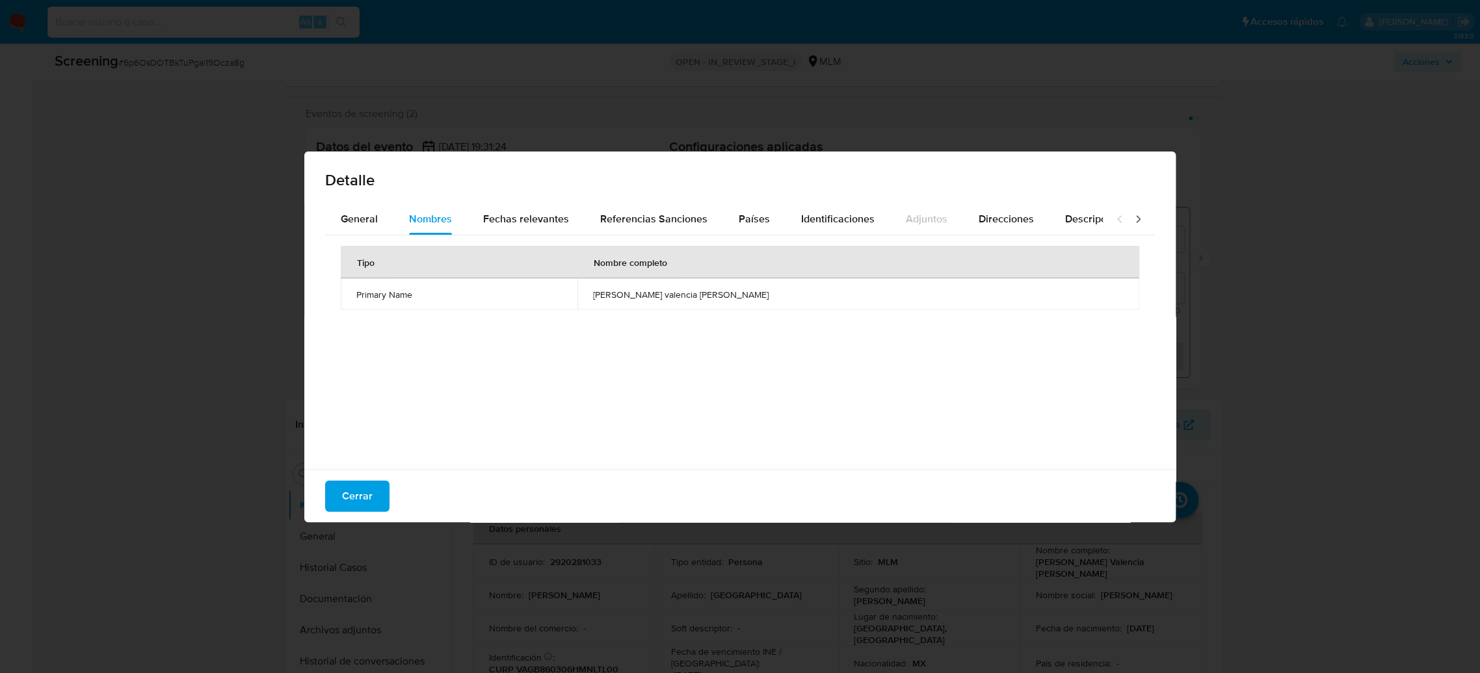
drag, startPoint x: 664, startPoint y: 291, endPoint x: 773, endPoint y: 293, distance: 109.3
click at [773, 293] on span "baltazar valencia gutierrez" at bounding box center [858, 295] width 531 height 12
click at [526, 219] on span "Fechas relevantes" at bounding box center [526, 218] width 86 height 15
drag, startPoint x: 707, startPoint y: 293, endPoint x: 646, endPoint y: 295, distance: 60.5
click at [672, 295] on td "1986-03-06" at bounding box center [790, 293] width 236 height 31
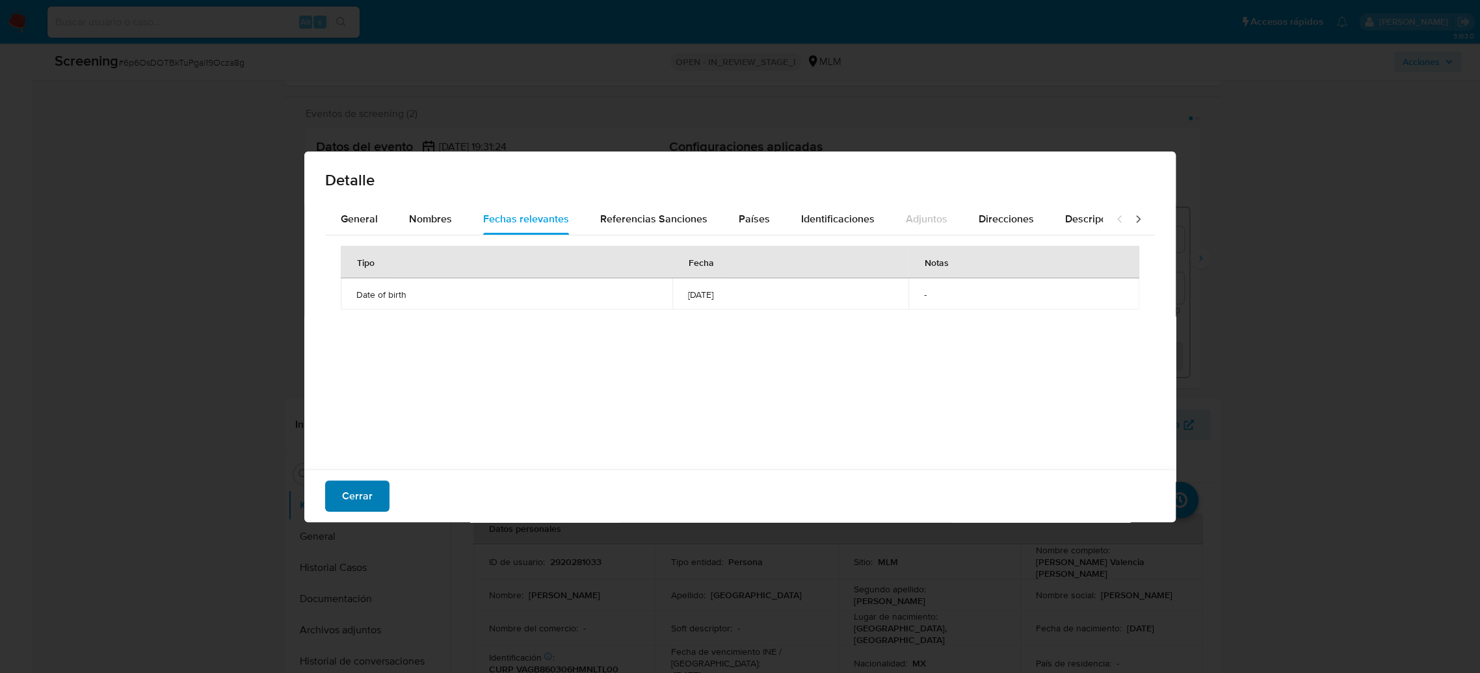
click at [360, 497] on span "Cerrar" at bounding box center [357, 496] width 31 height 29
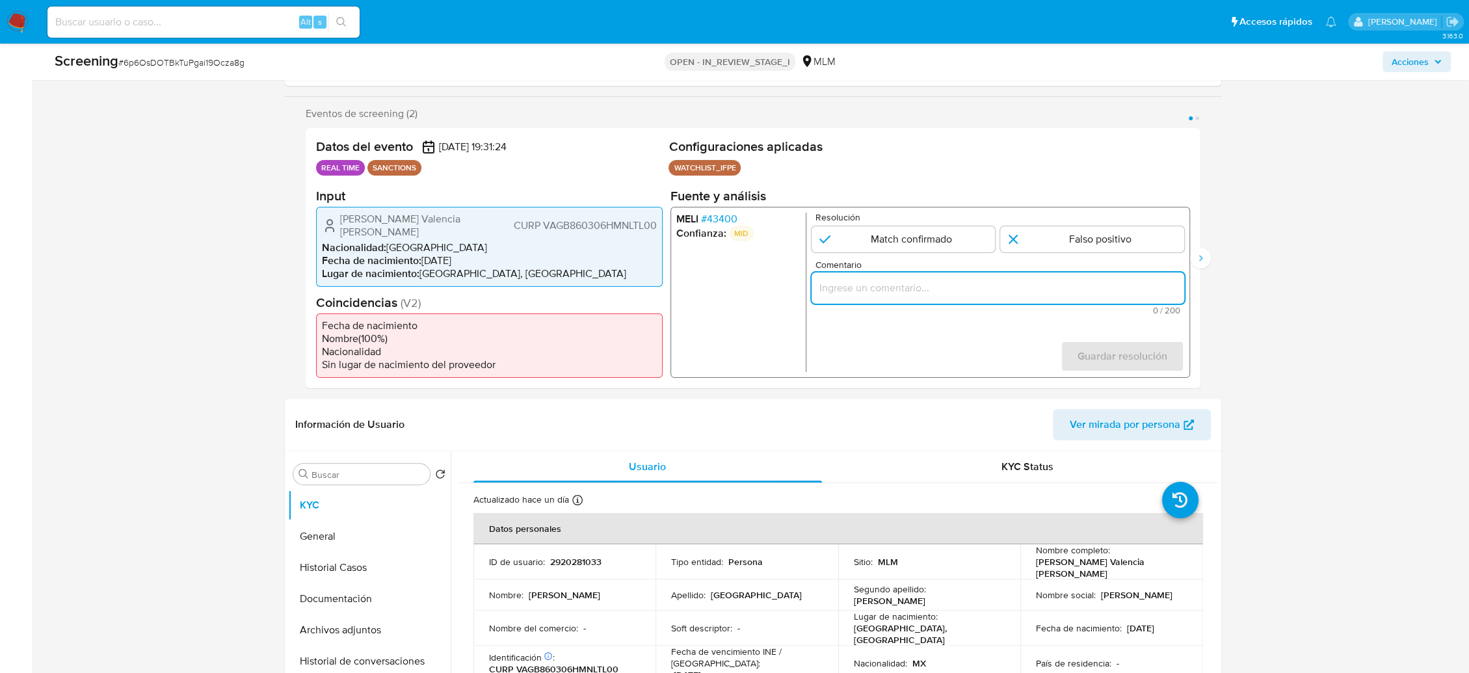
click at [889, 295] on input "Comentario" at bounding box center [997, 287] width 373 height 17
paste input "PERSONA FISICA BALTAZAR VALENCIA GUTIERREZ FECHA DE INICIO DE RELACION COMO CLI…"
type input "PERSONA FISICA BALTAZAR VALENCIA GUTIERREZ FECHA DE INICIO DE RELACION COMO CLI…"
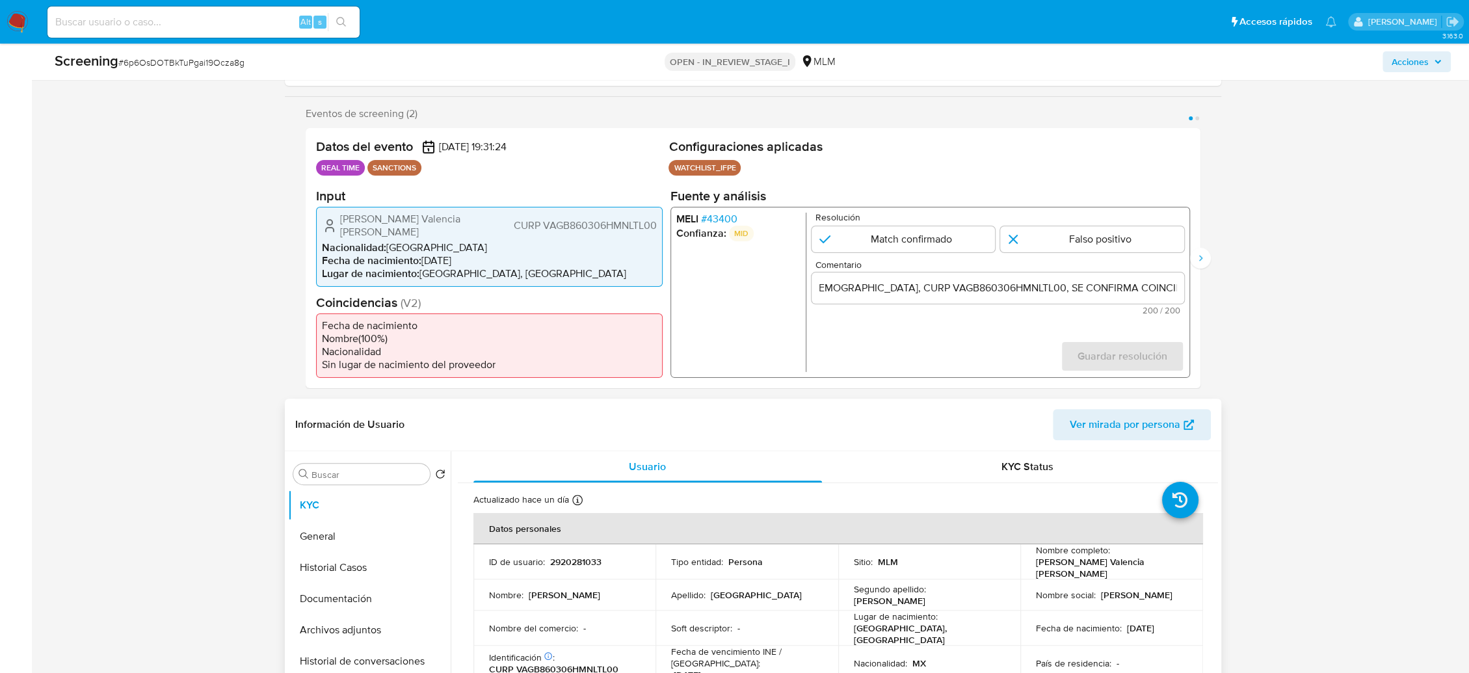
scroll to position [0, 0]
click at [1077, 291] on input "PERSONA FISICA BALTAZAR VALENCIA GUTIERREZ FECHA DE INICIO DE RELACION COMO CLI…" at bounding box center [997, 287] width 373 height 17
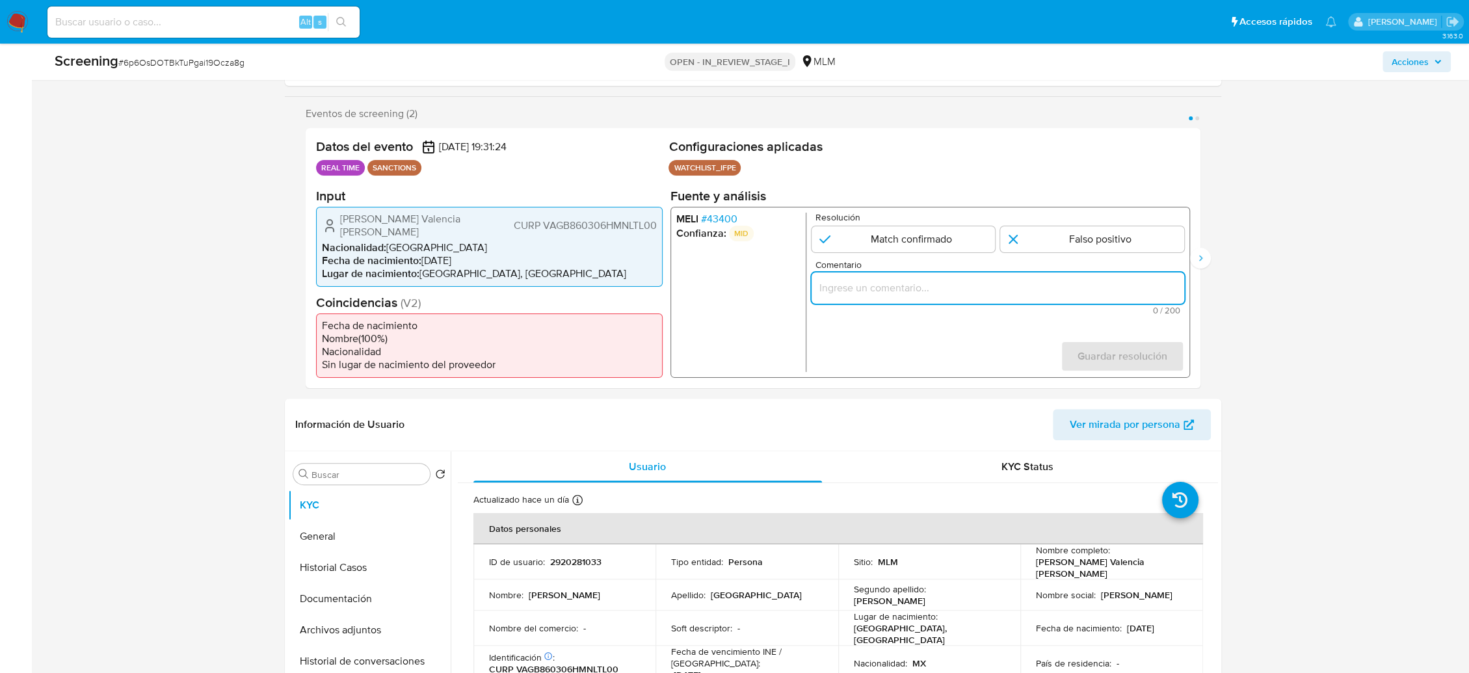
click at [952, 295] on input "Comentario" at bounding box center [997, 287] width 373 height 17
paste input "SE CONFIRMA COINCIDENCIA EN LISTA DE SANCIONES DENOMINADA IFPE POR NOMBRE Y FEC…"
type input "SE CONFIRMA COINCIDENCIA EN LISTA DE SANCIONES DENOMINADA IFPE POR NOMBRE Y FEC…"
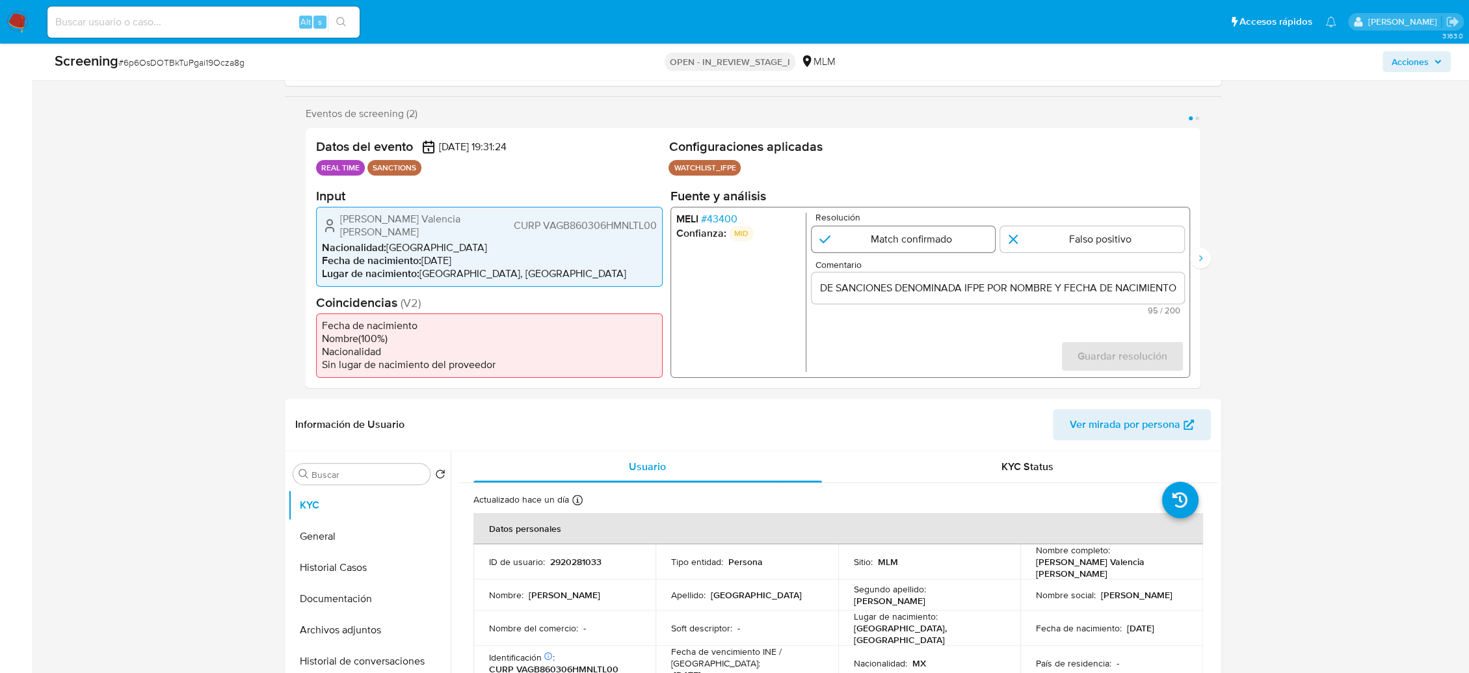
scroll to position [0, 0]
click at [895, 239] on input "1 de 2" at bounding box center [903, 239] width 184 height 26
radio input "true"
click at [1111, 352] on span "Guardar resolución" at bounding box center [1122, 356] width 90 height 29
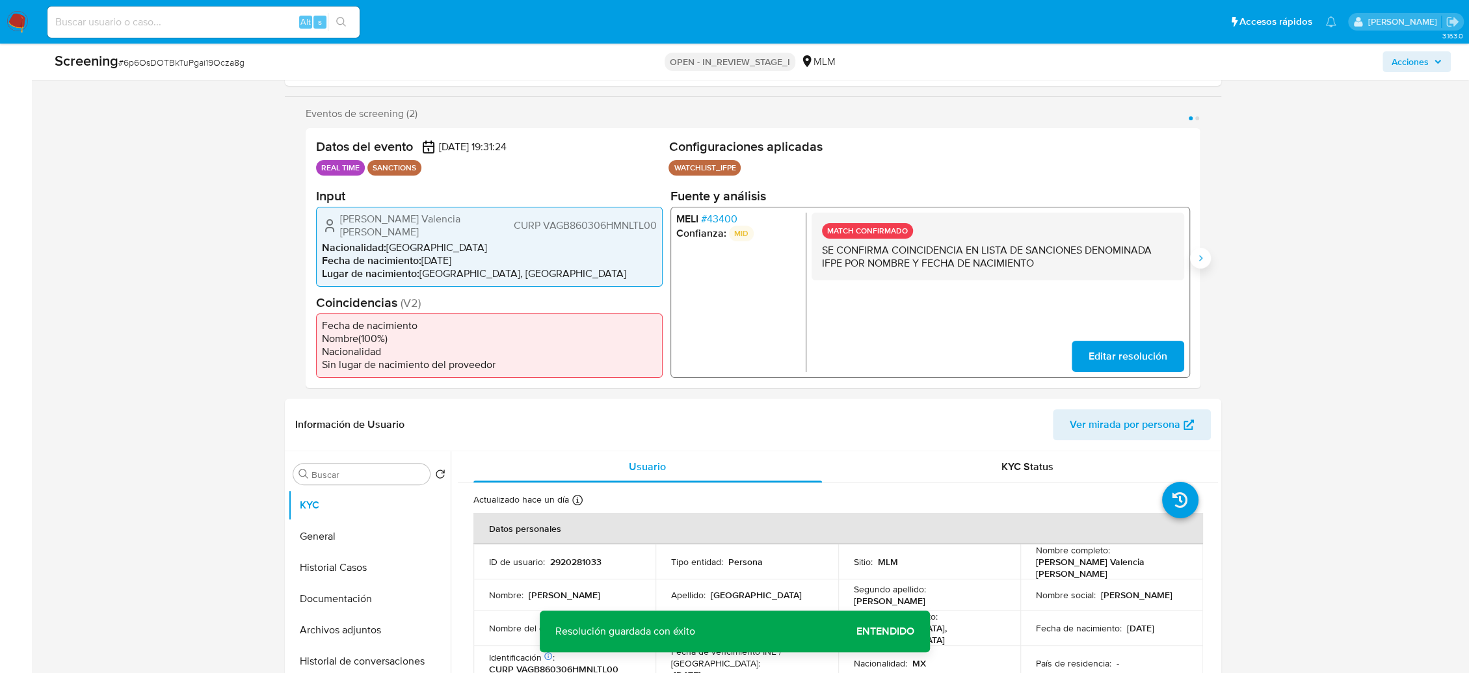
click at [1196, 261] on icon "Siguiente" at bounding box center [1200, 258] width 10 height 10
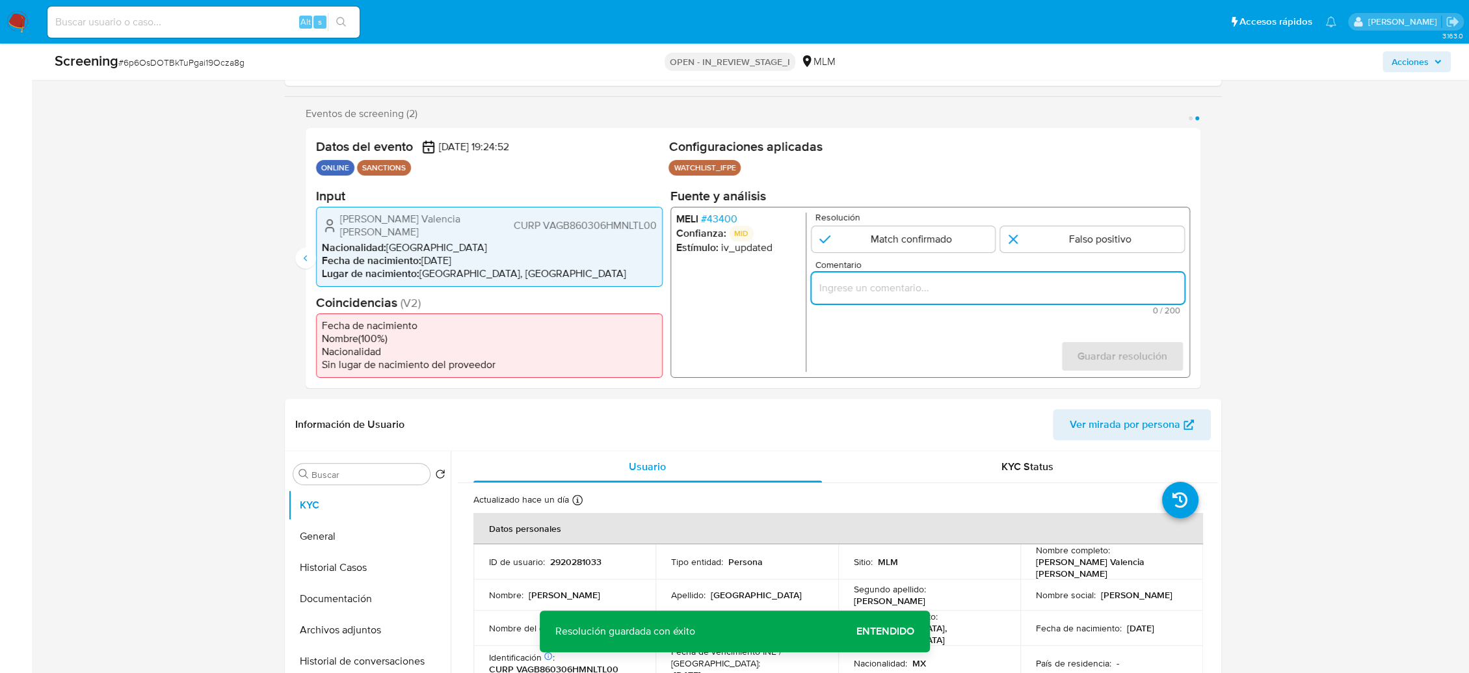
click at [920, 285] on input "Comentario" at bounding box center [997, 287] width 373 height 17
paste input "SE CONFIRMA COINCIDENCIA EN LISTA DE SANCIONES DENOMINADA IFPE POR NOMBRE Y FEC…"
type input "SE CONFIRMA COINCIDENCIA EN LISTA DE SANCIONES DENOMINADA IFPE POR NOMBRE Y FEC…"
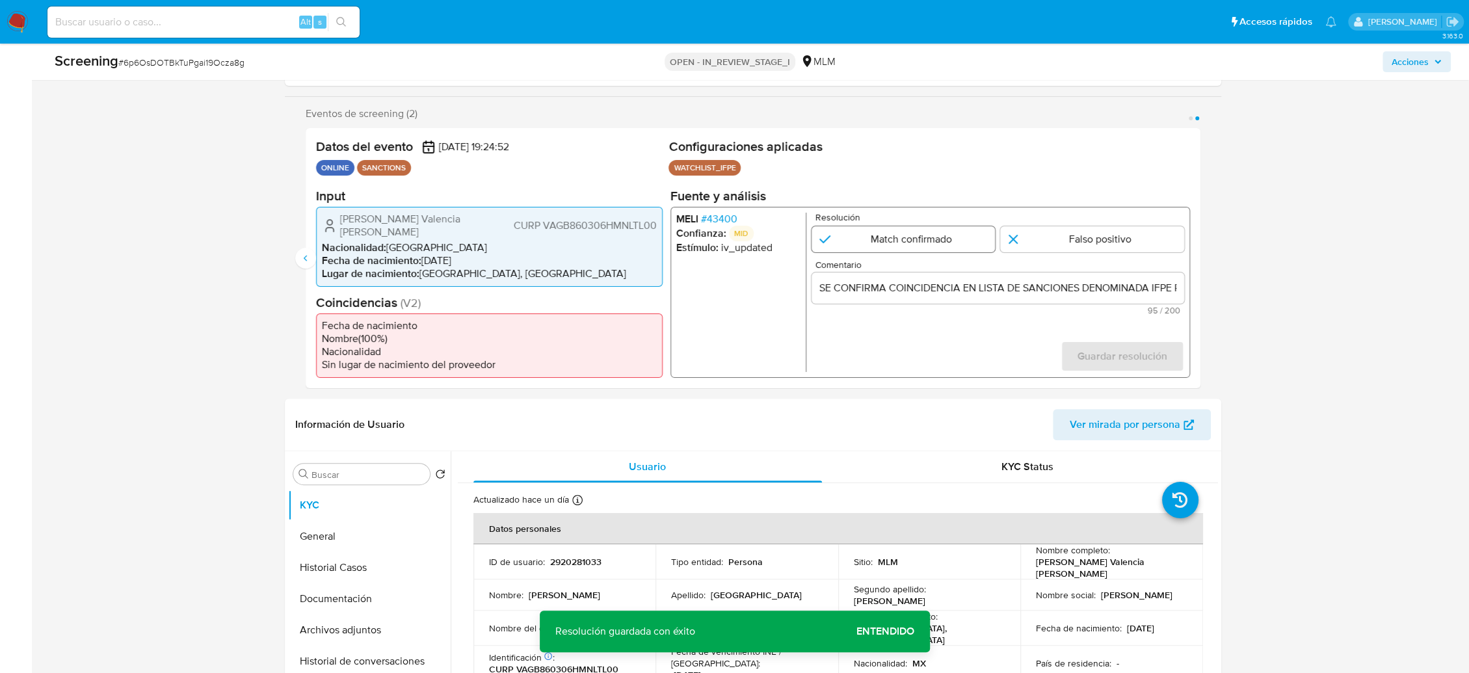
click at [920, 245] on input "2 de 2" at bounding box center [903, 239] width 184 height 26
radio input "true"
click at [1091, 349] on span "Guardar resolución" at bounding box center [1122, 356] width 90 height 29
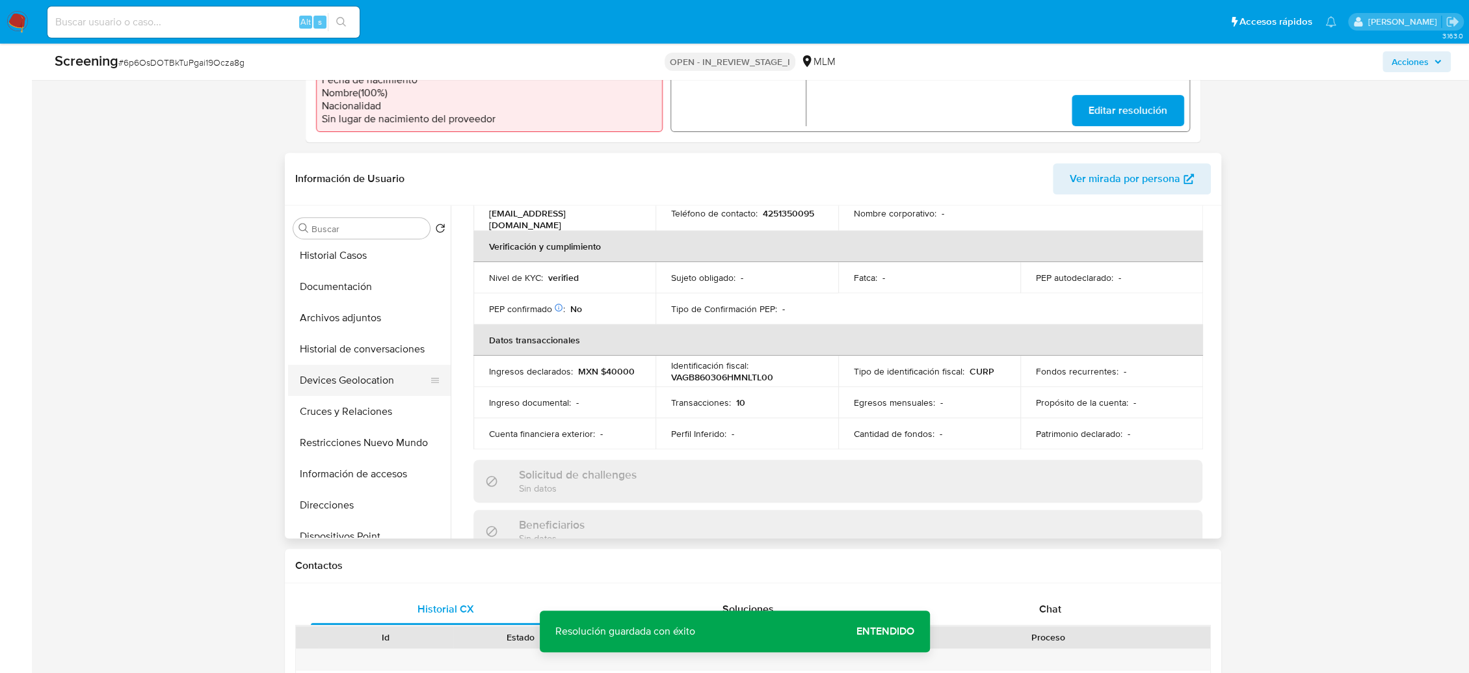
scroll to position [62, 0]
click at [354, 449] on button "Restricciones Nuevo Mundo" at bounding box center [369, 446] width 163 height 31
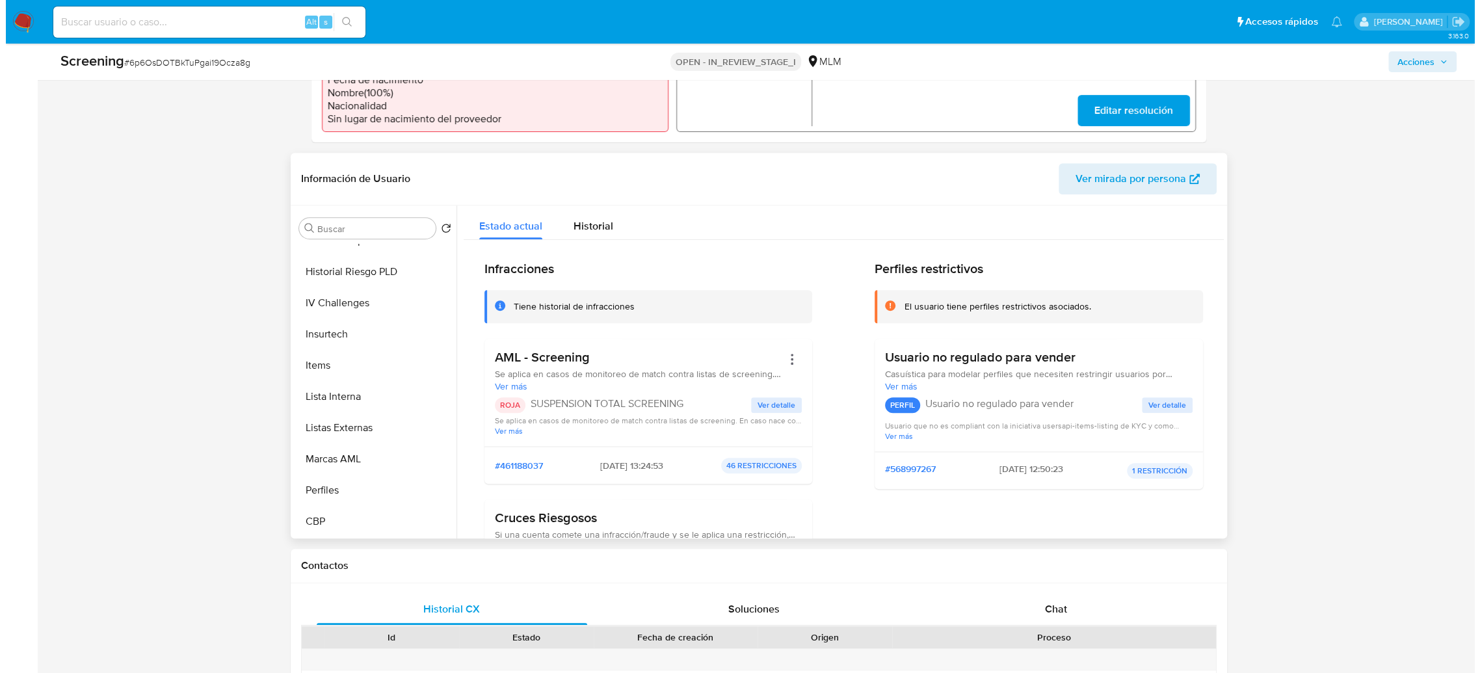
scroll to position [643, 0]
click at [328, 390] on button "Lista Interna" at bounding box center [369, 397] width 163 height 31
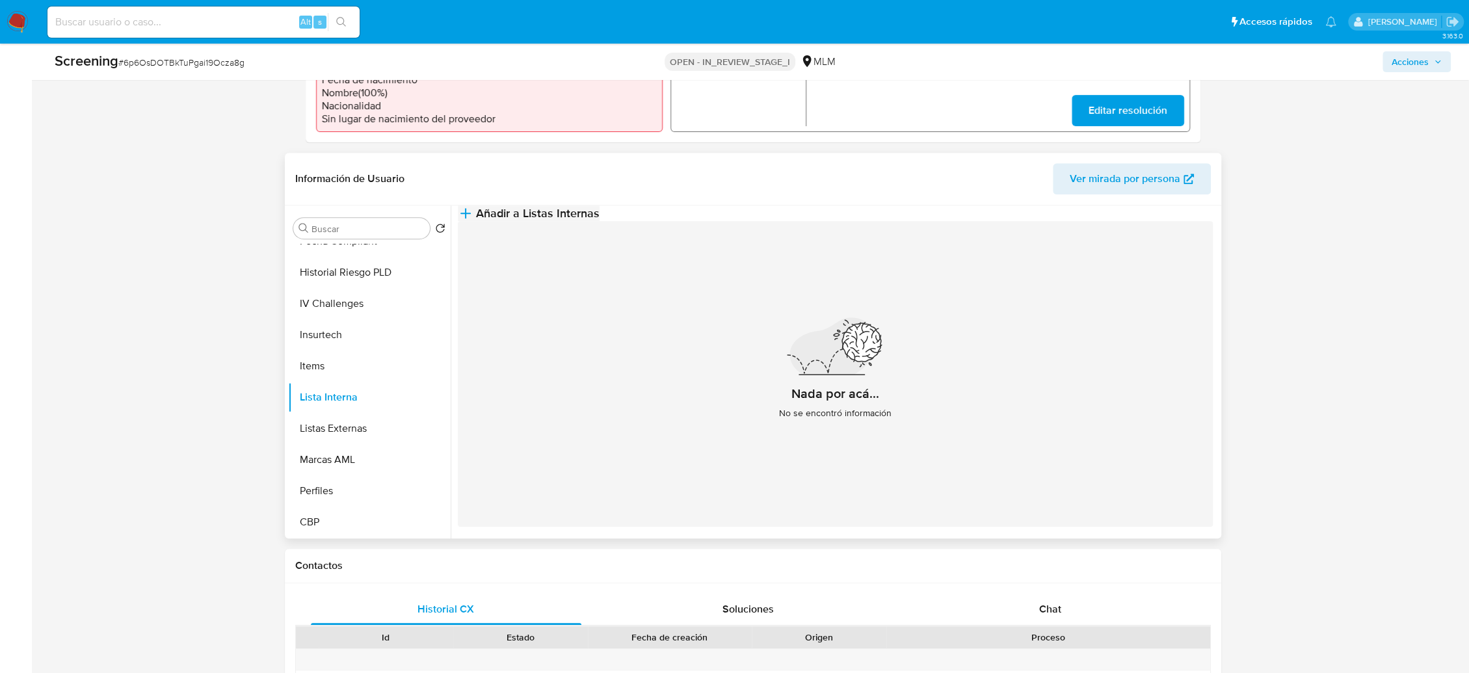
click at [600, 220] on span "Añadir a Listas Internas" at bounding box center [538, 213] width 124 height 14
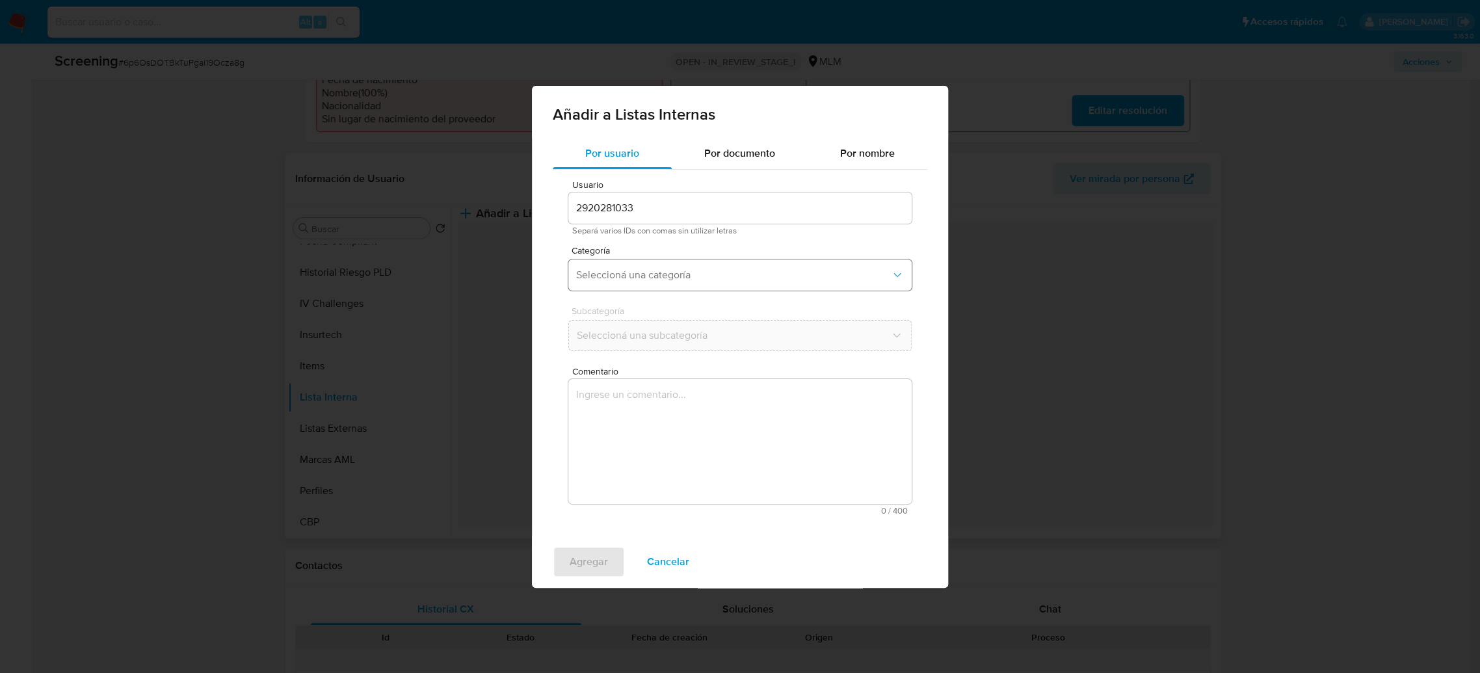
click at [720, 281] on button "Seleccioná una categoría" at bounding box center [739, 274] width 343 height 31
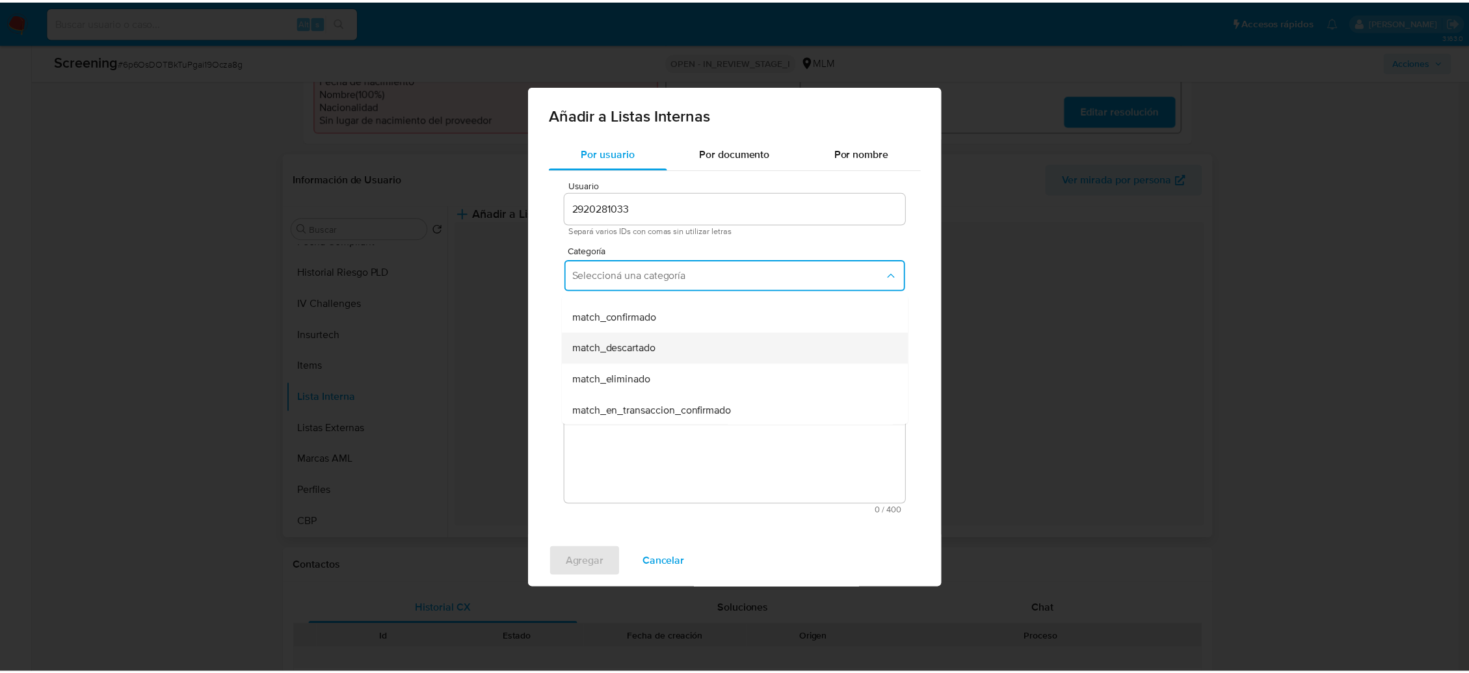
scroll to position [83, 0]
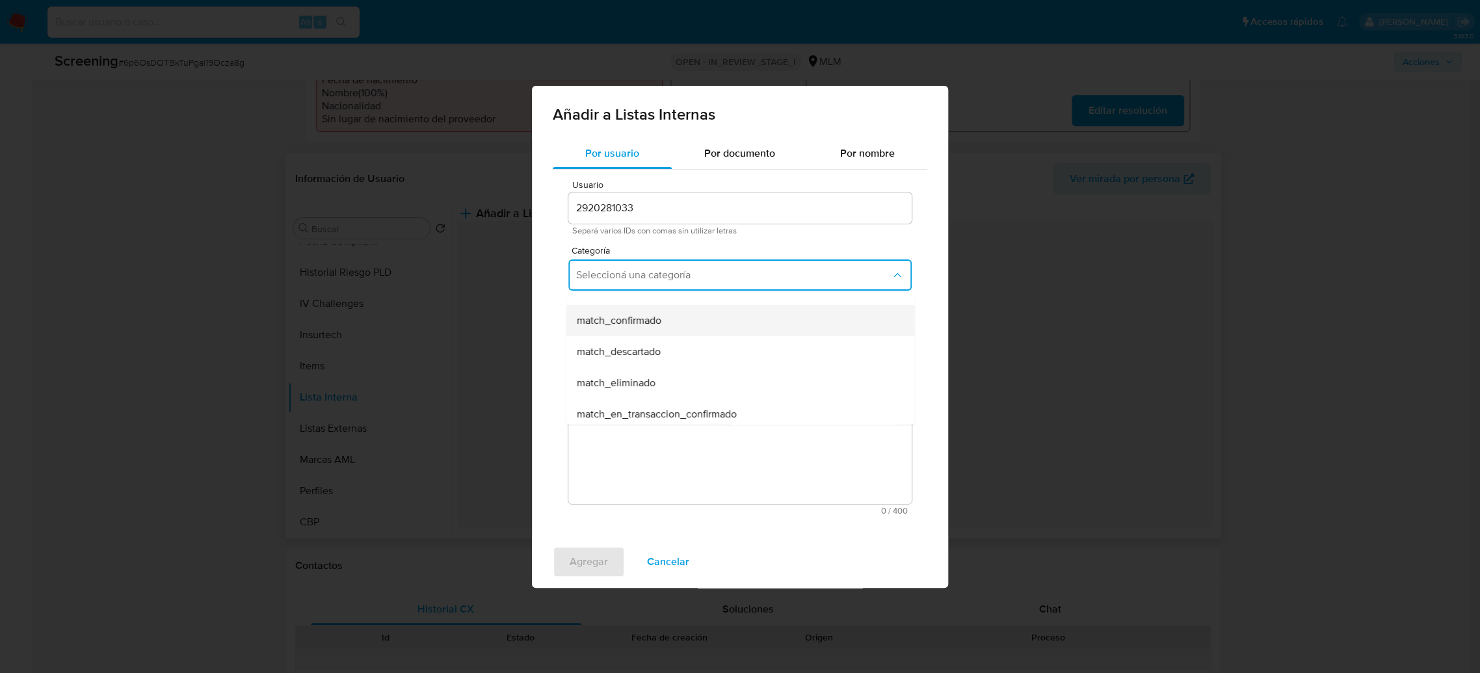
click at [643, 320] on span "match_confirmado" at bounding box center [618, 320] width 85 height 13
click at [635, 327] on button "Seleccioná una subcategoría" at bounding box center [739, 335] width 343 height 31
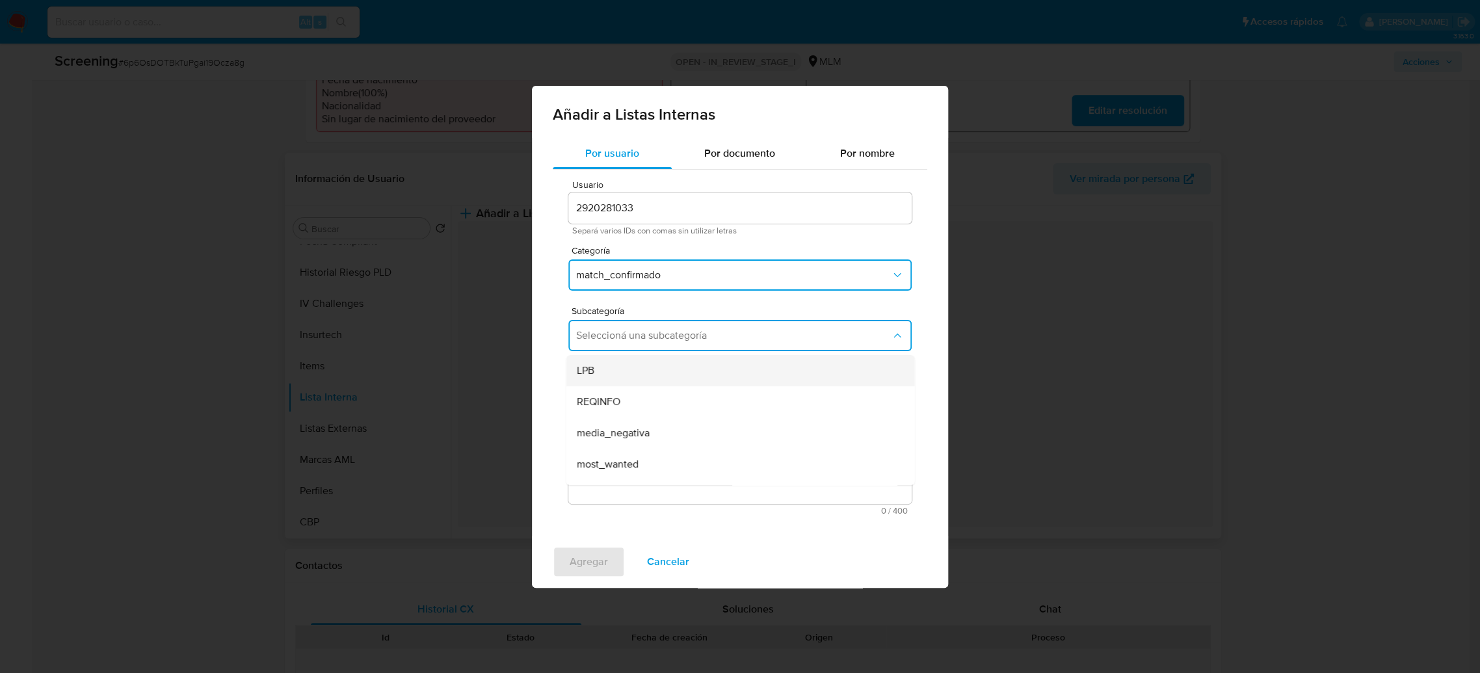
click at [614, 369] on div "LPB" at bounding box center [736, 370] width 320 height 31
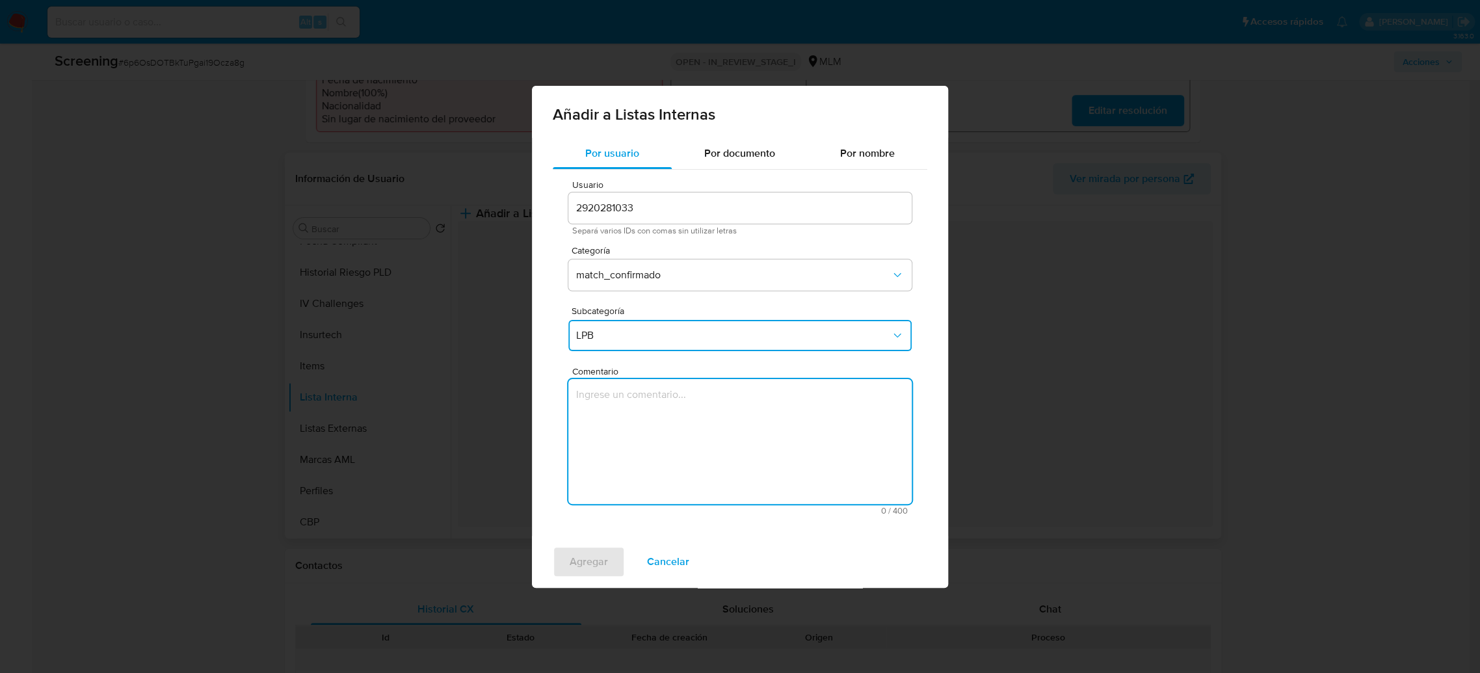
click at [663, 436] on textarea "Comentario" at bounding box center [739, 441] width 343 height 125
type textarea "SE CONFIRMA COINCIDENCIA EN LISTA DE SANCIONES DENOMINADA IFPE POR NOMBRE Y FEC…"
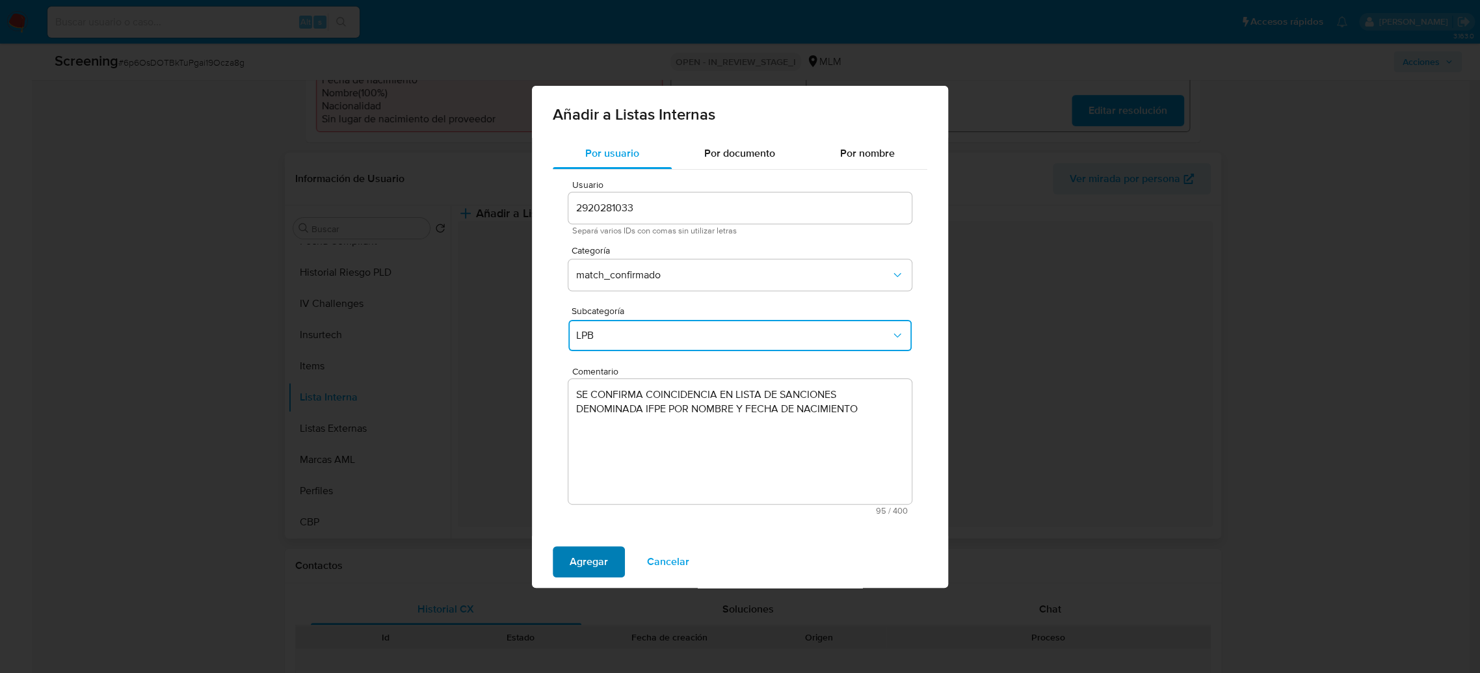
click at [581, 553] on span "Agregar" at bounding box center [589, 562] width 38 height 29
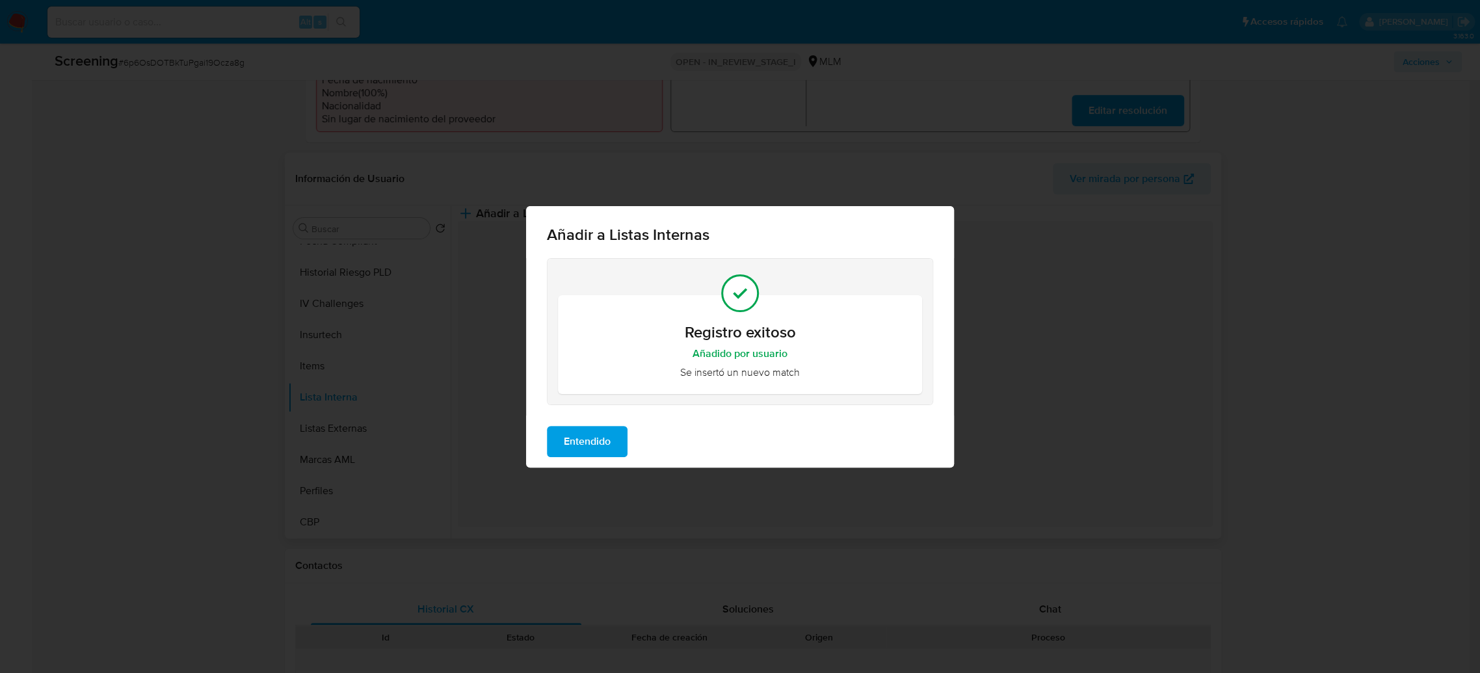
click at [598, 443] on span "Entendido" at bounding box center [587, 441] width 47 height 29
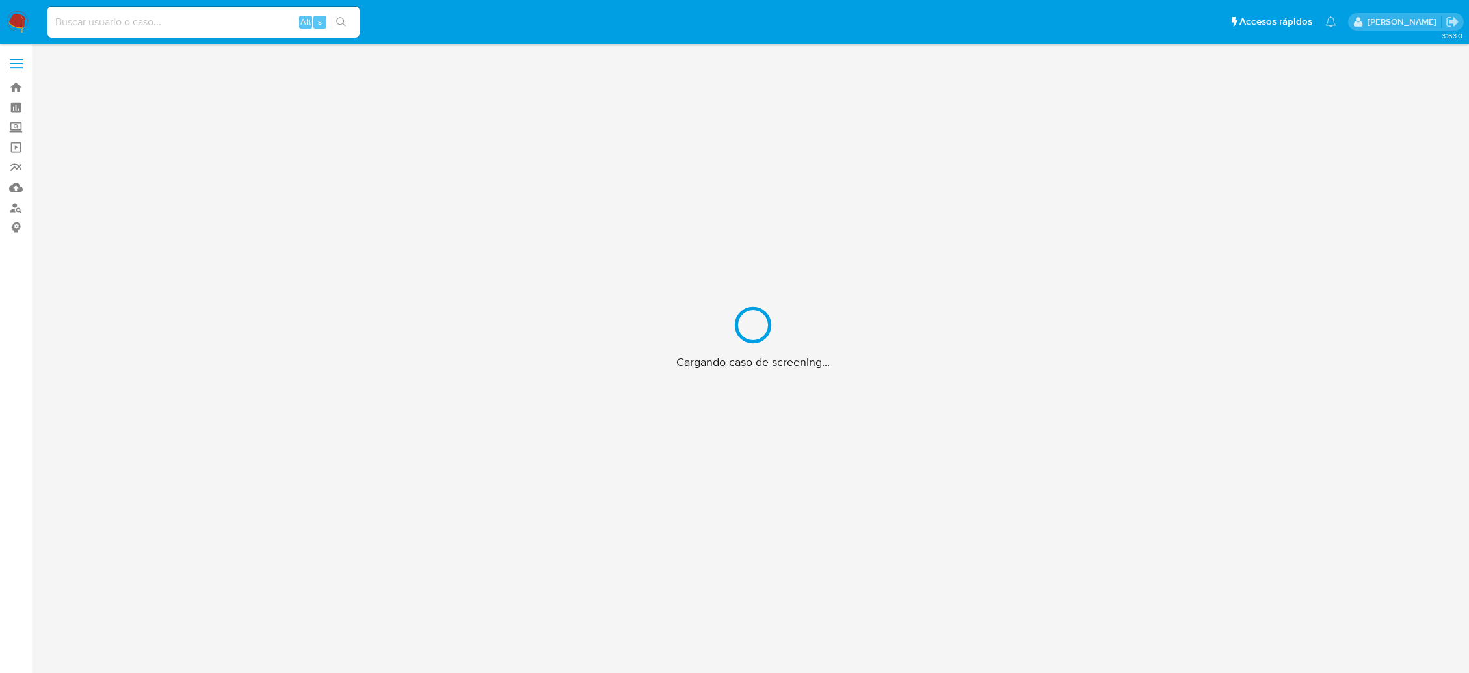
scroll to position [47, 0]
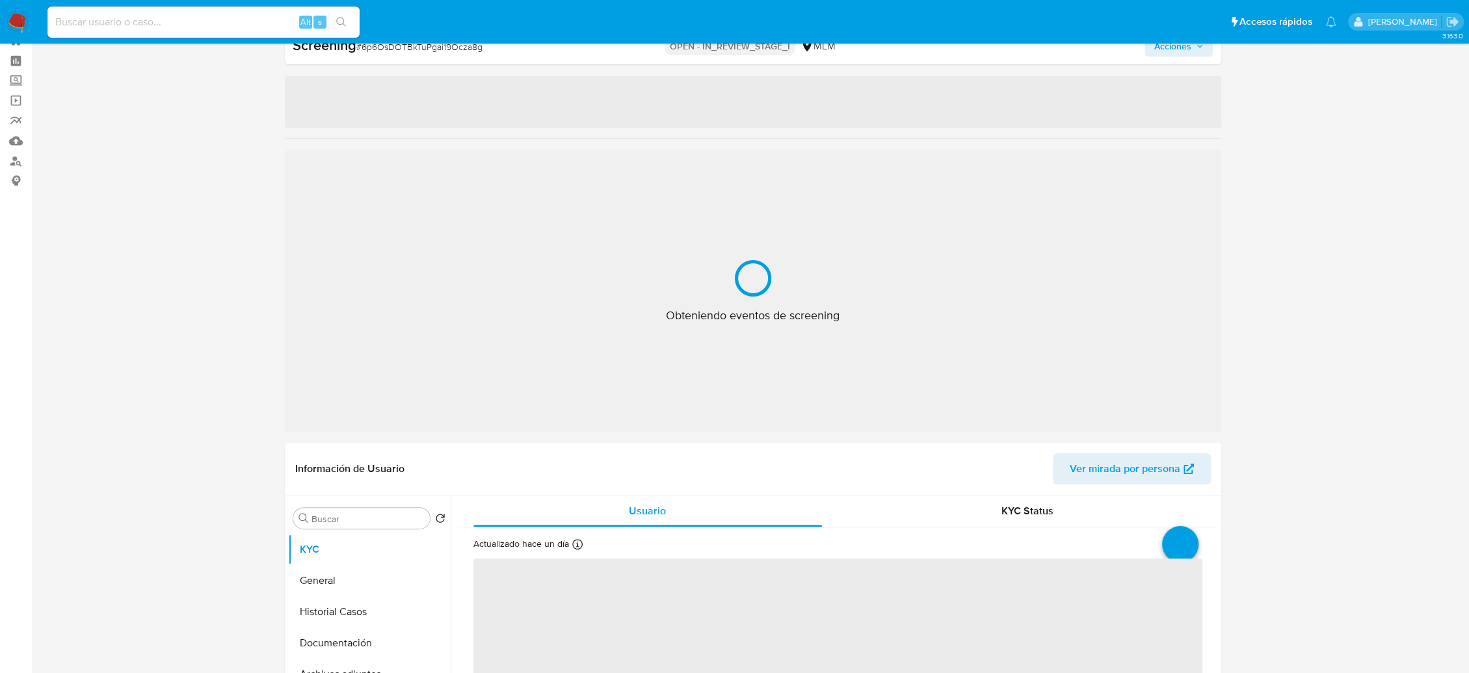
select select "10"
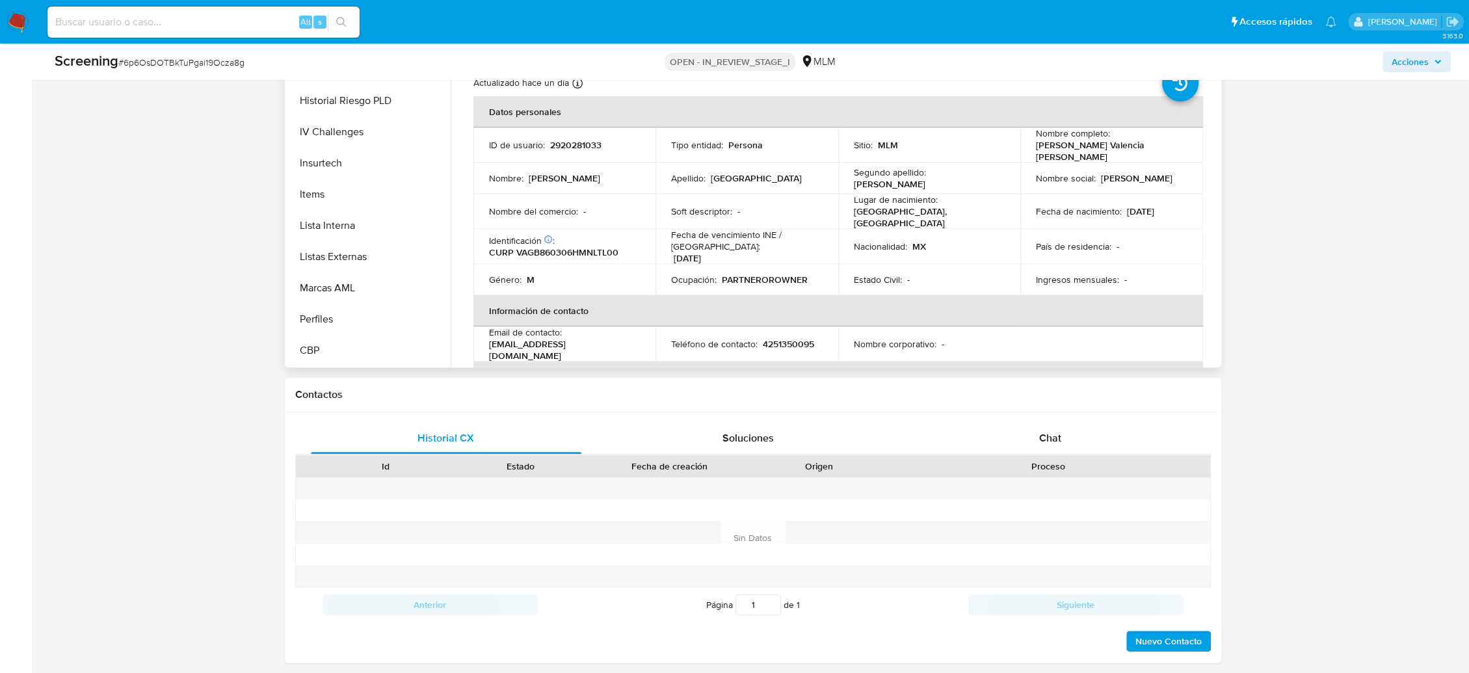
scroll to position [626, 0]
click at [346, 234] on button "Lista Interna" at bounding box center [364, 226] width 152 height 31
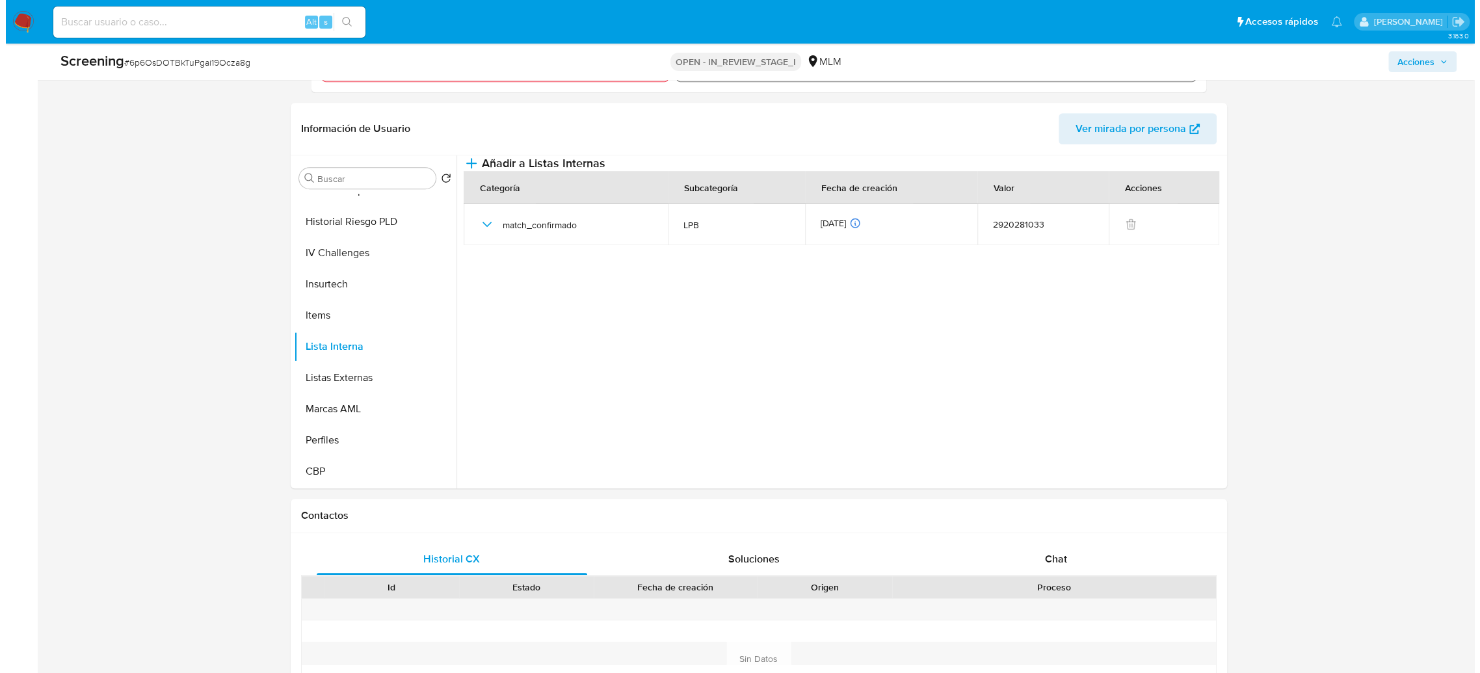
scroll to position [502, 0]
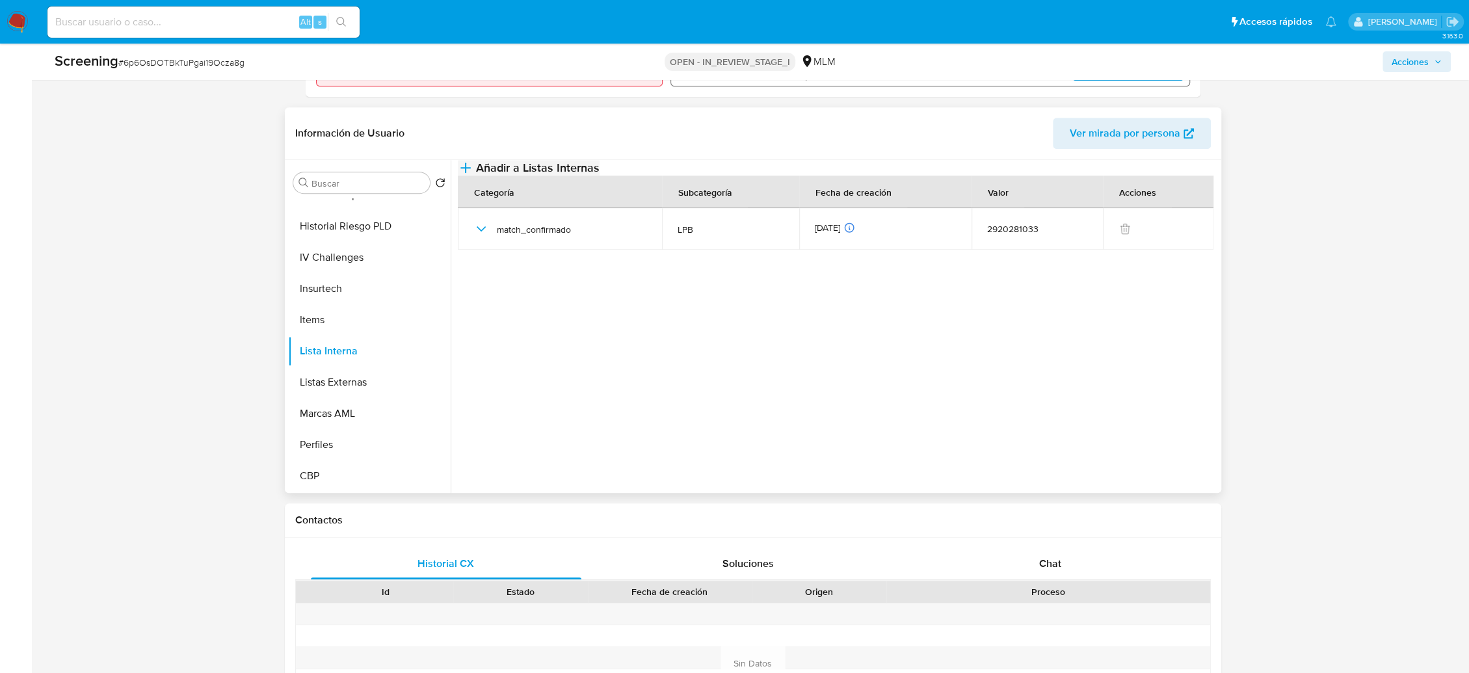
click at [600, 175] on span "Añadir a Listas Internas" at bounding box center [538, 168] width 124 height 14
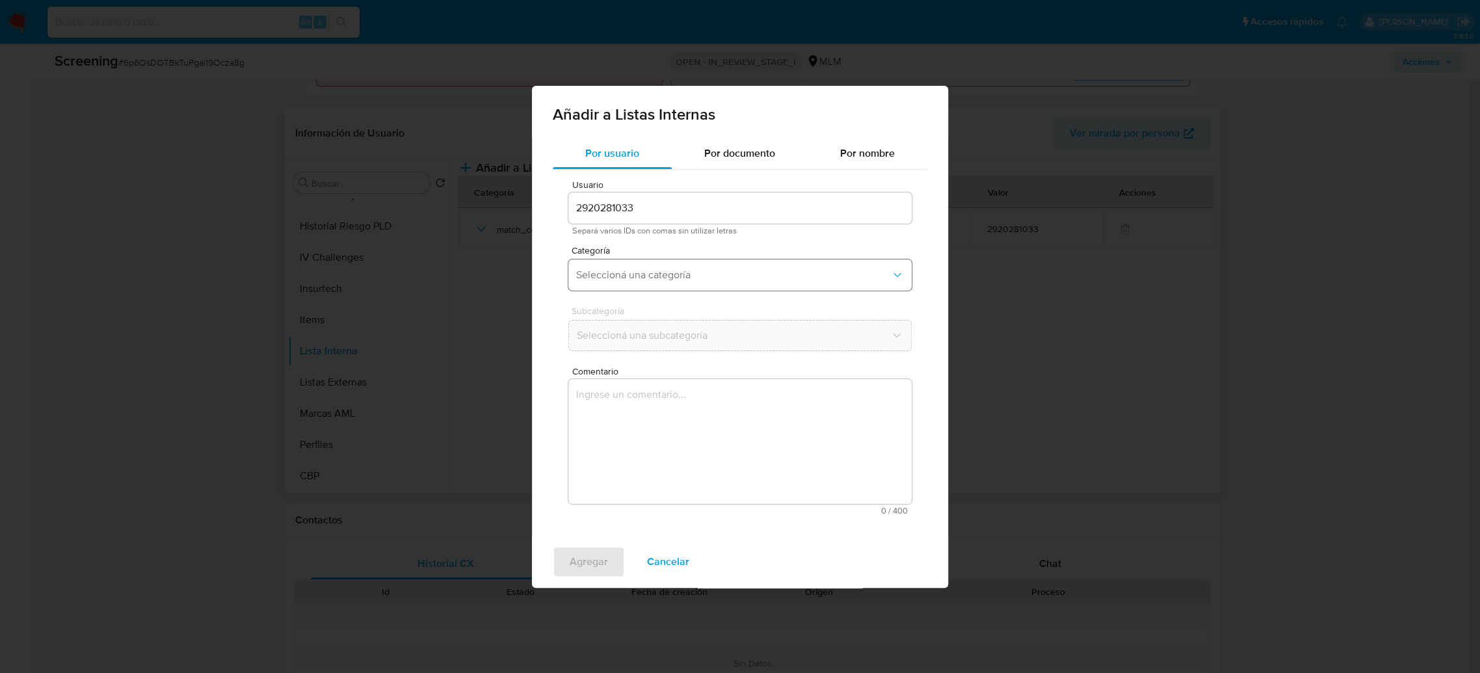
click at [695, 267] on button "Seleccioná una categoría" at bounding box center [739, 274] width 343 height 31
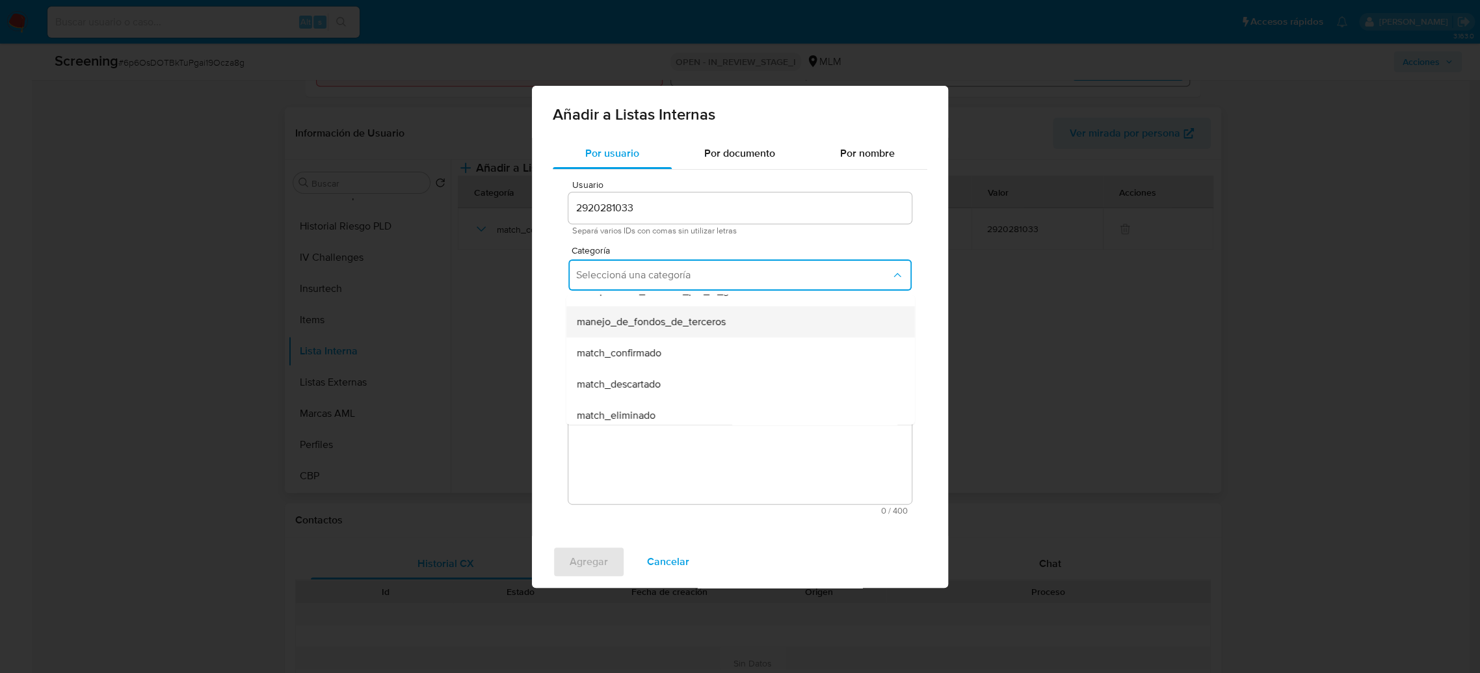
scroll to position [51, 0]
click at [650, 346] on span "match_confirmado" at bounding box center [618, 352] width 85 height 13
click at [704, 332] on span "Seleccioná una subcategoría" at bounding box center [733, 335] width 315 height 13
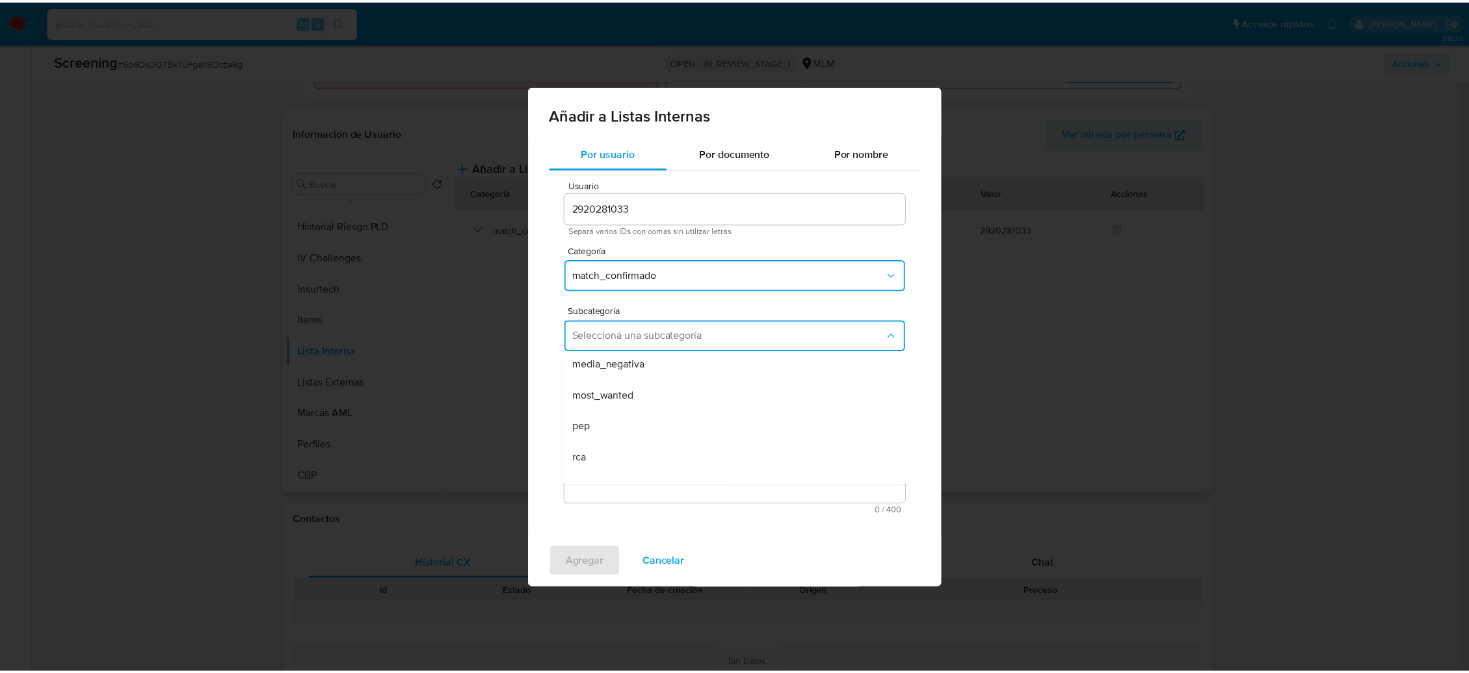
scroll to position [88, 0]
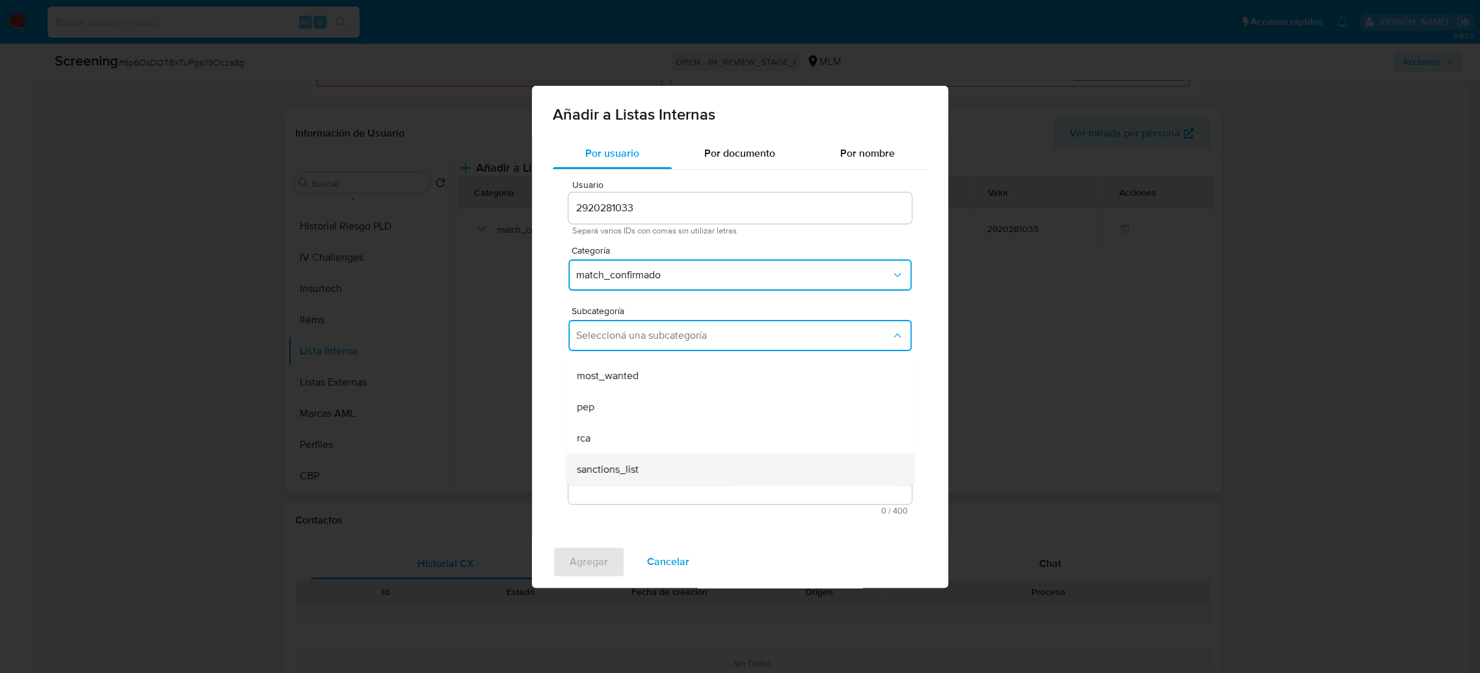
click at [624, 466] on span "sanctions_list" at bounding box center [607, 469] width 62 height 13
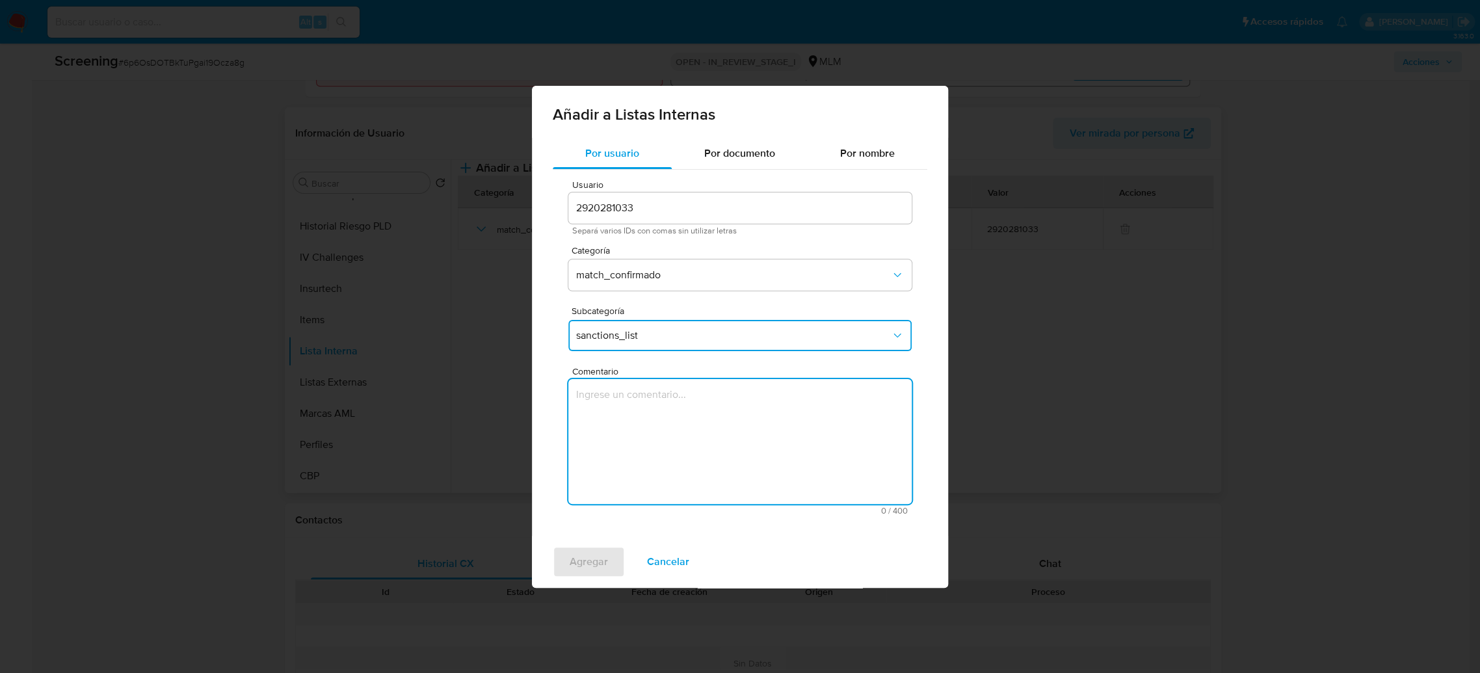
click at [659, 462] on textarea "Comentario" at bounding box center [739, 441] width 343 height 125
type textarea "SE CONFIRMA COINCIDENCIA EN LISTA DE SANCIONES DENOMINADA IFPE POR NOMBRE Y FEC…"
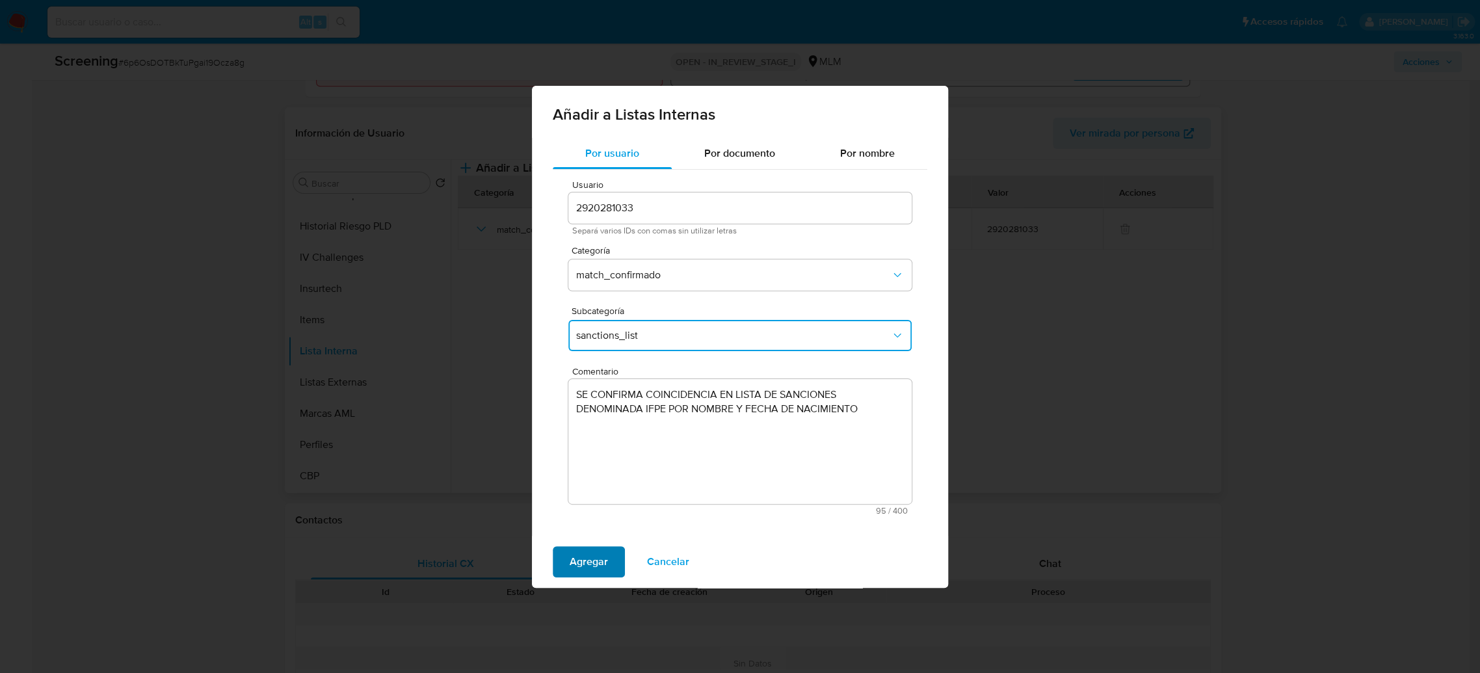
click at [581, 563] on span "Agregar" at bounding box center [589, 562] width 38 height 29
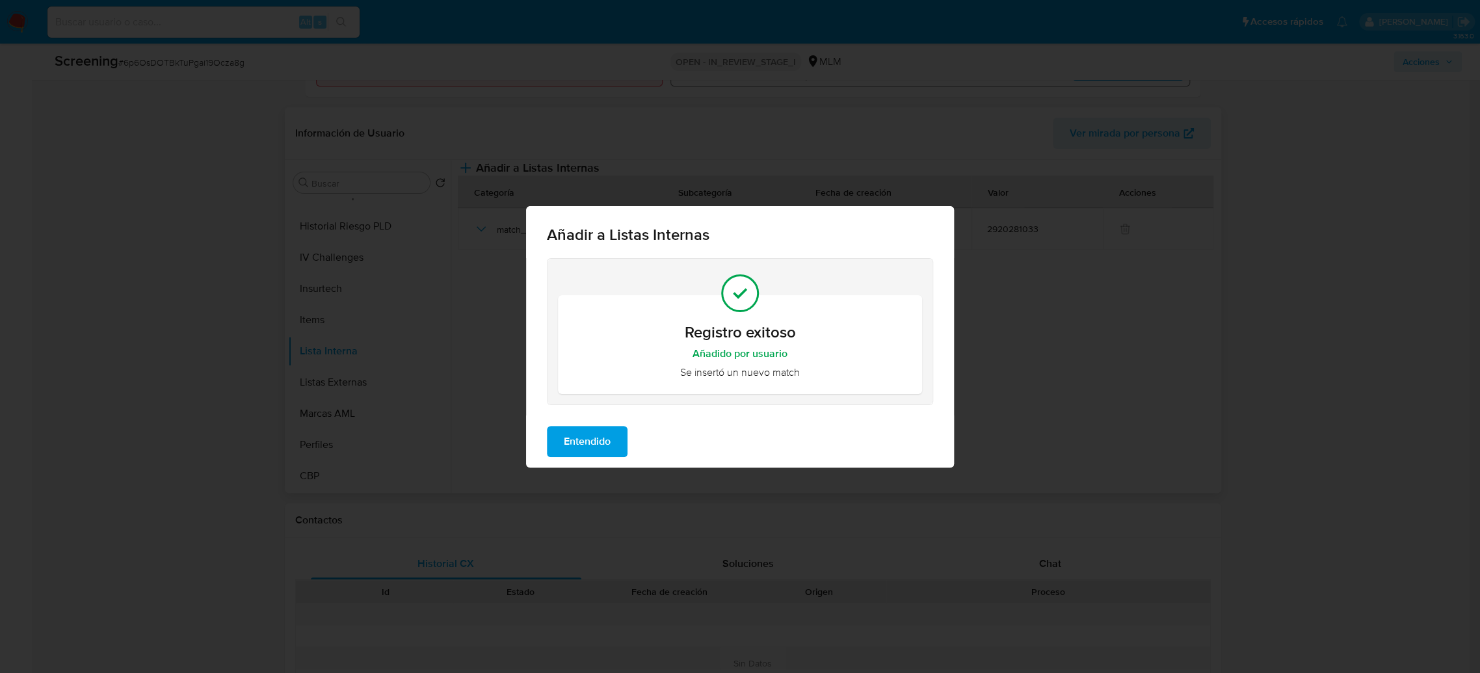
click at [596, 451] on span "Entendido" at bounding box center [587, 441] width 47 height 29
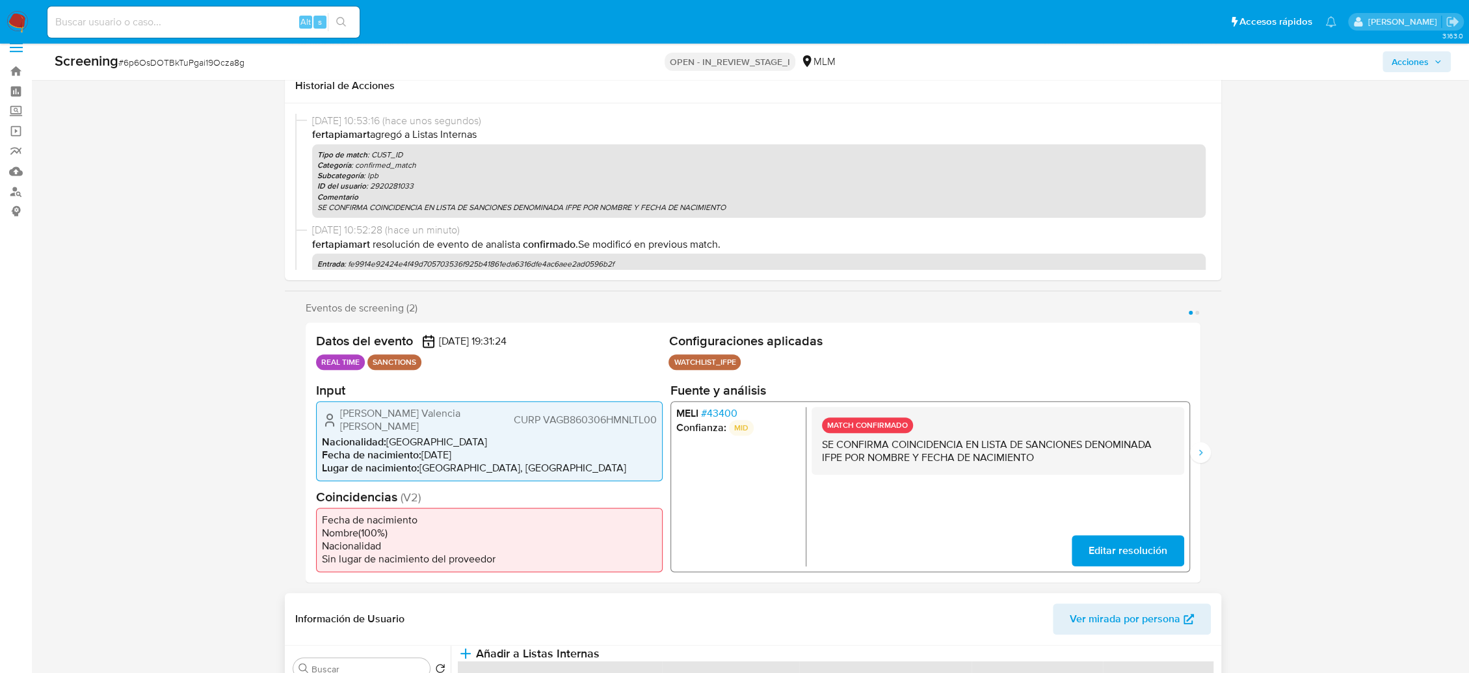
scroll to position [0, 0]
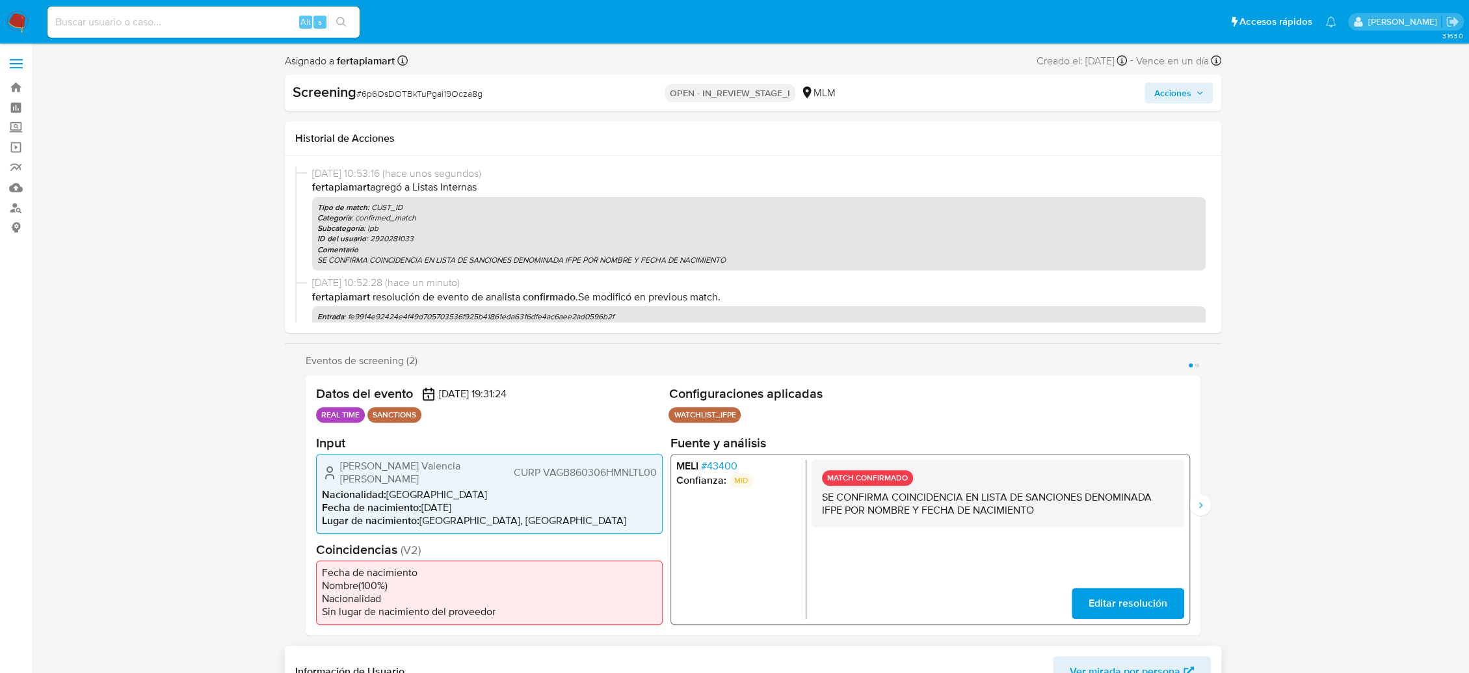
click at [1173, 83] on span "Acciones" at bounding box center [1172, 93] width 37 height 21
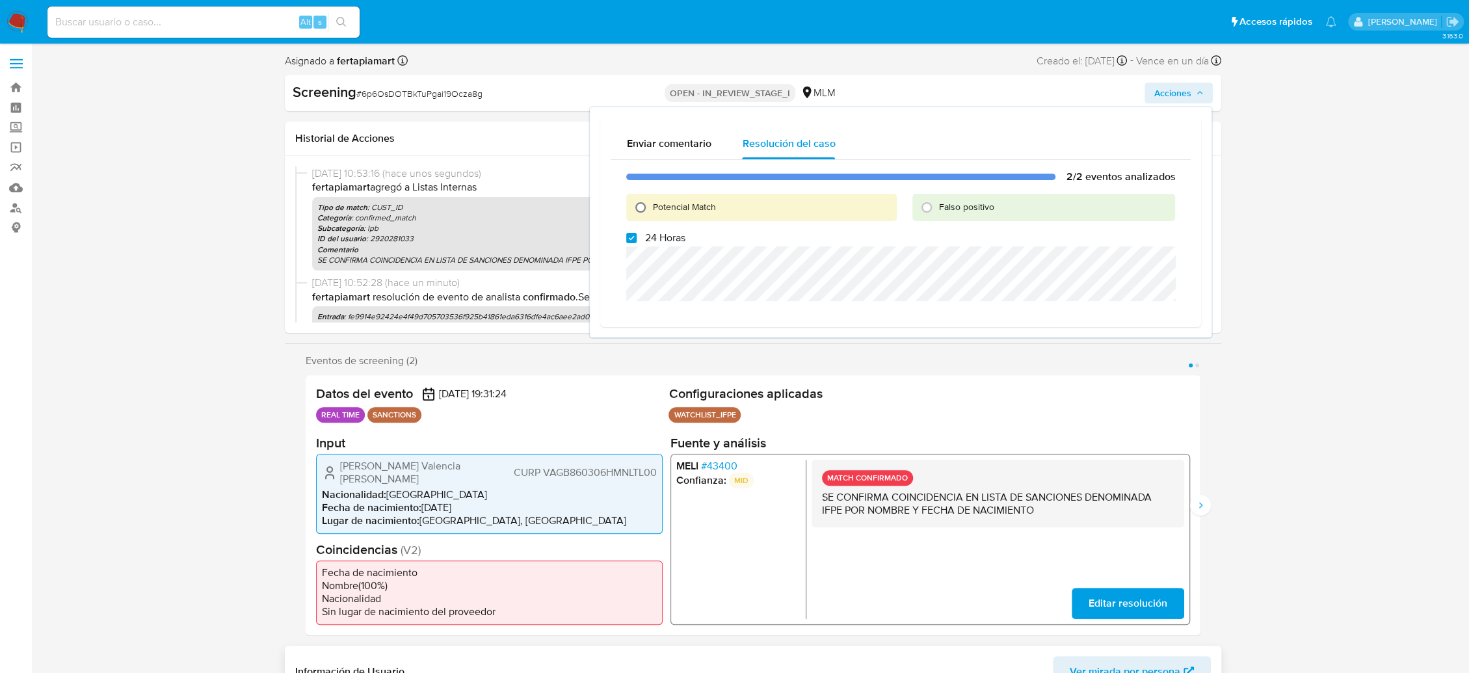
click at [649, 207] on input "Potencial Match" at bounding box center [640, 207] width 21 height 21
radio input "true"
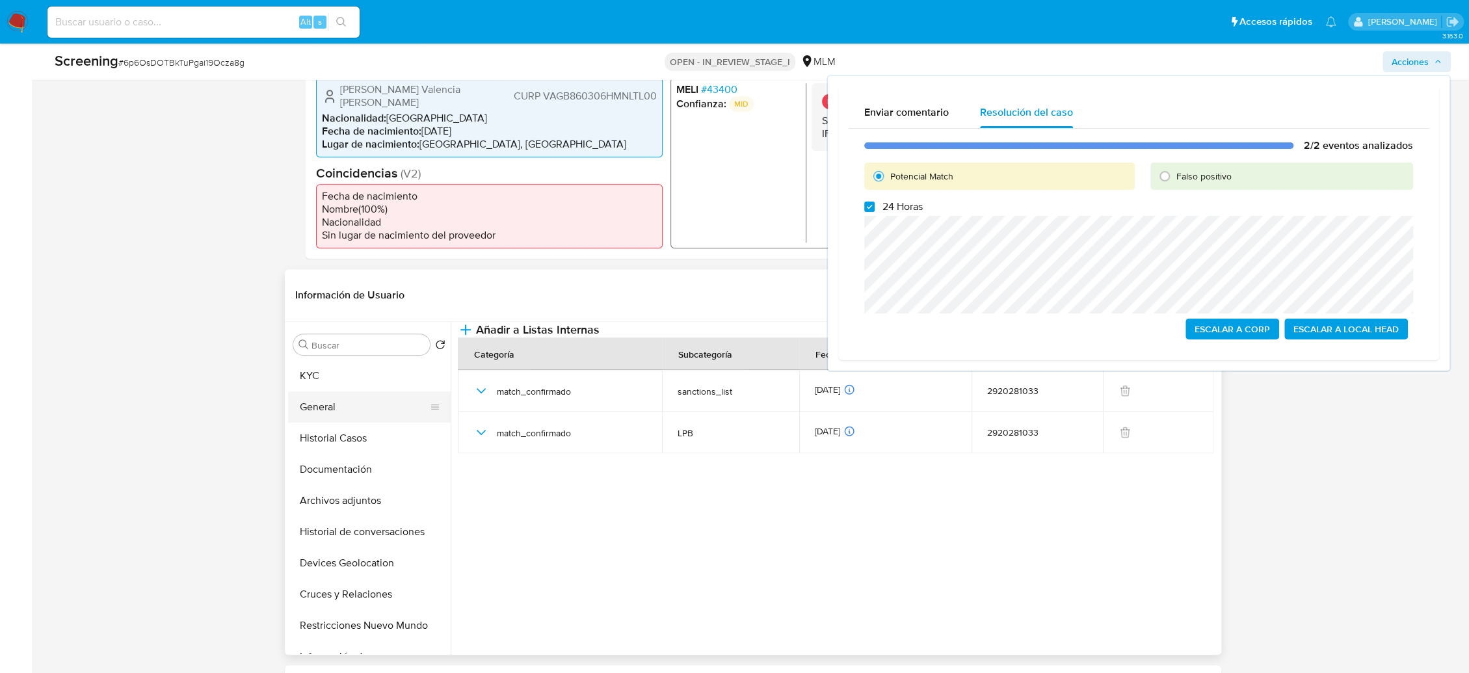
click at [344, 405] on button "General" at bounding box center [364, 406] width 152 height 31
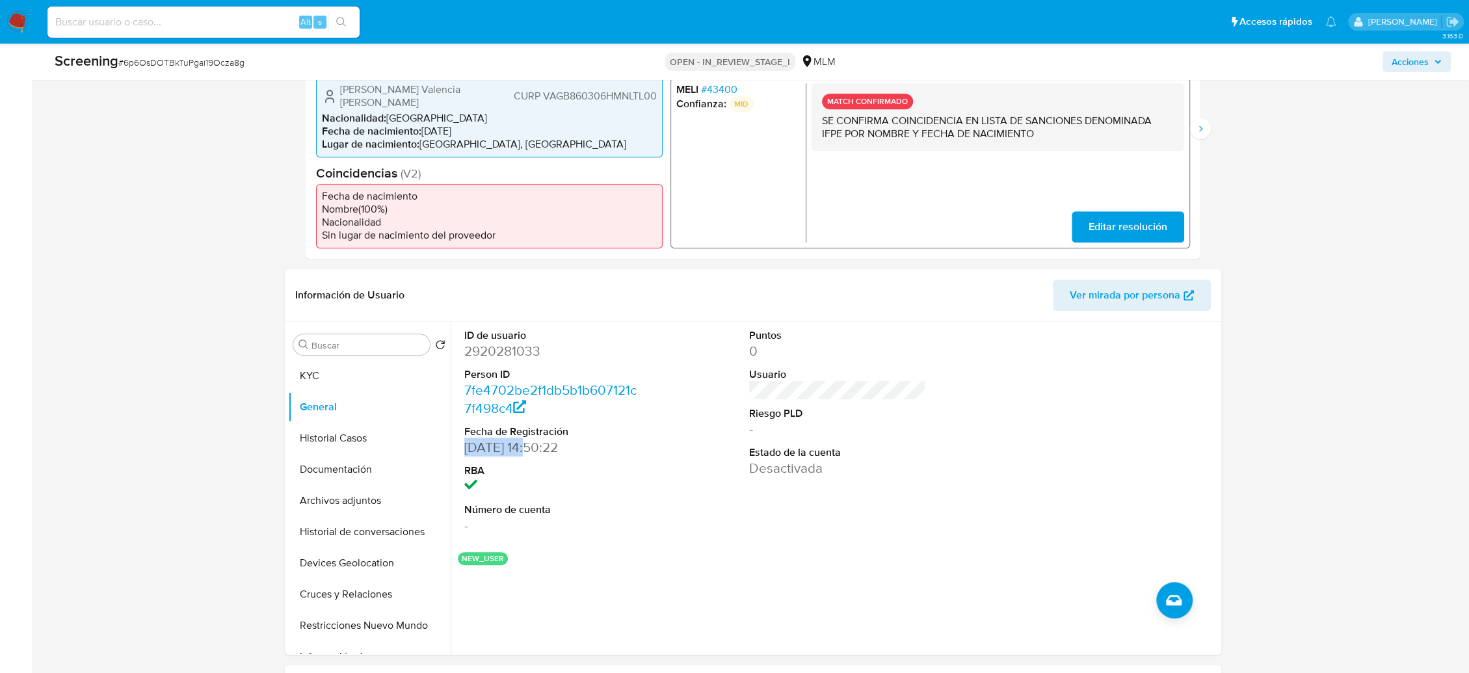
drag, startPoint x: 464, startPoint y: 446, endPoint x: 527, endPoint y: 448, distance: 63.1
click at [527, 448] on dd "11/10/2025 14:50:22" at bounding box center [552, 447] width 177 height 18
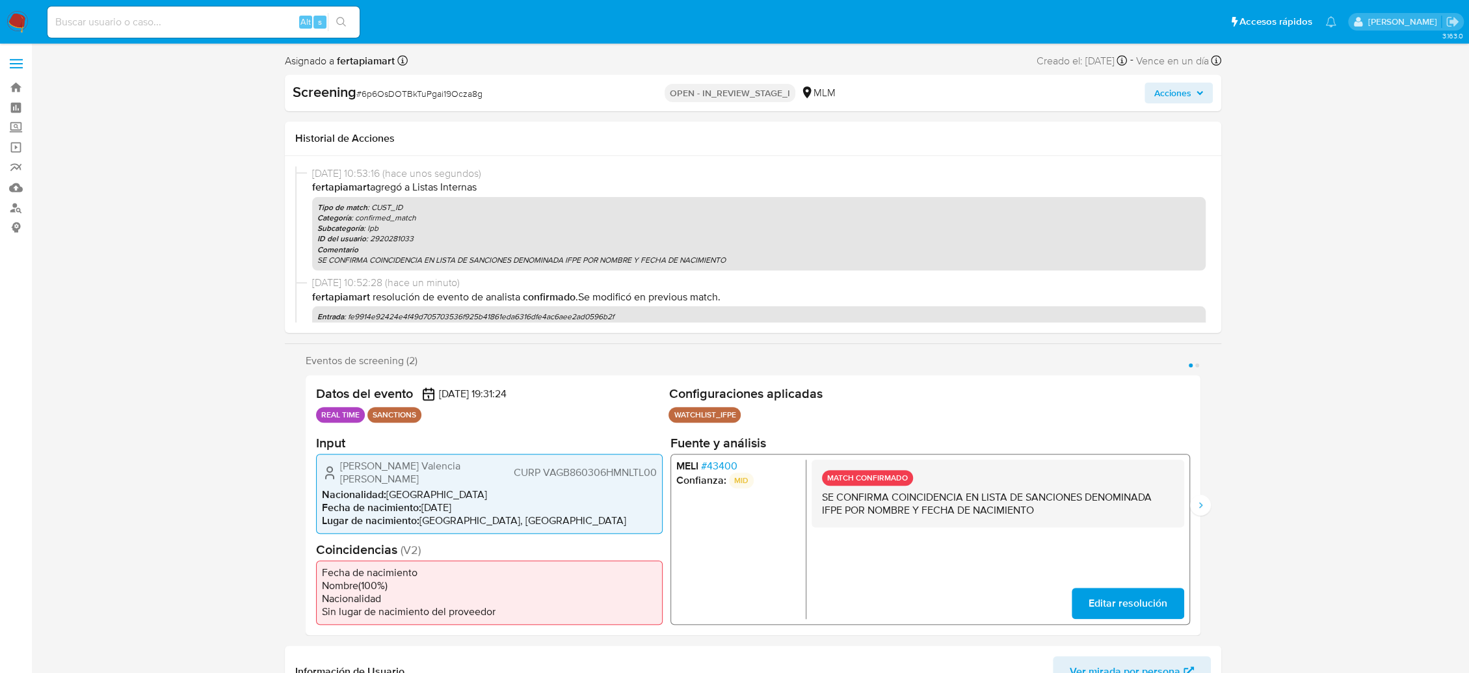
click at [1174, 93] on span "Acciones" at bounding box center [1172, 93] width 37 height 21
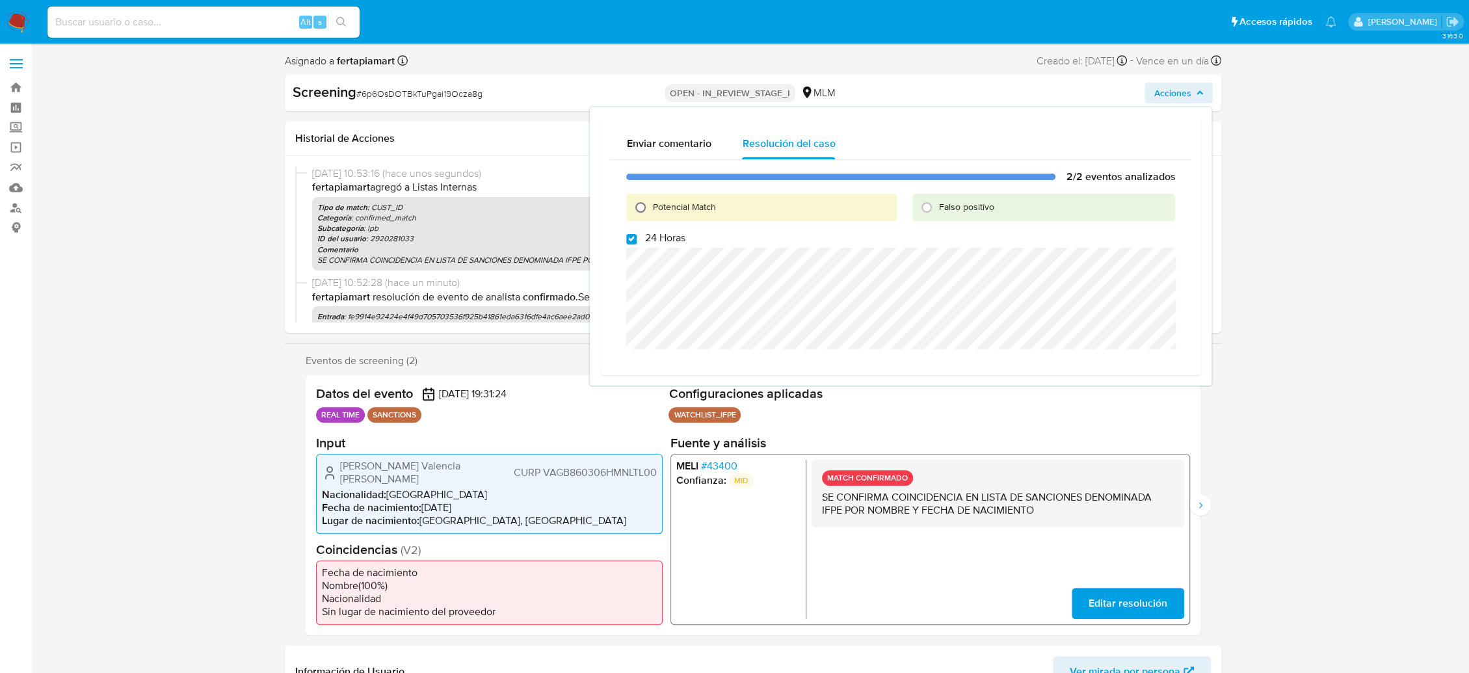
click at [640, 207] on input "Potencial Match" at bounding box center [640, 207] width 21 height 21
radio input "true"
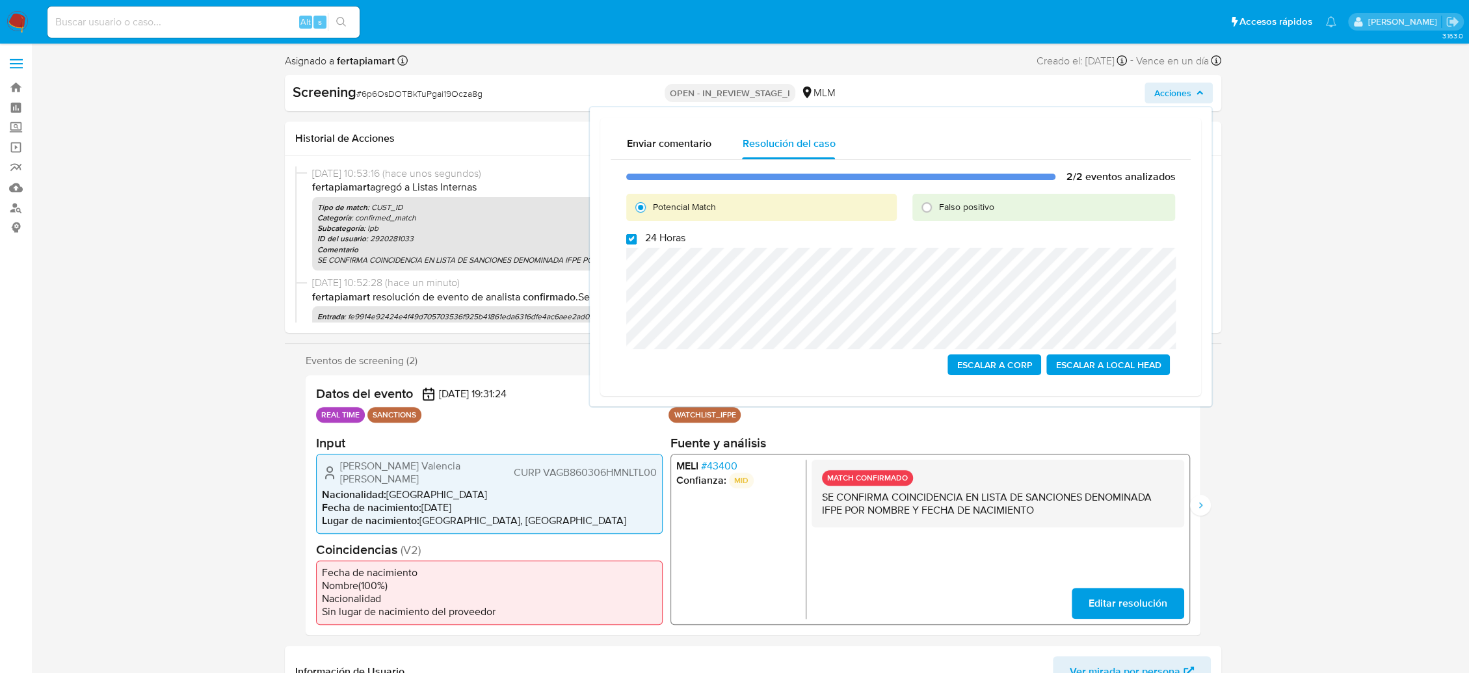
click at [632, 241] on input "24 Horas" at bounding box center [631, 239] width 10 height 10
checkbox input "false"
click at [1101, 363] on span "Escalar a Local Head" at bounding box center [1107, 365] width 105 height 18
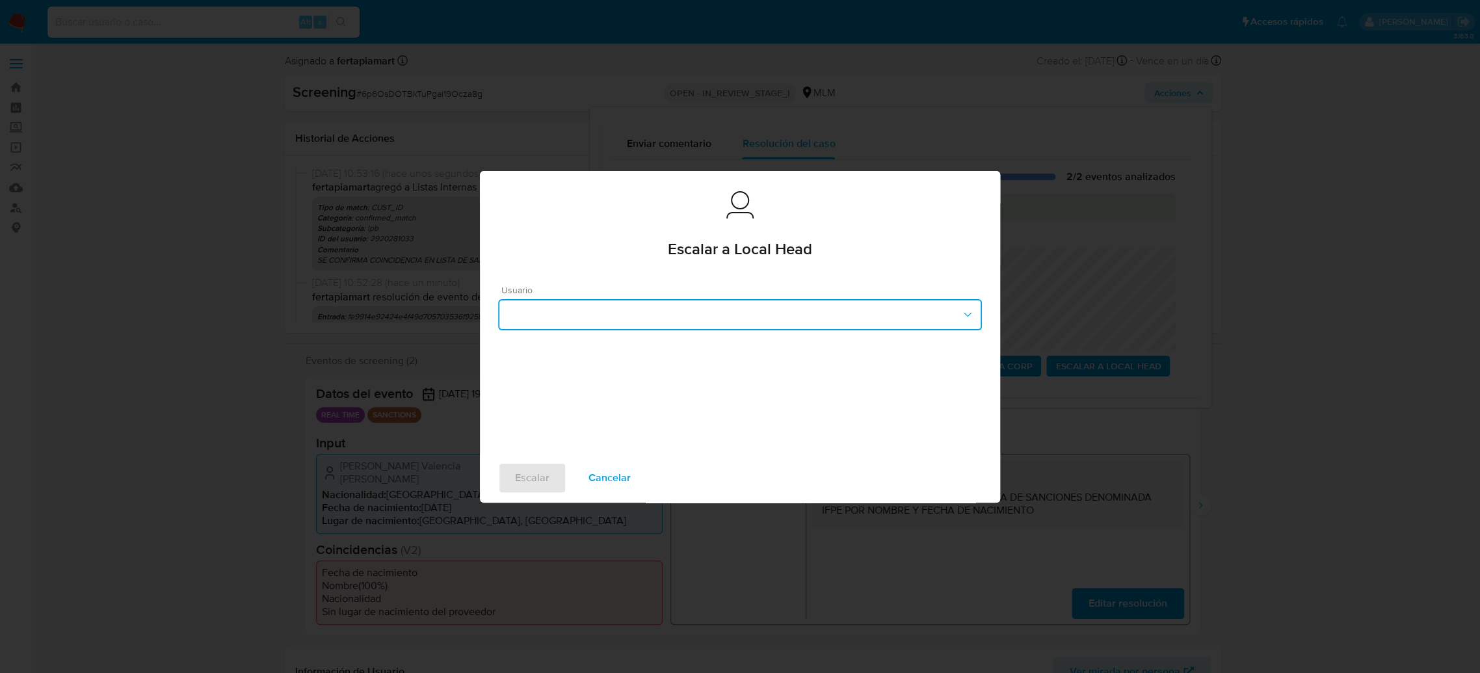
click at [923, 308] on button "button" at bounding box center [740, 314] width 484 height 31
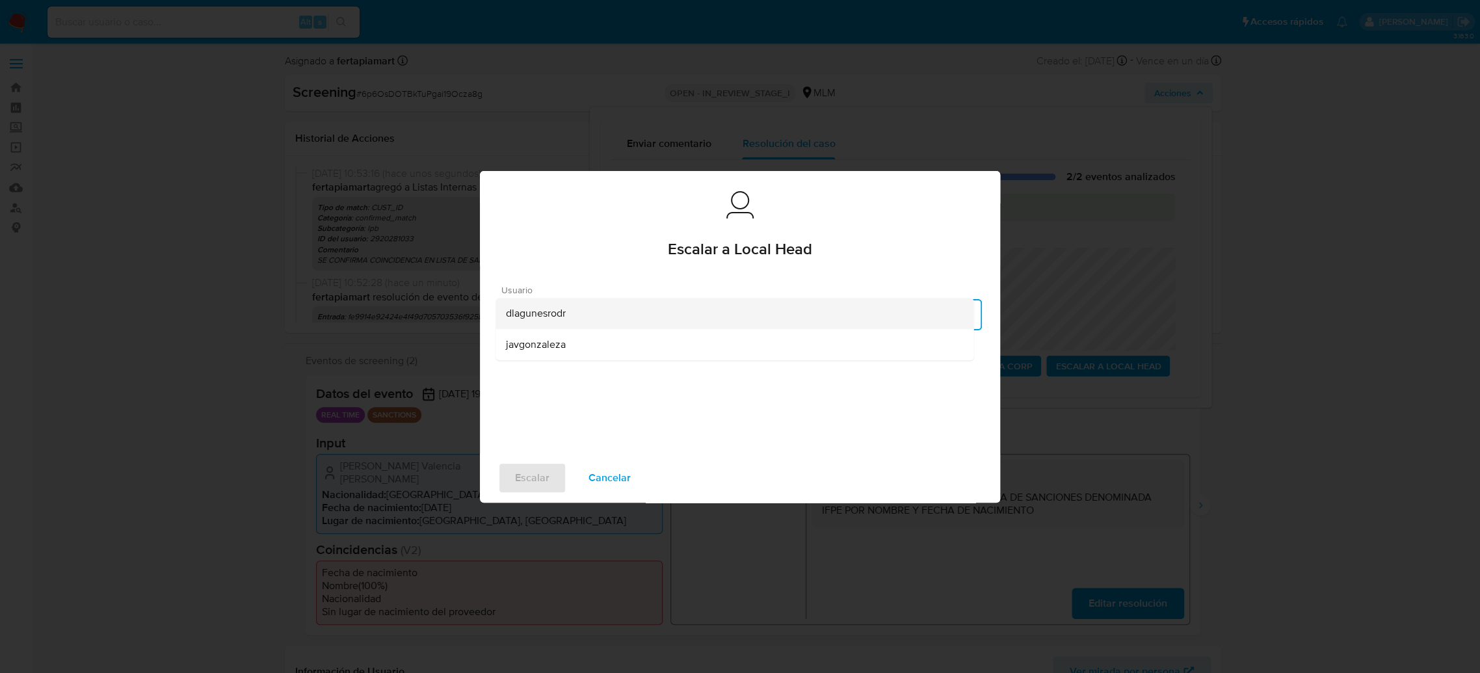
click at [650, 321] on div "dlagunesrodr" at bounding box center [734, 313] width 457 height 31
click at [529, 481] on span "Escalar" at bounding box center [532, 478] width 34 height 29
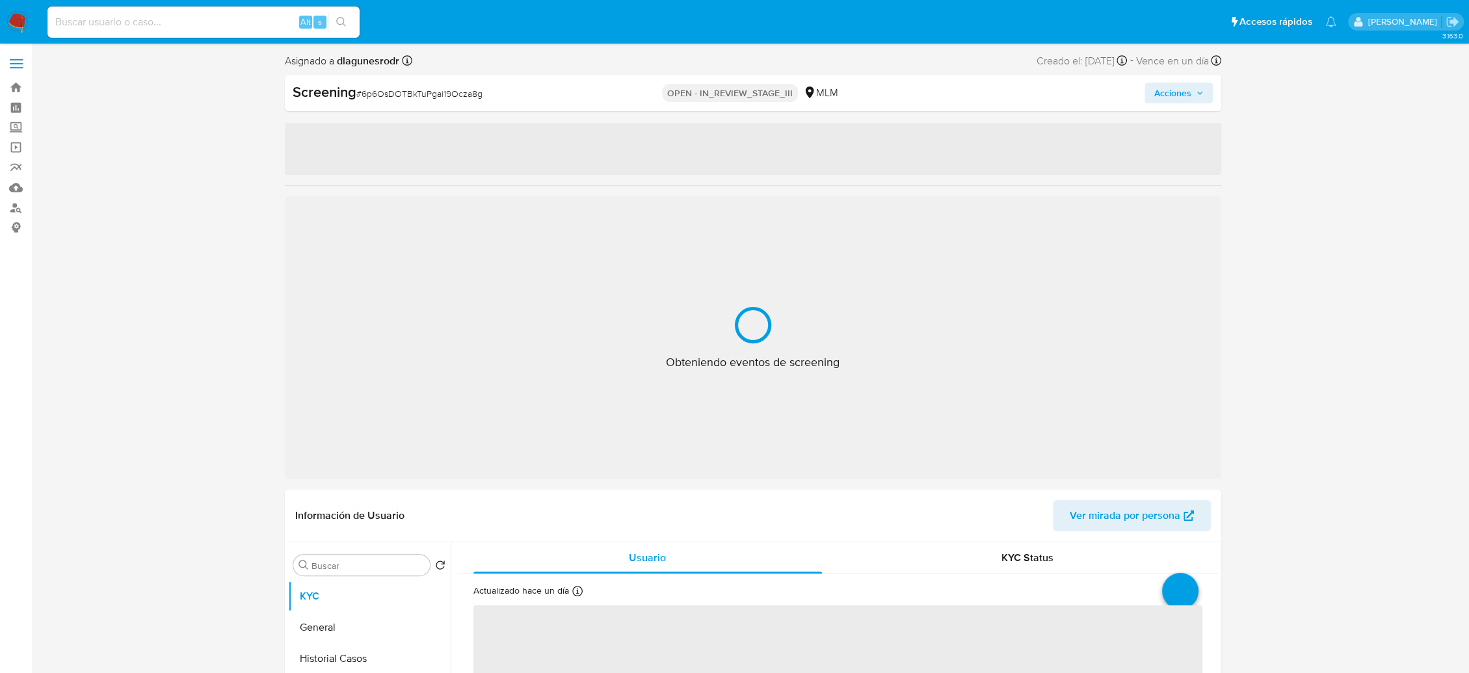
select select "10"
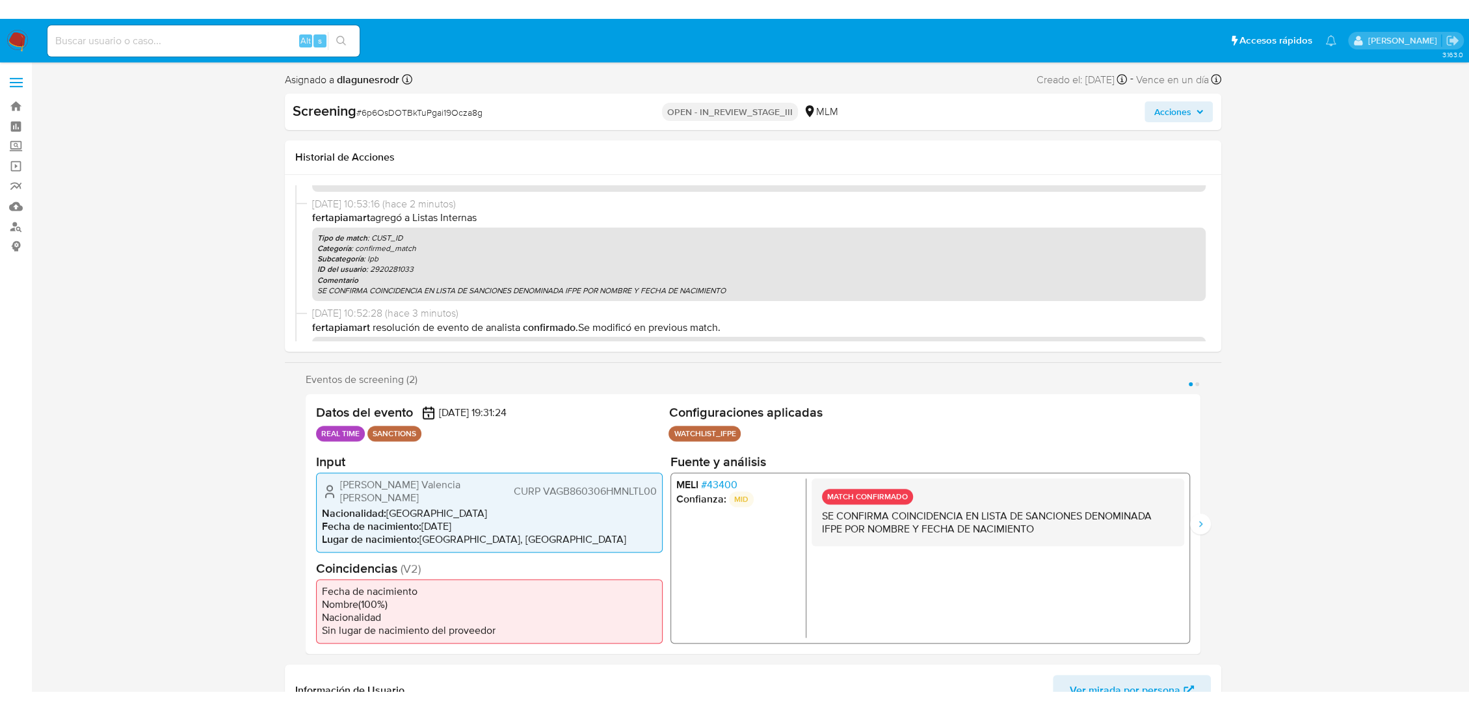
scroll to position [439, 0]
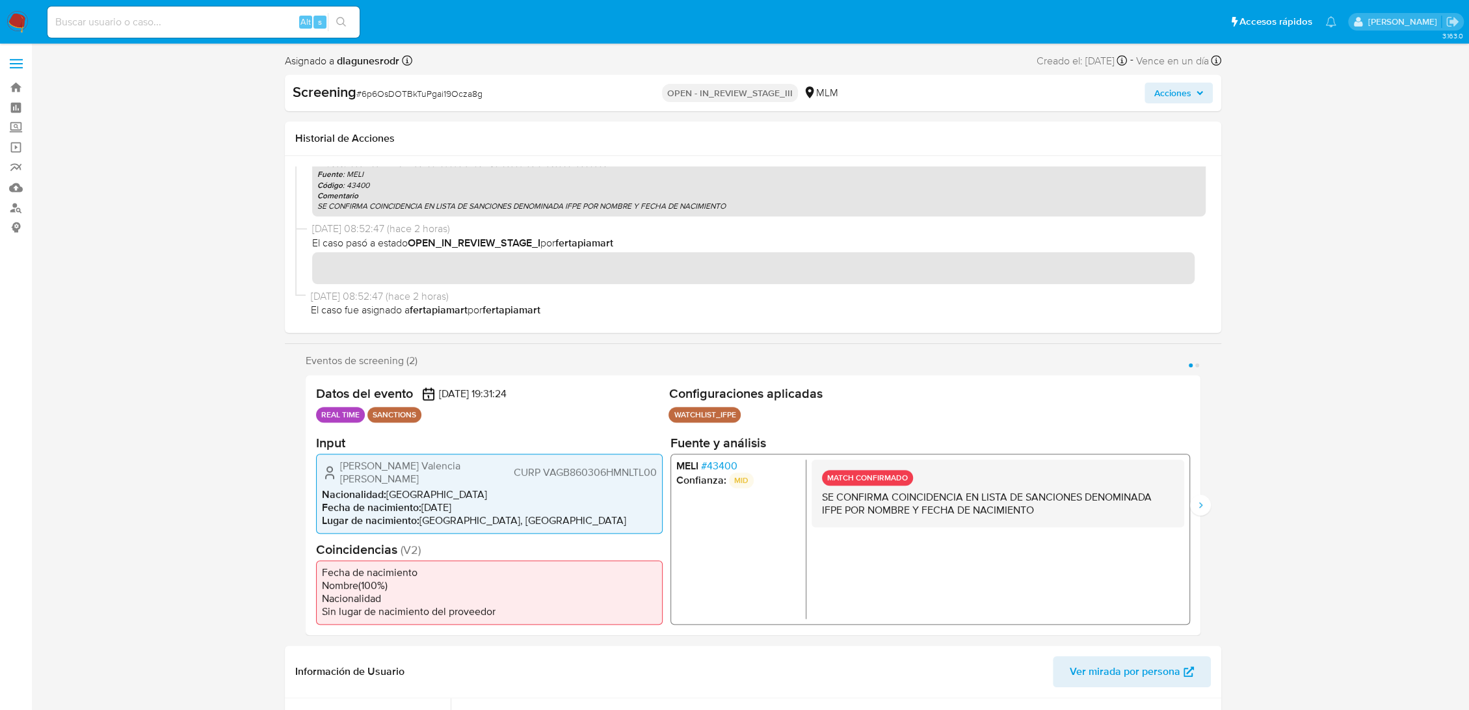
click at [11, 21] on img at bounding box center [18, 22] width 22 height 22
